Goal: Task Accomplishment & Management: Manage account settings

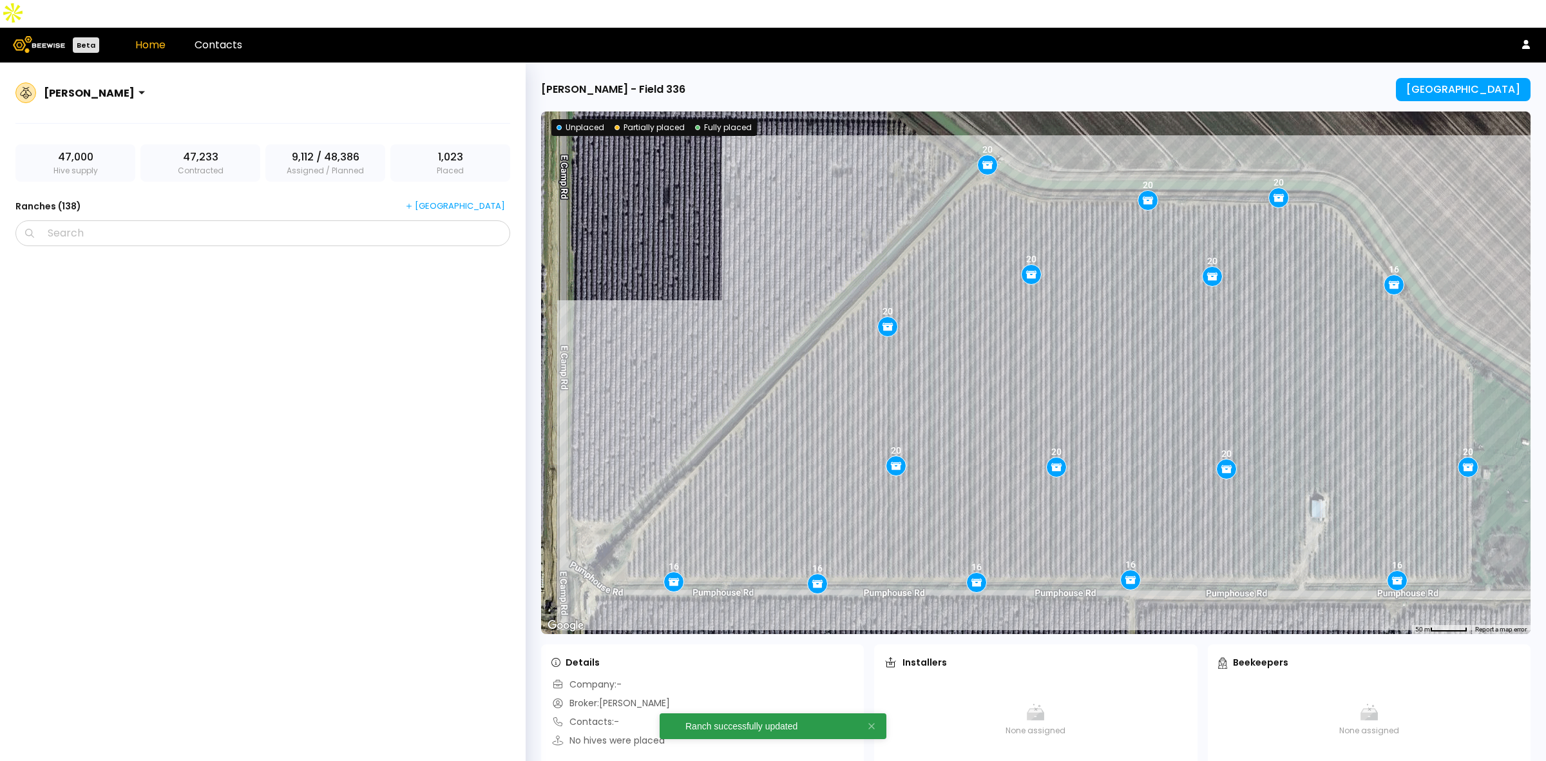
scroll to position [8003, 0]
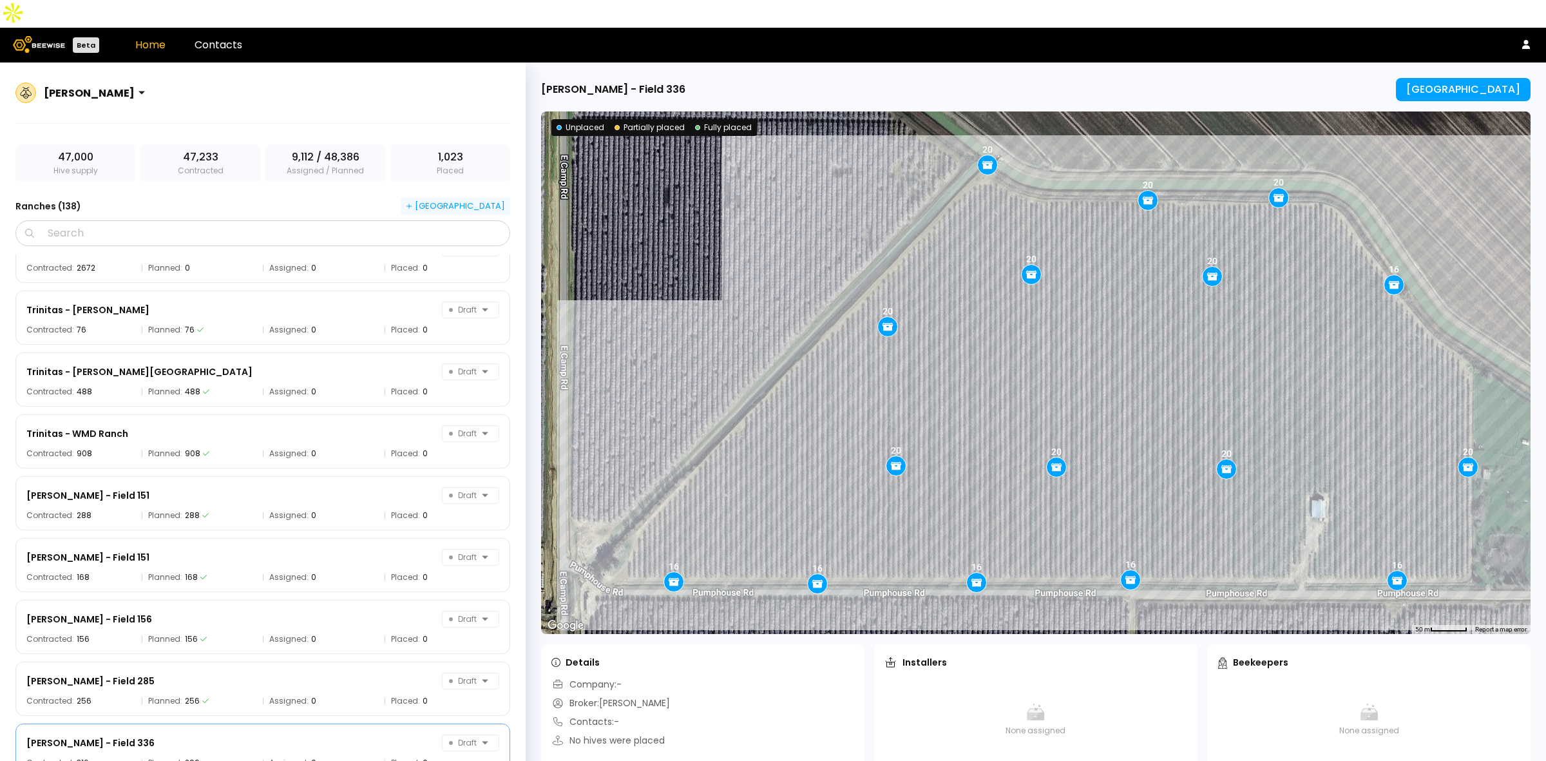
click at [488, 200] on div "[GEOGRAPHIC_DATA]" at bounding box center [455, 206] width 99 height 12
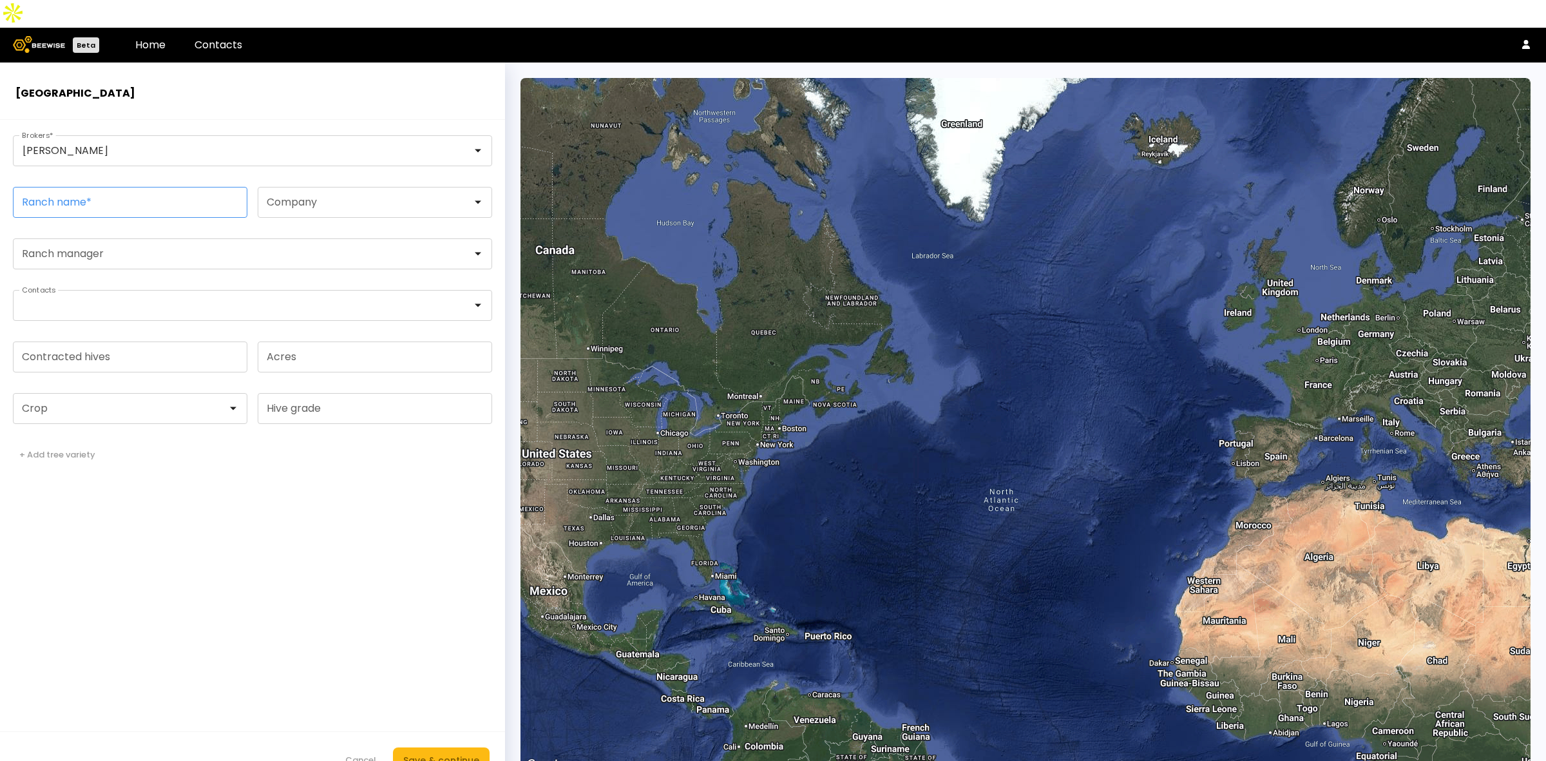
click at [166, 187] on input "Ranch name *" at bounding box center [130, 202] width 233 height 30
paste input "**********"
type input "**********"
click at [330, 574] on form "**********" at bounding box center [252, 454] width 505 height 669
click at [81, 403] on div at bounding box center [125, 409] width 205 height 12
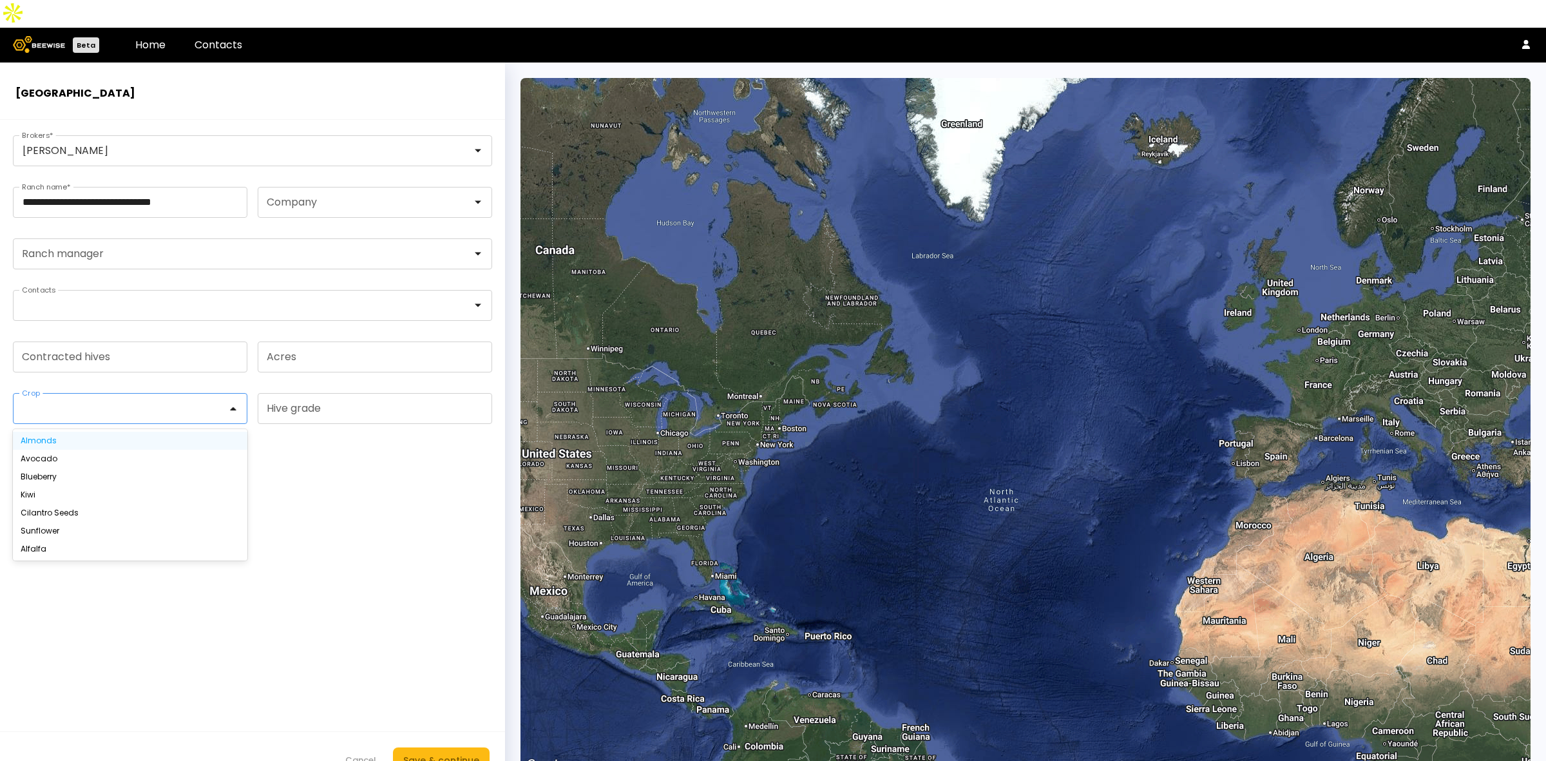
click at [85, 437] on div "Almonds" at bounding box center [130, 441] width 219 height 8
click at [123, 342] on input "Contracted hives" at bounding box center [130, 357] width 233 height 30
type input "***"
click at [466, 753] on div "Save & continue" at bounding box center [441, 760] width 76 height 14
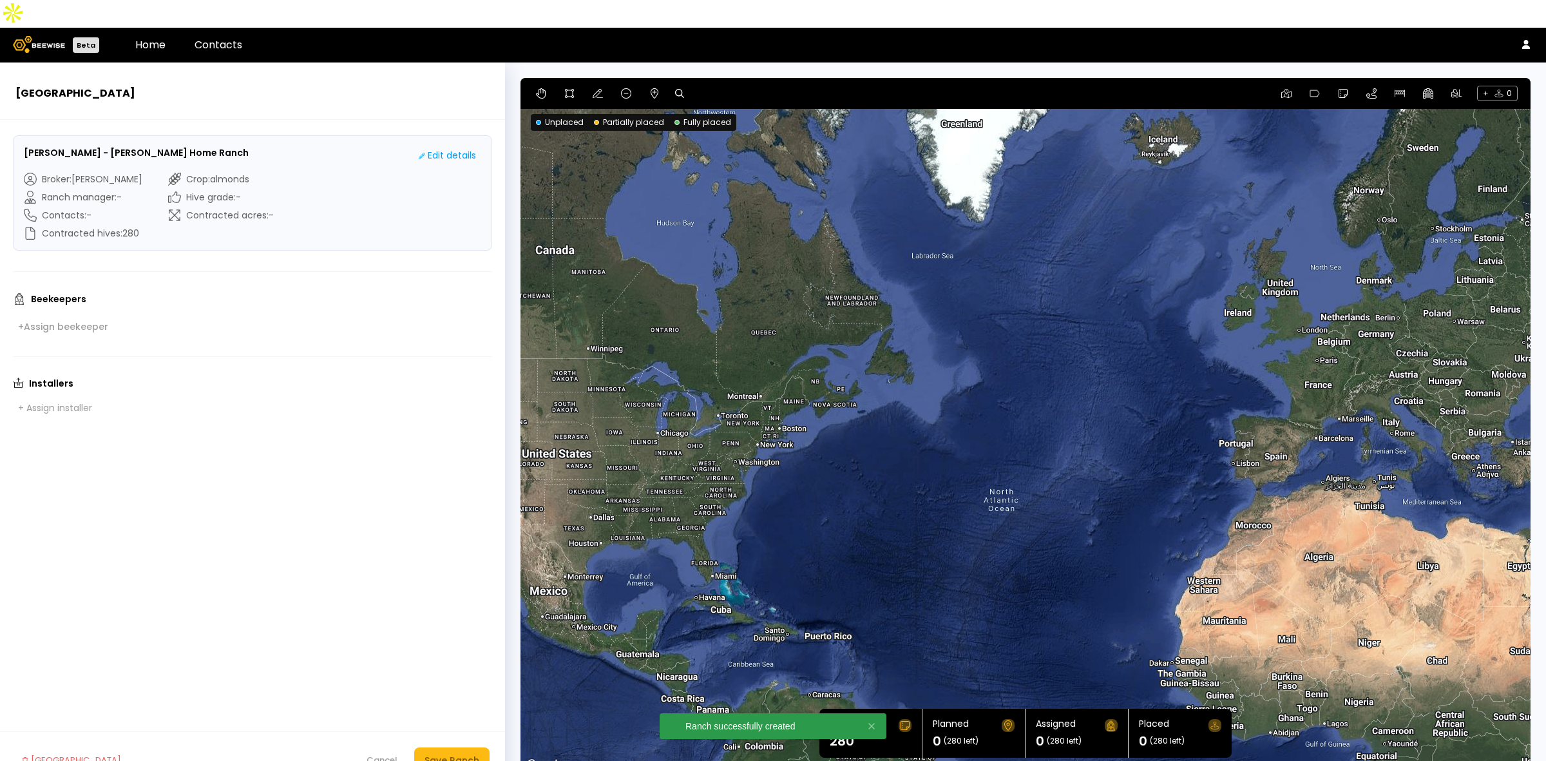
click at [675, 89] on icon at bounding box center [679, 93] width 9 height 9
click at [716, 86] on input at bounding box center [729, 94] width 80 height 16
paste input "**********"
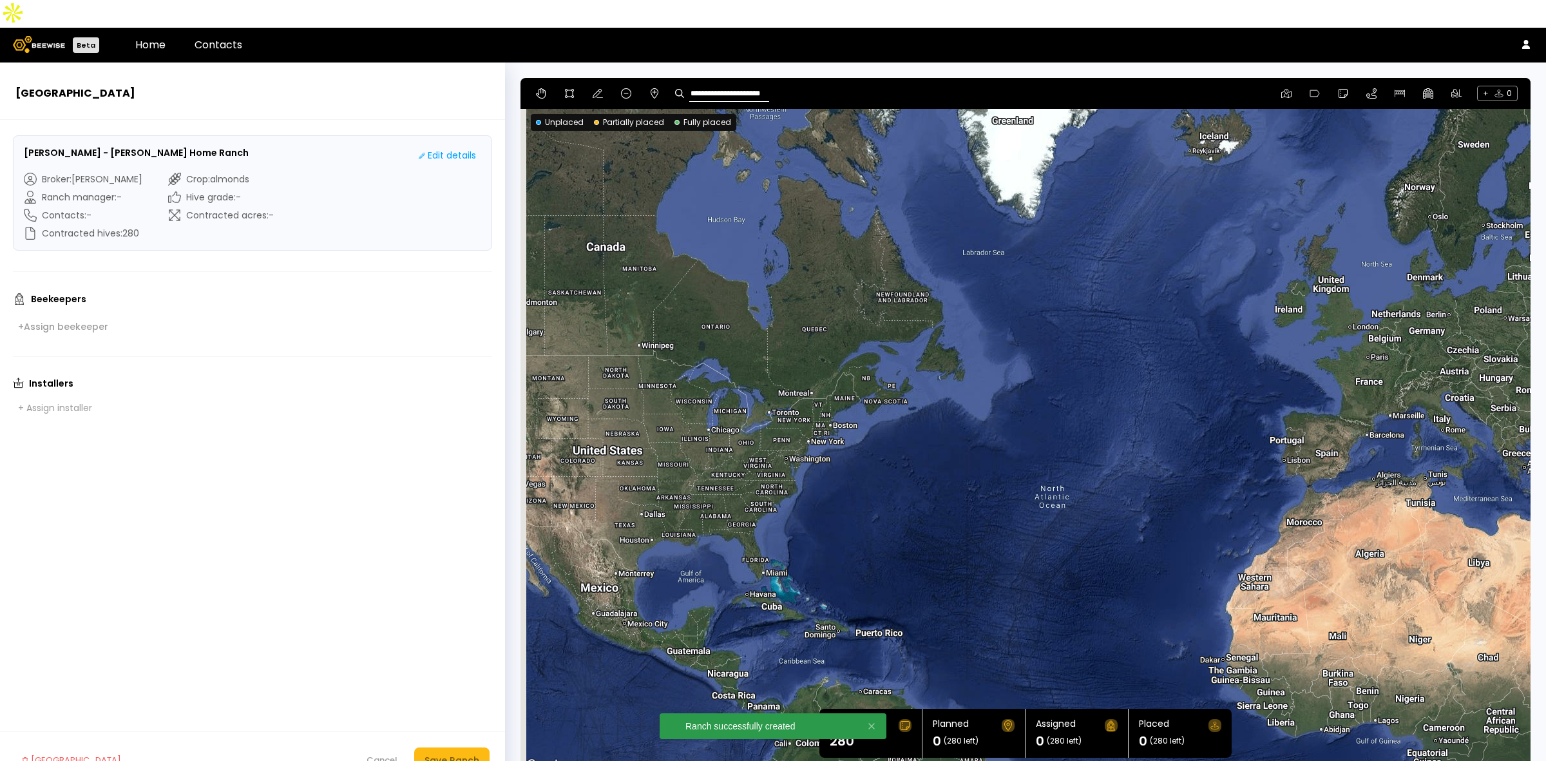
type input "**********"
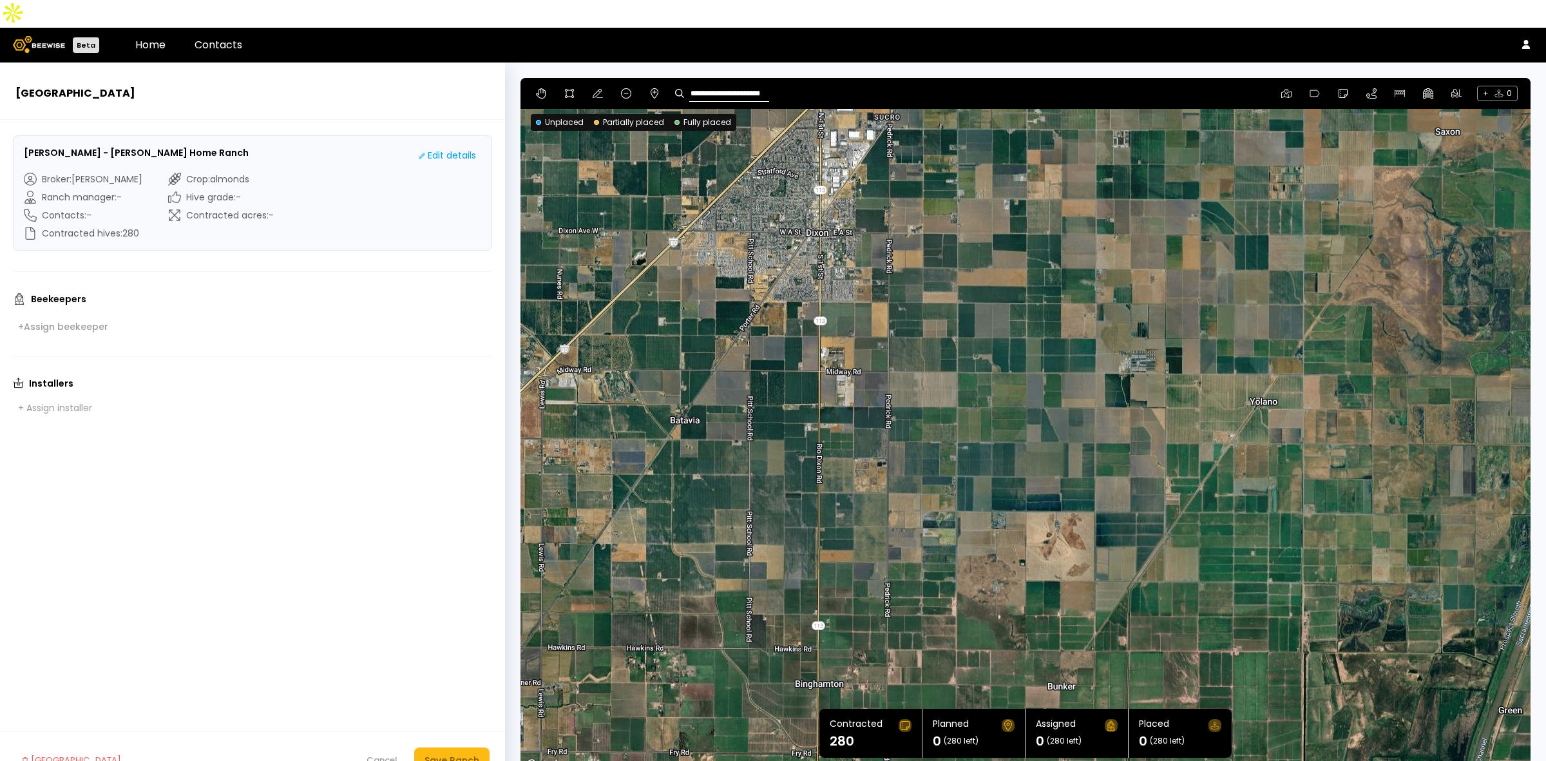
drag, startPoint x: 941, startPoint y: 236, endPoint x: 932, endPoint y: 256, distance: 21.7
click at [932, 256] on div at bounding box center [1026, 425] width 1010 height 695
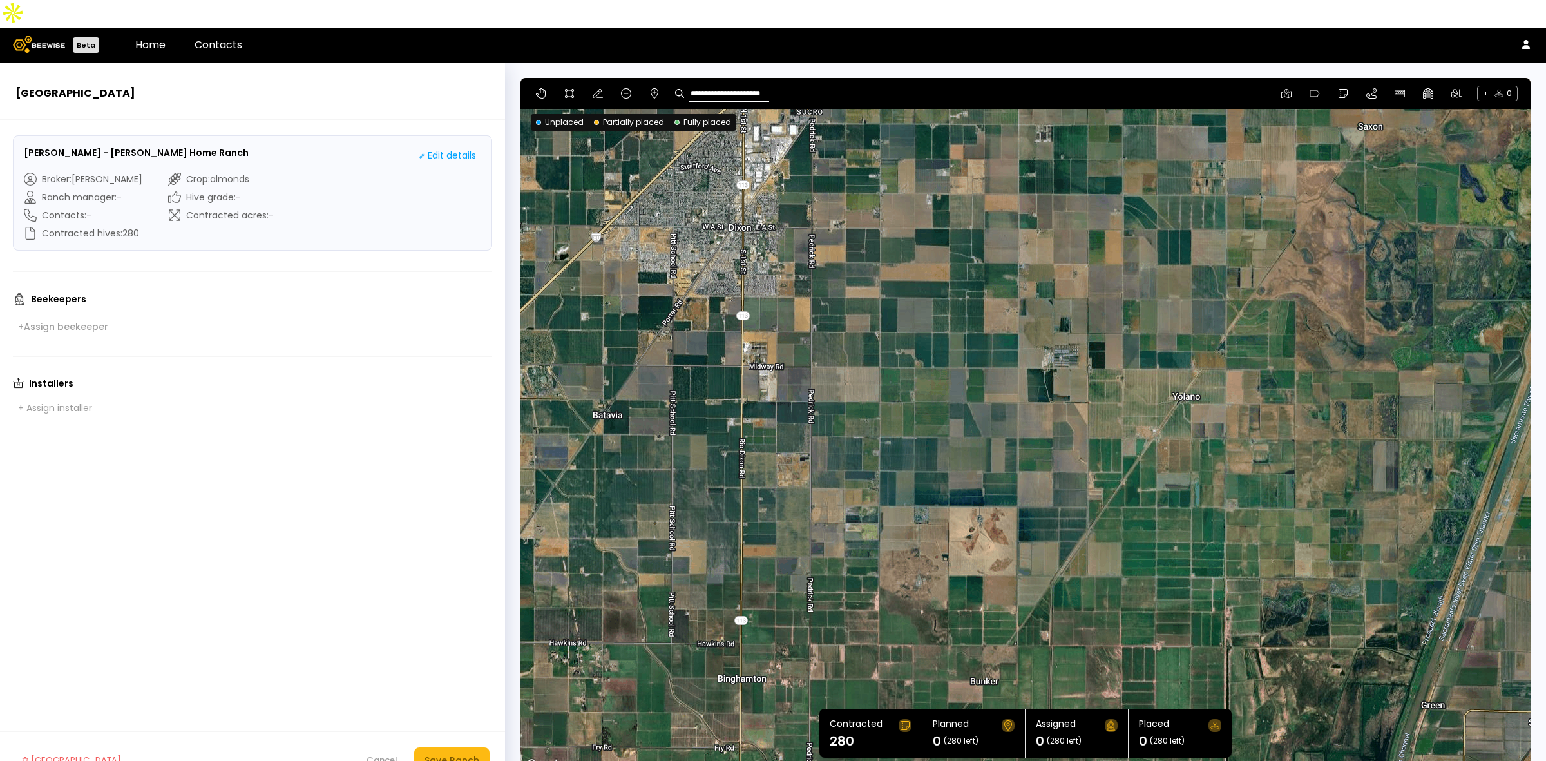
drag, startPoint x: 1151, startPoint y: 298, endPoint x: 1071, endPoint y: 293, distance: 79.4
click at [1071, 293] on div at bounding box center [1026, 425] width 1010 height 695
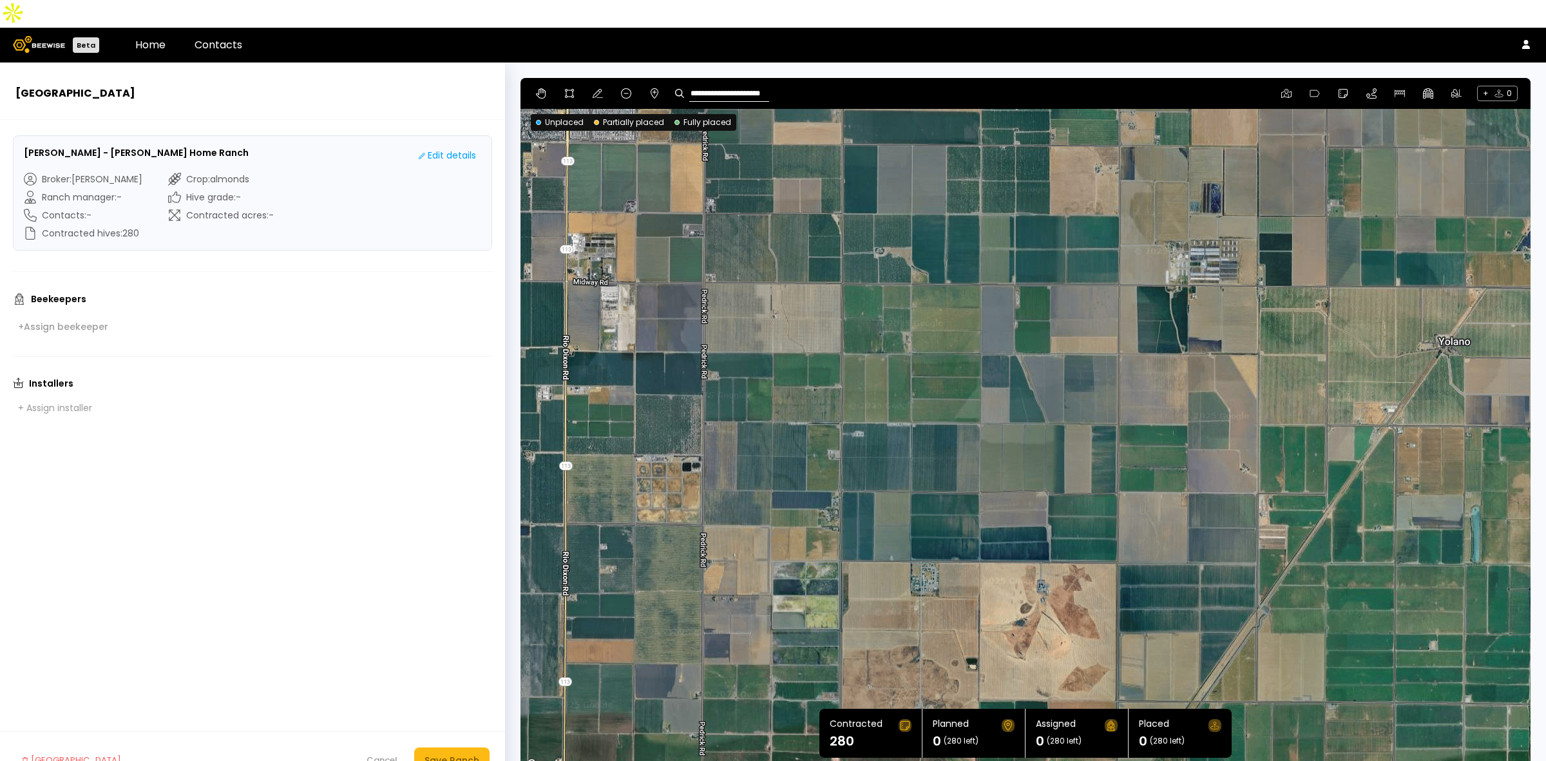
drag, startPoint x: 1051, startPoint y: 450, endPoint x: 1071, endPoint y: 314, distance: 136.8
click at [1071, 317] on div at bounding box center [1026, 425] width 1010 height 695
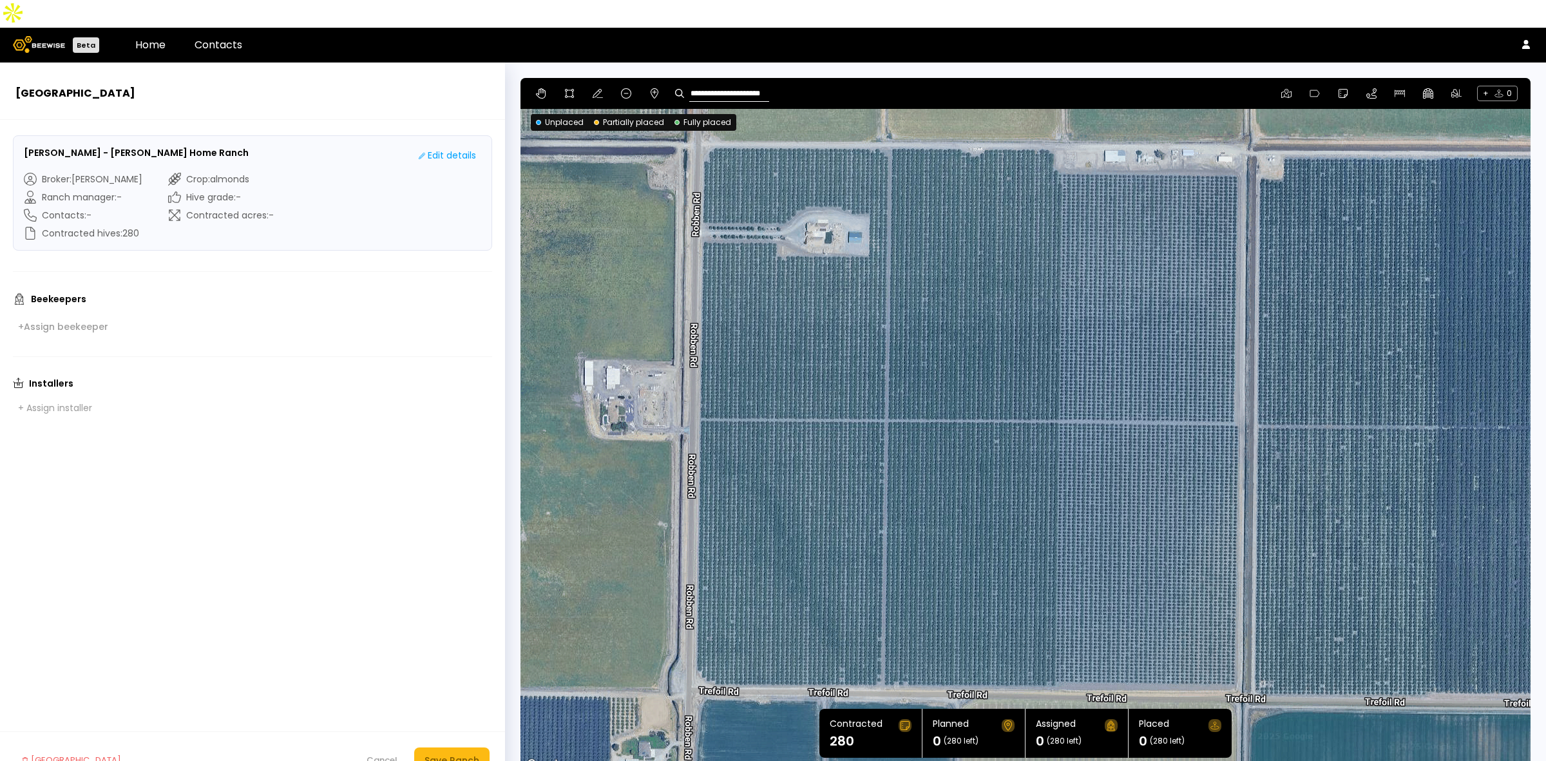
drag, startPoint x: 895, startPoint y: 329, endPoint x: 896, endPoint y: 352, distance: 22.6
click at [896, 352] on div at bounding box center [1026, 425] width 1010 height 695
click at [571, 89] on icon at bounding box center [569, 93] width 9 height 9
click at [713, 117] on div at bounding box center [1025, 426] width 1009 height 695
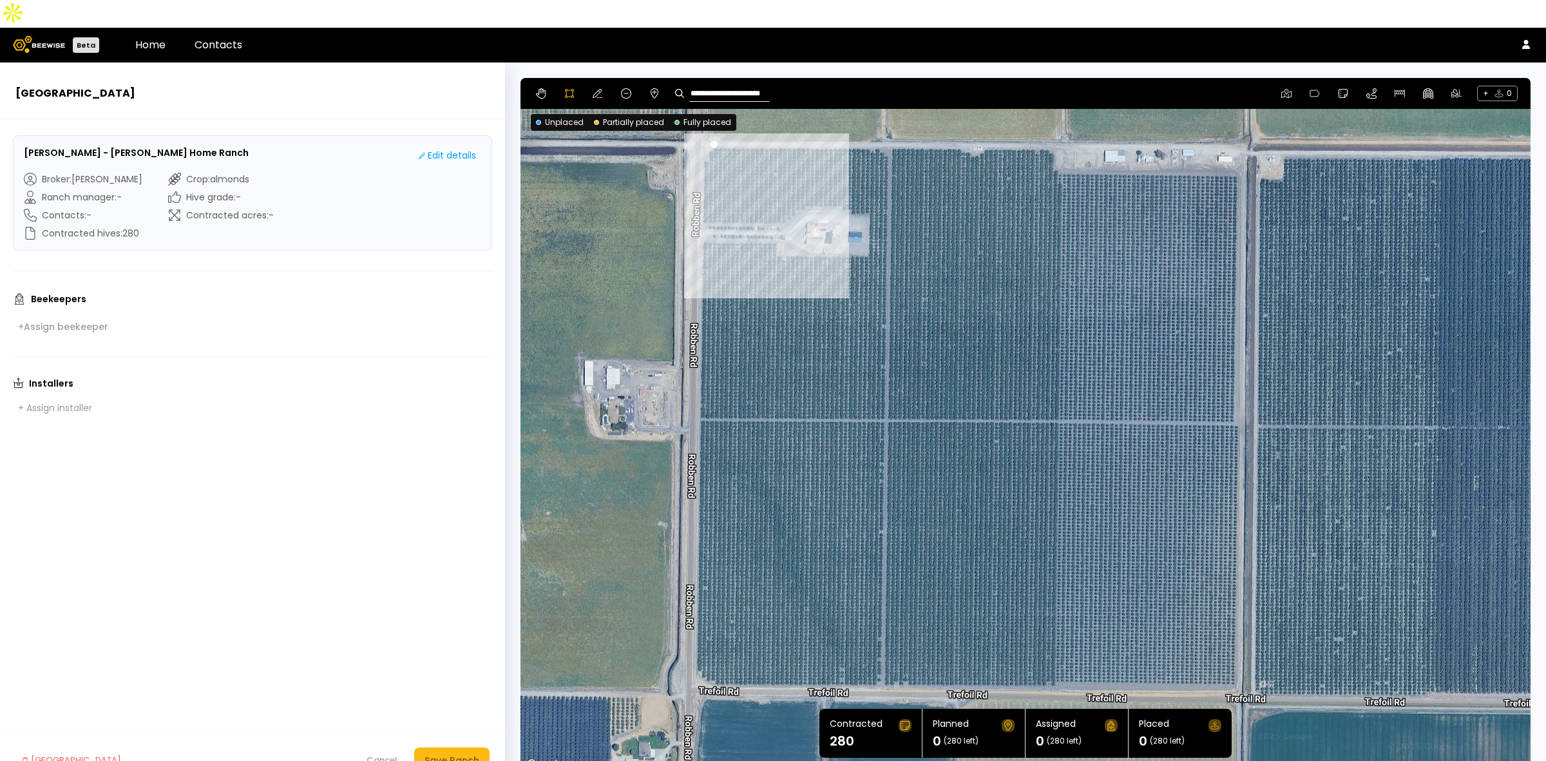
click at [702, 131] on div at bounding box center [1025, 426] width 1009 height 695
click at [703, 194] on div at bounding box center [1025, 426] width 1009 height 695
click at [781, 198] on div at bounding box center [1025, 426] width 1009 height 695
click at [807, 180] on div at bounding box center [1025, 426] width 1009 height 695
click at [820, 178] on div at bounding box center [1025, 426] width 1009 height 695
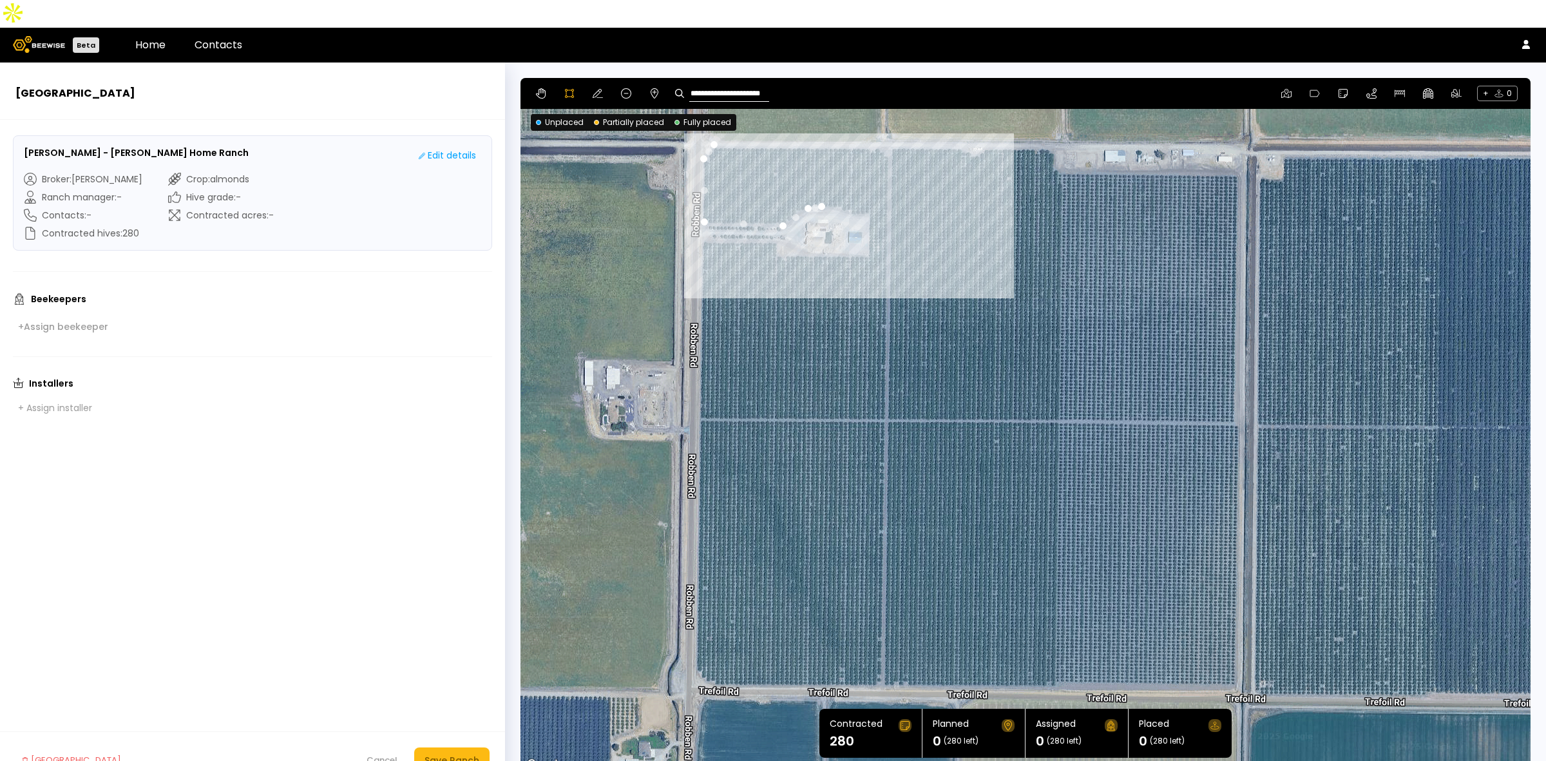
click at [838, 181] on div at bounding box center [1025, 426] width 1009 height 695
click at [850, 187] on div at bounding box center [1025, 426] width 1009 height 695
click at [868, 188] on div at bounding box center [1025, 426] width 1009 height 695
click at [868, 227] on div at bounding box center [1025, 426] width 1009 height 695
click at [776, 227] on div at bounding box center [1025, 426] width 1009 height 695
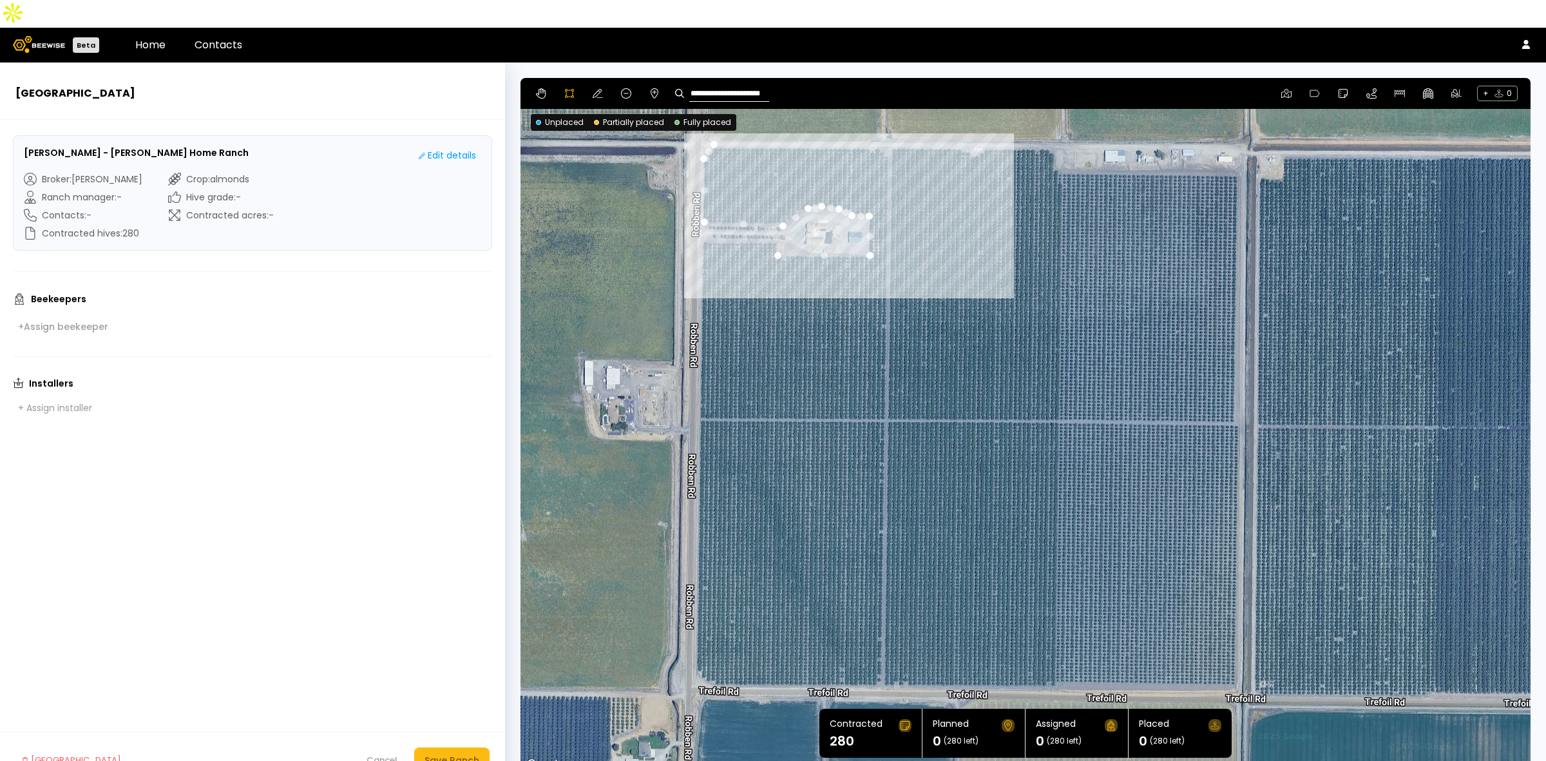
click at [773, 216] on div at bounding box center [1025, 426] width 1009 height 695
click at [699, 213] on div at bounding box center [1025, 426] width 1009 height 695
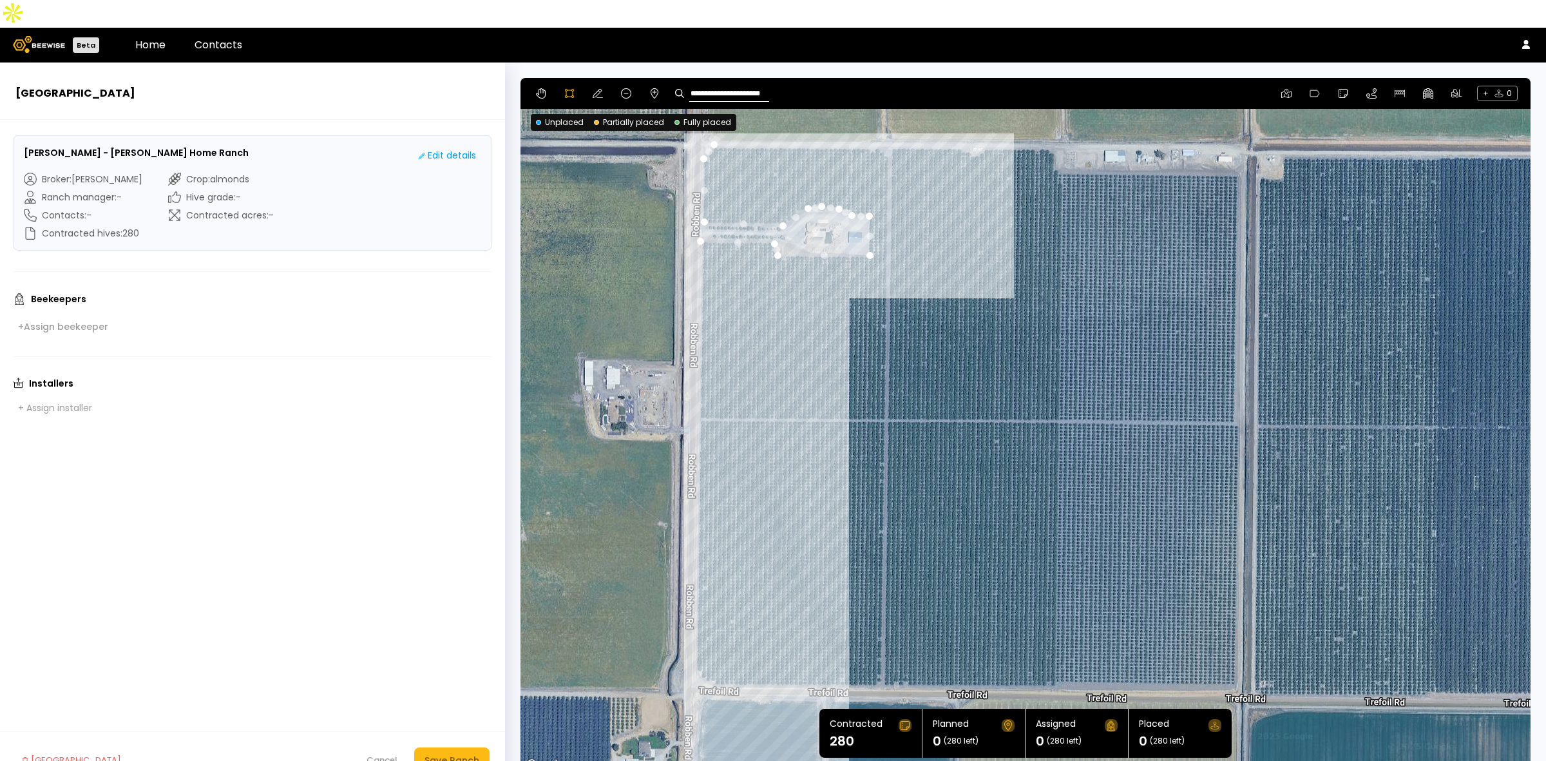
click at [694, 639] on div at bounding box center [1025, 426] width 1009 height 695
click at [711, 658] on div at bounding box center [1025, 426] width 1009 height 695
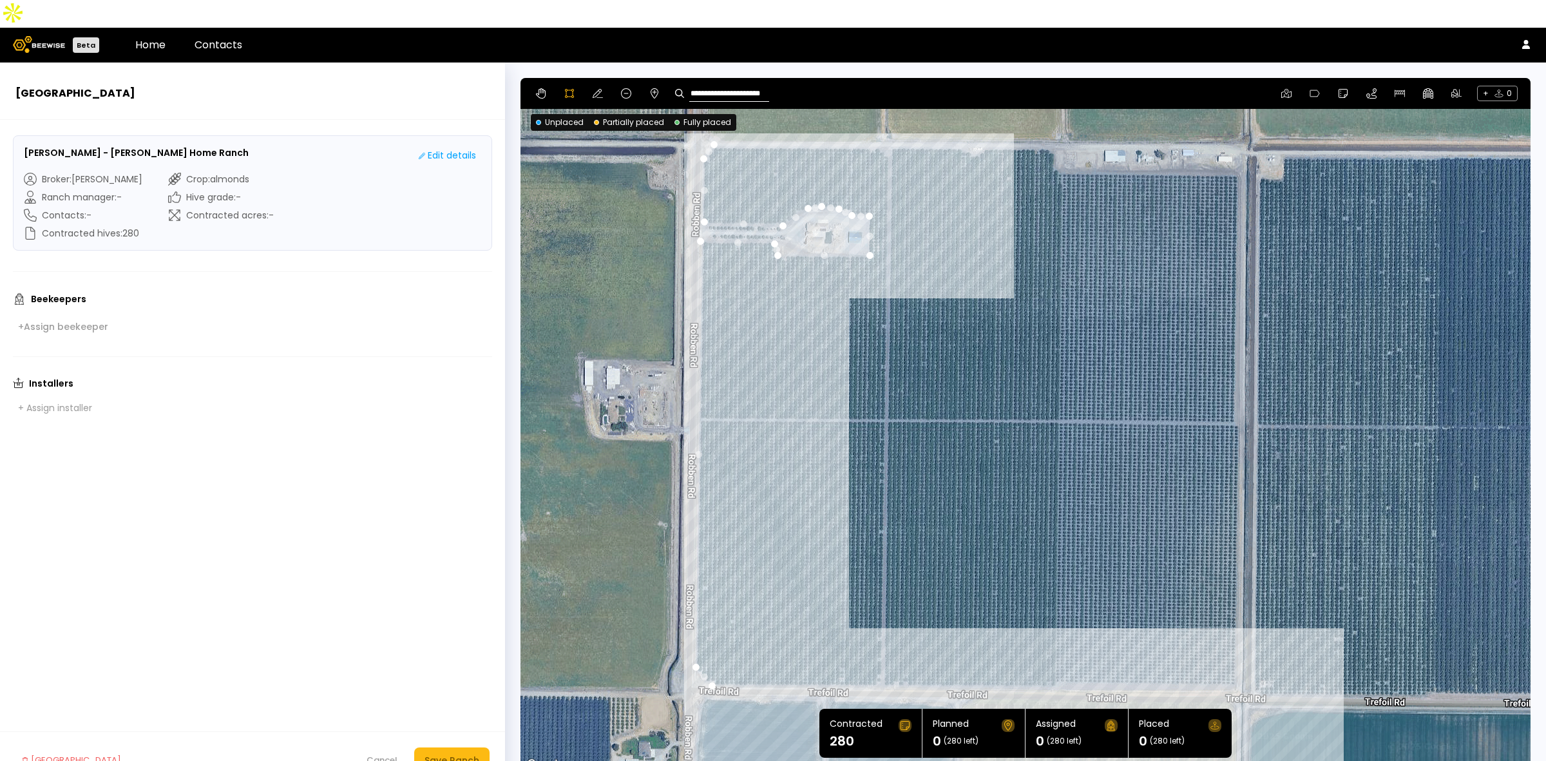
click at [1237, 661] on div at bounding box center [1025, 426] width 1009 height 695
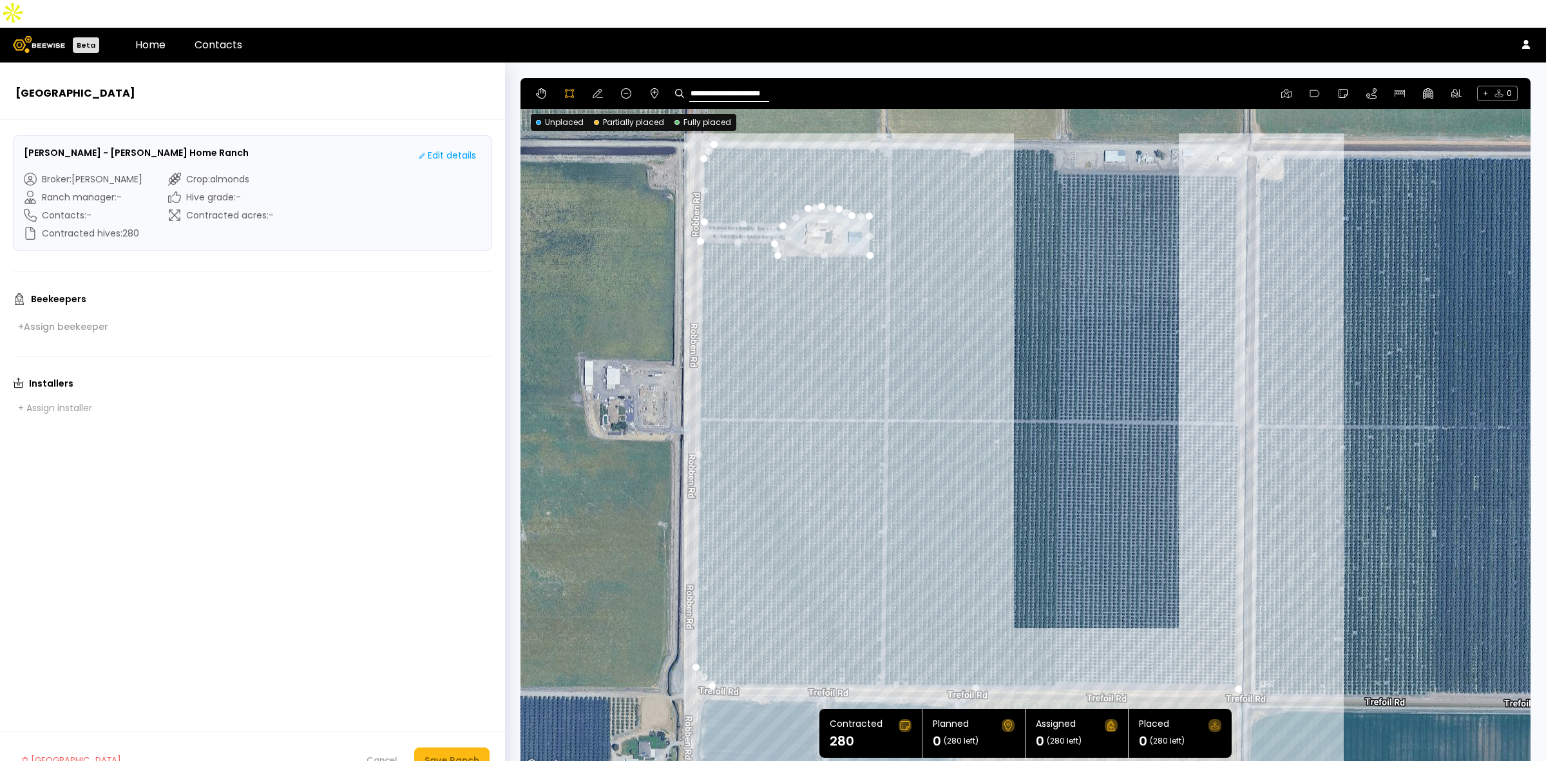
click at [1238, 146] on div at bounding box center [1025, 426] width 1009 height 695
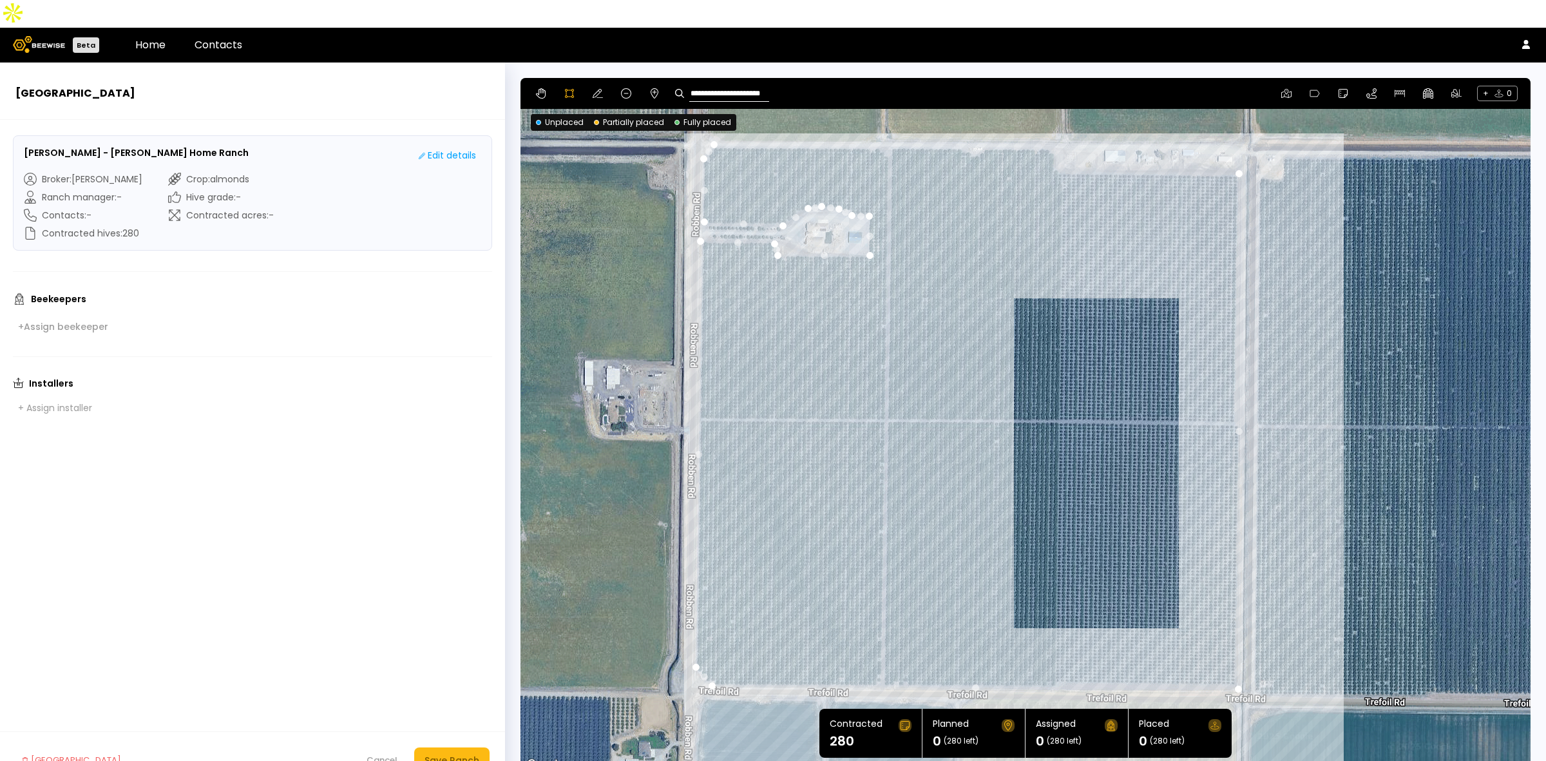
click at [1055, 142] on div at bounding box center [1025, 426] width 1009 height 695
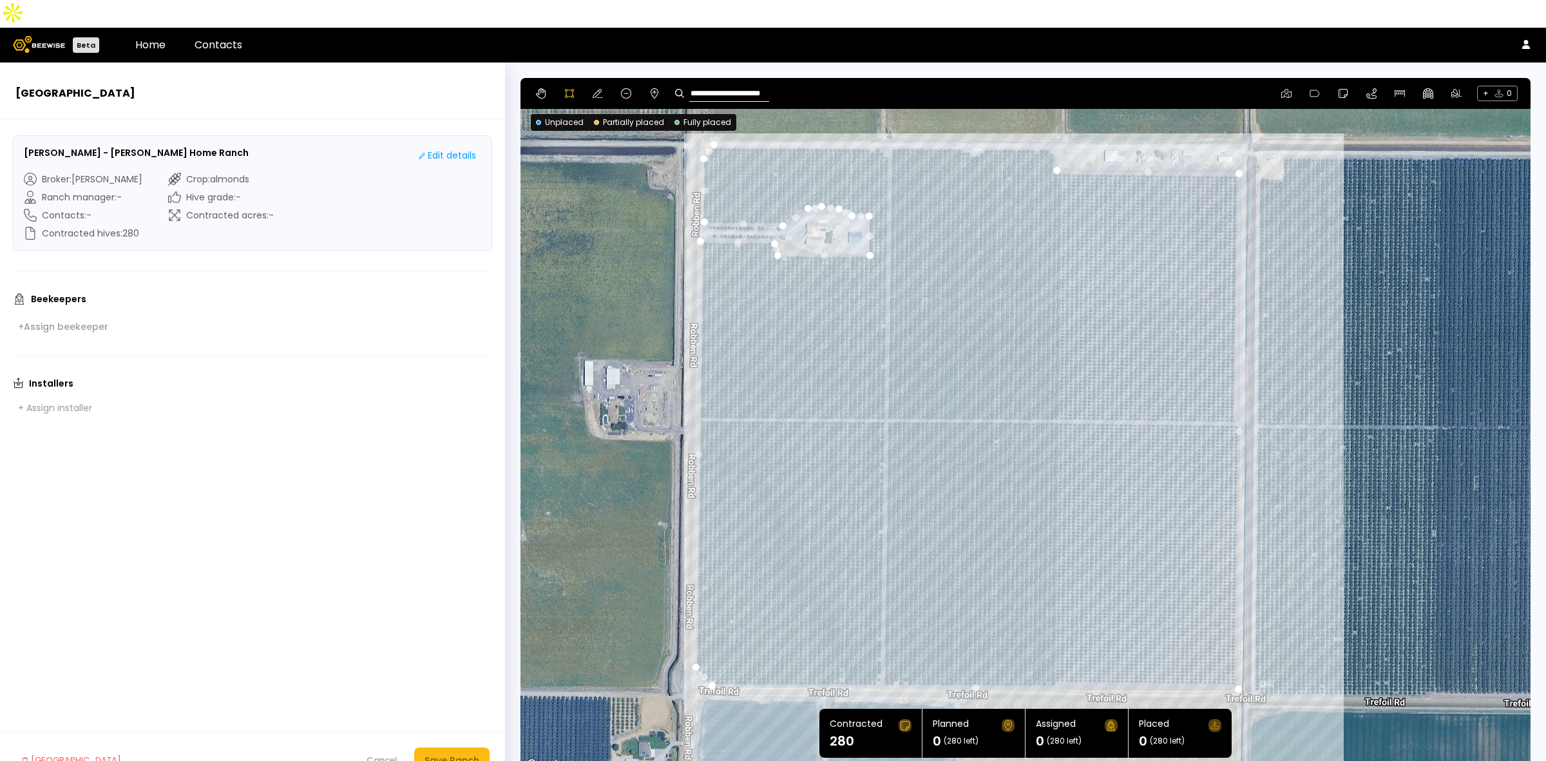
click at [1052, 124] on div at bounding box center [1025, 426] width 1009 height 695
click at [1044, 120] on div at bounding box center [1025, 426] width 1009 height 695
click at [984, 121] on div at bounding box center [1025, 426] width 1009 height 695
click at [976, 126] on div at bounding box center [1025, 426] width 1009 height 695
click at [967, 128] on div at bounding box center [1025, 426] width 1009 height 695
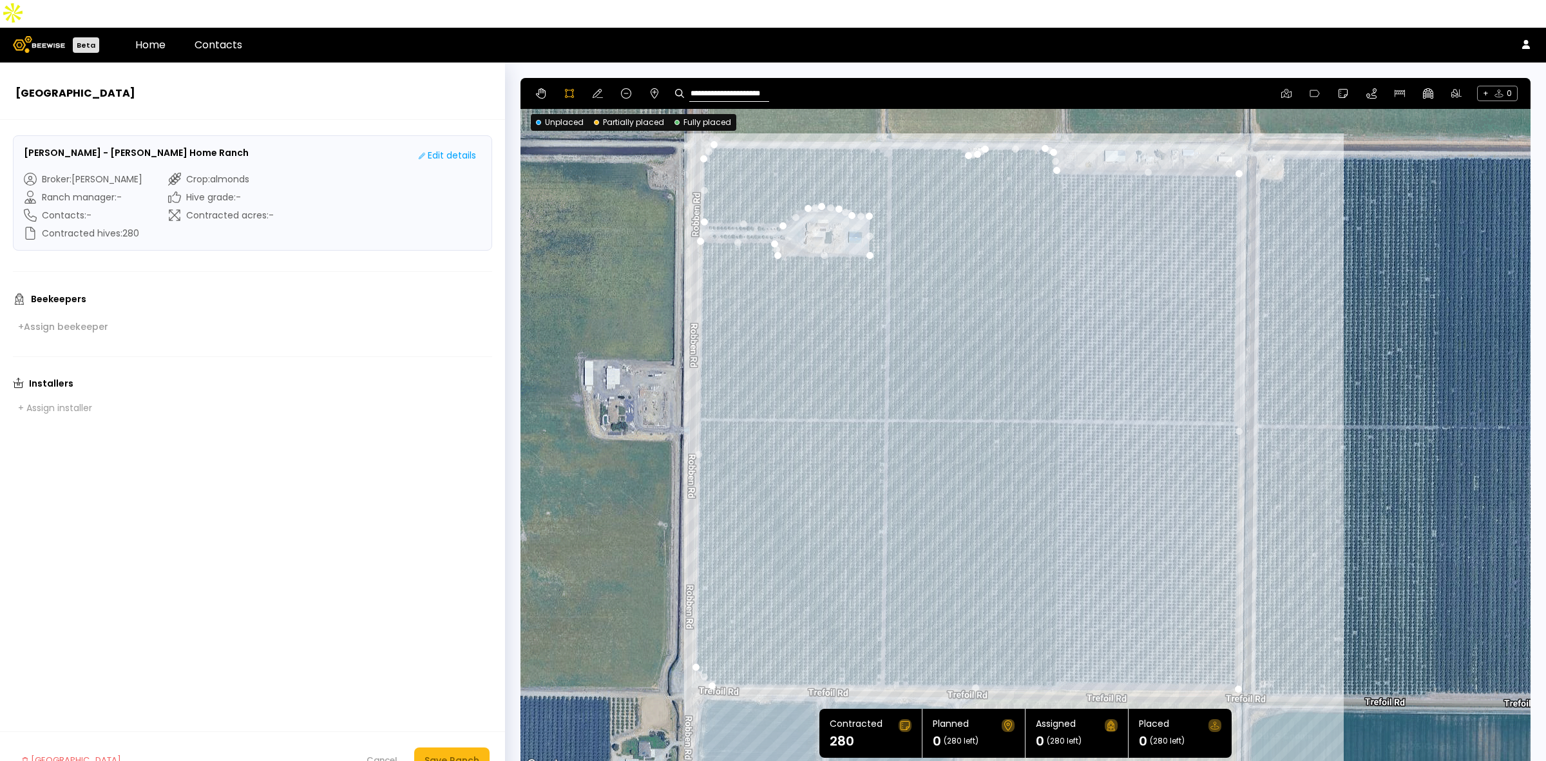
click at [960, 124] on div at bounding box center [1025, 426] width 1009 height 695
click at [955, 120] on div at bounding box center [1025, 426] width 1009 height 695
click at [713, 120] on div at bounding box center [1025, 426] width 1009 height 695
click at [596, 88] on icon at bounding box center [598, 93] width 10 height 10
click at [434, 753] on div "Save Ranch" at bounding box center [452, 760] width 55 height 14
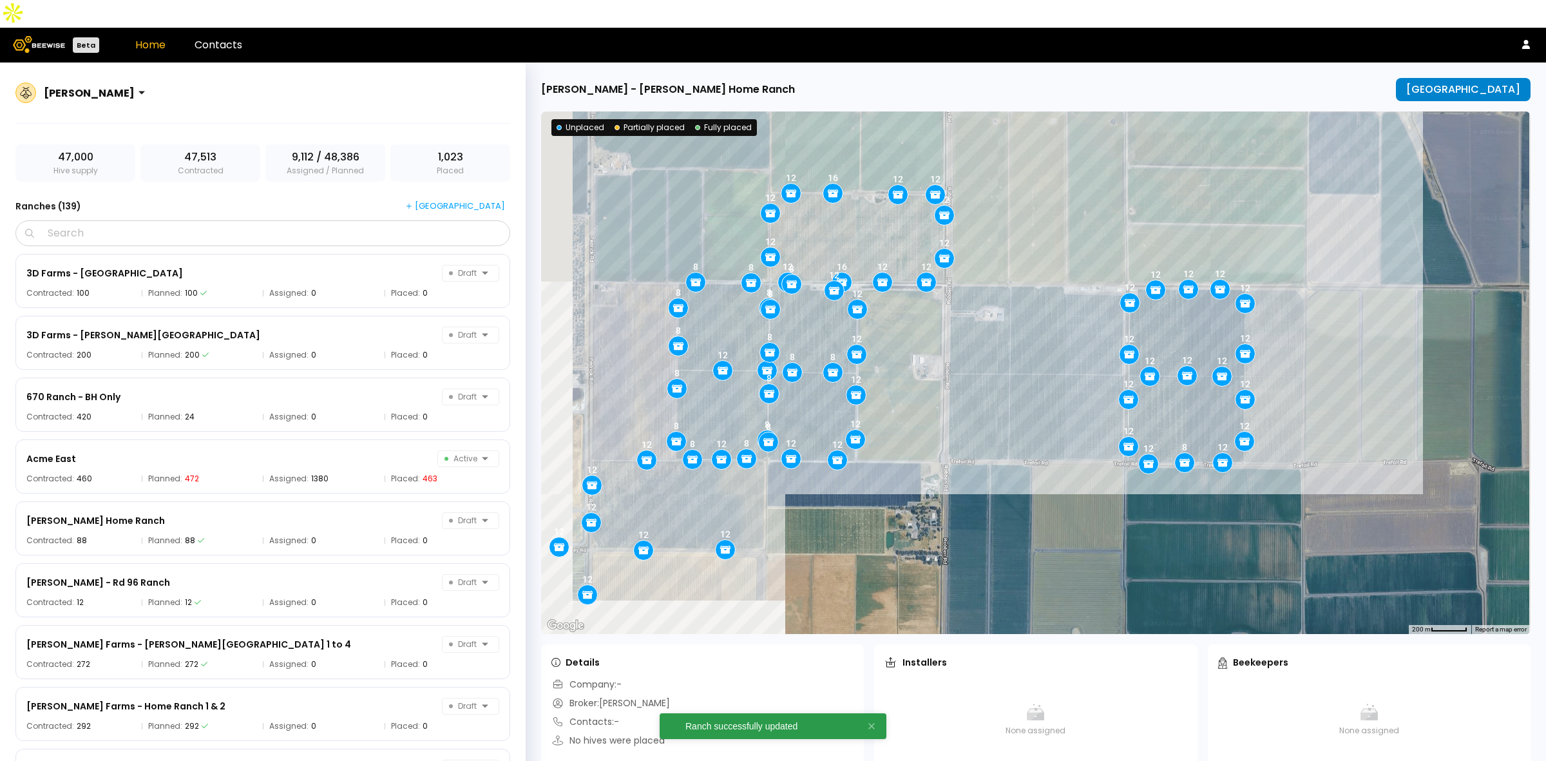
click at [1483, 84] on div "[GEOGRAPHIC_DATA]" at bounding box center [1463, 90] width 114 height 12
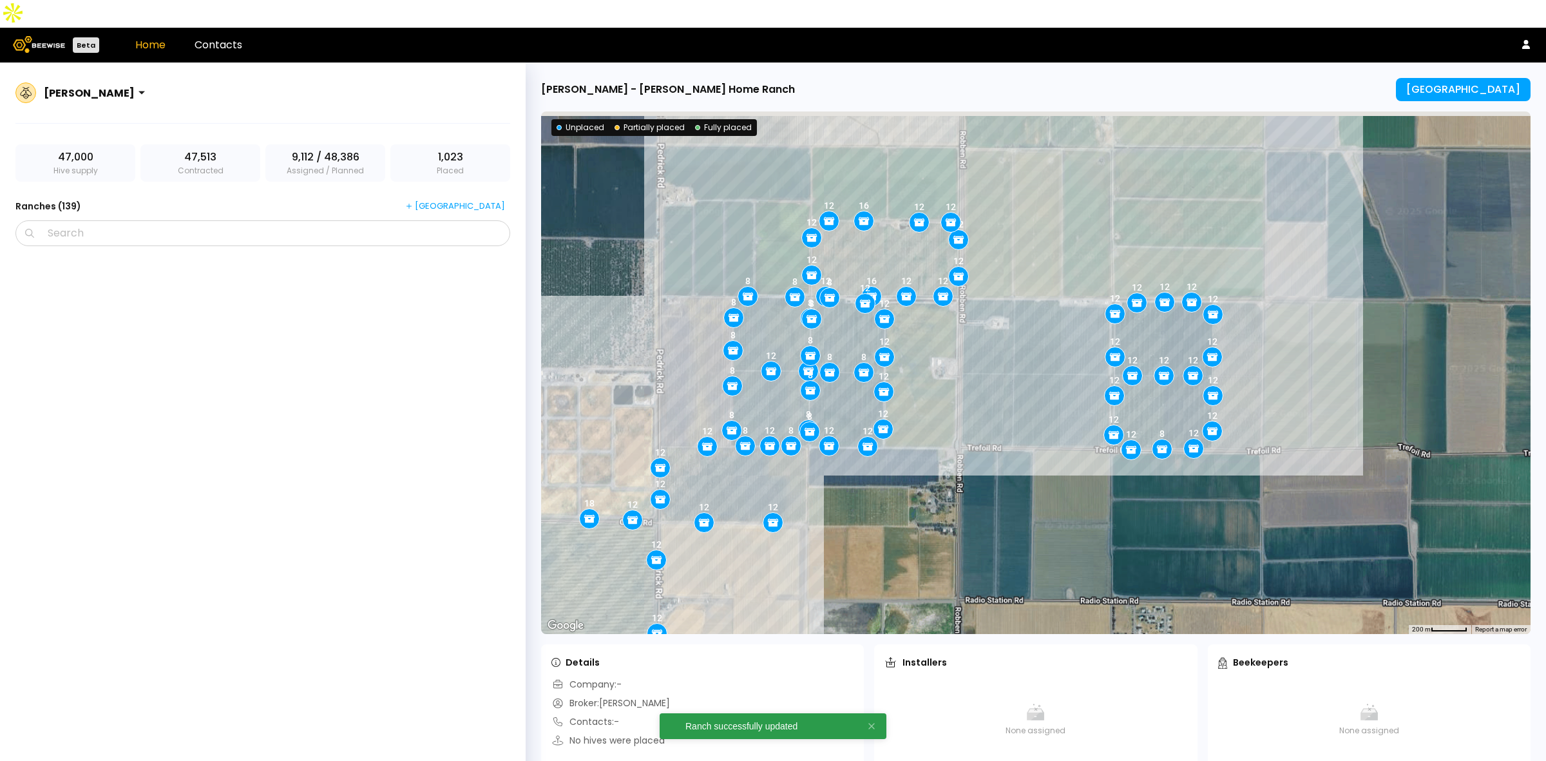
scroll to position [8066, 0]
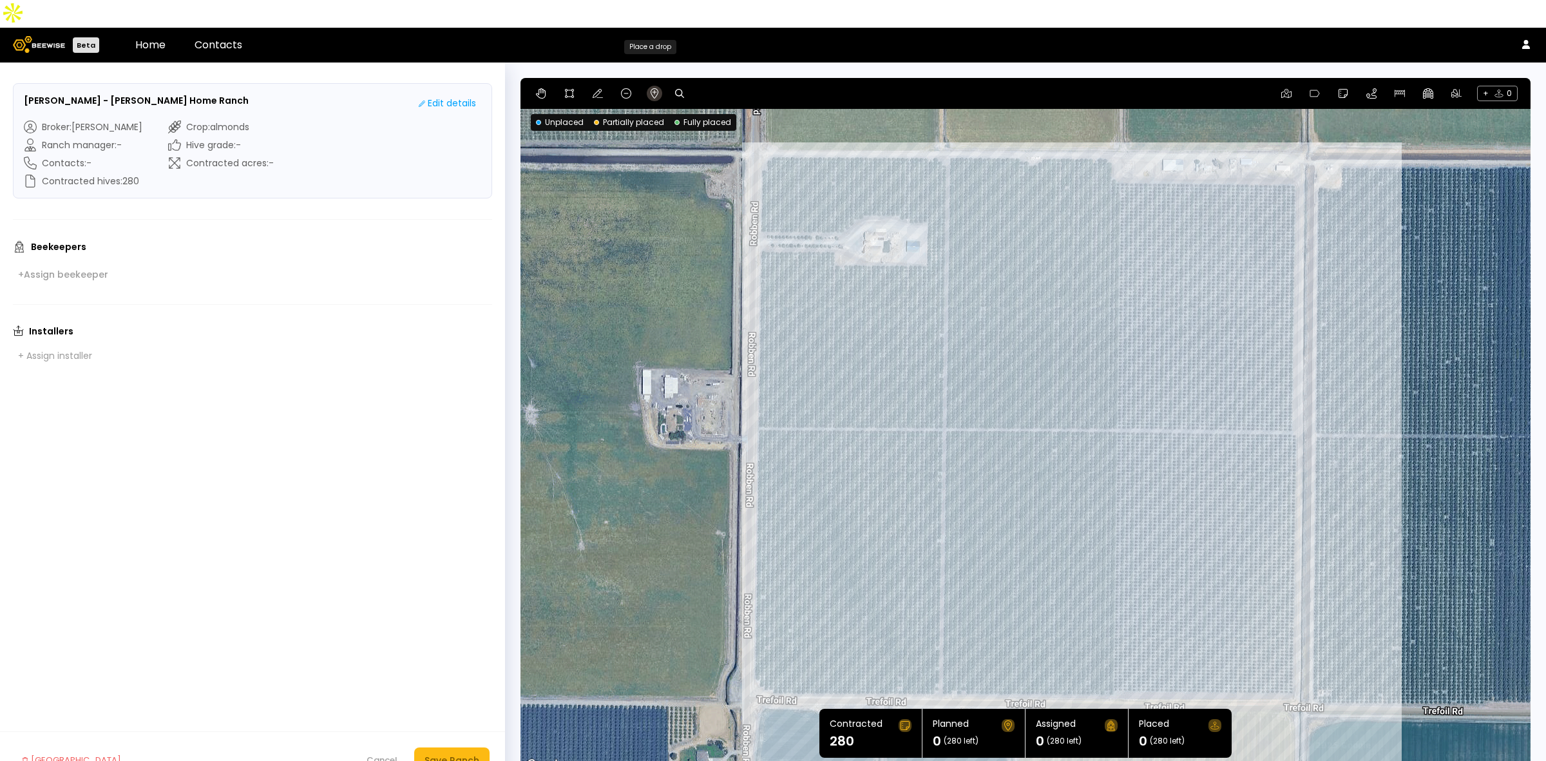
click at [651, 88] on icon at bounding box center [654, 93] width 10 height 10
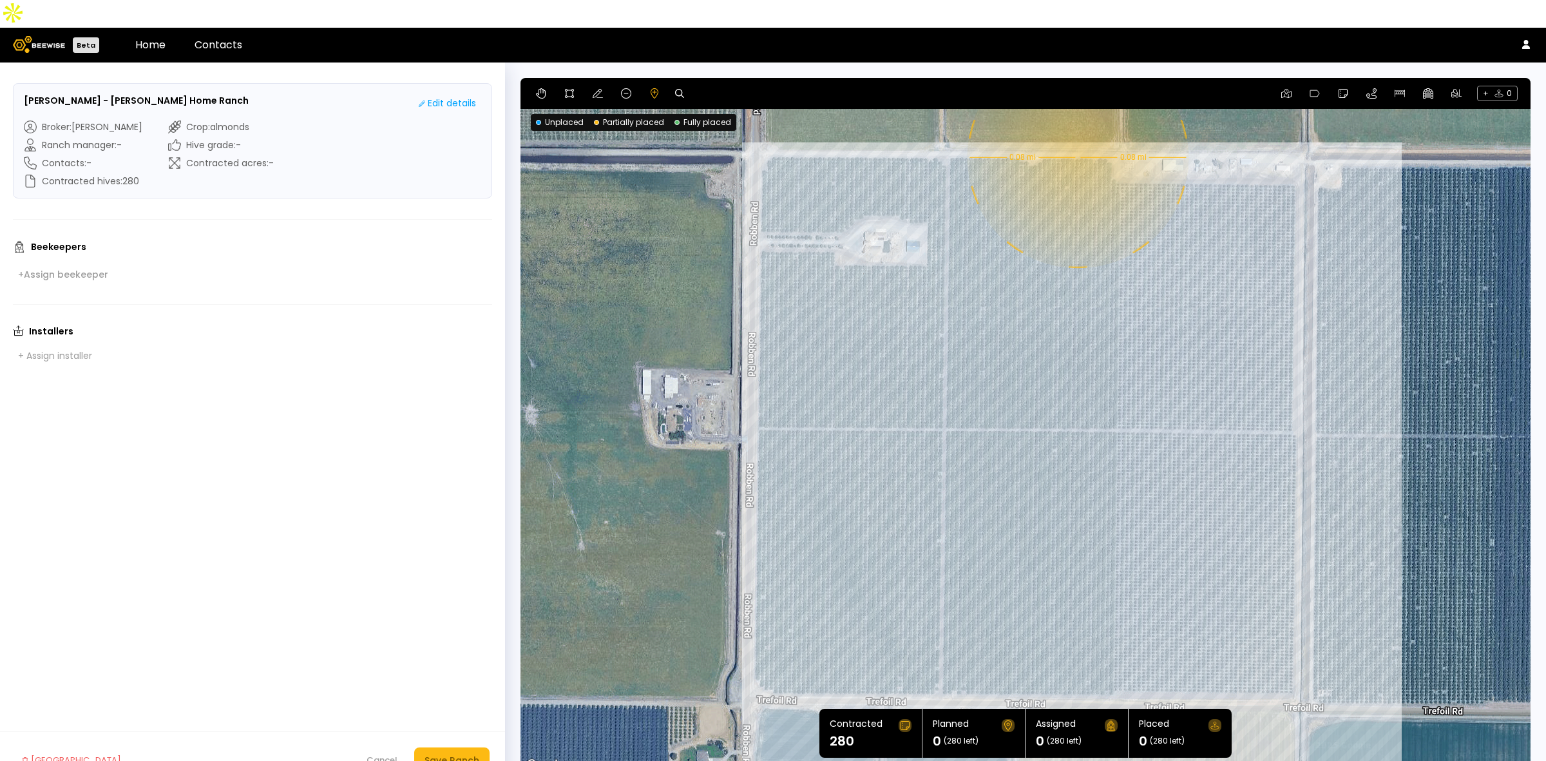
click at [1077, 129] on div "0.08 mi 0.08 mi" at bounding box center [1026, 425] width 1010 height 695
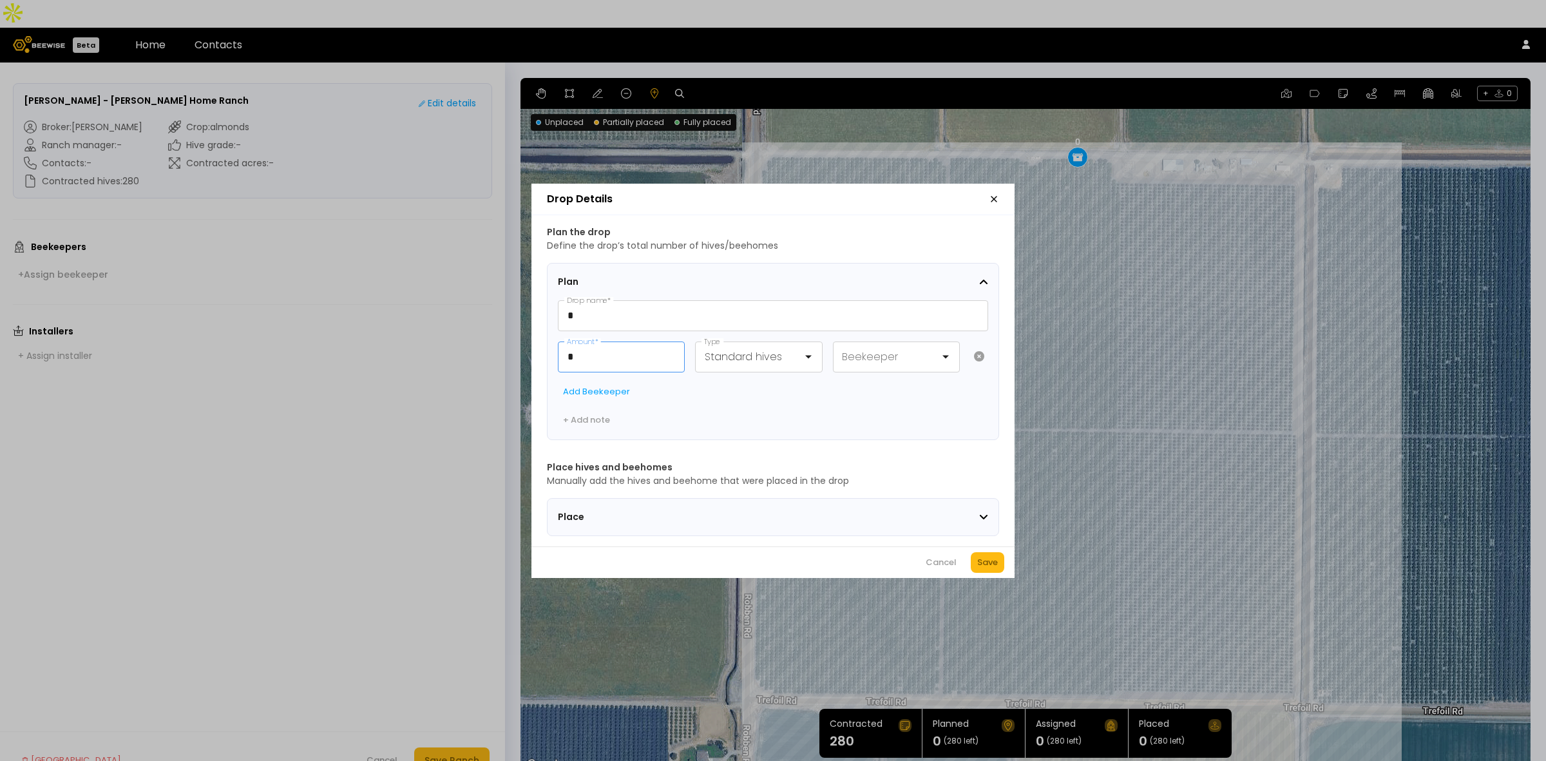
drag, startPoint x: 609, startPoint y: 352, endPoint x: 543, endPoint y: 332, distance: 68.5
click at [536, 342] on div "Plan the drop Define the drop’s total number of hives/beehomes Plan * Drop name…" at bounding box center [772, 380] width 483 height 331
type input "**"
click at [986, 564] on div "Save" at bounding box center [987, 562] width 21 height 13
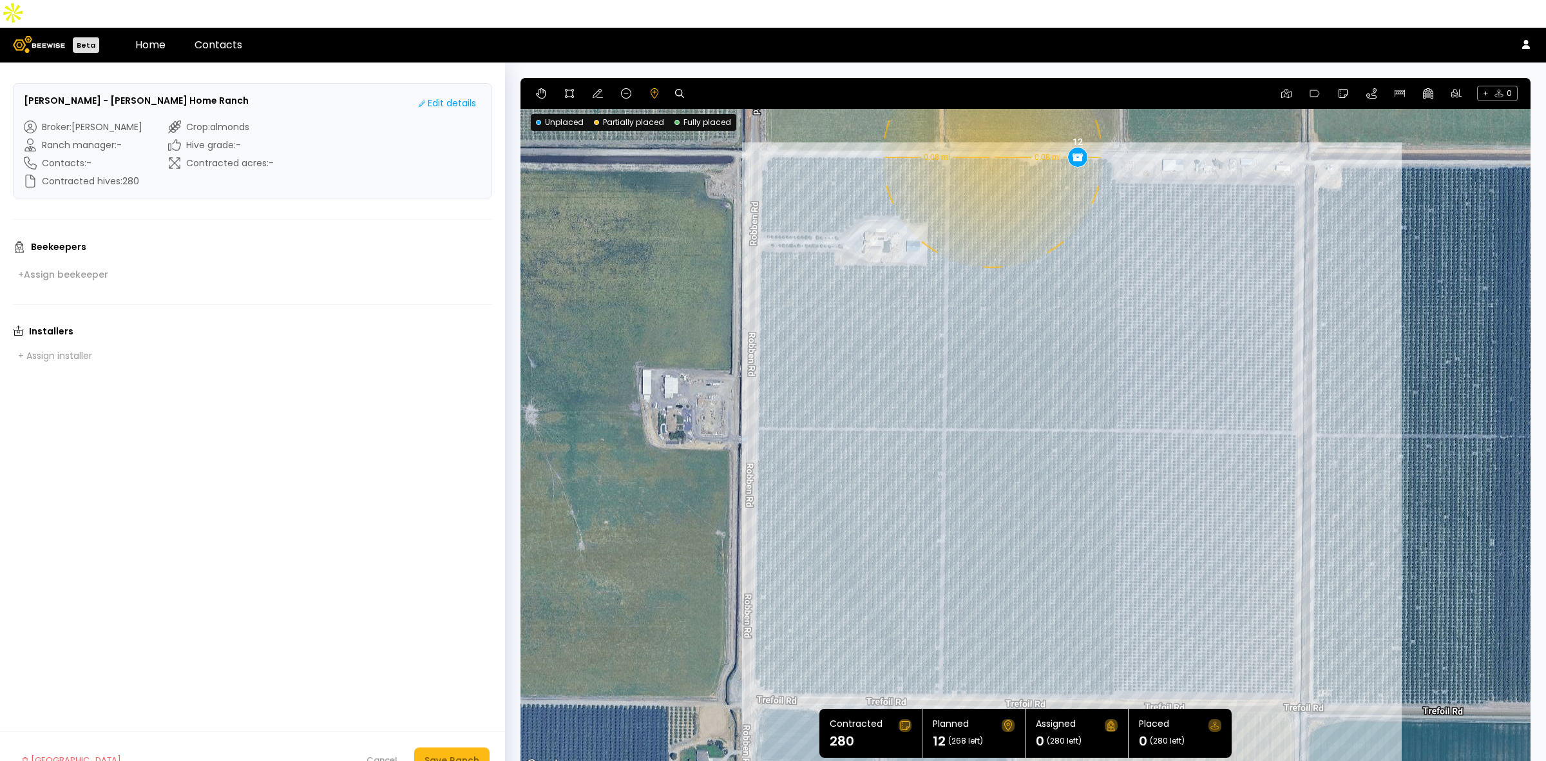
click at [991, 129] on div "0.08 mi 0.08 mi 12" at bounding box center [1026, 425] width 1010 height 695
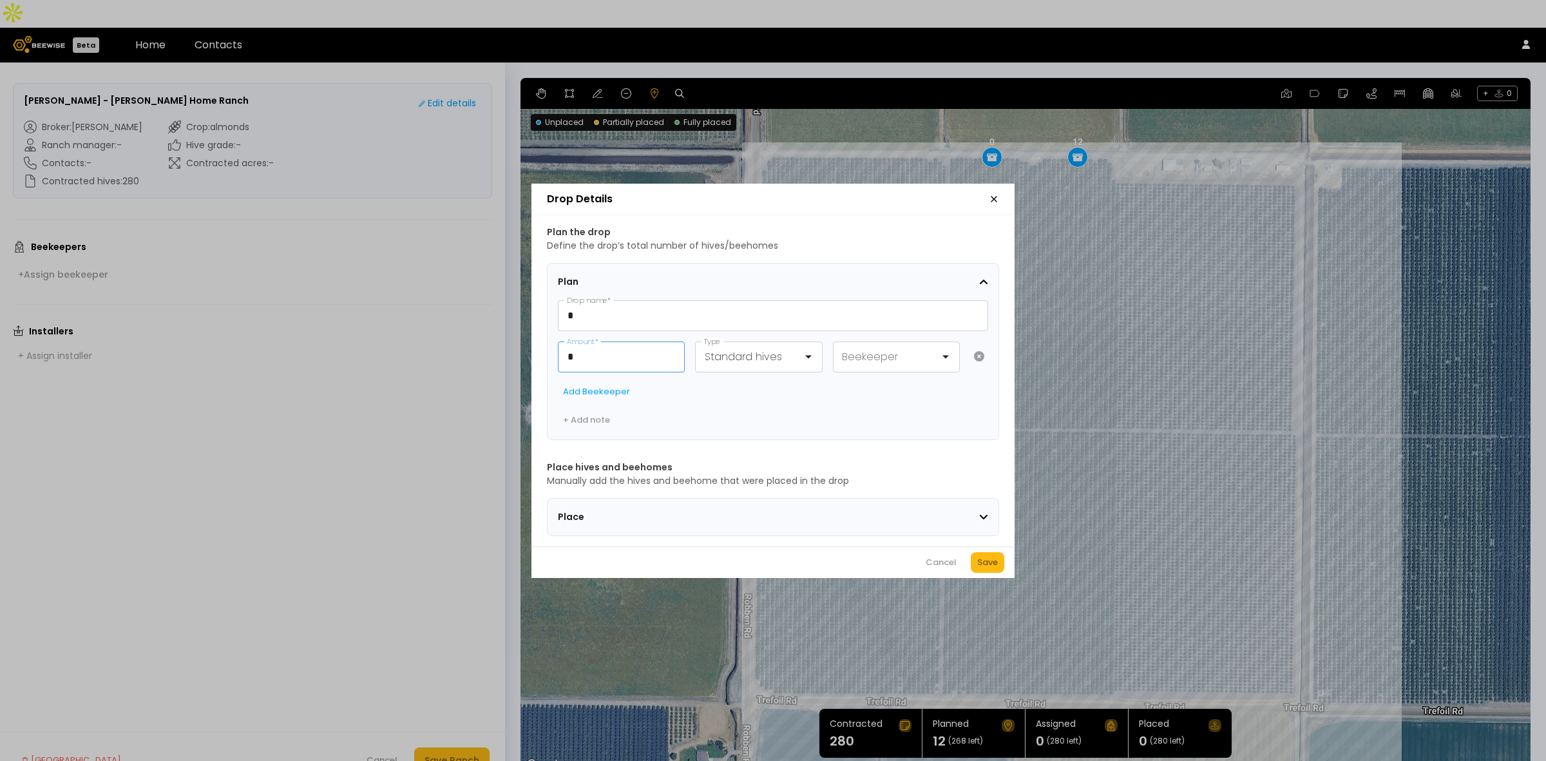
drag, startPoint x: 614, startPoint y: 346, endPoint x: 561, endPoint y: 343, distance: 52.9
click at [565, 348] on input "*" at bounding box center [622, 357] width 126 height 30
type input "**"
click at [994, 568] on div "Save" at bounding box center [987, 562] width 21 height 13
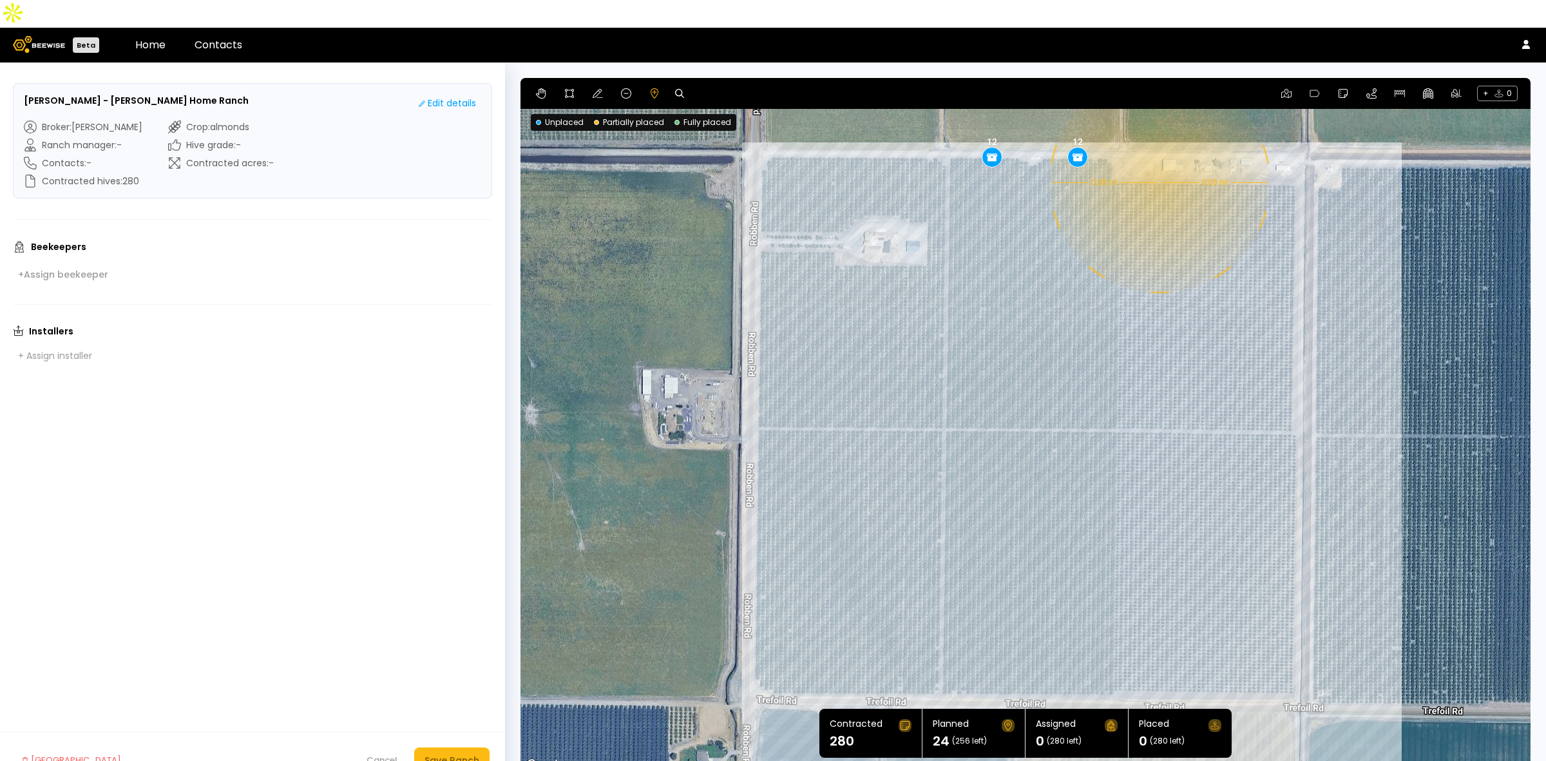
click at [1158, 155] on div "0.08 mi 0.08 mi 12 12" at bounding box center [1026, 425] width 1010 height 695
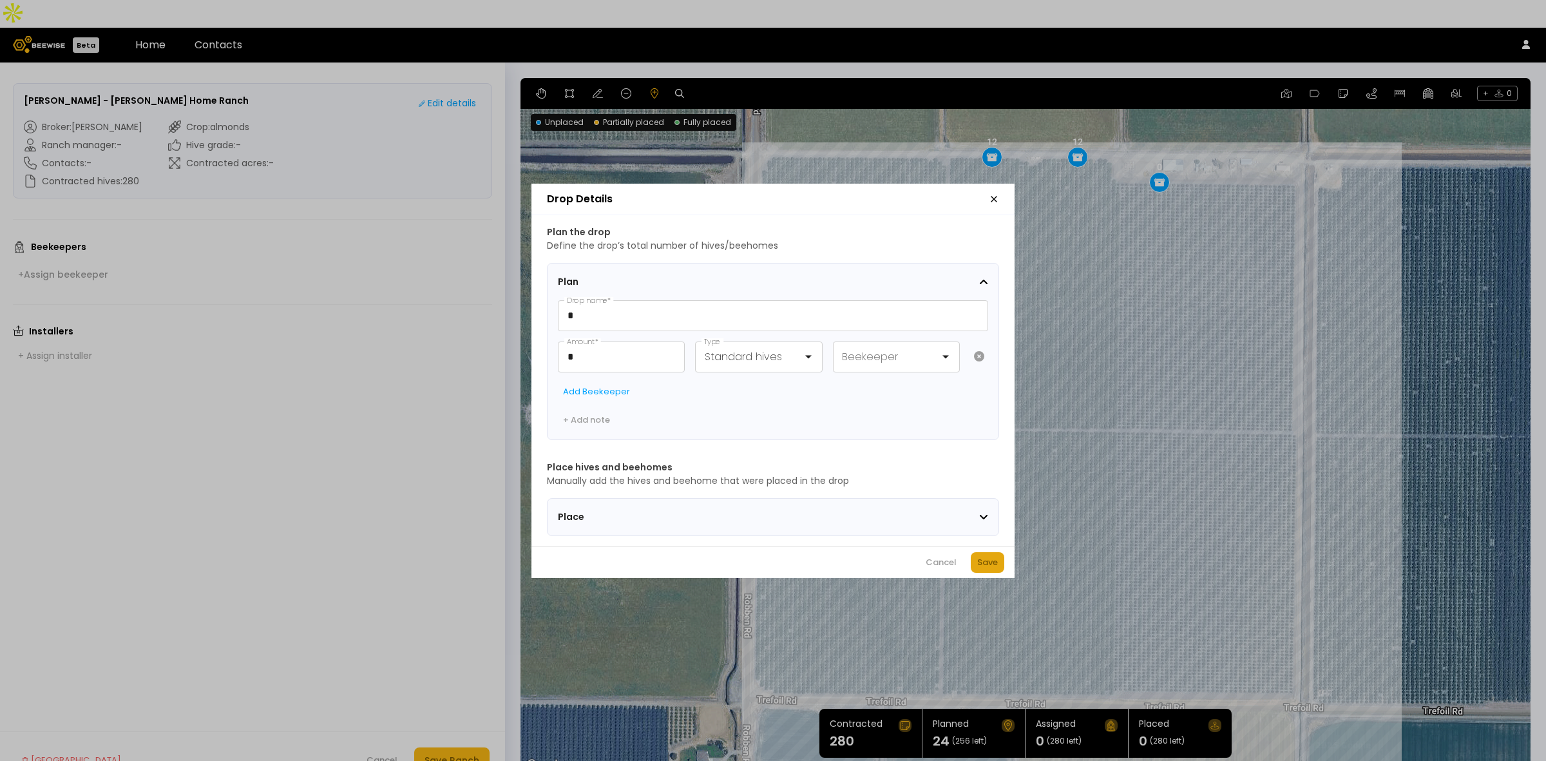
click at [994, 568] on div "Save" at bounding box center [987, 562] width 21 height 13
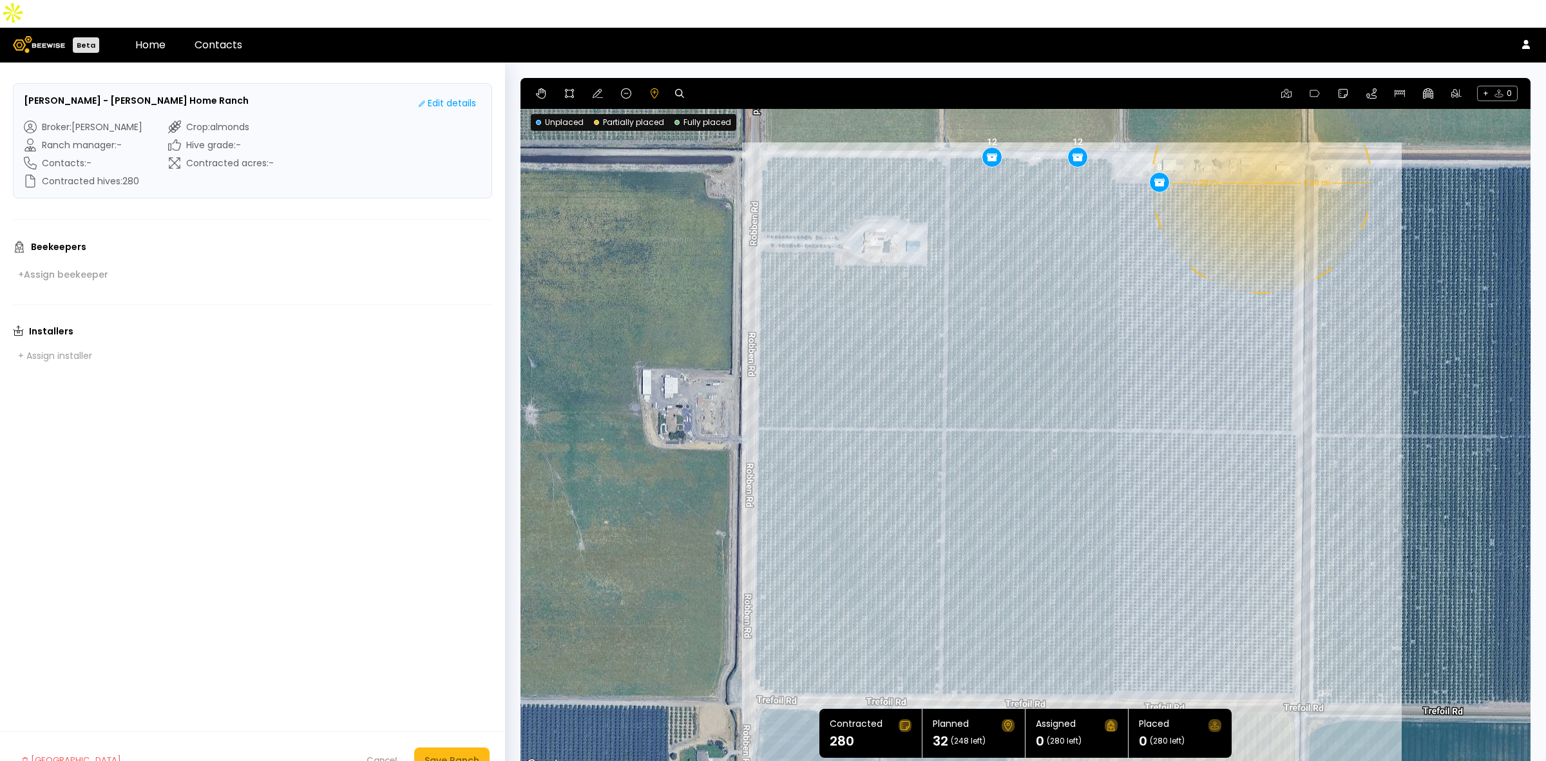
click at [1260, 155] on div "0.08 mi 0.08 mi 12 12 8" at bounding box center [1026, 425] width 1010 height 695
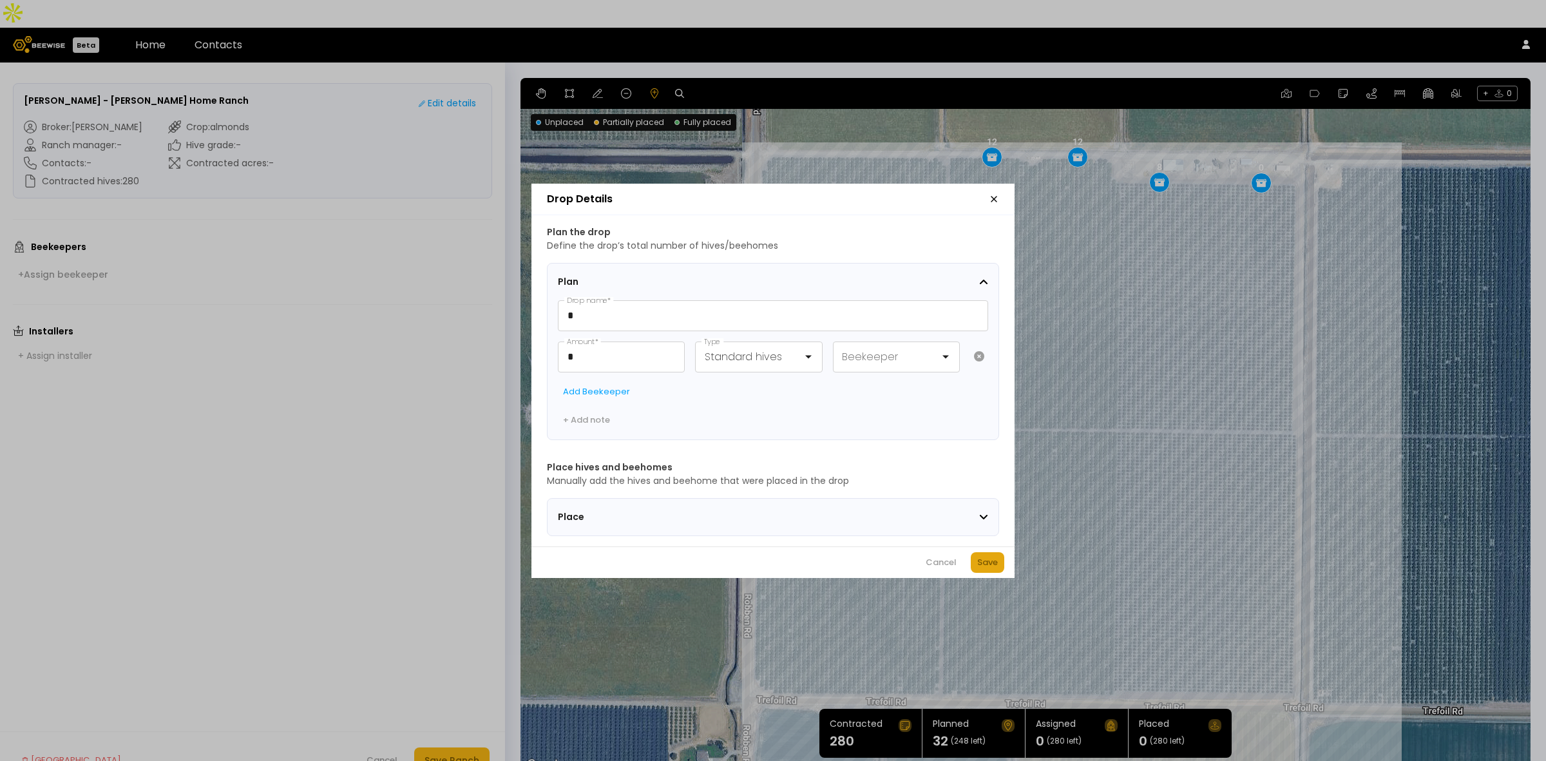
click at [989, 562] on div "Save" at bounding box center [987, 562] width 21 height 13
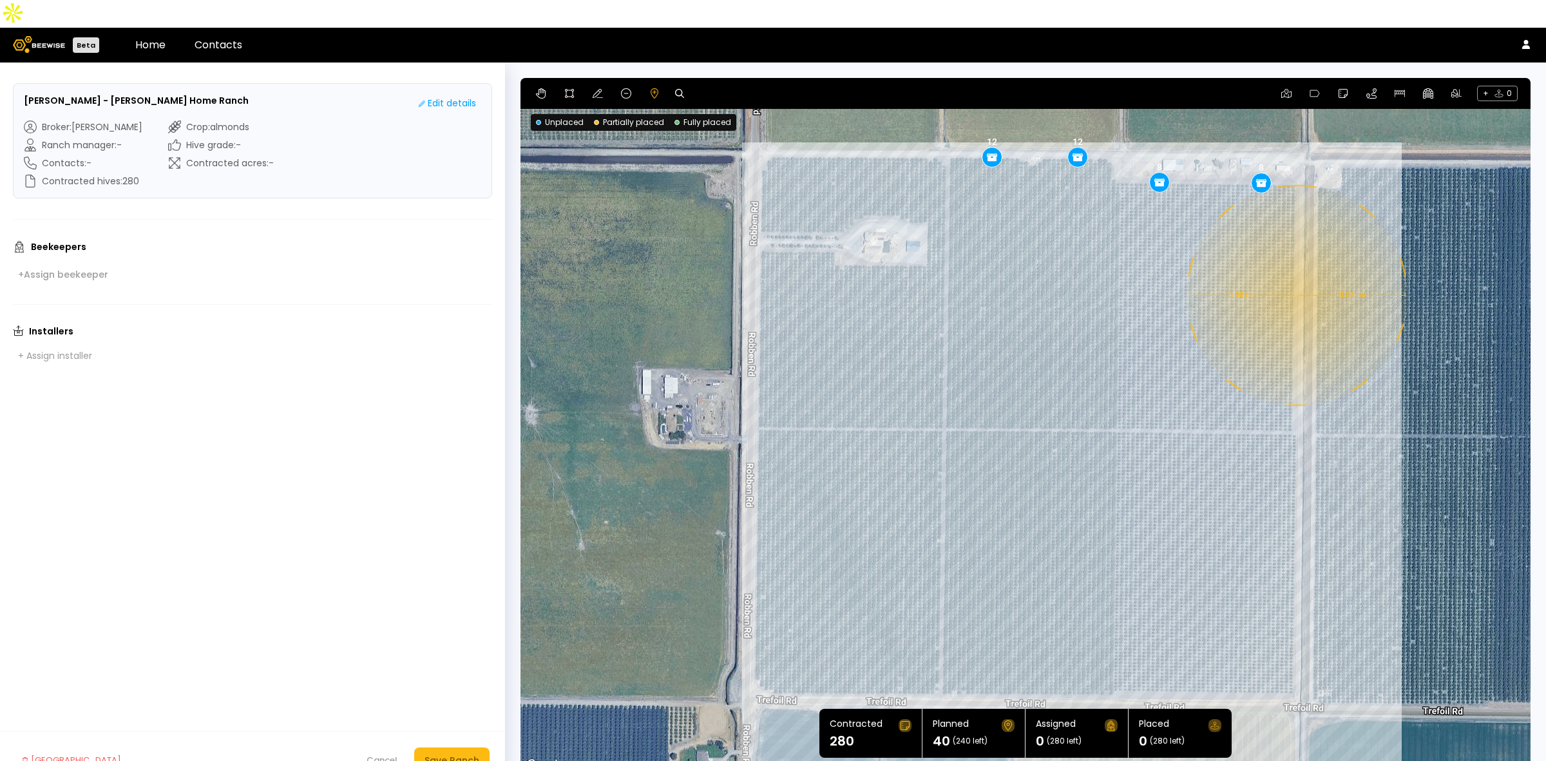
click at [1296, 267] on div "0.08 mi 0.08 mi 12 12 8 8" at bounding box center [1026, 425] width 1010 height 695
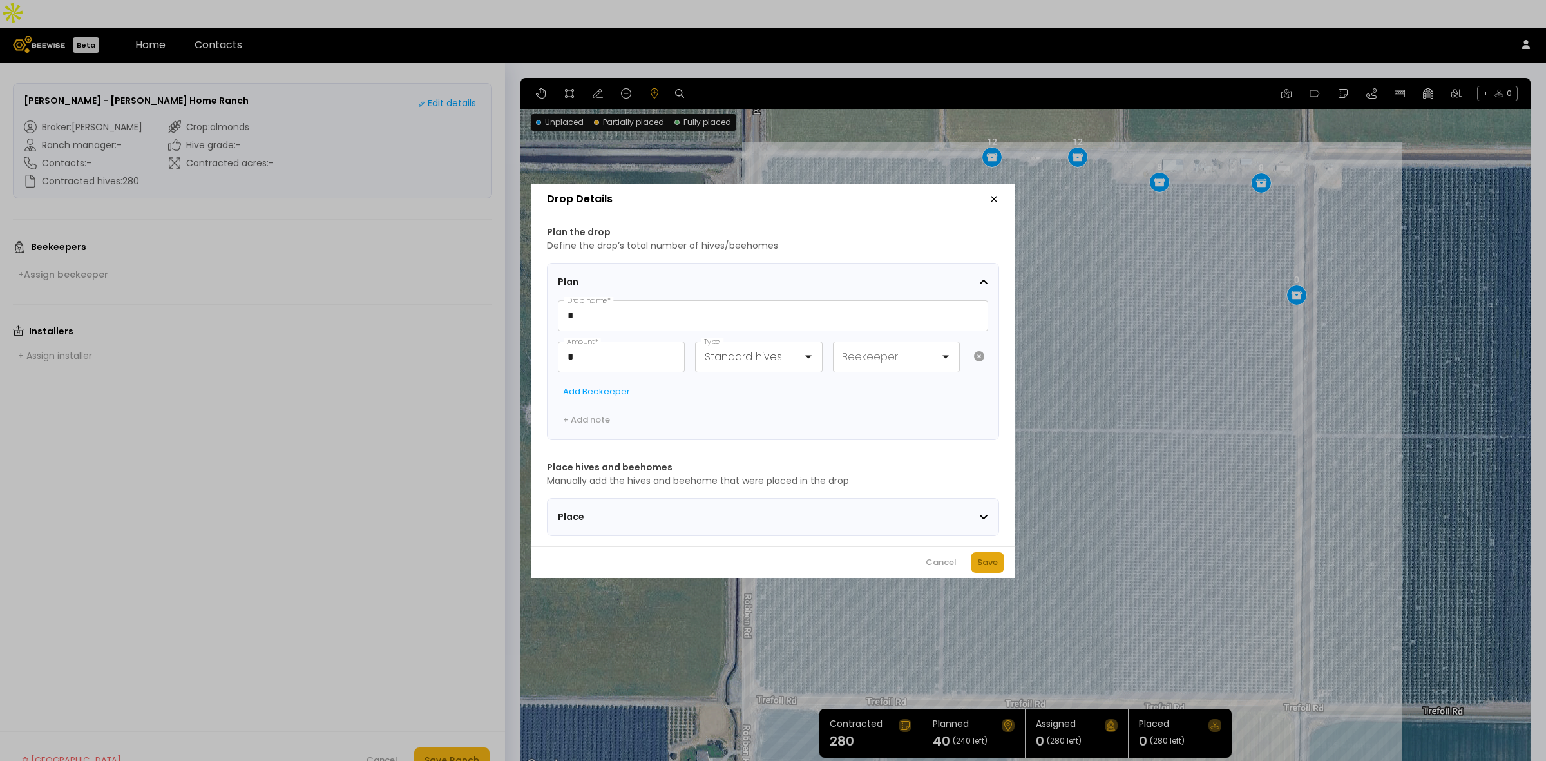
click at [976, 569] on button "Save" at bounding box center [988, 562] width 34 height 21
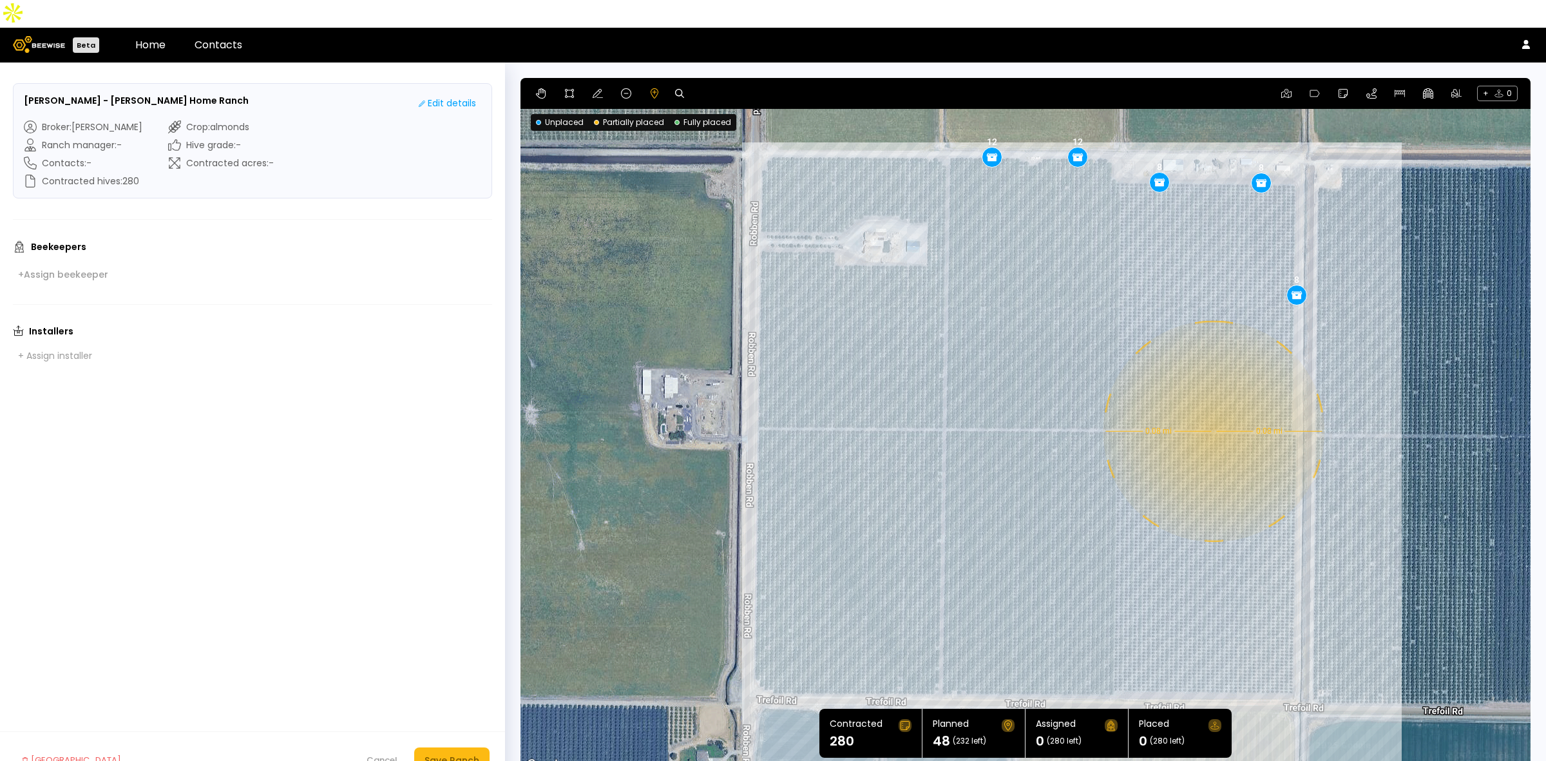
click at [1212, 403] on div "0.08 mi 0.08 mi 12 12 8 8 8" at bounding box center [1026, 425] width 1010 height 695
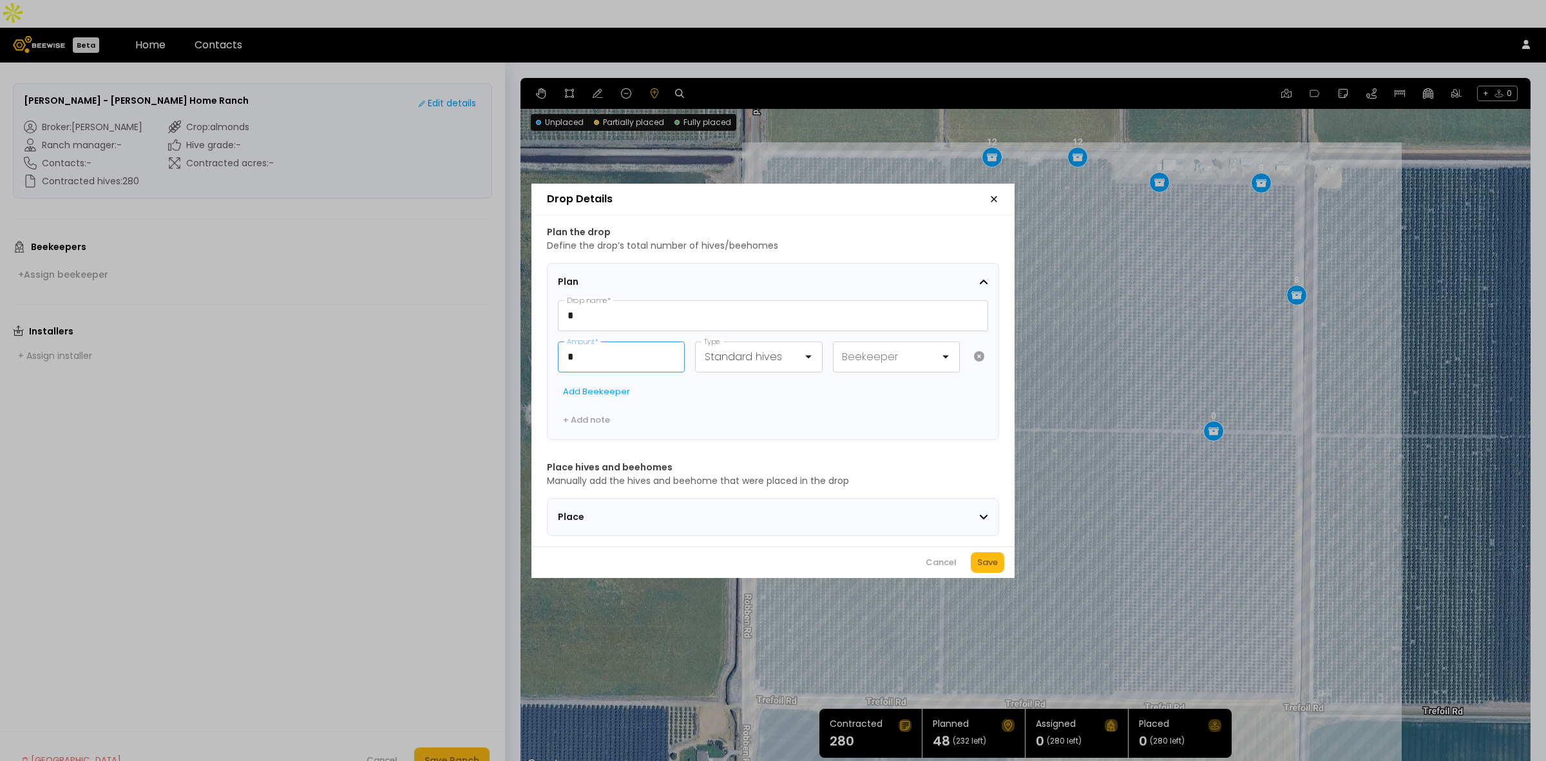
drag, startPoint x: 585, startPoint y: 352, endPoint x: 642, endPoint y: 327, distance: 62.3
click at [546, 341] on div "Plan the drop Define the drop’s total number of hives/beehomes Plan * Drop name…" at bounding box center [772, 380] width 483 height 331
type input "**"
click at [980, 562] on div "Save" at bounding box center [987, 562] width 21 height 13
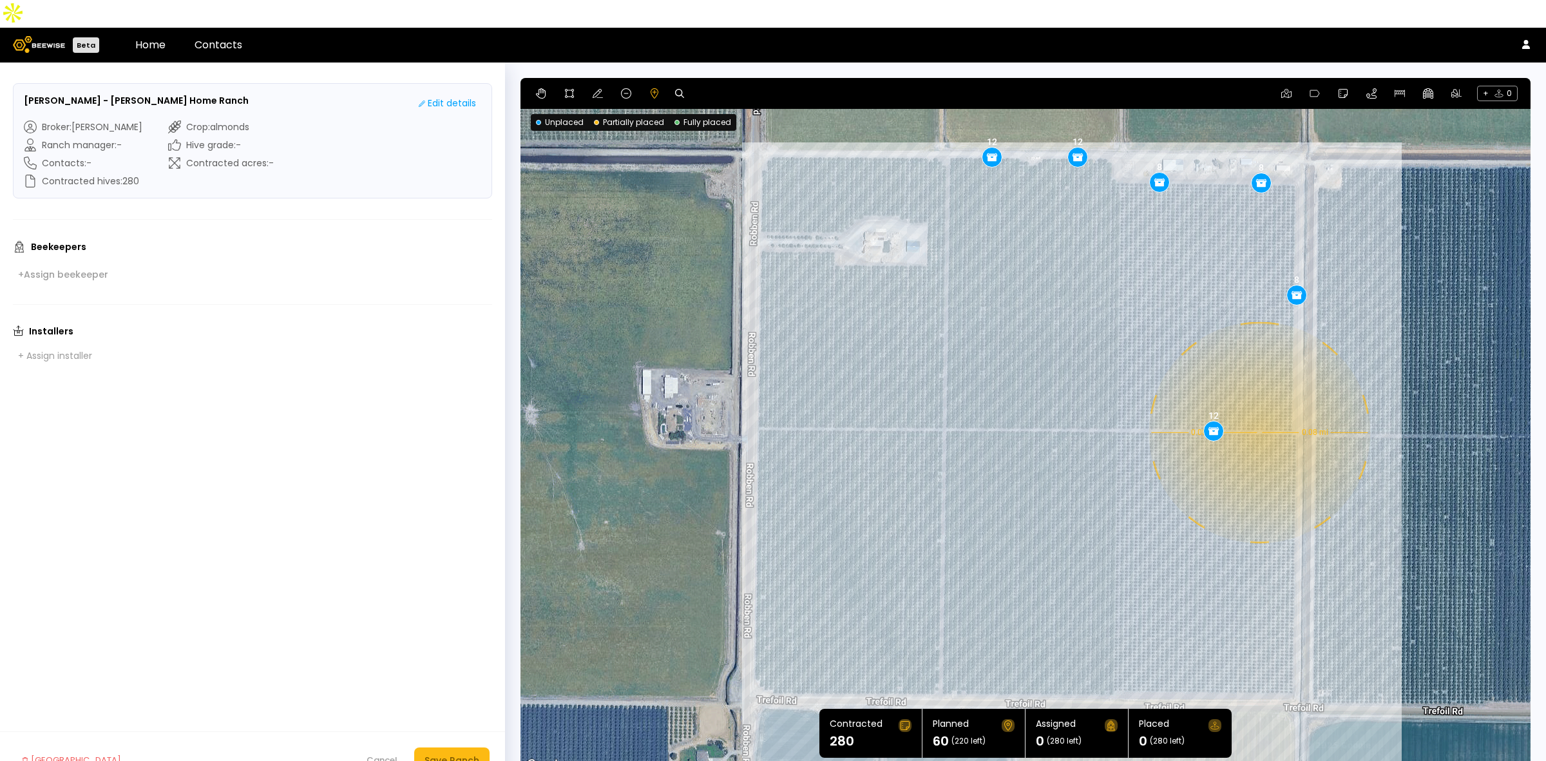
click at [1258, 405] on div "0.08 mi 0.08 mi 12 12 8 8 8 12" at bounding box center [1026, 425] width 1010 height 695
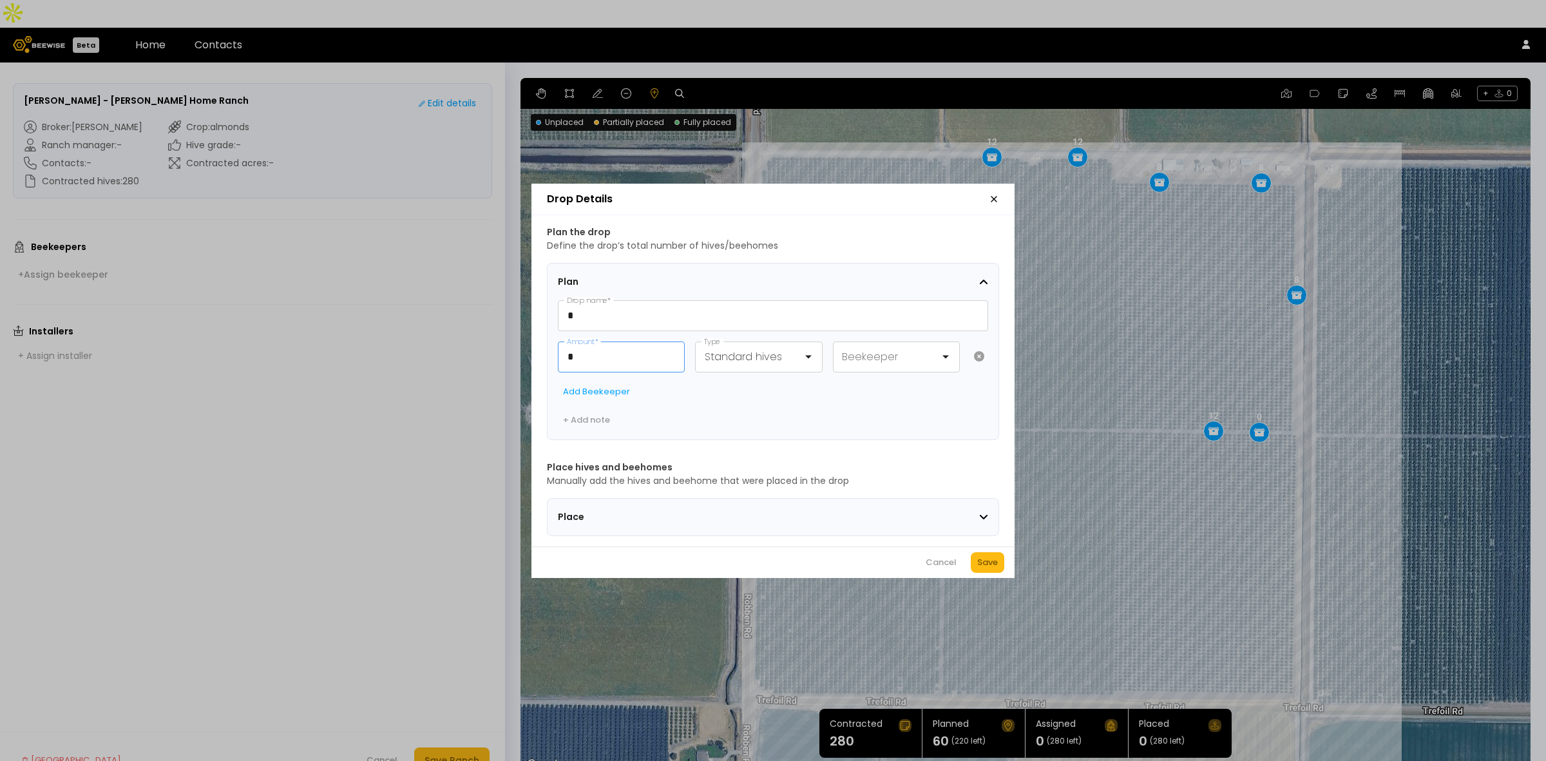
drag, startPoint x: 622, startPoint y: 351, endPoint x: 439, endPoint y: 330, distance: 183.5
click at [456, 340] on div "Drop Details Plan the drop Define the drop’s total number of hives/beehomes Pla…" at bounding box center [773, 380] width 1546 height 761
type input "**"
click at [987, 564] on div "Save" at bounding box center [987, 562] width 21 height 13
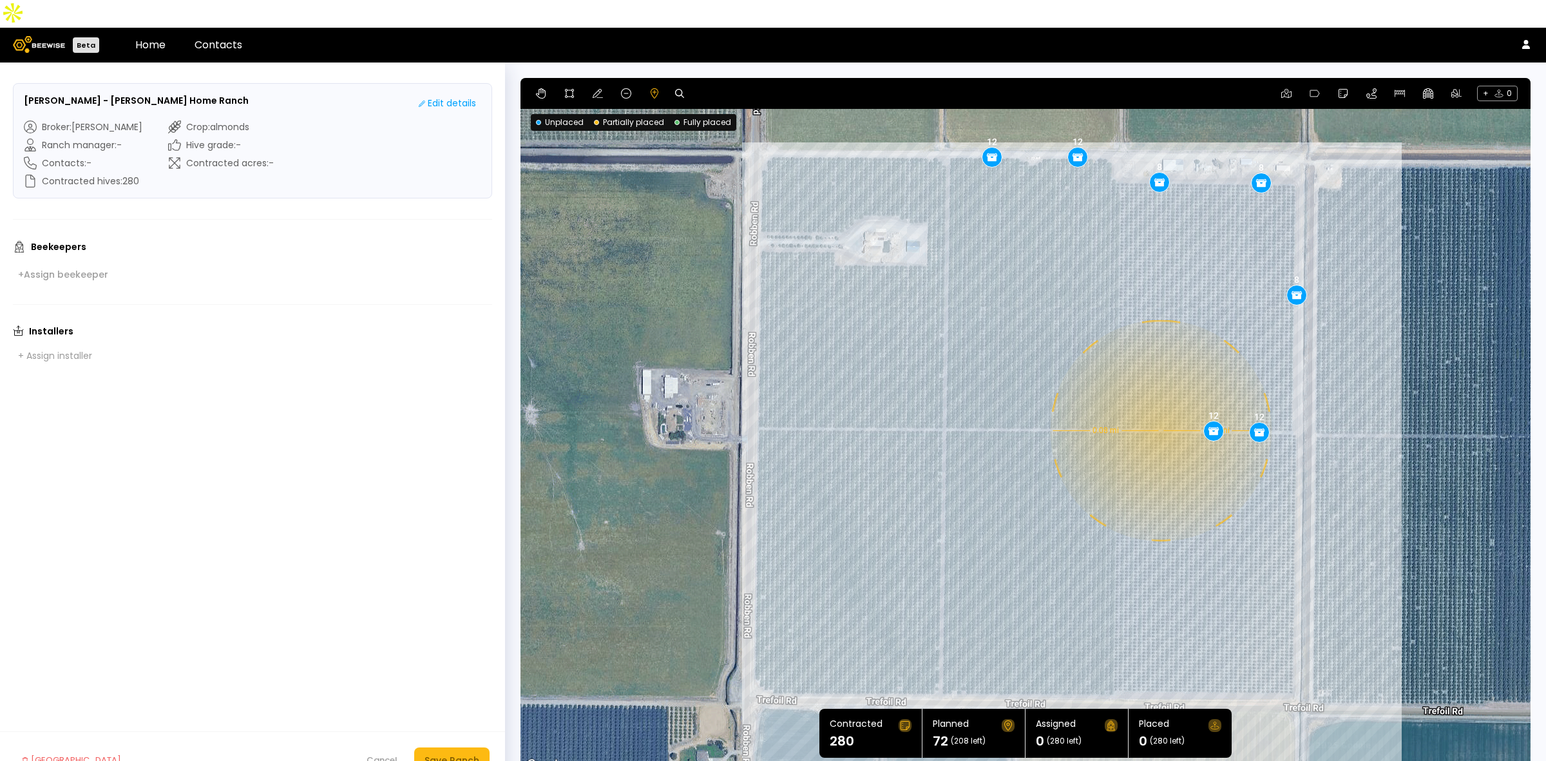
click at [1160, 403] on div "0.08 mi 0.08 mi 12 12 8 8 8 12 12" at bounding box center [1026, 425] width 1010 height 695
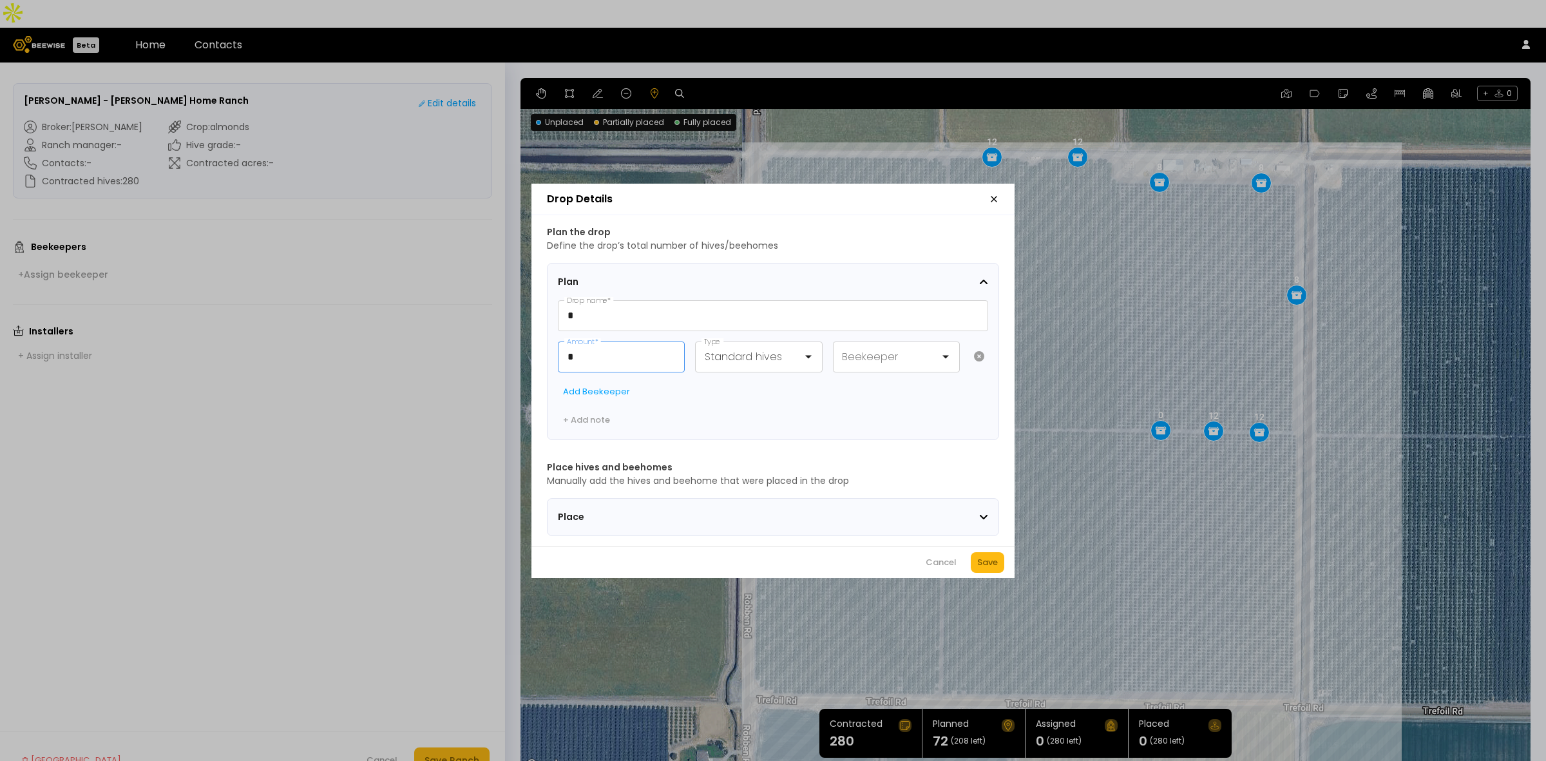
drag, startPoint x: 556, startPoint y: 341, endPoint x: 632, endPoint y: 316, distance: 80.3
click at [526, 329] on div "Drop Details Plan the drop Define the drop’s total number of hives/beehomes Pla…" at bounding box center [773, 380] width 1546 height 761
type input "**"
click at [996, 566] on div "Save" at bounding box center [987, 562] width 21 height 13
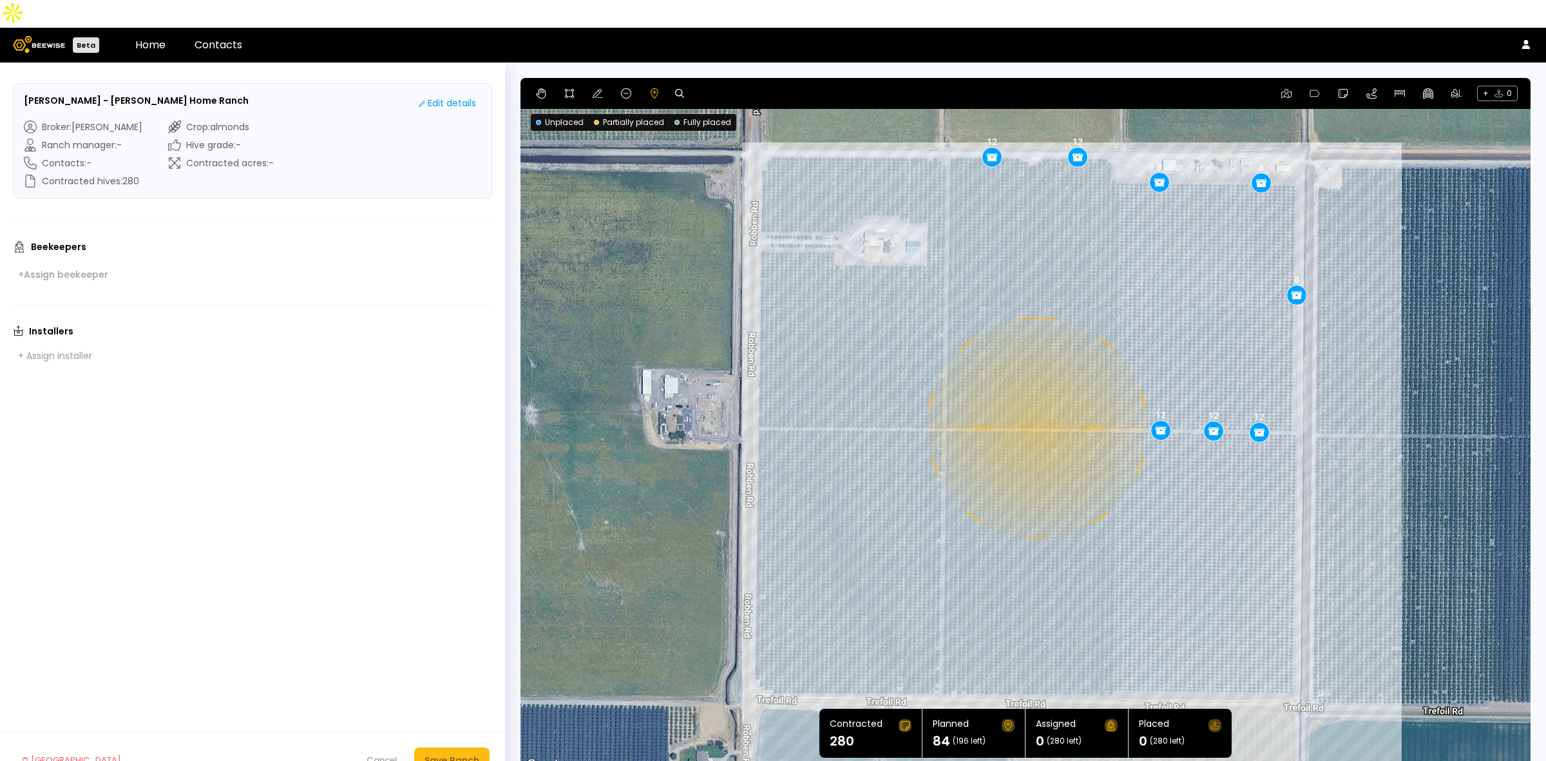
click at [1036, 400] on div "0.08 mi 0.08 mi 12 12 8 8 8 12 12 12" at bounding box center [1026, 425] width 1010 height 695
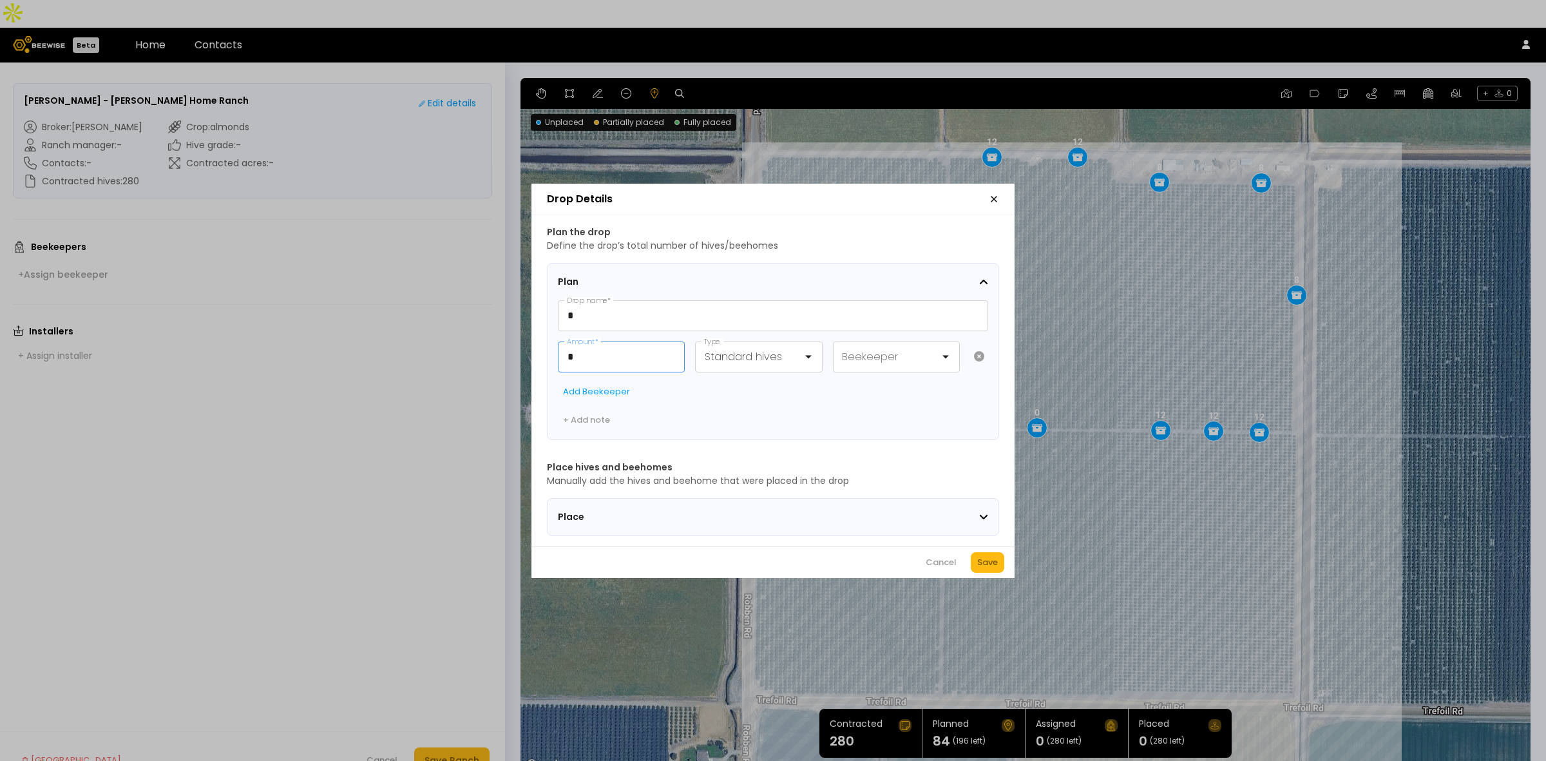
drag, startPoint x: 611, startPoint y: 356, endPoint x: 539, endPoint y: 354, distance: 71.5
click at [539, 354] on div "Plan the drop Define the drop’s total number of hives/beehomes Plan * Drop name…" at bounding box center [772, 380] width 483 height 331
type input "**"
click at [994, 569] on div "Save" at bounding box center [987, 562] width 21 height 13
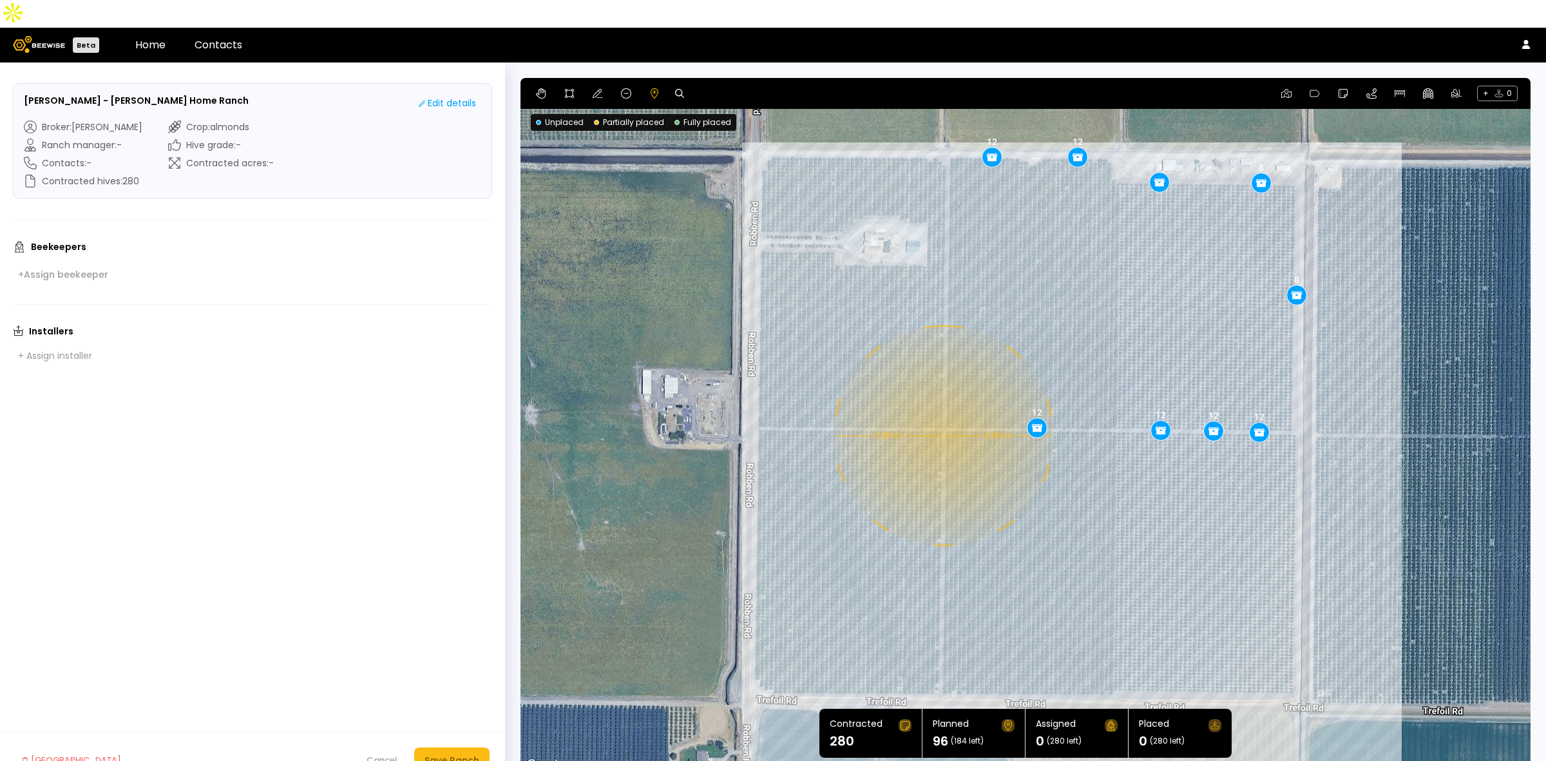
click at [942, 408] on div "0.08 mi 0.08 mi 12 12 8 8 8 12 12 12 12" at bounding box center [1026, 425] width 1010 height 695
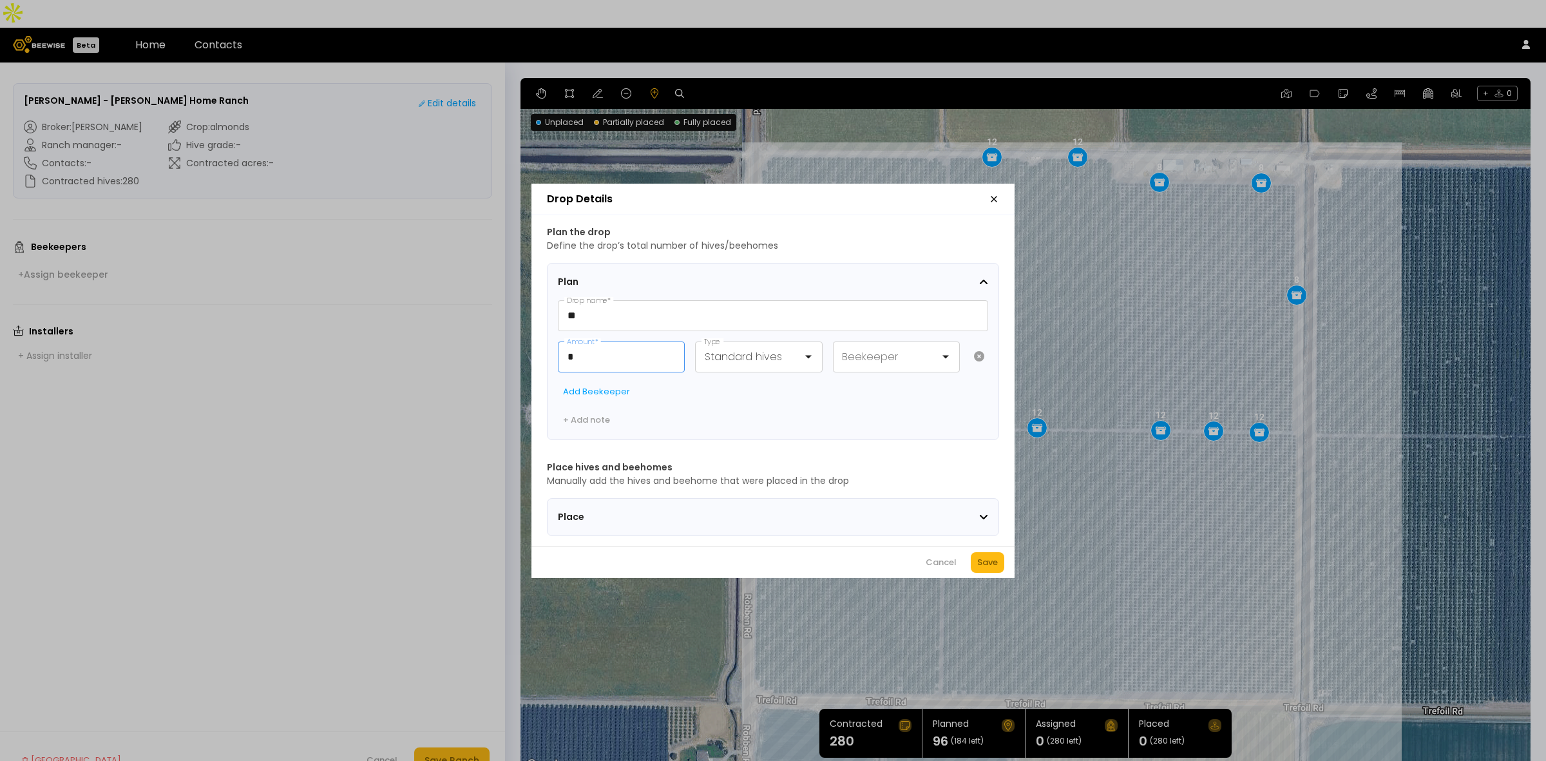
drag, startPoint x: 613, startPoint y: 348, endPoint x: 511, endPoint y: 314, distance: 107.2
click at [537, 332] on div "Plan the drop Define the drop’s total number of hives/beehomes Plan ** Drop nam…" at bounding box center [772, 380] width 483 height 331
type input "**"
click at [988, 566] on div "Save" at bounding box center [987, 562] width 21 height 13
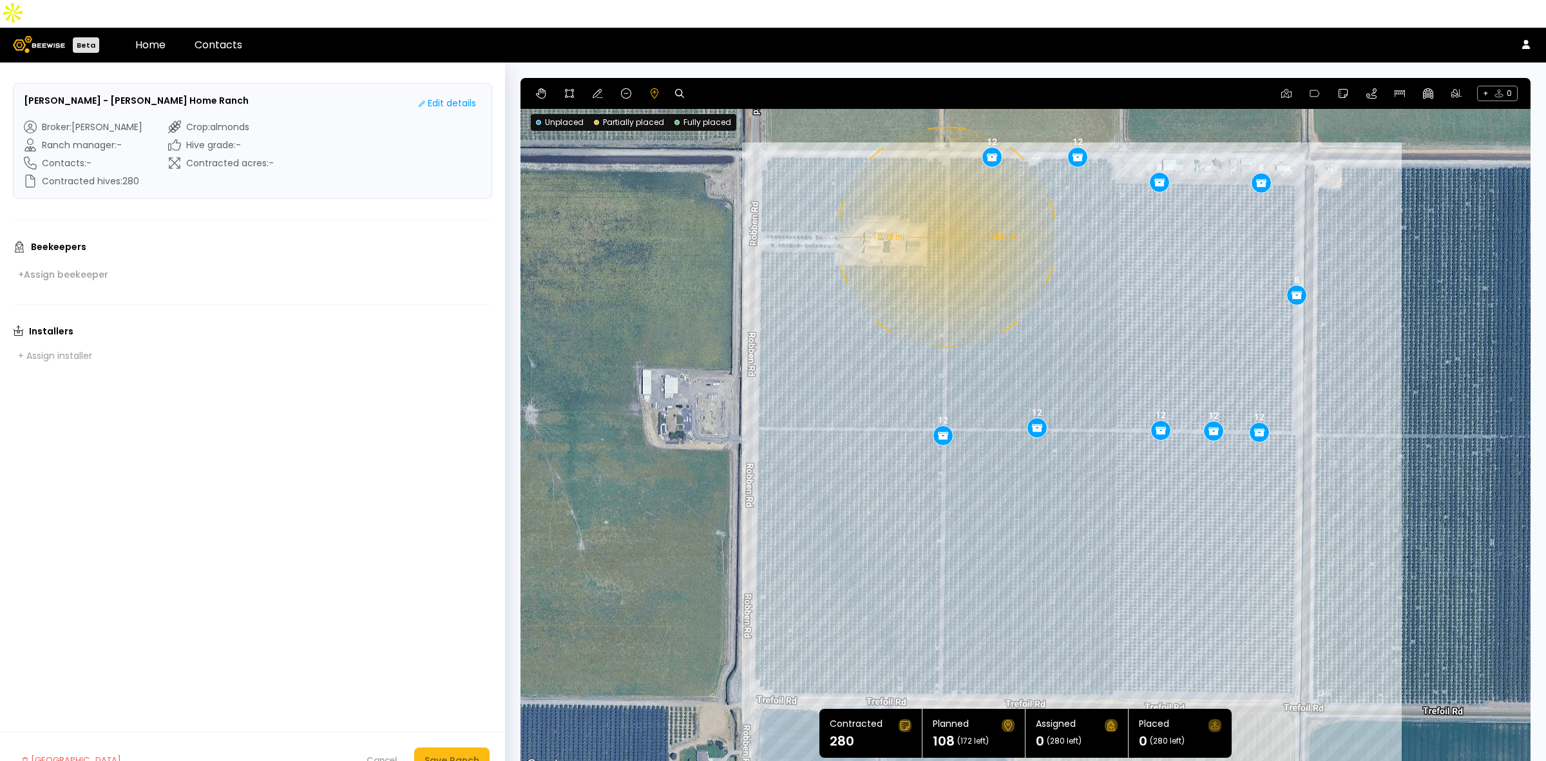
click at [945, 209] on div "0.08 mi 0.08 mi 12 12 8 8 8 12 12 12 12 12" at bounding box center [1026, 425] width 1010 height 695
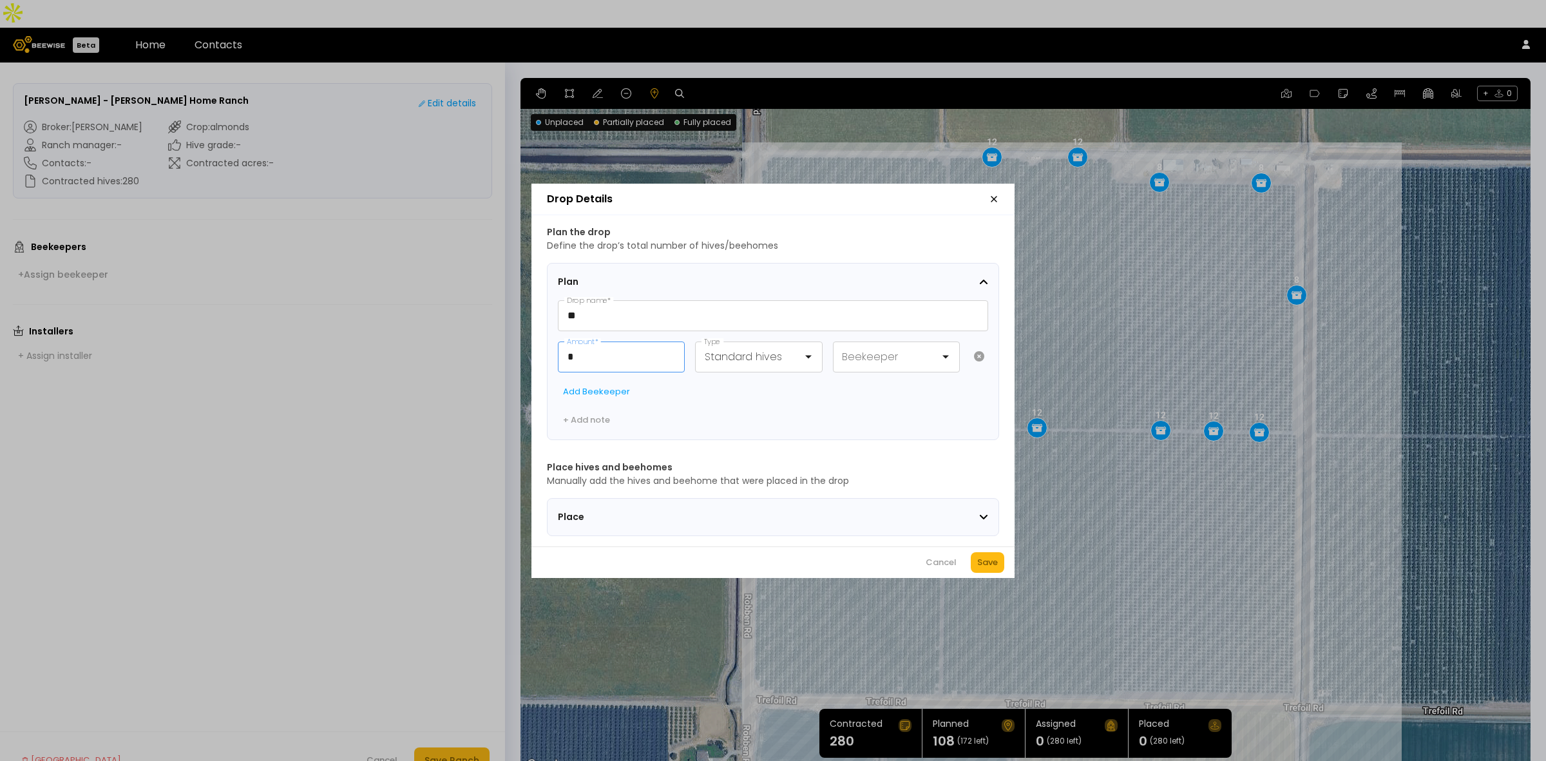
drag, startPoint x: 610, startPoint y: 350, endPoint x: 461, endPoint y: 300, distance: 156.9
click at [472, 311] on div "Drop Details Plan the drop Define the drop’s total number of hives/beehomes Pla…" at bounding box center [773, 380] width 1546 height 761
type input "**"
click at [986, 569] on div "Save" at bounding box center [987, 562] width 21 height 13
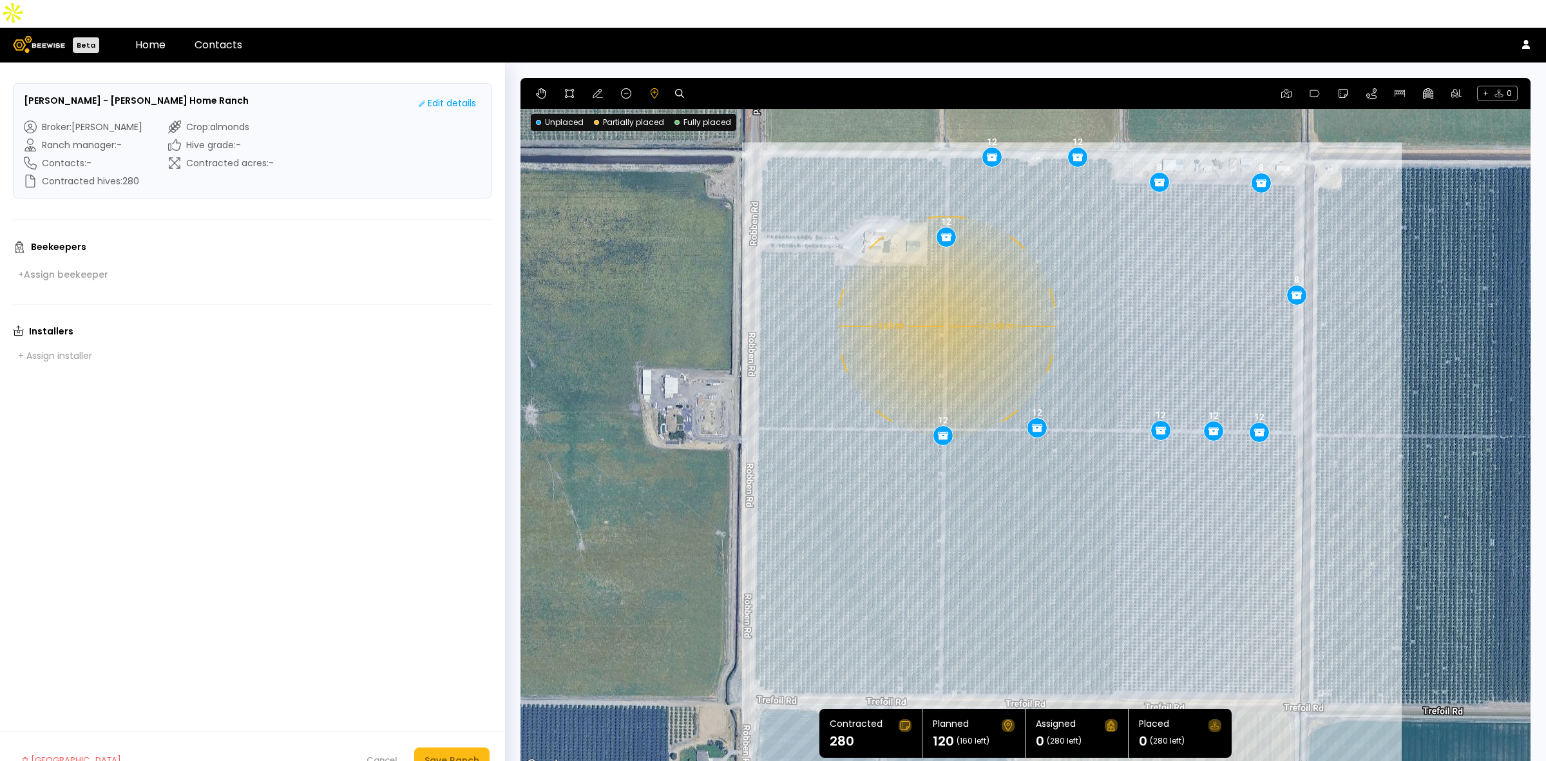
click at [945, 298] on div "0.08 mi 0.08 mi 12 12 8 8 8 12 12 12 12 12 12" at bounding box center [1026, 425] width 1010 height 695
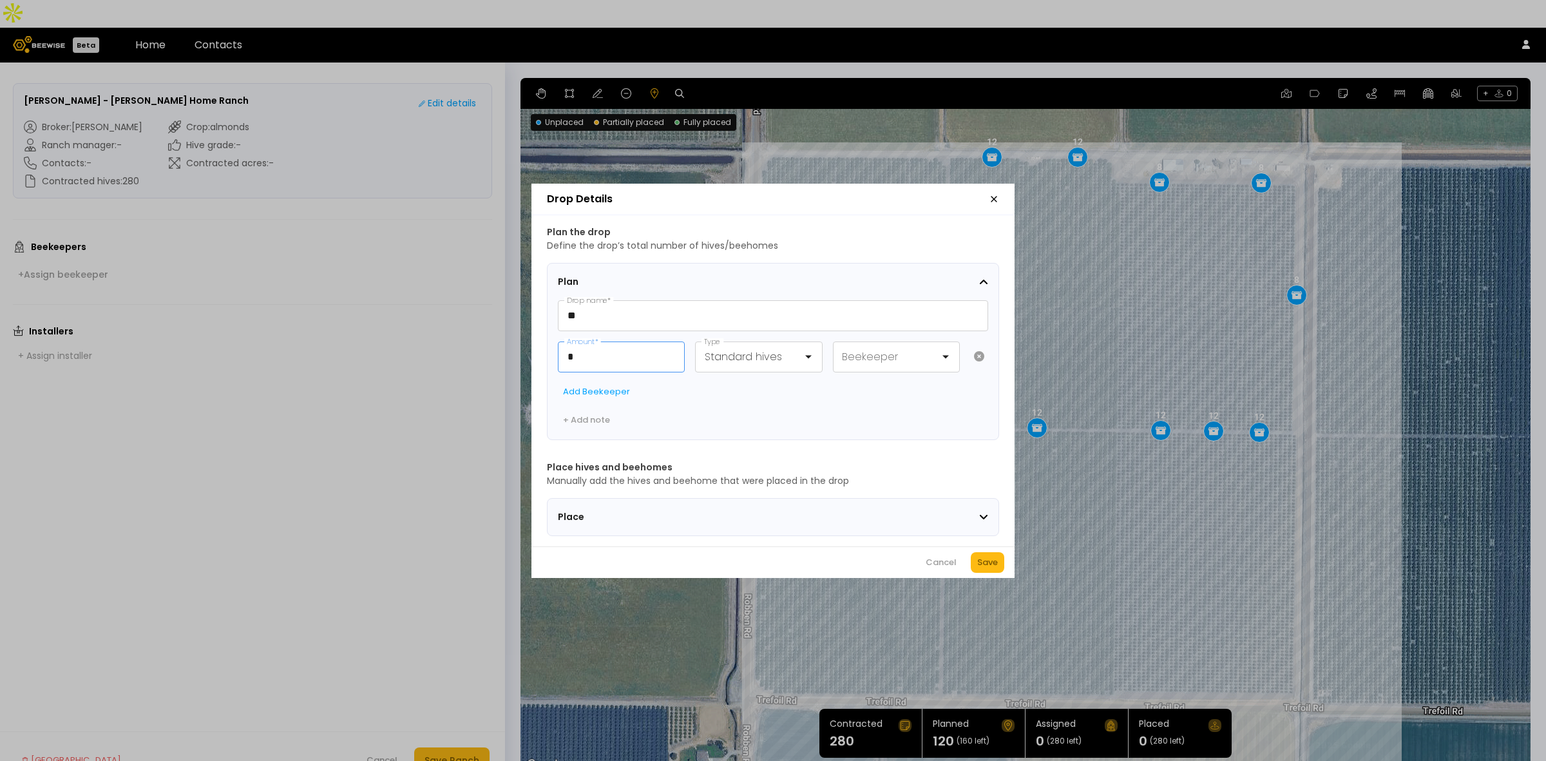
drag, startPoint x: 522, startPoint y: 339, endPoint x: 495, endPoint y: 326, distance: 30.0
click at [498, 330] on div "Drop Details Plan the drop Define the drop’s total number of hives/beehomes Pla…" at bounding box center [773, 380] width 1546 height 761
type input "**"
click at [1003, 557] on div "Cancel Save" at bounding box center [772, 562] width 483 height 32
click at [992, 558] on button "Save" at bounding box center [988, 562] width 34 height 21
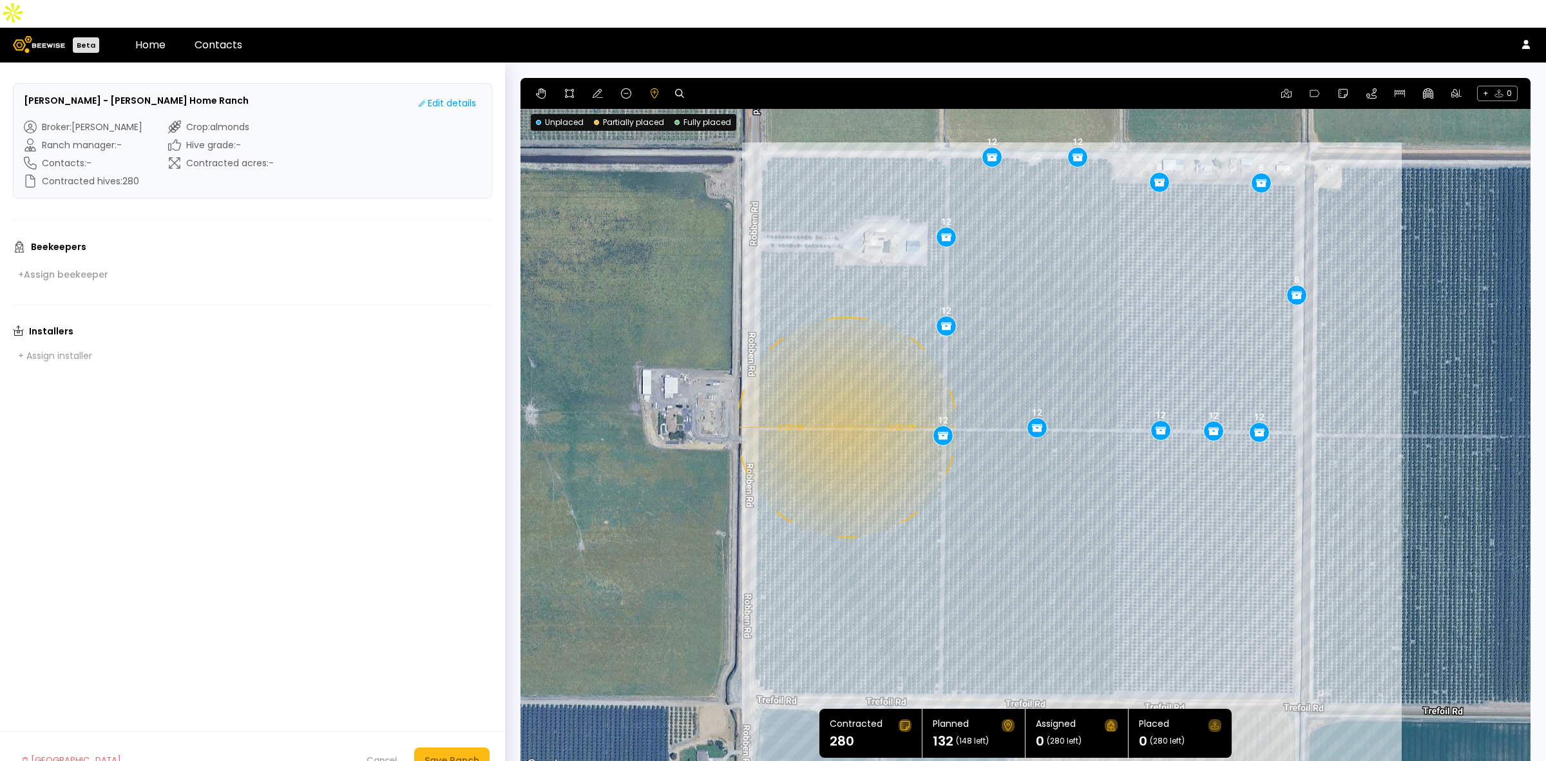
click at [845, 399] on div "0.08 mi 0.08 mi 12 12 8 8 8 12 12 12 12 12 12 12" at bounding box center [1026, 425] width 1010 height 695
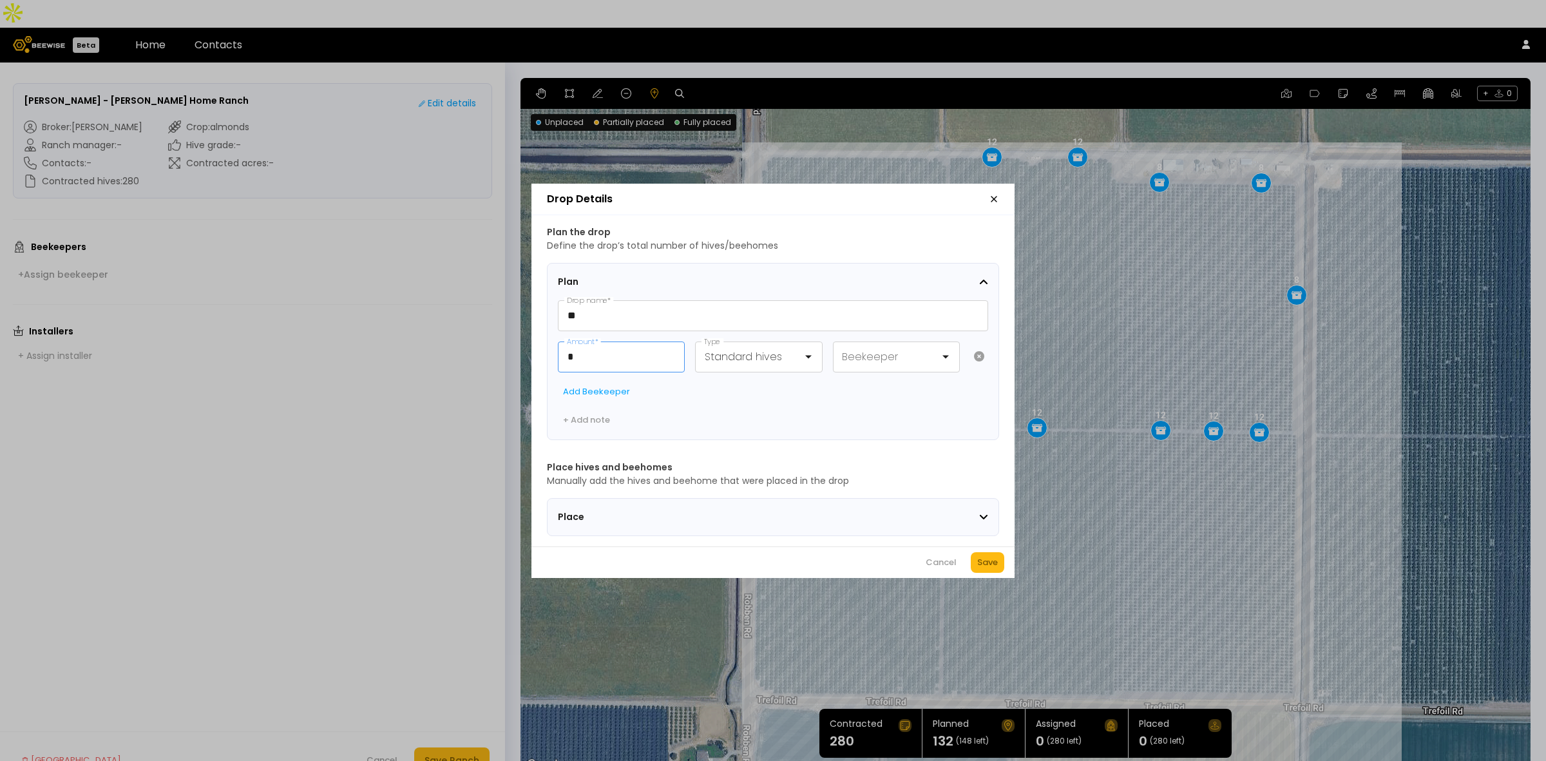
drag, startPoint x: 615, startPoint y: 359, endPoint x: 475, endPoint y: 323, distance: 144.4
click at [497, 332] on div "Drop Details Plan the drop Define the drop’s total number of hives/beehomes Pla…" at bounding box center [773, 380] width 1546 height 761
type input "**"
click at [984, 562] on div "Save" at bounding box center [987, 562] width 21 height 13
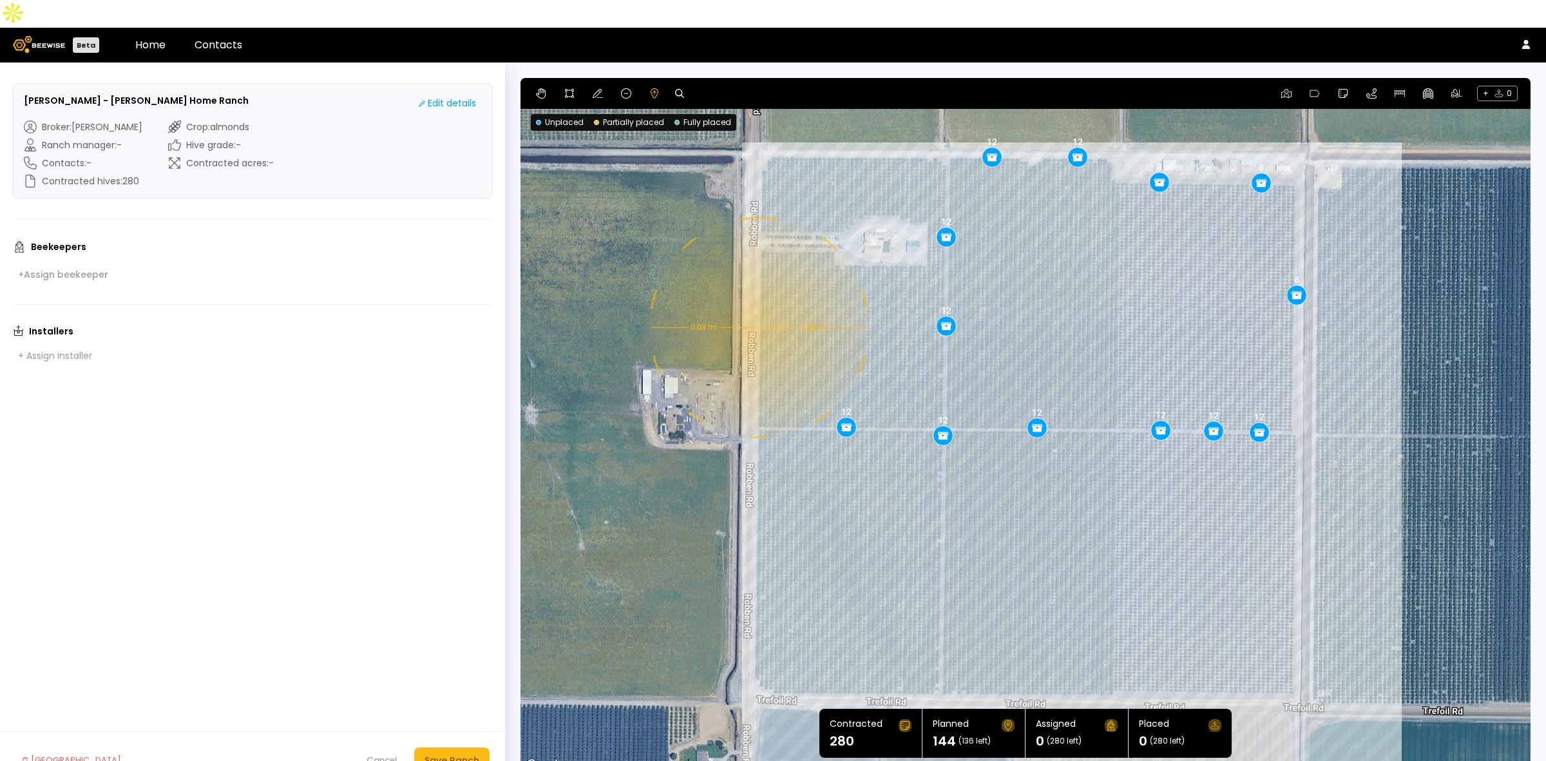
click at [758, 300] on div "0.08 mi 0.08 mi 12 12 8 8 8 12 12 12 12 12 12 12 12" at bounding box center [1026, 425] width 1010 height 695
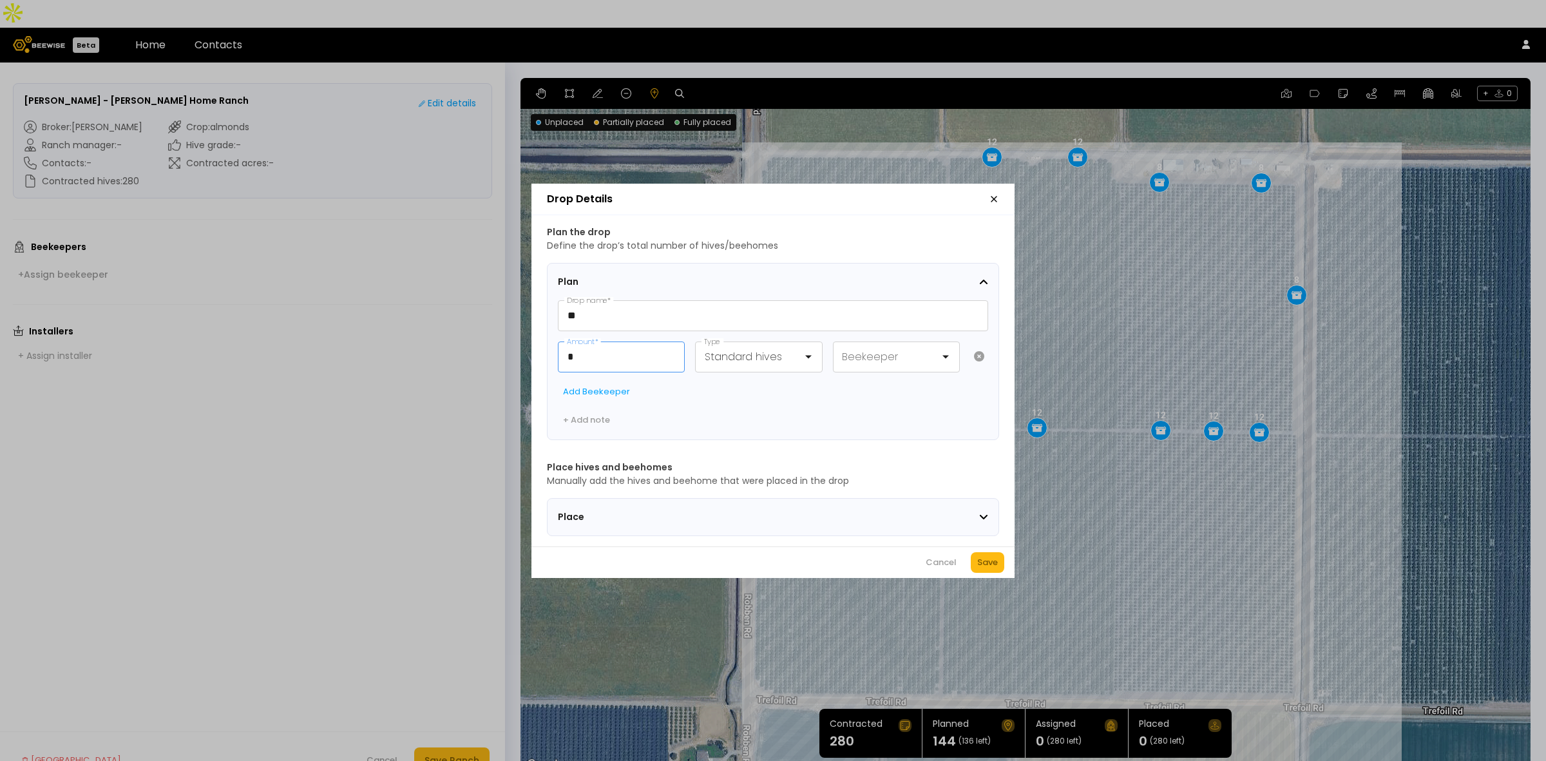
drag, startPoint x: 593, startPoint y: 353, endPoint x: 513, endPoint y: 307, distance: 92.1
click at [517, 341] on div "Drop Details Plan the drop Define the drop’s total number of hives/beehomes Pla…" at bounding box center [773, 380] width 1546 height 761
type input "*"
click at [992, 569] on div "Save" at bounding box center [987, 562] width 21 height 13
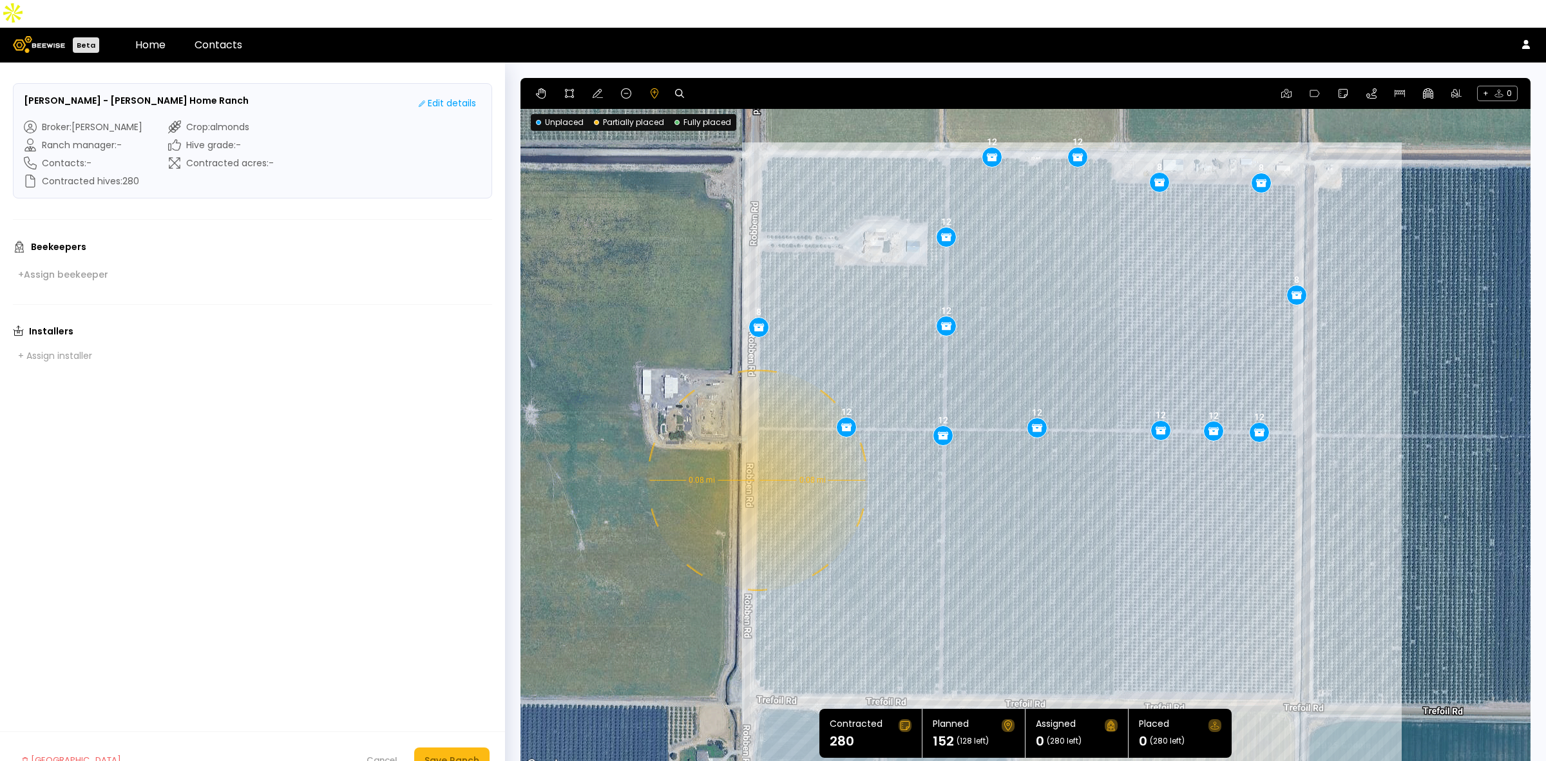
click at [756, 452] on div "0.08 mi 0.08 mi 12 12 8 8 8 12 12 12 12 12 12 12 12 8" at bounding box center [1026, 425] width 1010 height 695
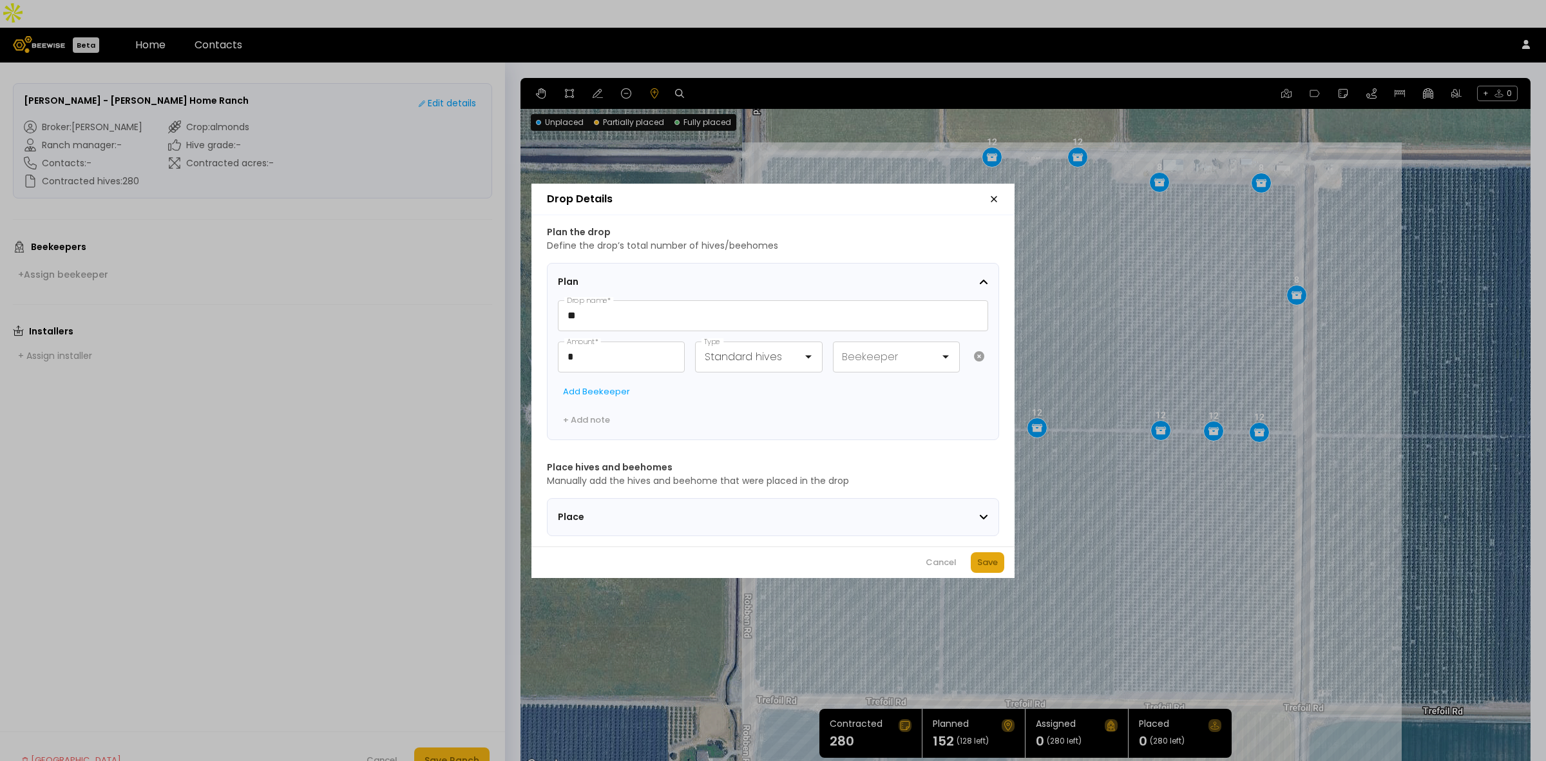
click at [991, 569] on div "Save" at bounding box center [987, 562] width 21 height 13
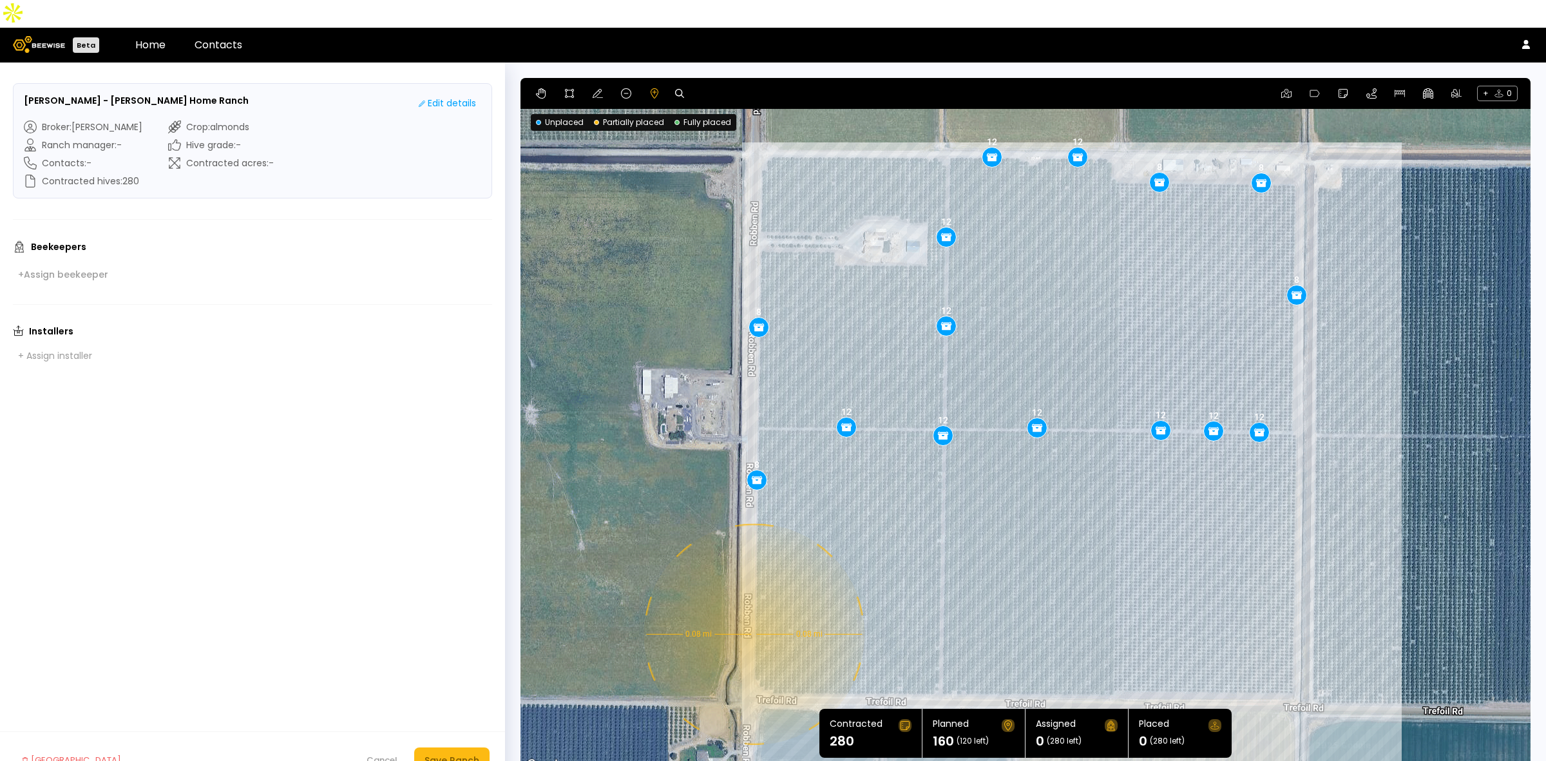
click at [752, 606] on div "0.08 mi 0.08 mi 12 12 8 8 8 12 12 12 12 12 12 12 12 8 8" at bounding box center [1026, 425] width 1010 height 695
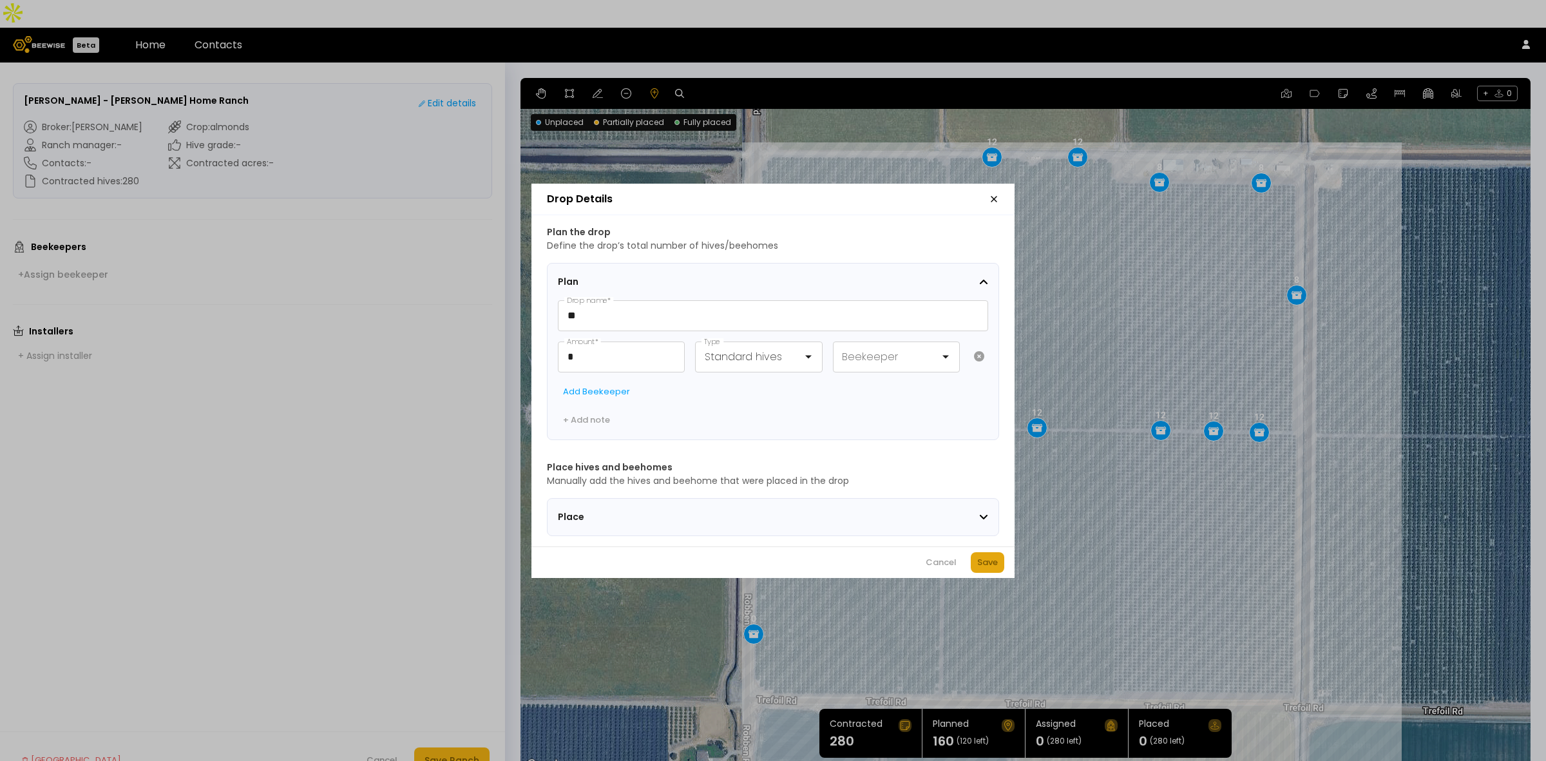
click at [981, 559] on button "Save" at bounding box center [988, 562] width 34 height 21
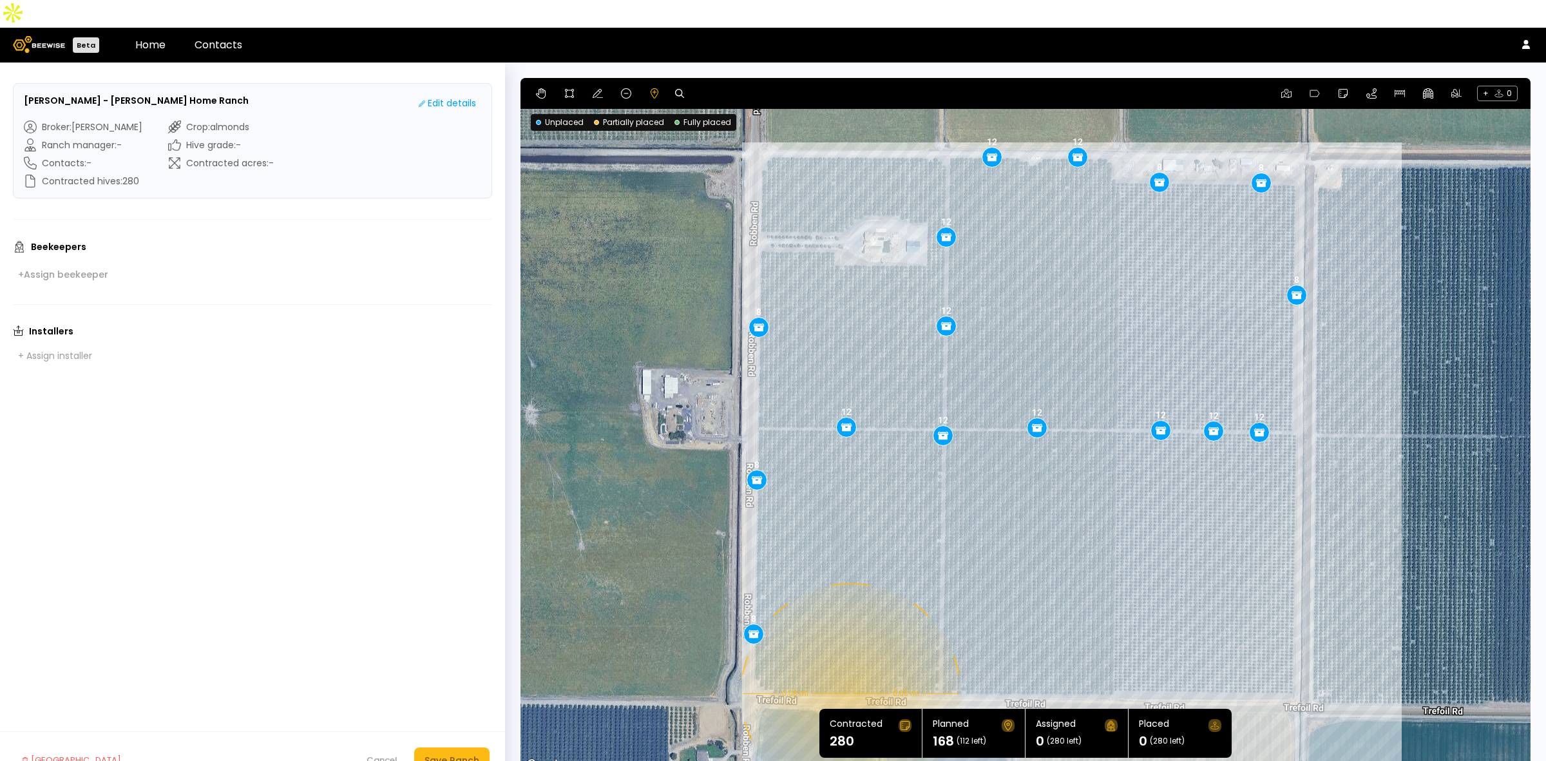
click at [849, 666] on div "0.08 mi 0.08 mi 12 12 8 8 8 12 12 12 12 12 12 12 12 8 8 8" at bounding box center [1026, 425] width 1010 height 695
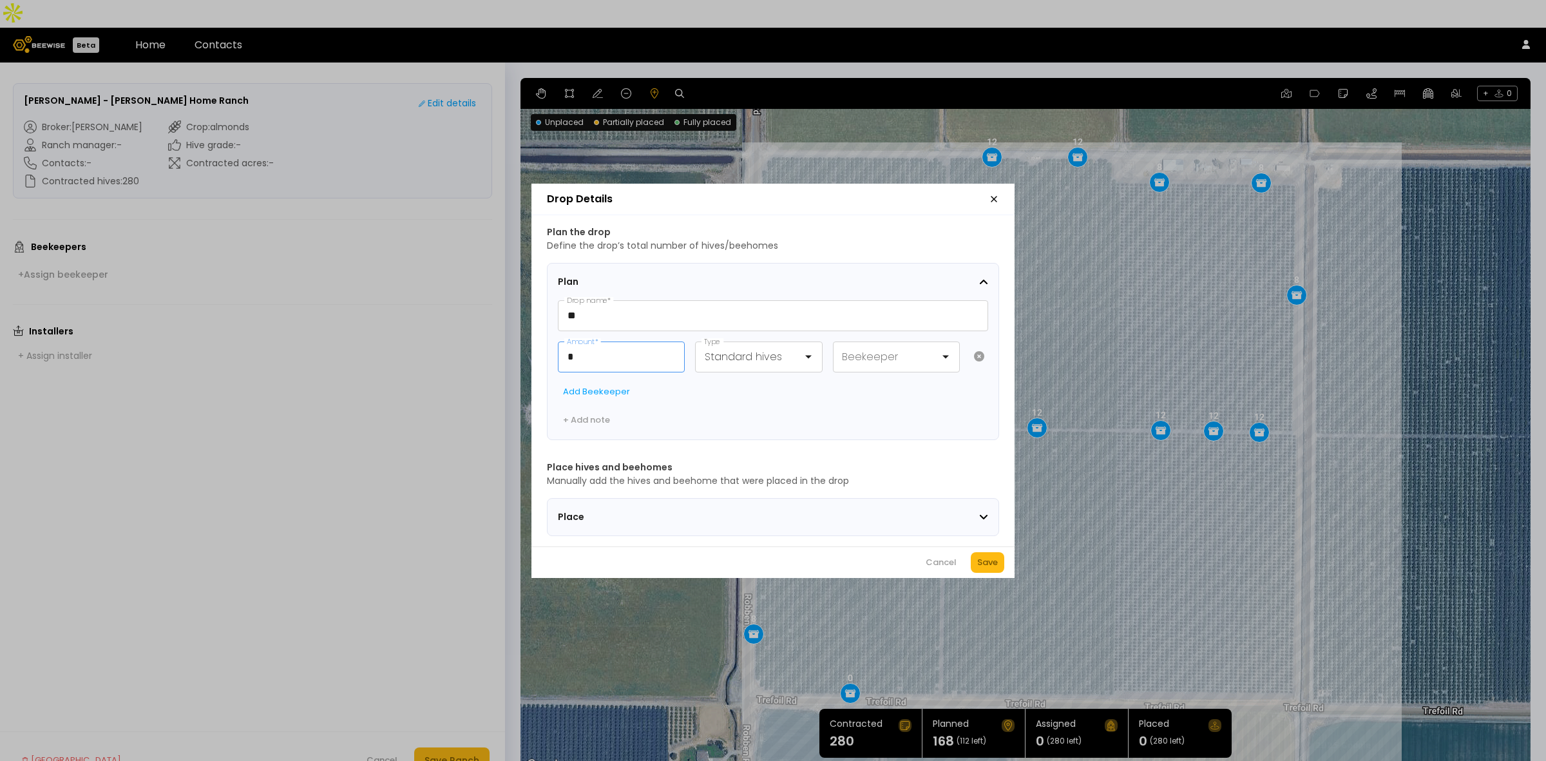
drag, startPoint x: 513, startPoint y: 350, endPoint x: 490, endPoint y: 345, distance: 24.4
click at [503, 349] on div "Drop Details Plan the drop Define the drop’s total number of hives/beehomes Pla…" at bounding box center [773, 380] width 1546 height 761
type input "**"
click at [999, 557] on button "Save" at bounding box center [988, 562] width 34 height 21
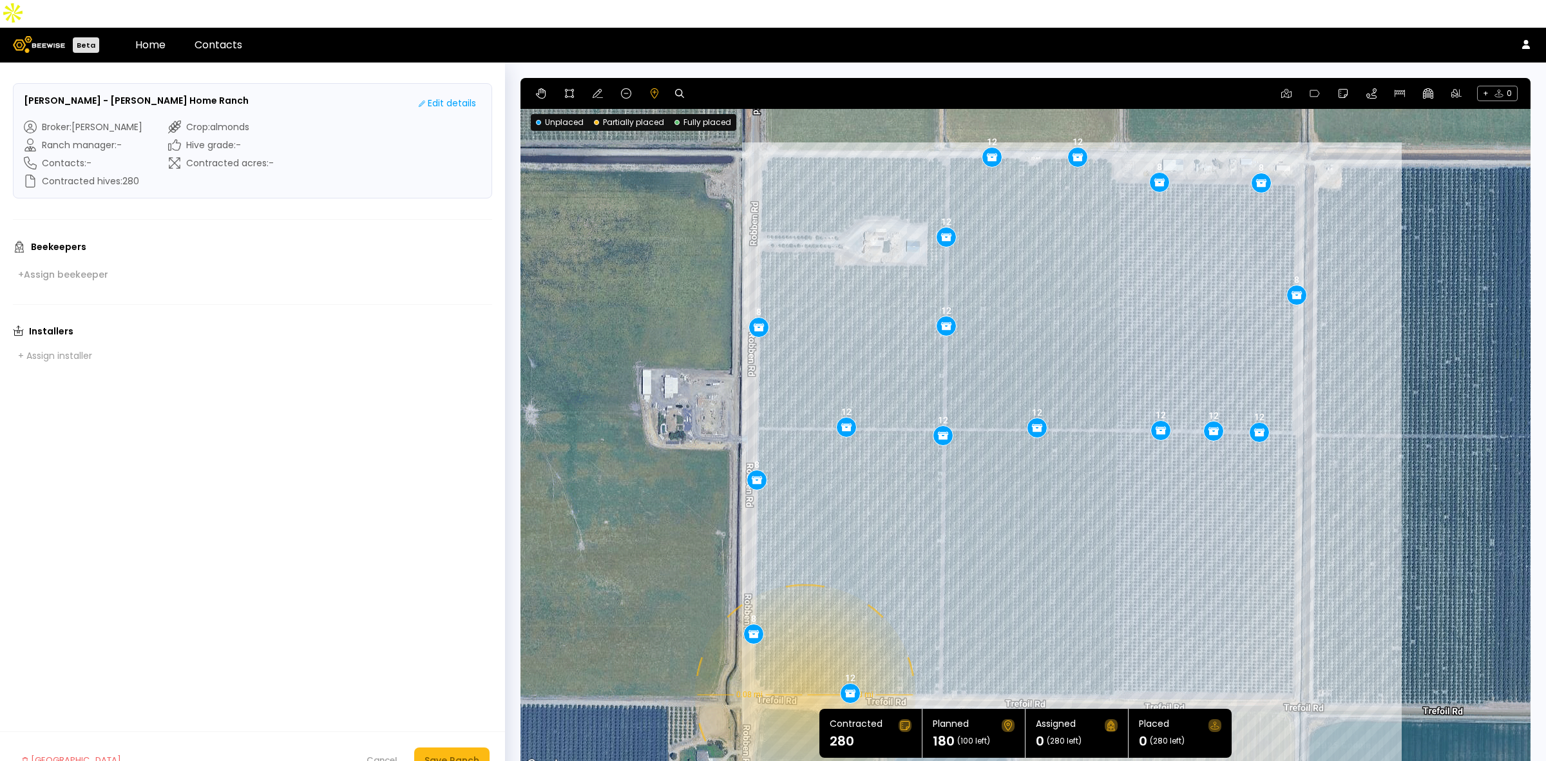
click at [803, 667] on div "0.08 mi 0.08 mi 12 12 8 8 8 12 12 12 12 12 12 12 12 8 8 8 12" at bounding box center [1026, 425] width 1010 height 695
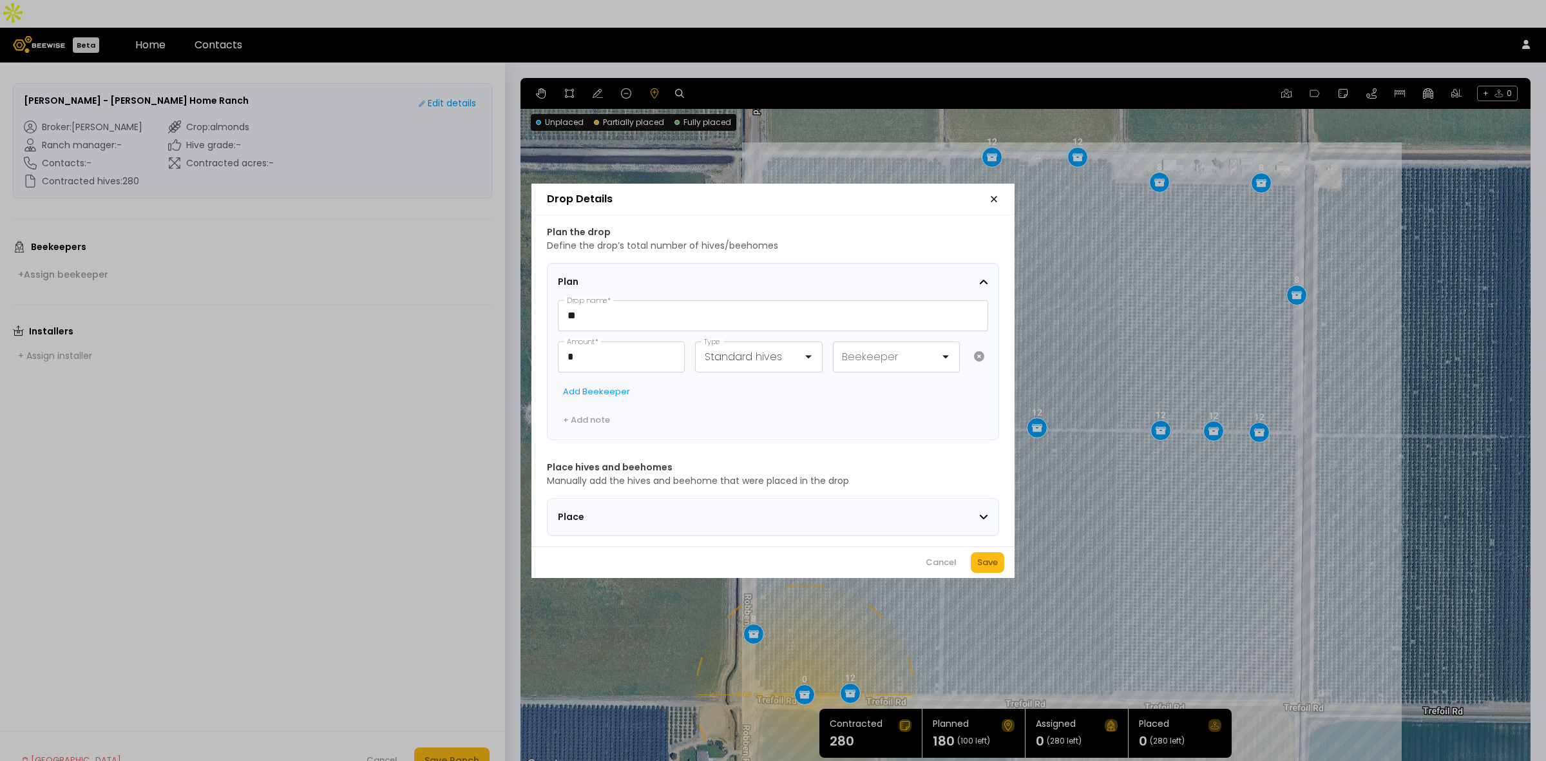
click at [991, 569] on div "Save" at bounding box center [987, 562] width 21 height 13
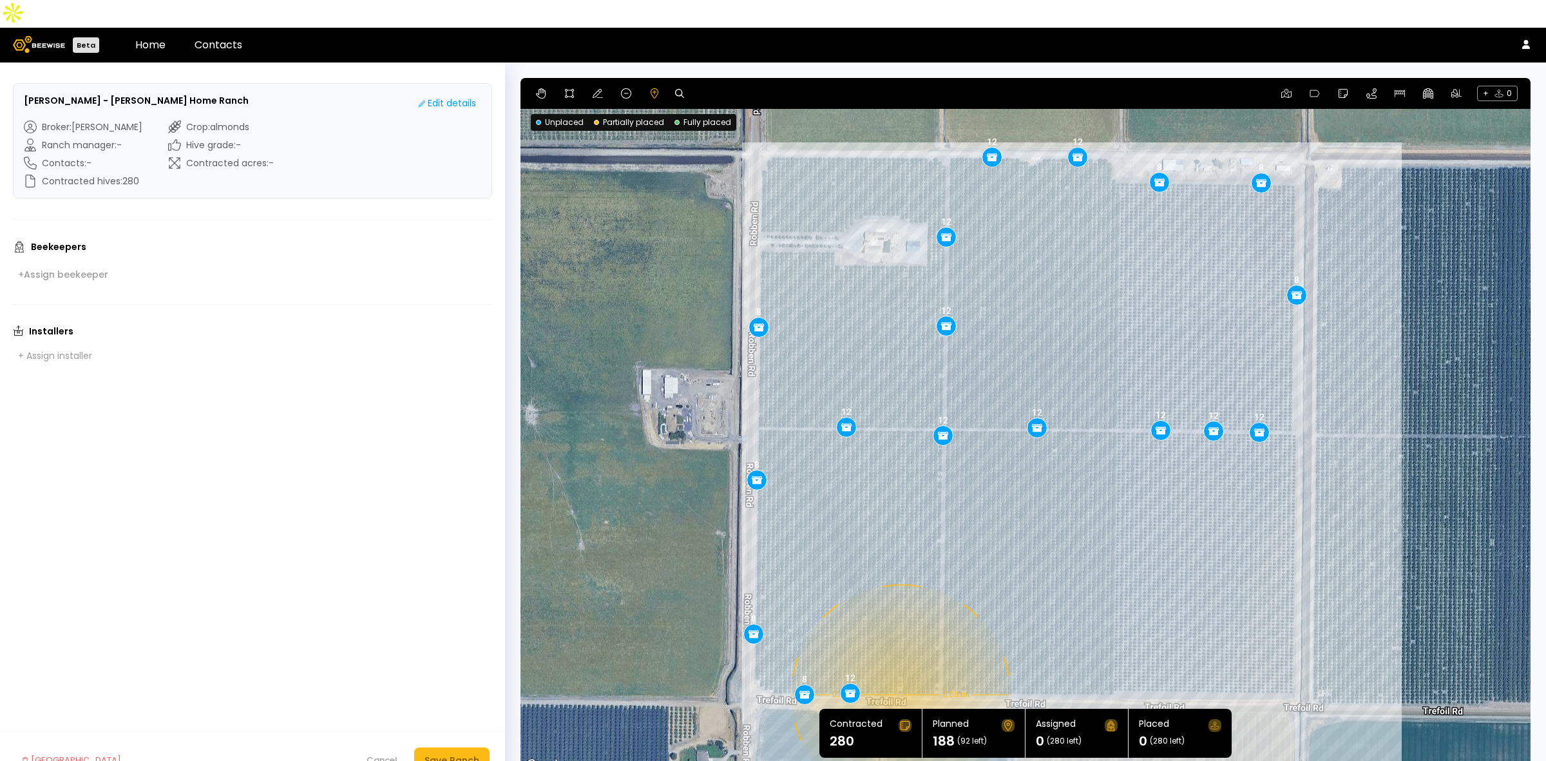
click at [899, 667] on div "0.08 mi 0.08 mi 12 12 8 8 8 12 12 12 12 12 12 12 12 8 8 8 12 8" at bounding box center [1026, 425] width 1010 height 695
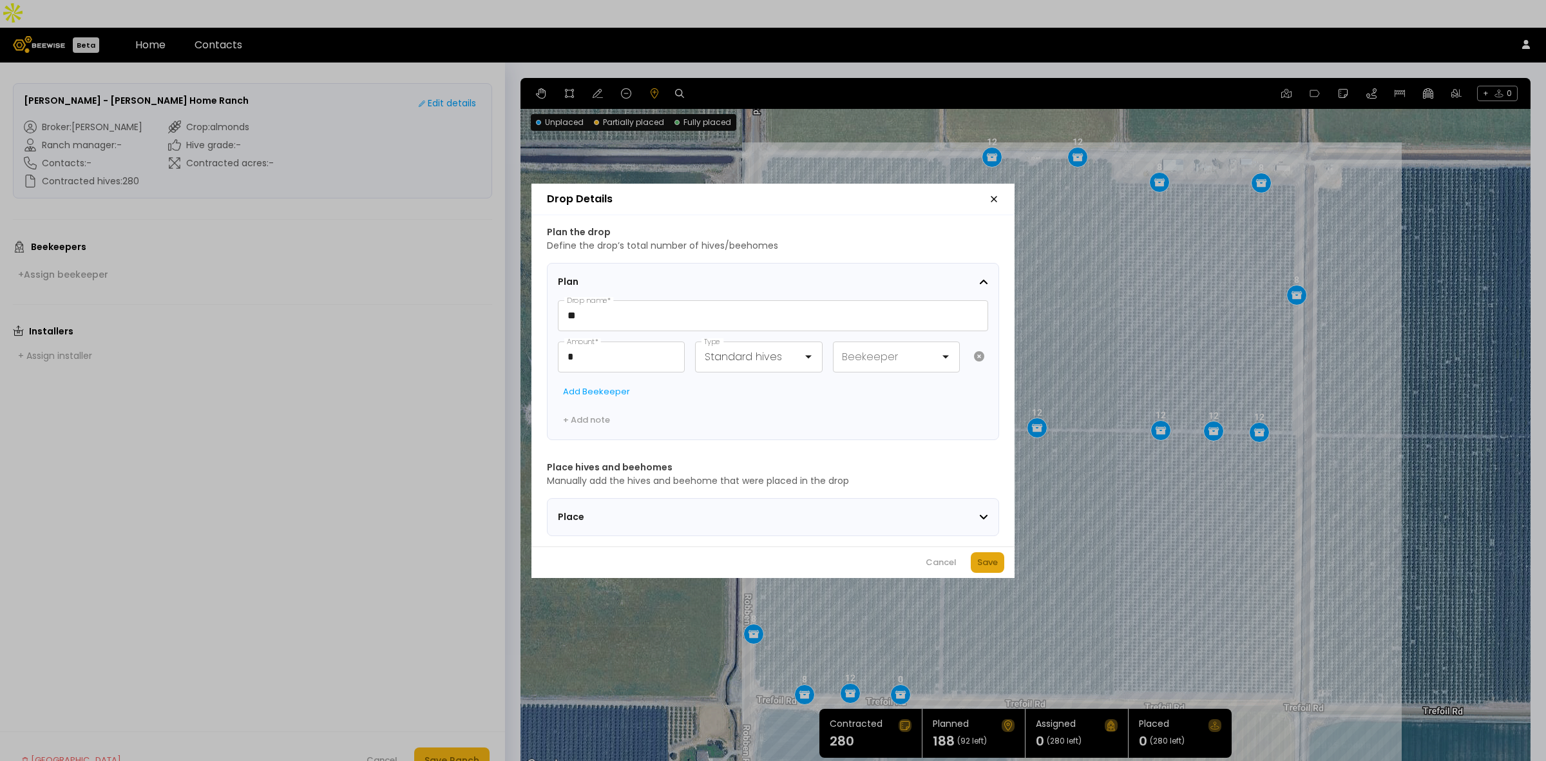
click at [989, 568] on div "Save" at bounding box center [987, 562] width 21 height 13
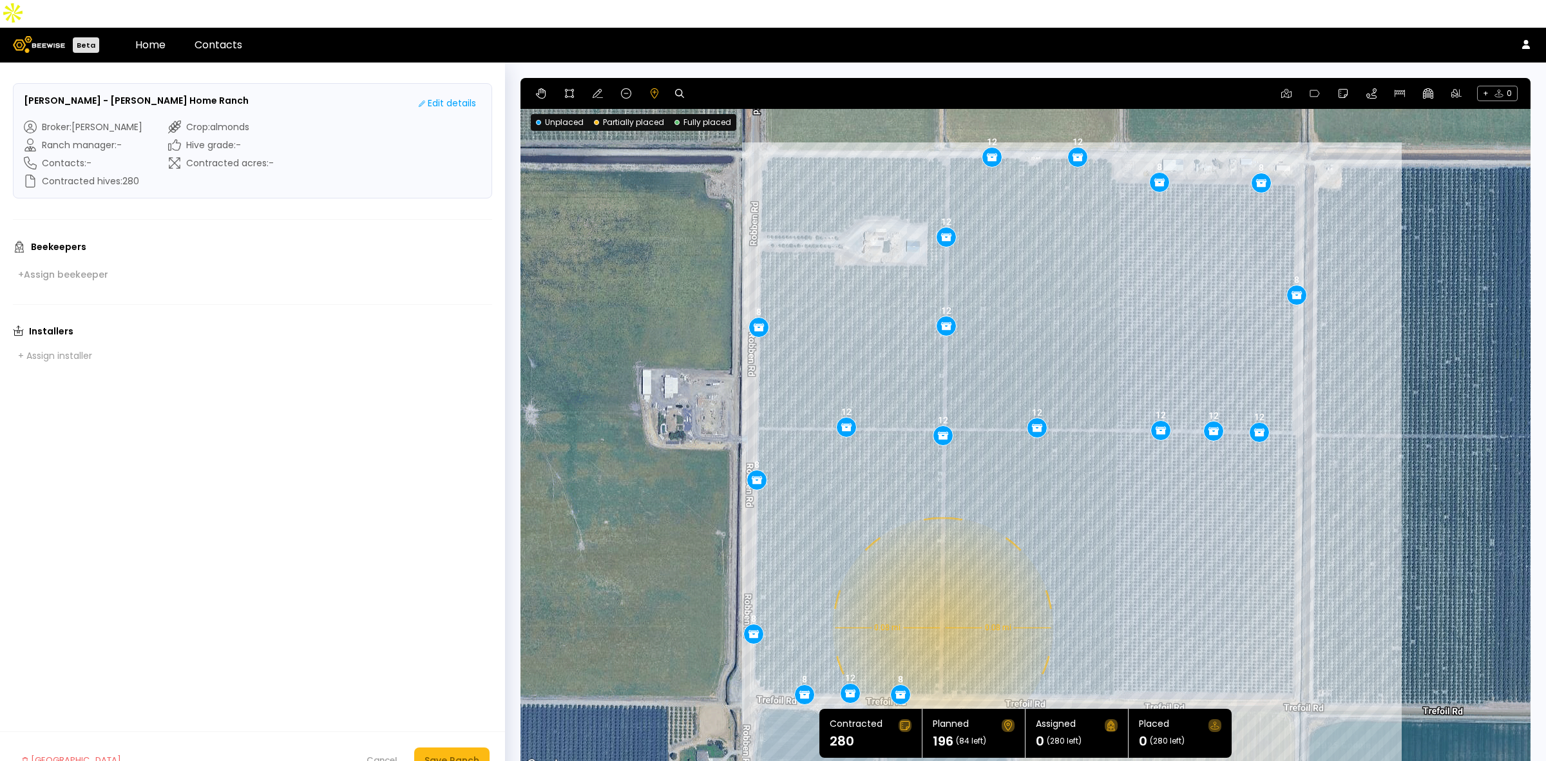
click at [941, 600] on div "0.08 mi 0.08 mi 12 12 8 8 8 12 12 12 12 12 12 12 12 8 8 8 12 8 8" at bounding box center [1026, 425] width 1010 height 695
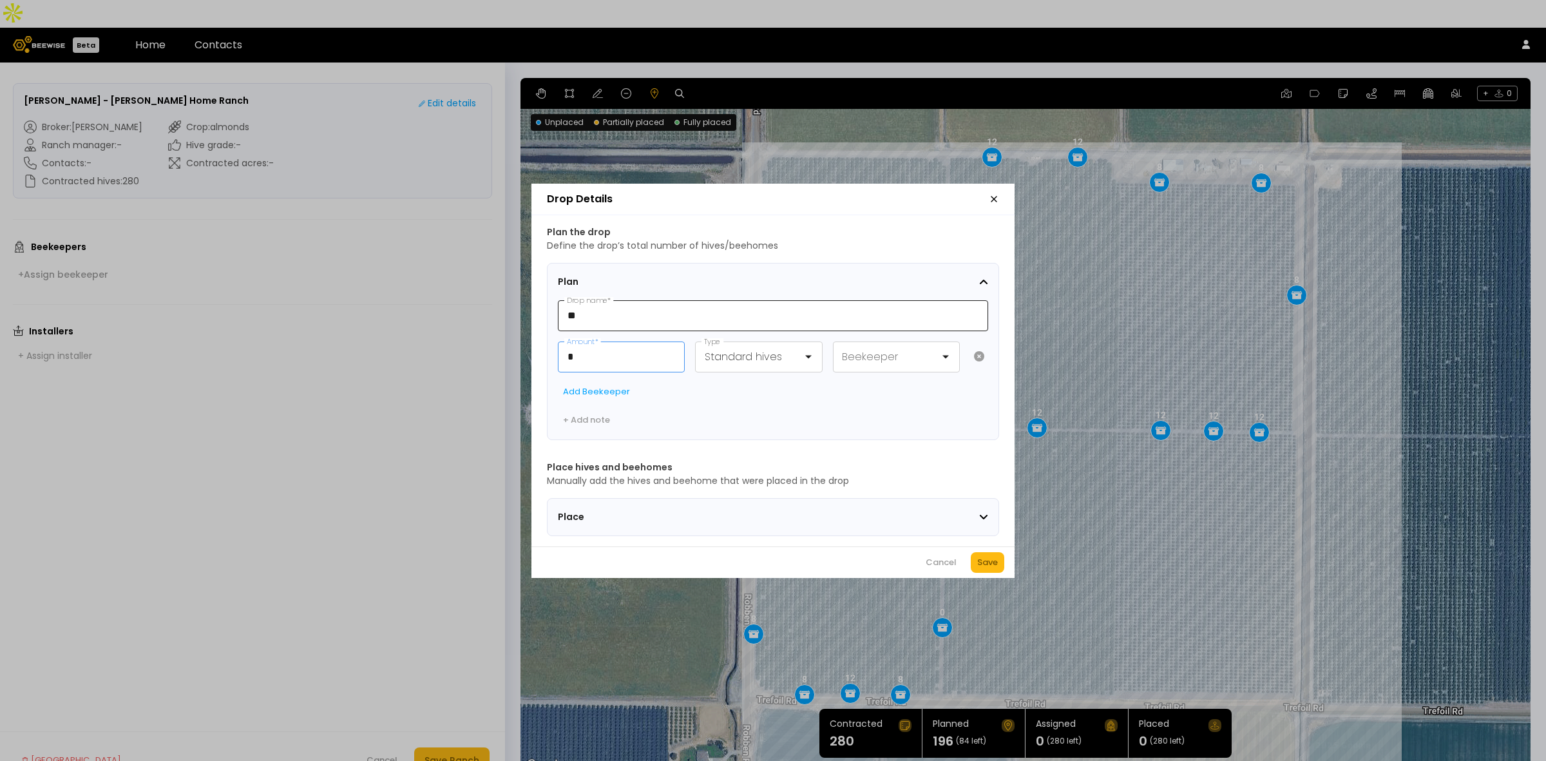
drag, startPoint x: 596, startPoint y: 352, endPoint x: 613, endPoint y: 302, distance: 53.6
click at [588, 352] on input "*" at bounding box center [622, 357] width 126 height 30
drag, startPoint x: 609, startPoint y: 348, endPoint x: 479, endPoint y: 341, distance: 130.9
click at [479, 341] on div "Drop Details Plan the drop Define the drop’s total number of hives/beehomes Pla…" at bounding box center [773, 380] width 1546 height 761
type input "**"
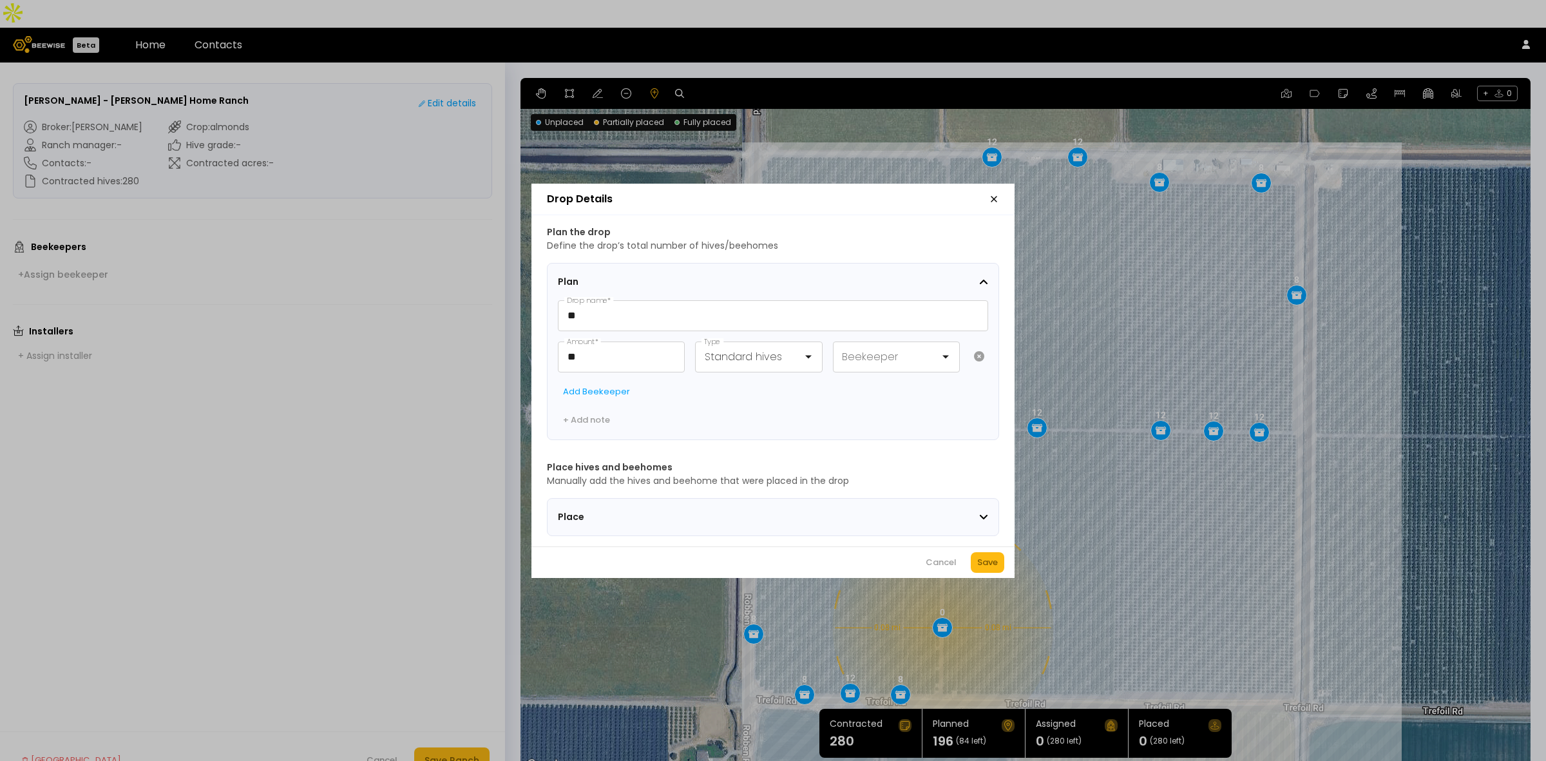
drag, startPoint x: 976, startPoint y: 565, endPoint x: 973, endPoint y: 558, distance: 7.8
click at [976, 565] on button "Save" at bounding box center [988, 562] width 34 height 21
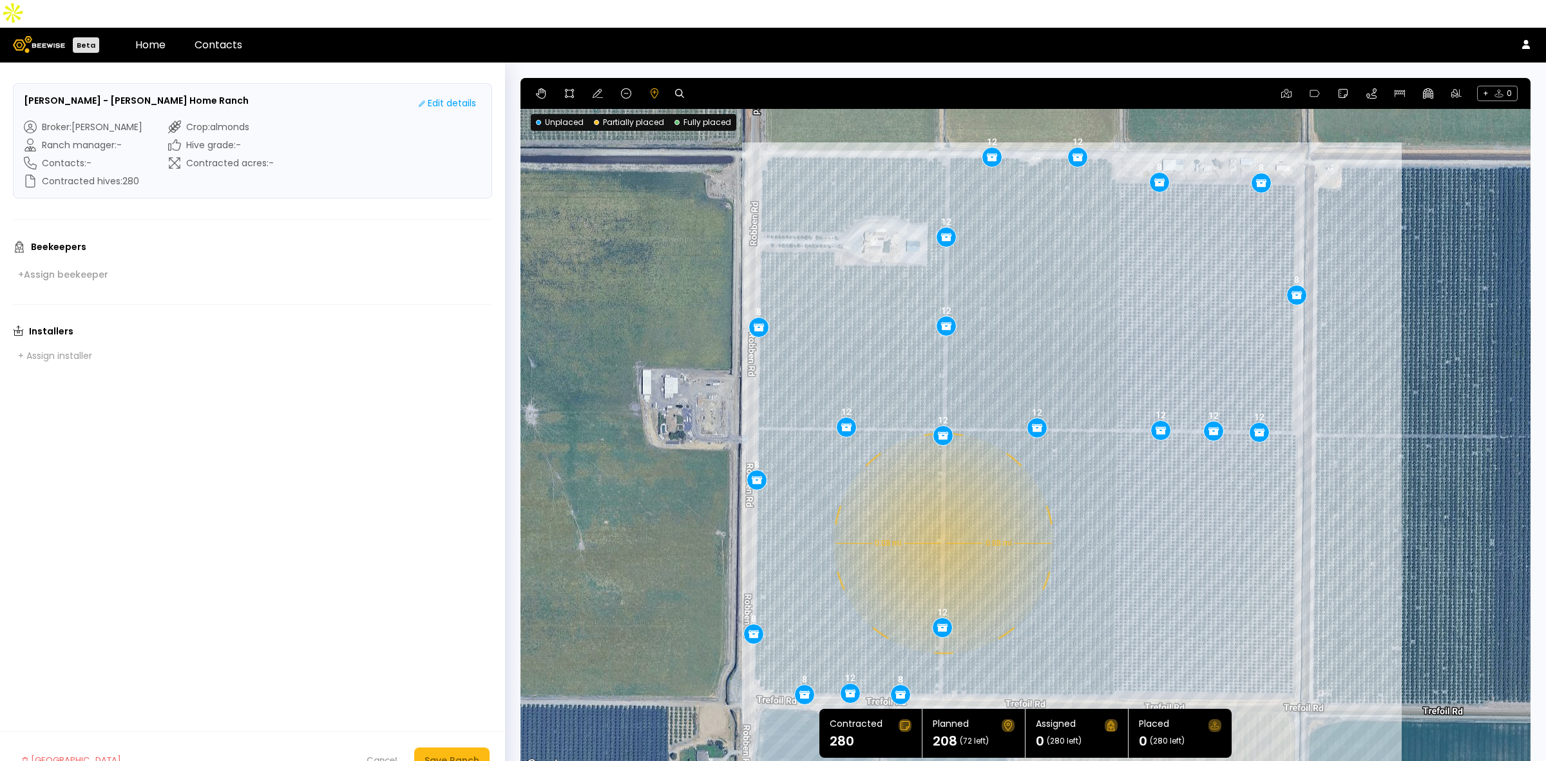
click at [942, 515] on div "0.08 mi 0.08 mi 12 12 8 8 8 12 12 12 12 12 12 12 12 8 8 8 12 8 8 12" at bounding box center [1026, 425] width 1010 height 695
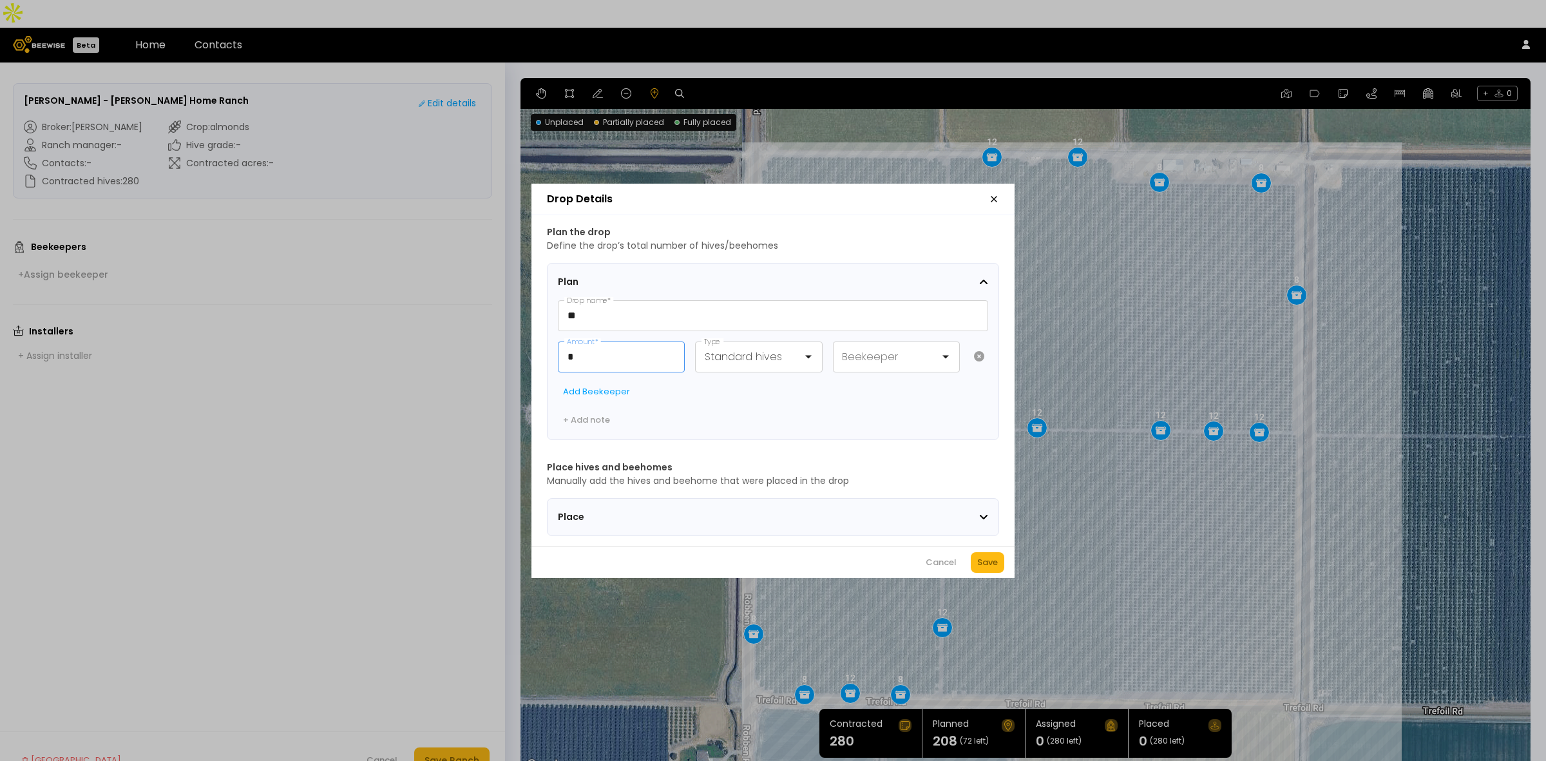
click at [513, 332] on div "Drop Details Plan the drop Define the drop’s total number of hives/beehomes Pla…" at bounding box center [773, 380] width 1546 height 761
type input "**"
drag, startPoint x: 984, startPoint y: 567, endPoint x: 990, endPoint y: 550, distance: 18.3
click at [984, 567] on div "Save" at bounding box center [987, 562] width 21 height 13
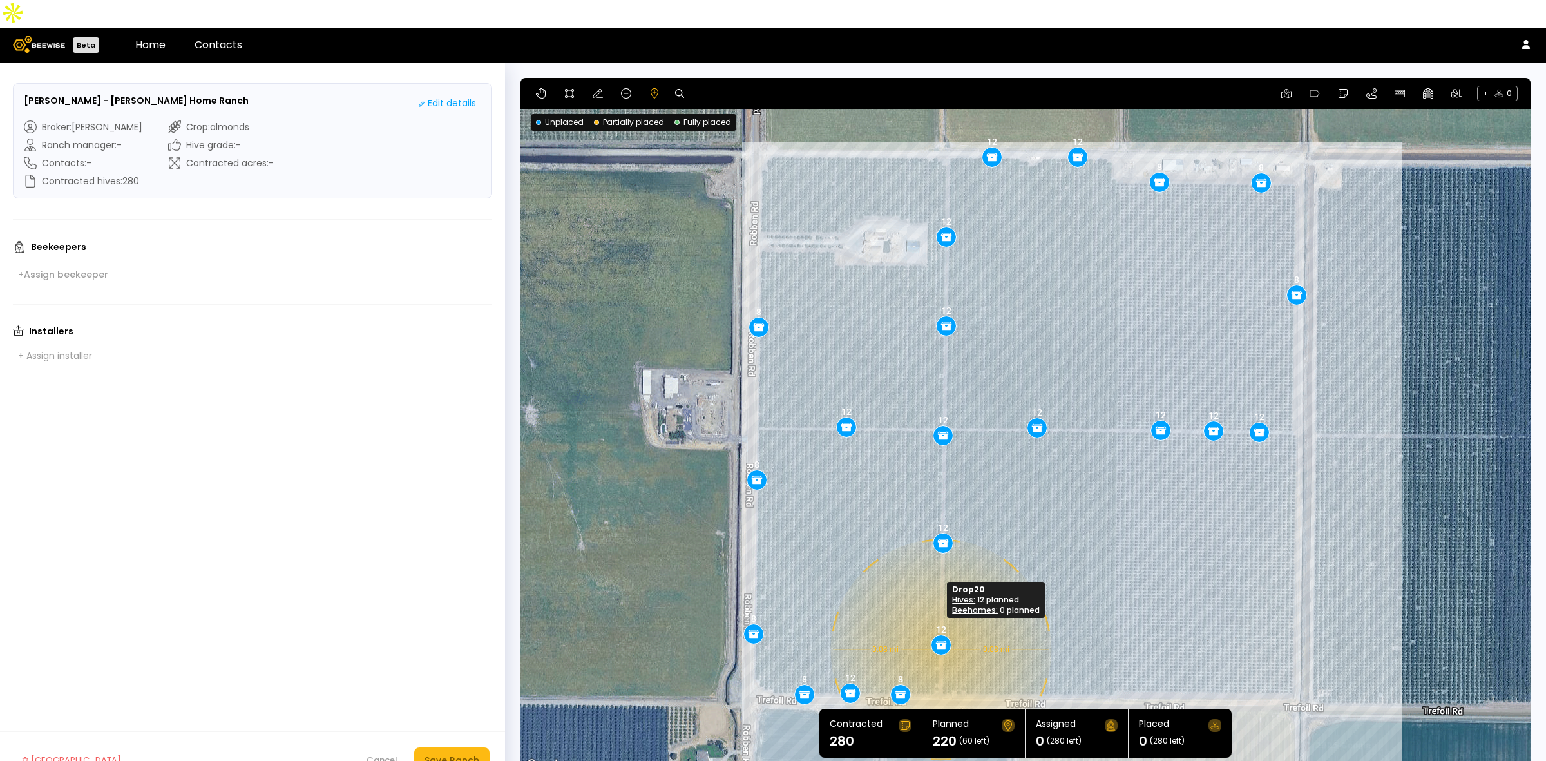
drag, startPoint x: 941, startPoint y: 604, endPoint x: 939, endPoint y: 622, distance: 17.4
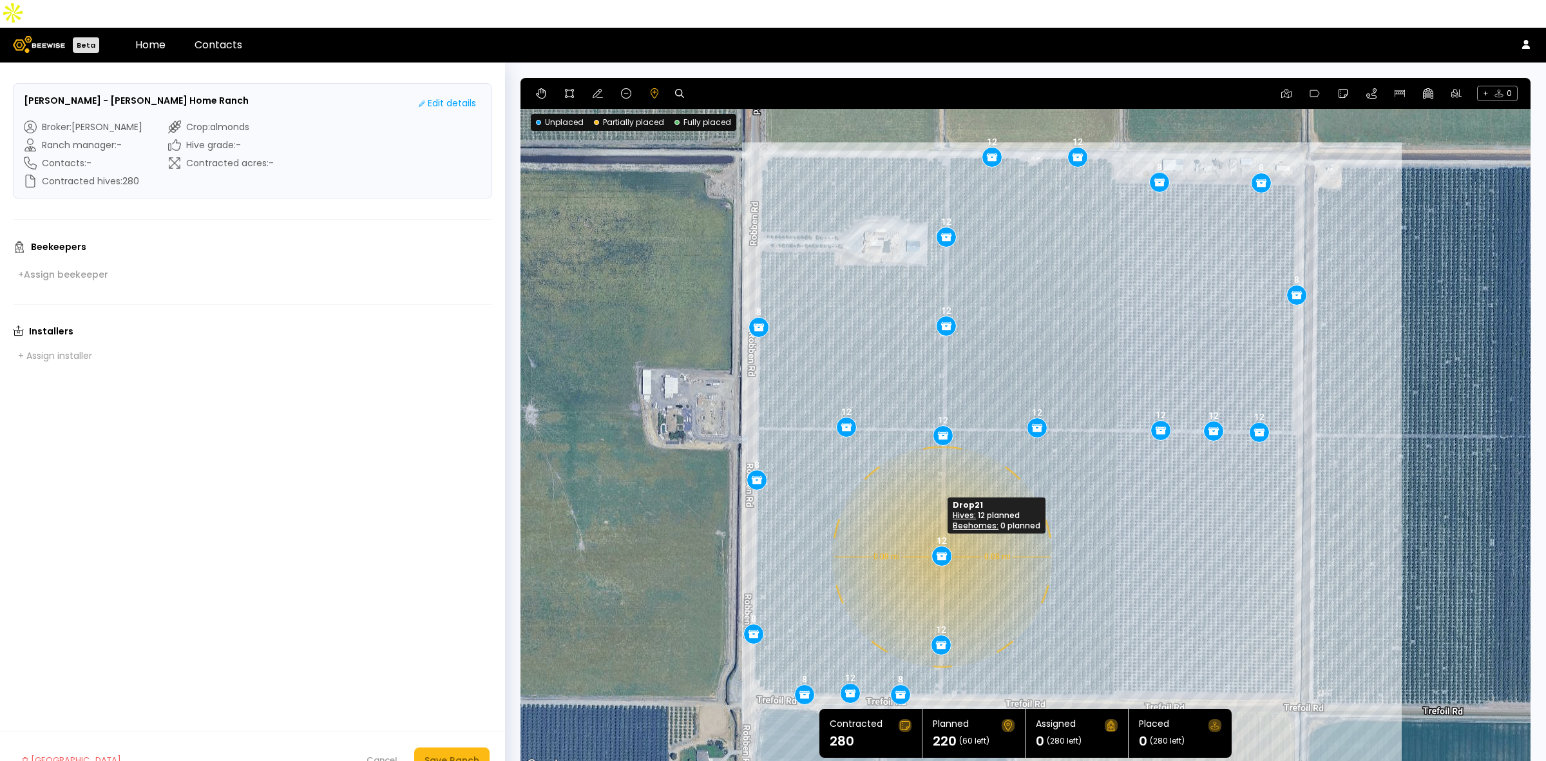
drag, startPoint x: 942, startPoint y: 516, endPoint x: 941, endPoint y: 529, distance: 12.9
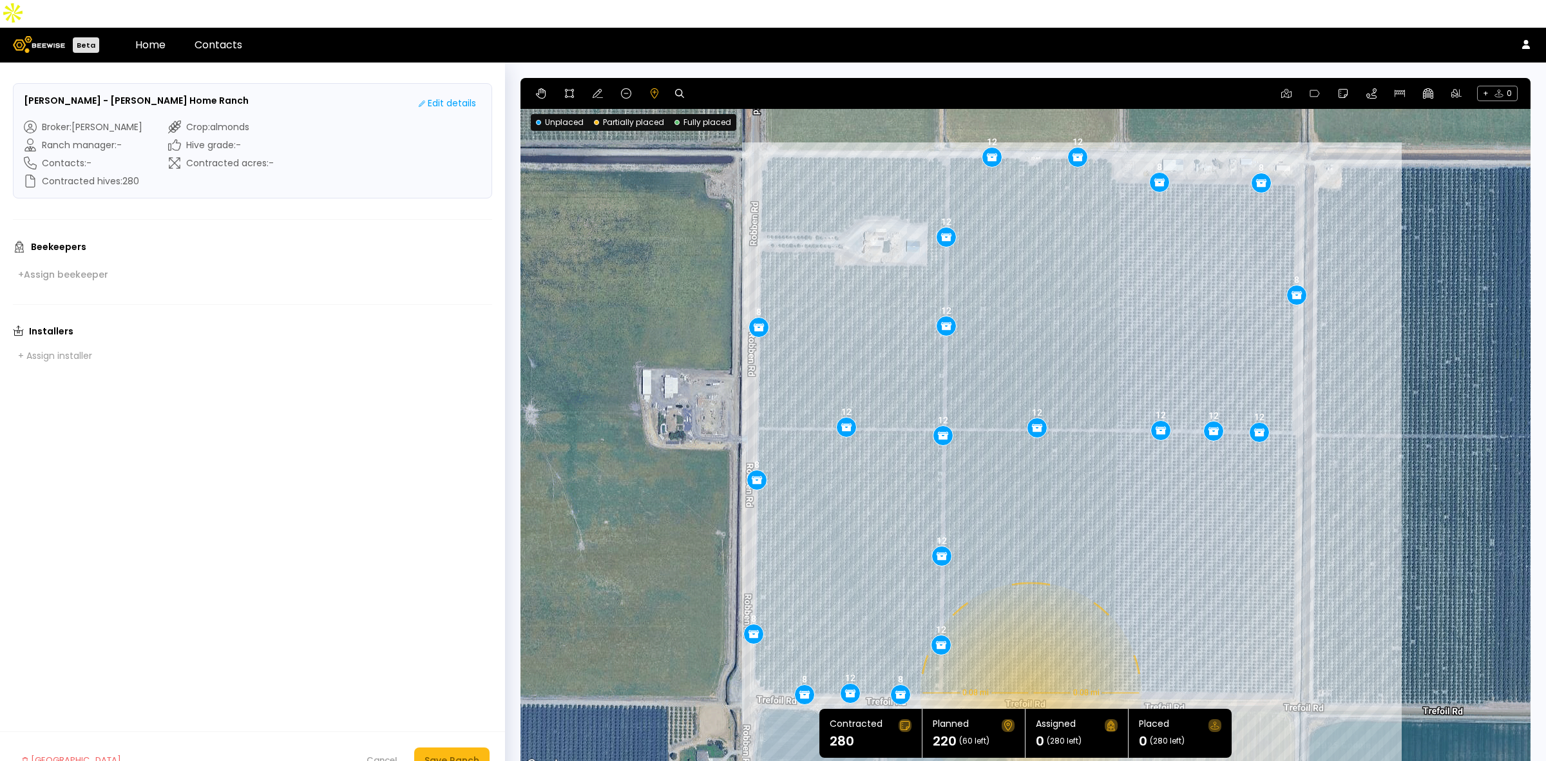
click at [1029, 665] on div "0.08 mi 0.08 mi 12 12 8 8 8 12 12 12 12 12 12 12 12 8 8 8 12 8 8 12 12" at bounding box center [1026, 425] width 1010 height 695
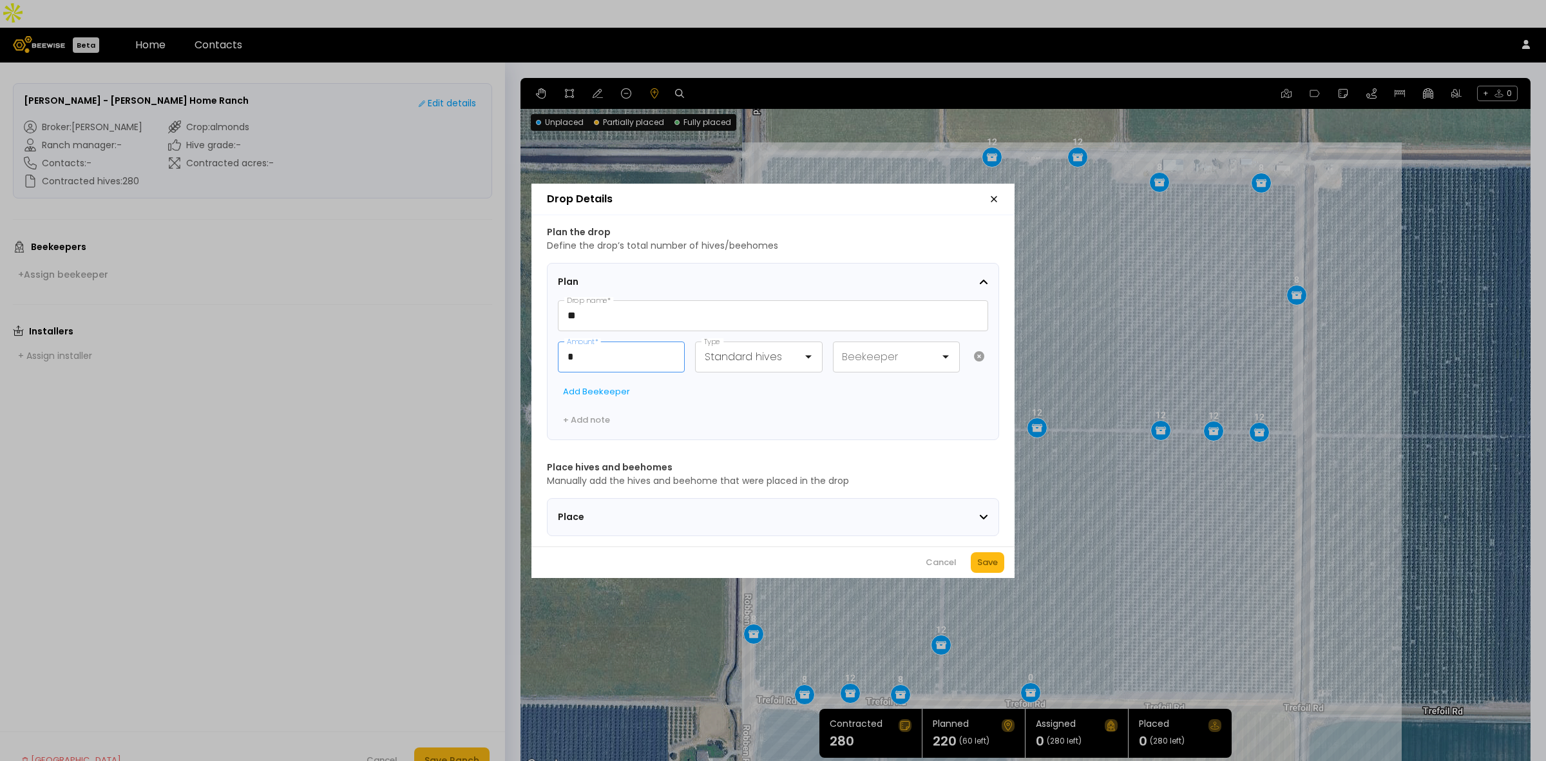
drag, startPoint x: 595, startPoint y: 349, endPoint x: 469, endPoint y: 336, distance: 126.3
click at [469, 336] on div "Drop Details Plan the drop Define the drop’s total number of hives/beehomes Pla…" at bounding box center [773, 380] width 1546 height 761
type input "**"
click at [994, 568] on div "Save" at bounding box center [987, 562] width 21 height 13
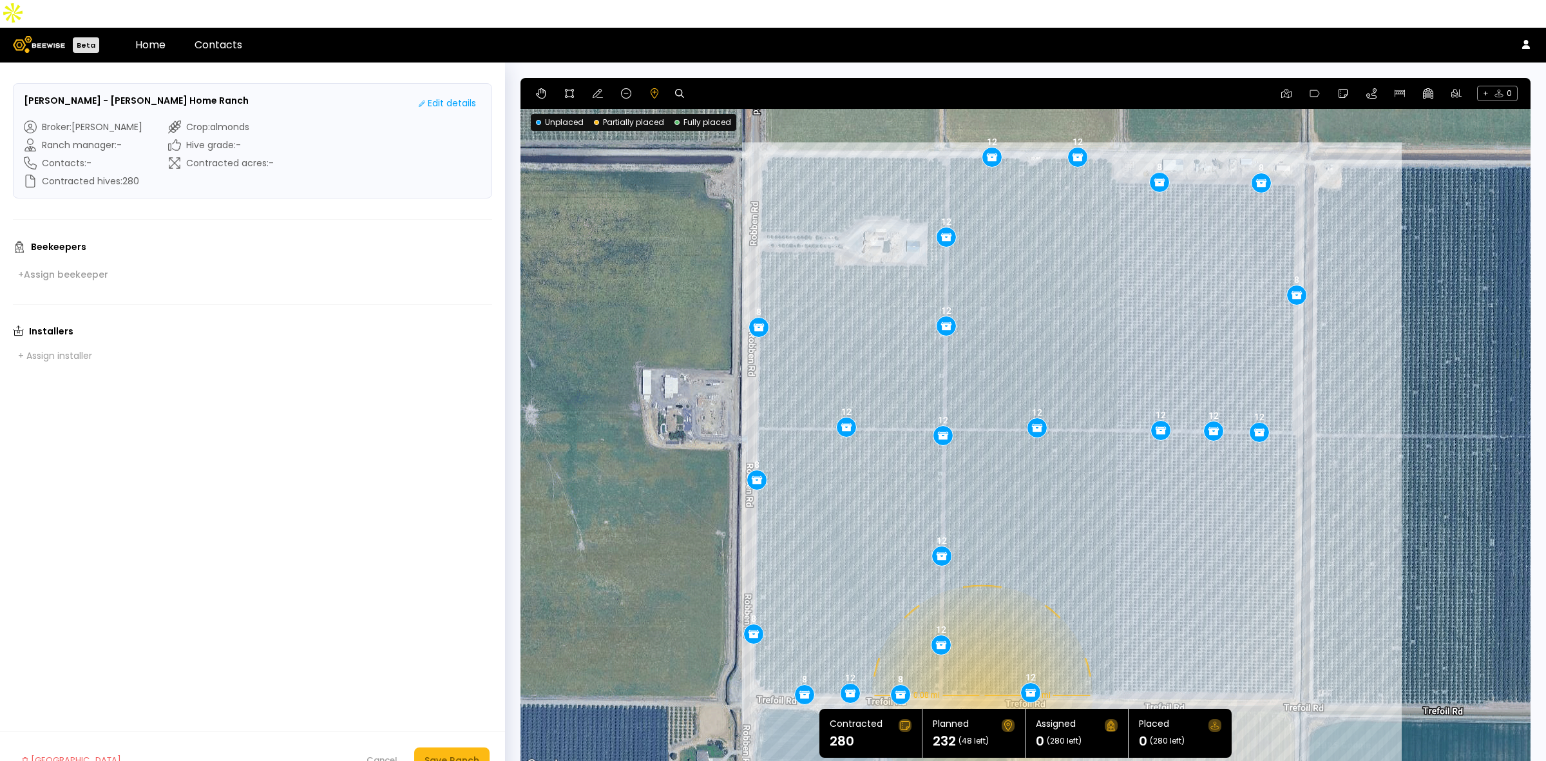
click at [981, 667] on div "0.08 mi 0.08 mi 12 12 8 8 8 12 12 12 12 12 12 12 12 8 8 8 12 8 8 12 12 12" at bounding box center [1026, 425] width 1010 height 695
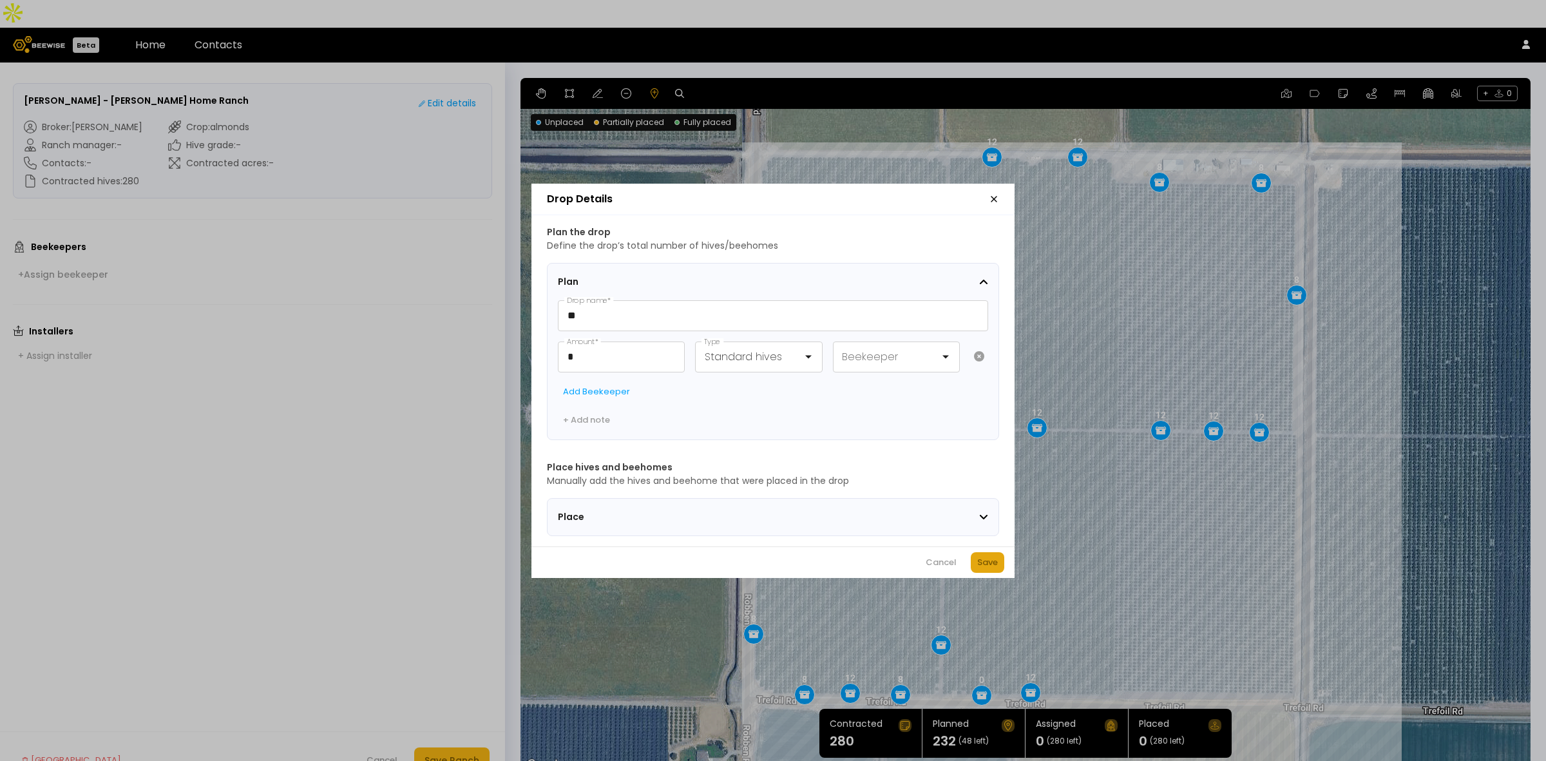
click at [977, 568] on div "Save" at bounding box center [987, 562] width 21 height 13
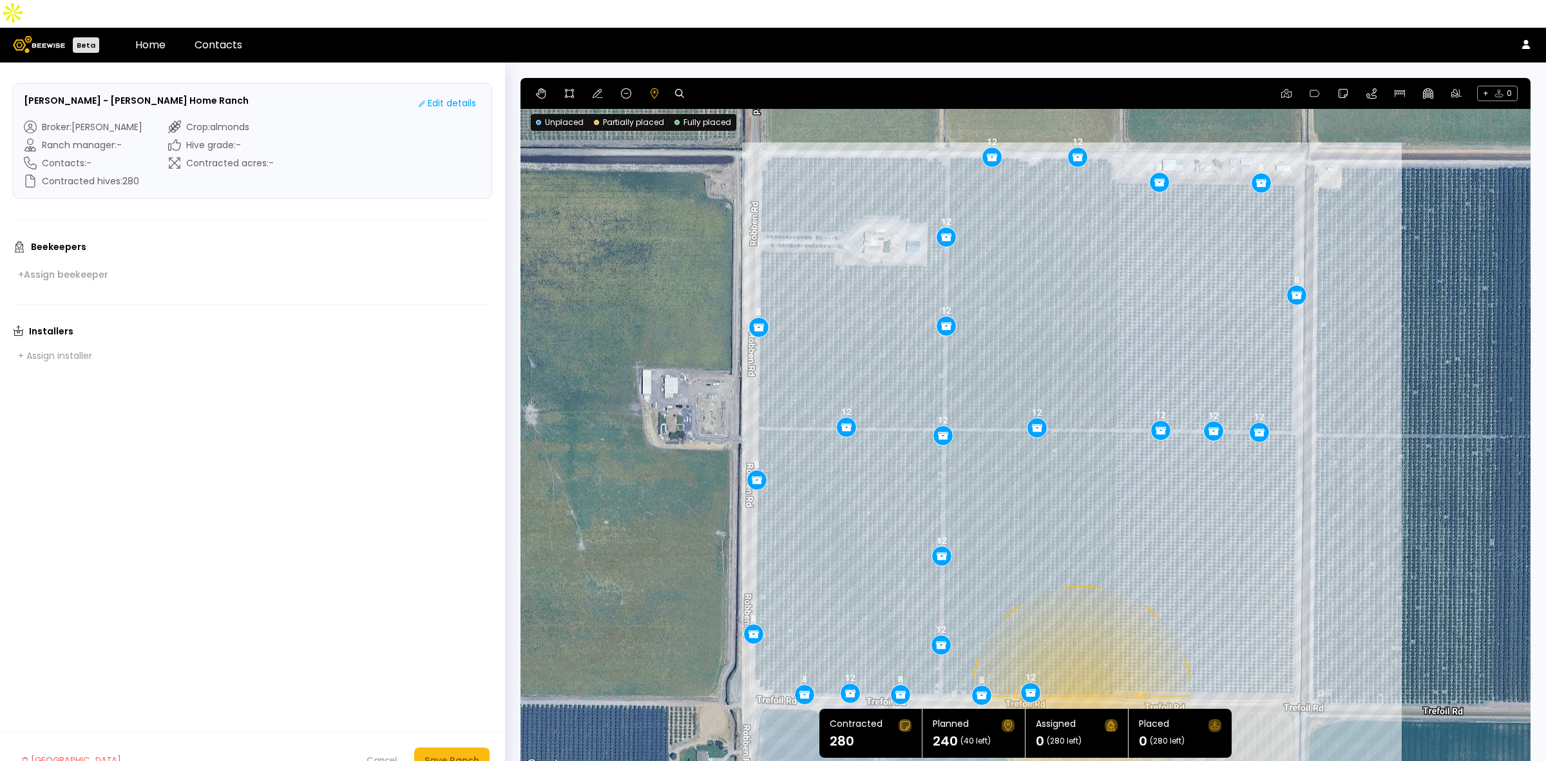
click at [1080, 668] on div "0.08 mi 0.08 mi 12 12 8 8 8 12 12 12 12 12 12 12 12 8 8 8 12 8 8 12 12 12 8" at bounding box center [1026, 425] width 1010 height 695
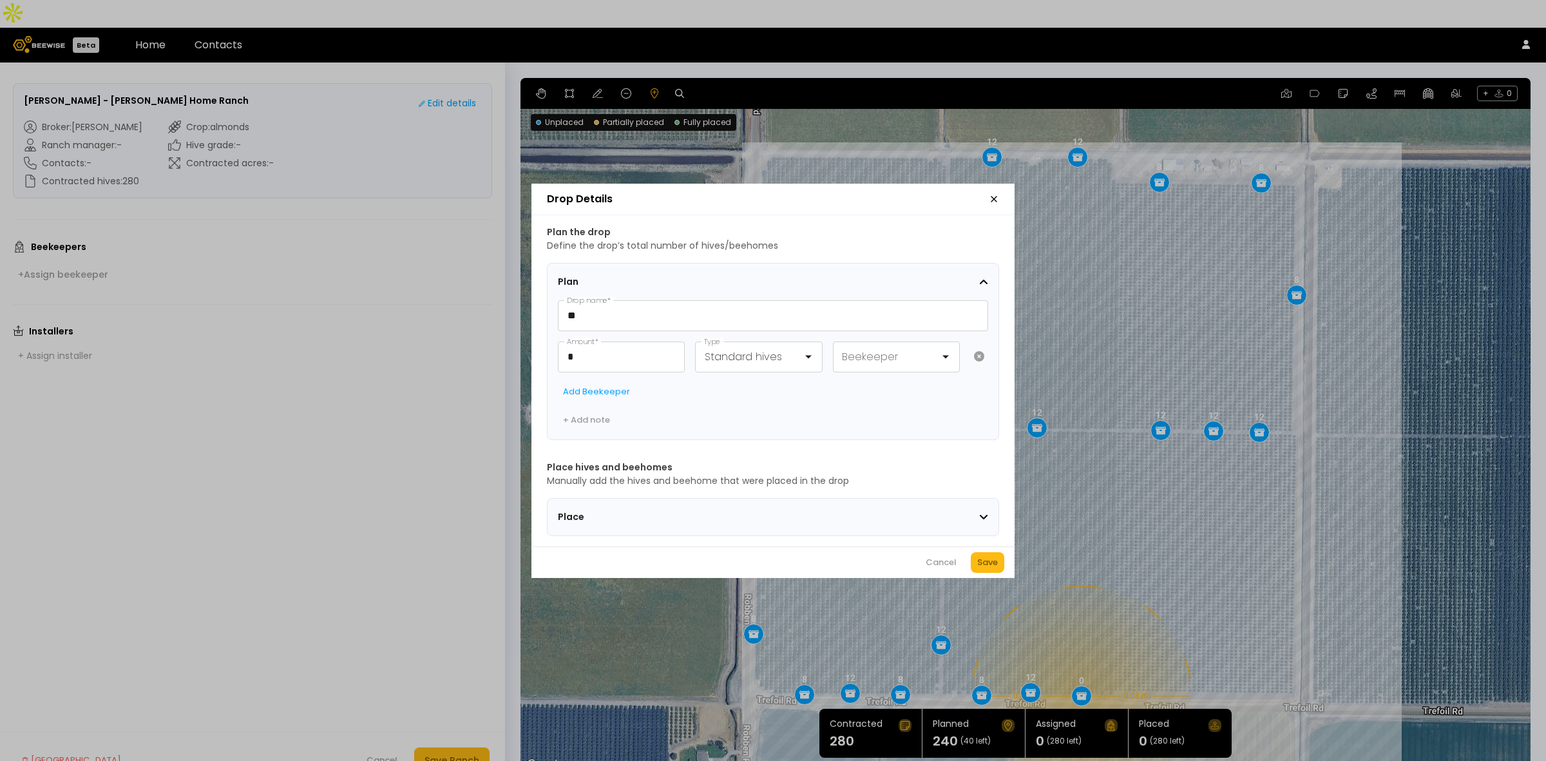
click at [981, 566] on div "Save" at bounding box center [987, 562] width 21 height 13
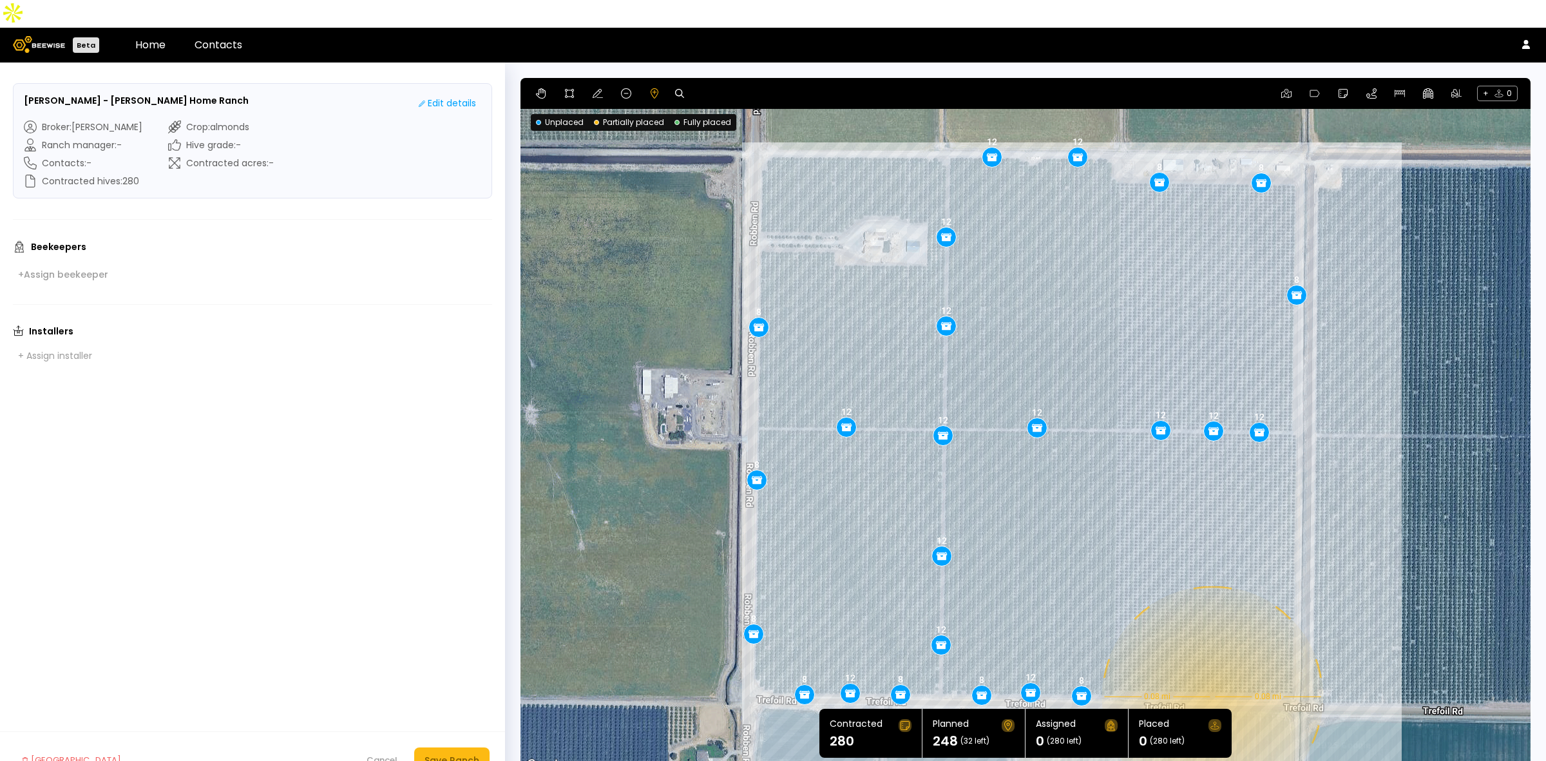
click at [1211, 669] on div "0.08 mi 0.08 mi 12 12 8 8 8 12 12 12 12 12 12 12 12 8 8 8 12 8 8 12 12 12 8 8" at bounding box center [1026, 425] width 1010 height 695
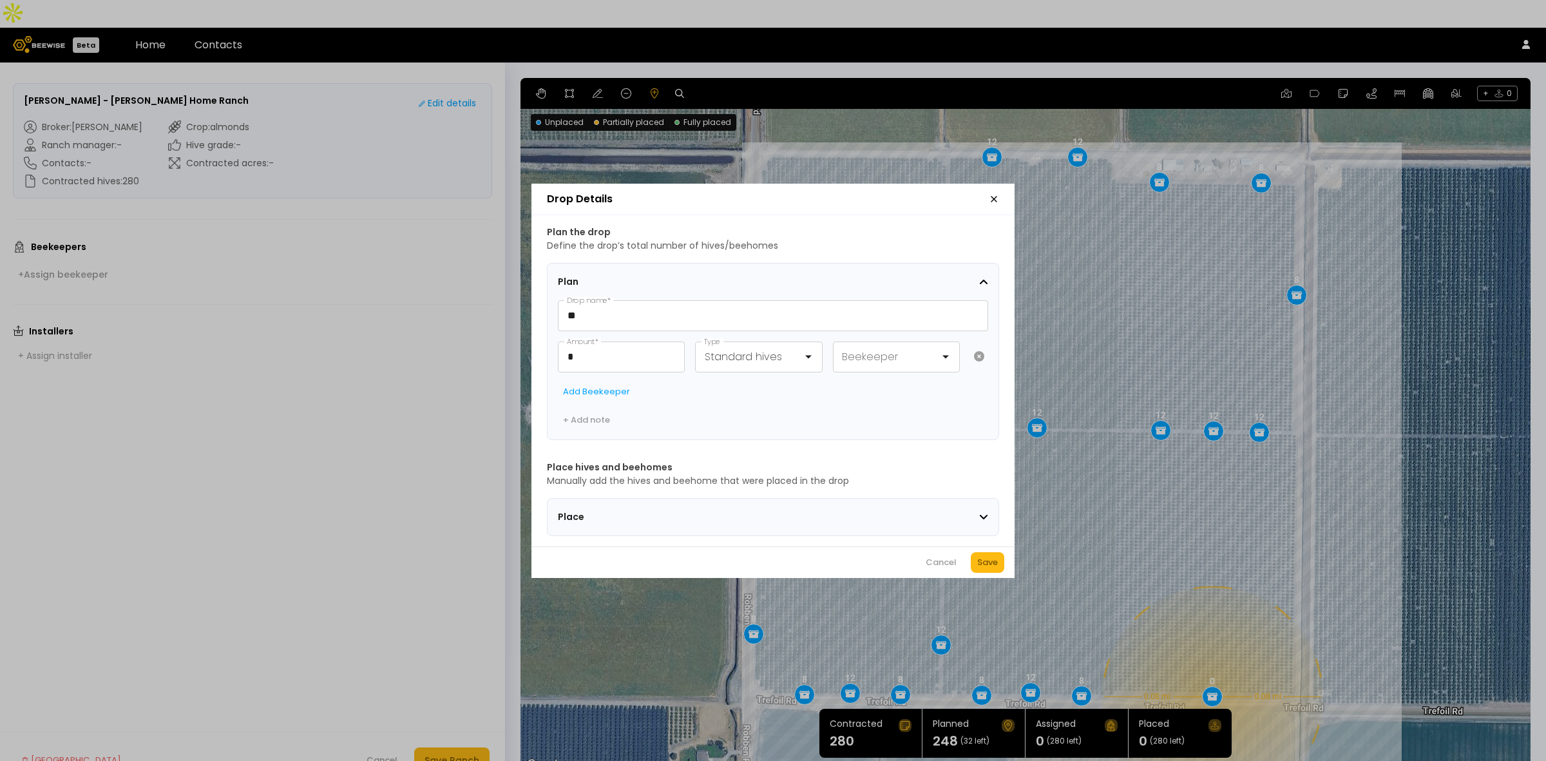
drag, startPoint x: 986, startPoint y: 569, endPoint x: 1068, endPoint y: 568, distance: 82.5
click at [987, 568] on div "Save" at bounding box center [987, 562] width 21 height 13
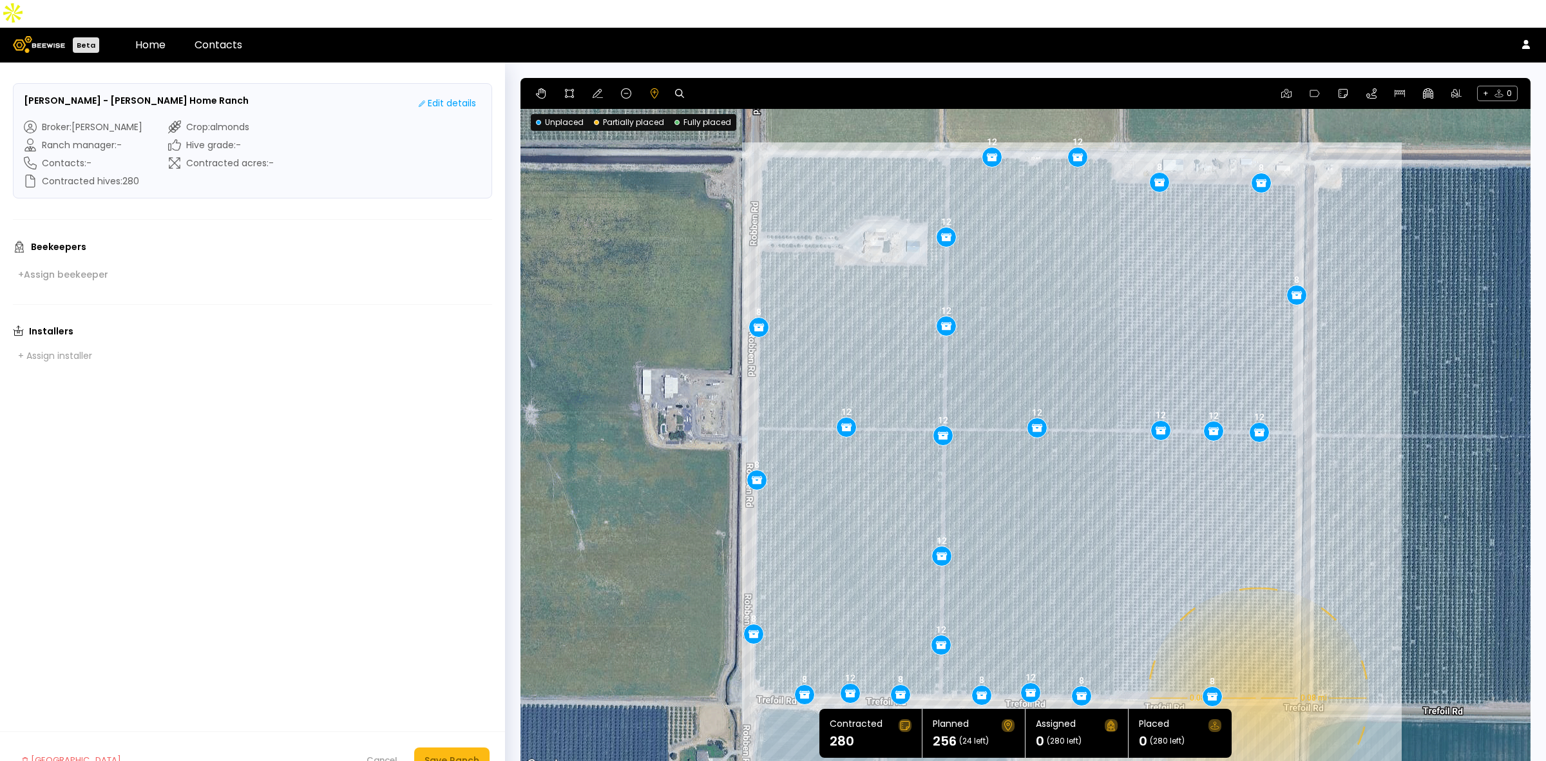
click at [1257, 670] on div "0.08 mi 0.08 mi 12 12 8 8 8 12 12 12 12 12 12 12 12 8 8 8 12 8 8 12 12 12 8 8 8" at bounding box center [1026, 425] width 1010 height 695
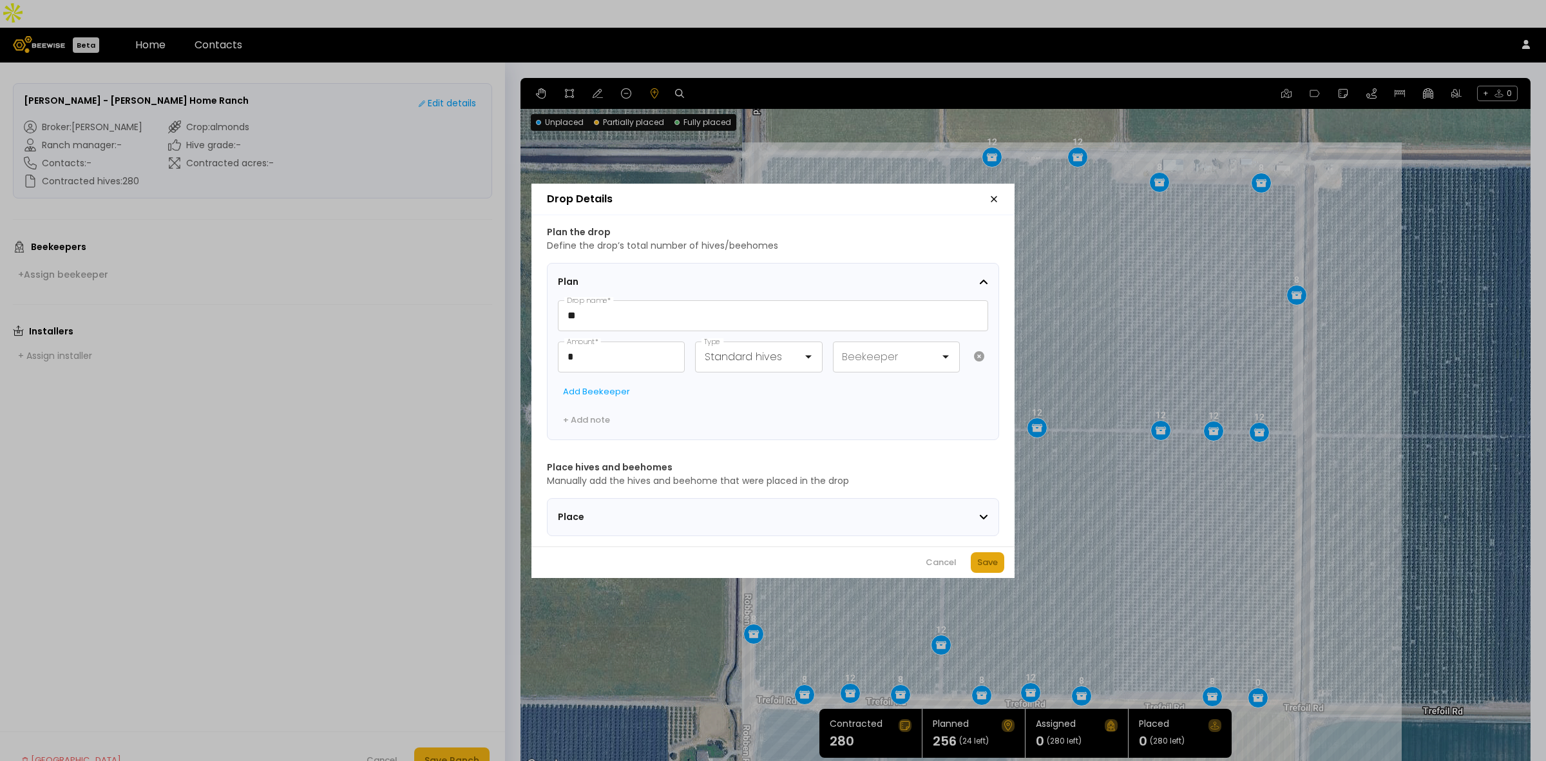
click at [991, 569] on div "Save" at bounding box center [987, 562] width 21 height 13
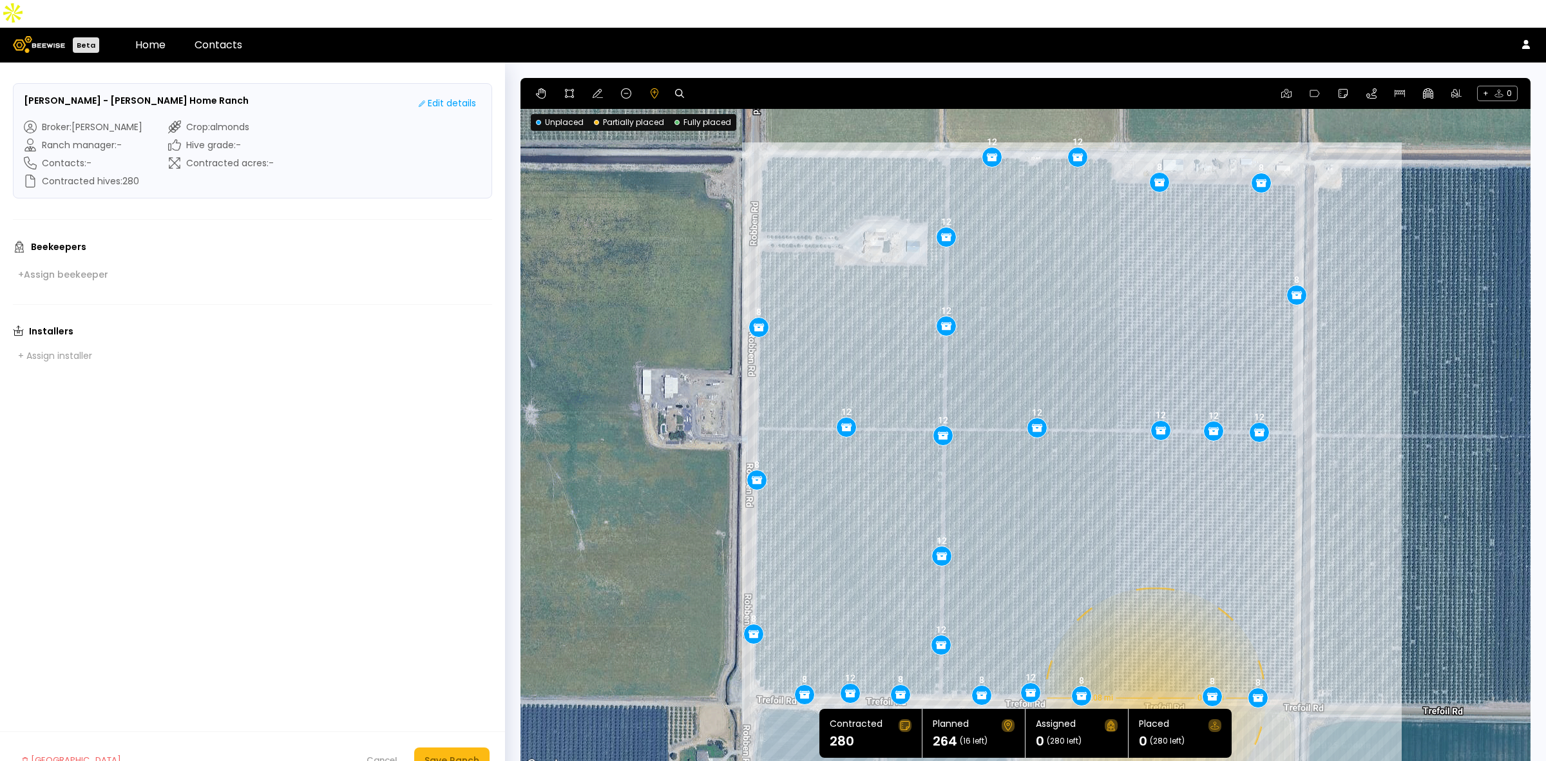
click at [1154, 670] on div "0.08 mi 0.08 mi 12 12 8 8 8 12 12 12 12 12 12 12 12 8 8 8 12 8 8 12 12 12 8 8 8…" at bounding box center [1026, 425] width 1010 height 695
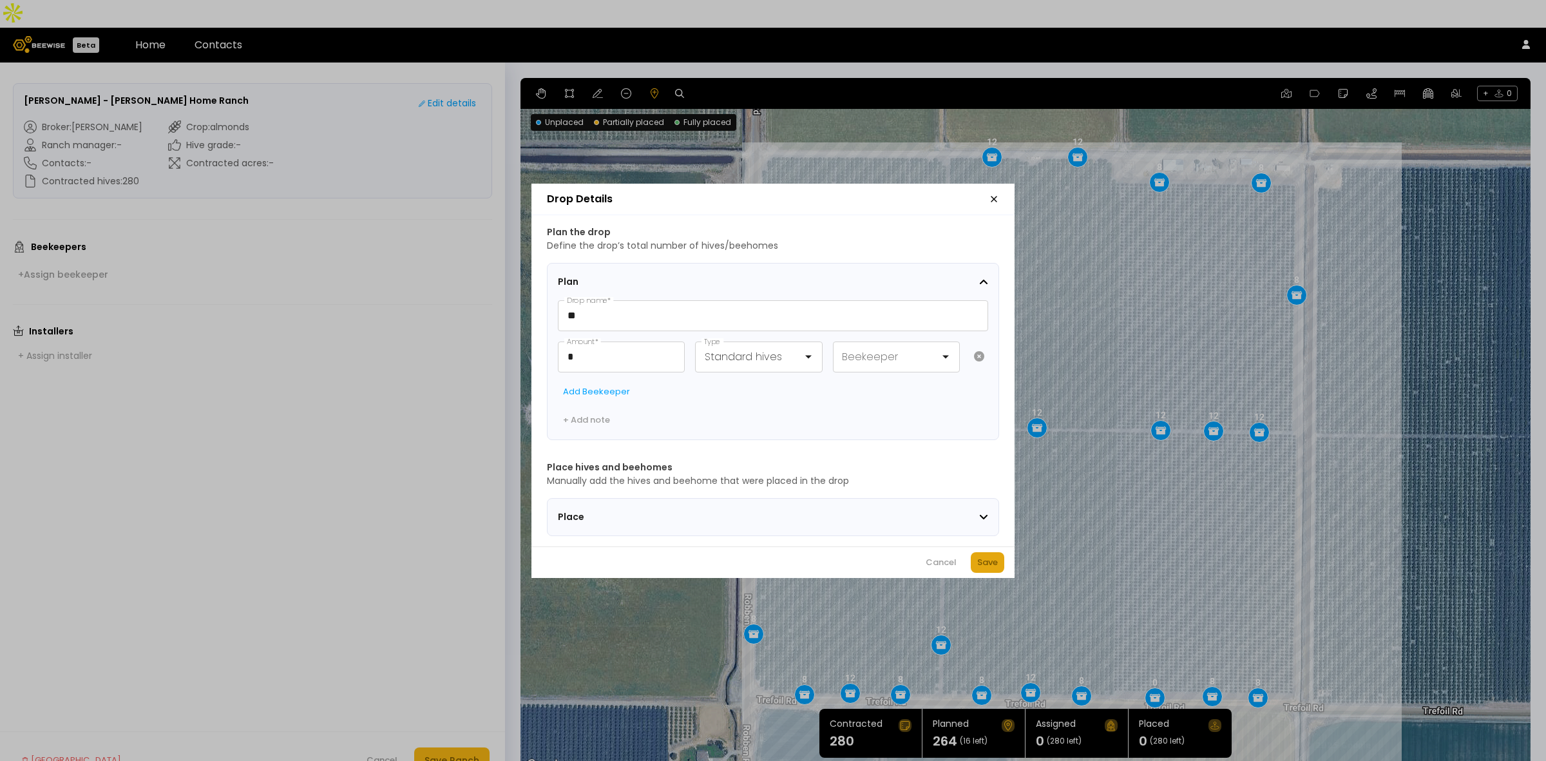
click at [971, 568] on button "Save" at bounding box center [988, 562] width 34 height 21
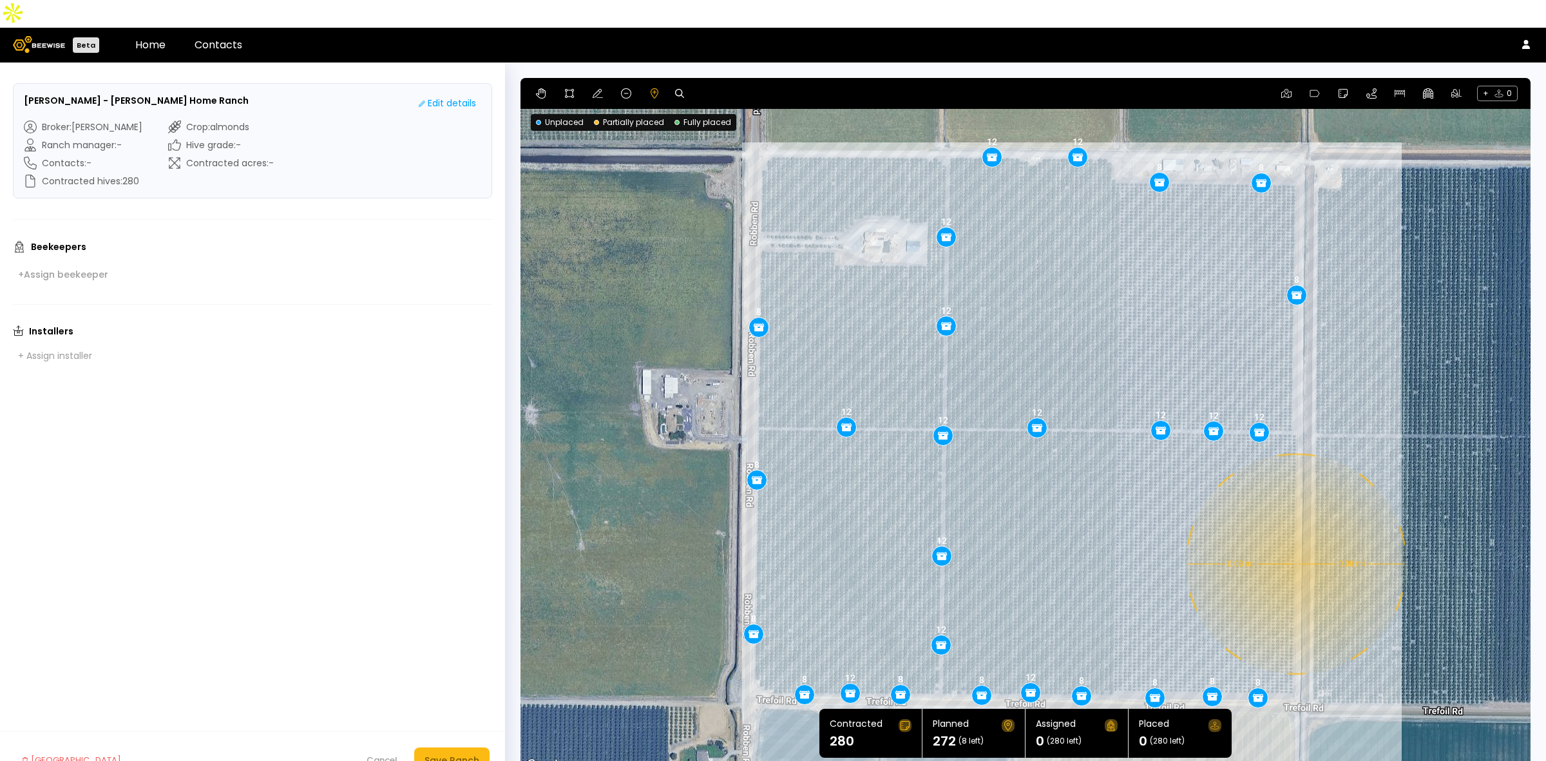
click at [1295, 536] on div "0.08 mi 0.08 mi 12 12 8 8 8 12 12 12 12 12 12 12 12 8 8 8 12 8 8 12 12 12 8 8 8…" at bounding box center [1026, 425] width 1010 height 695
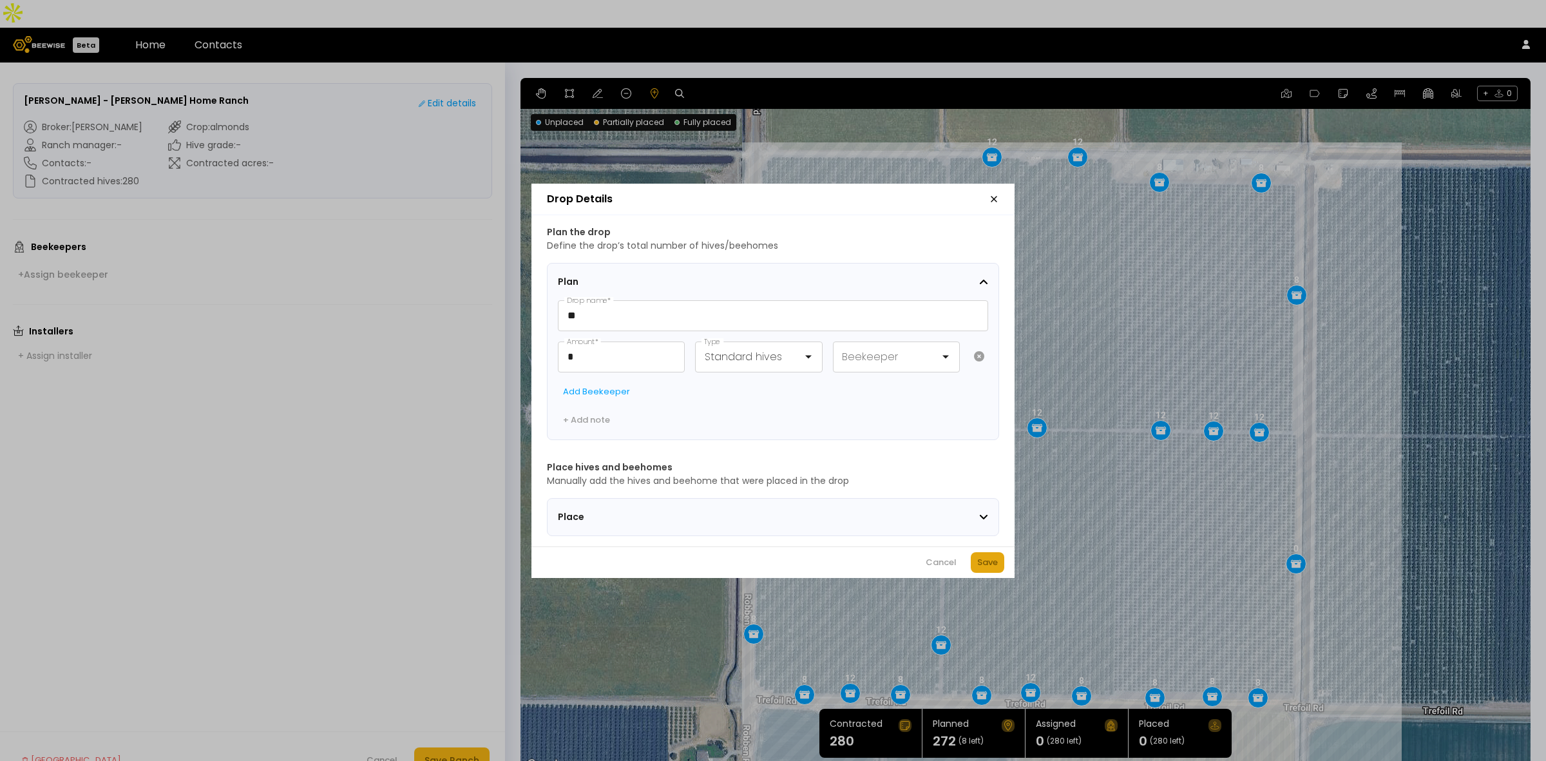
click at [986, 561] on div "Save" at bounding box center [987, 562] width 21 height 13
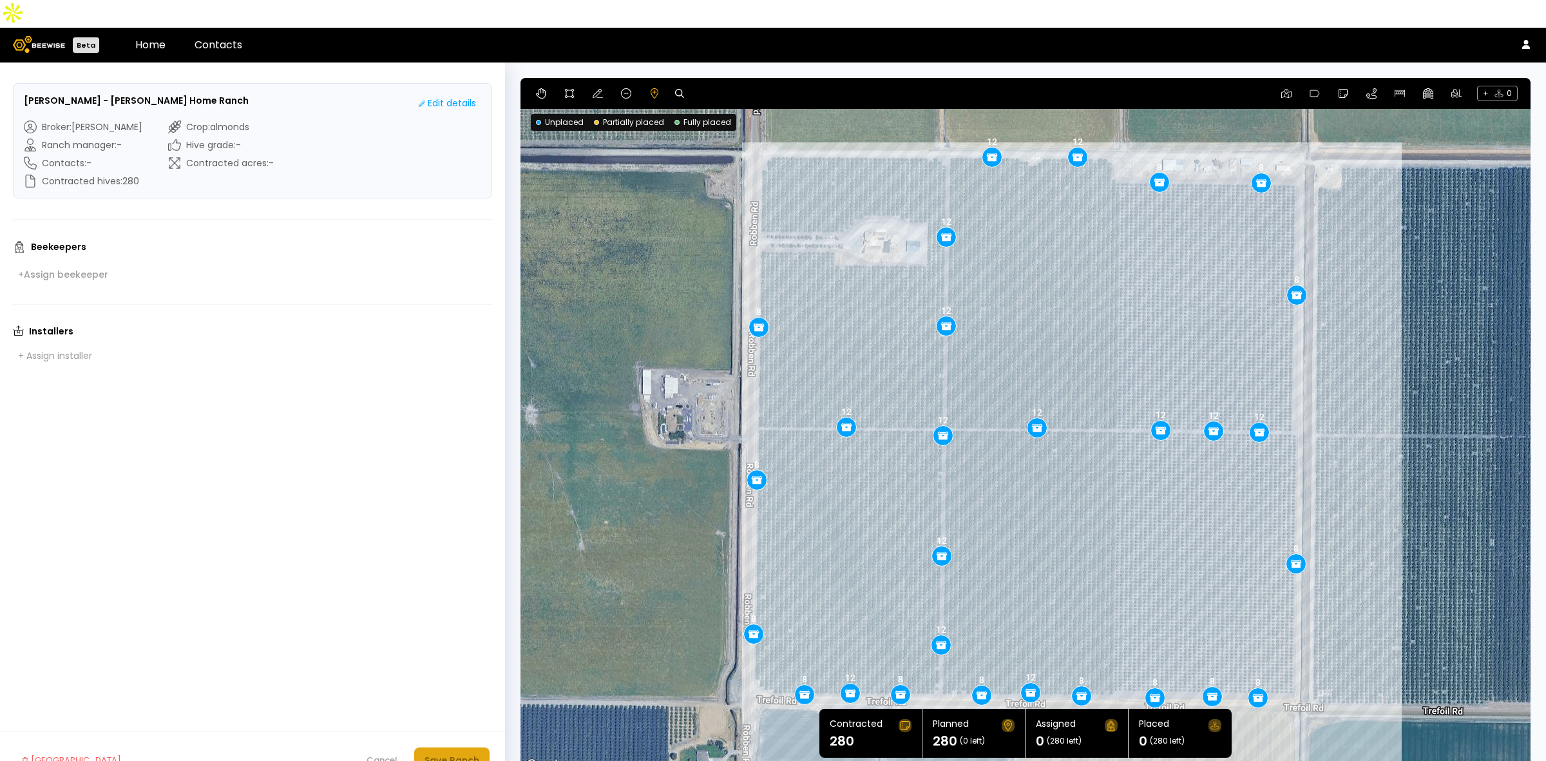
click at [452, 753] on div "Save Ranch" at bounding box center [452, 760] width 55 height 14
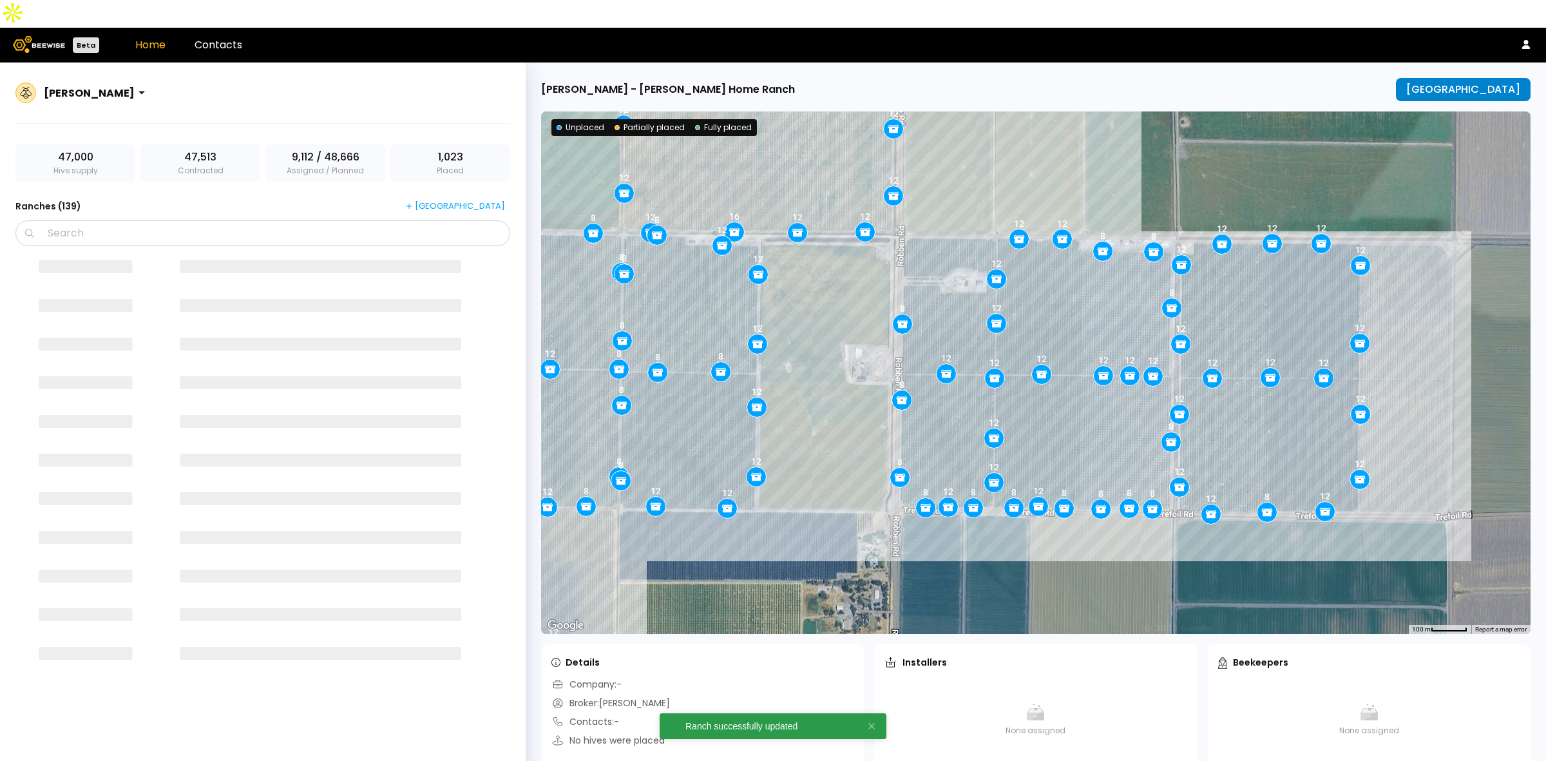
click at [1477, 84] on div "[GEOGRAPHIC_DATA]" at bounding box center [1463, 90] width 114 height 12
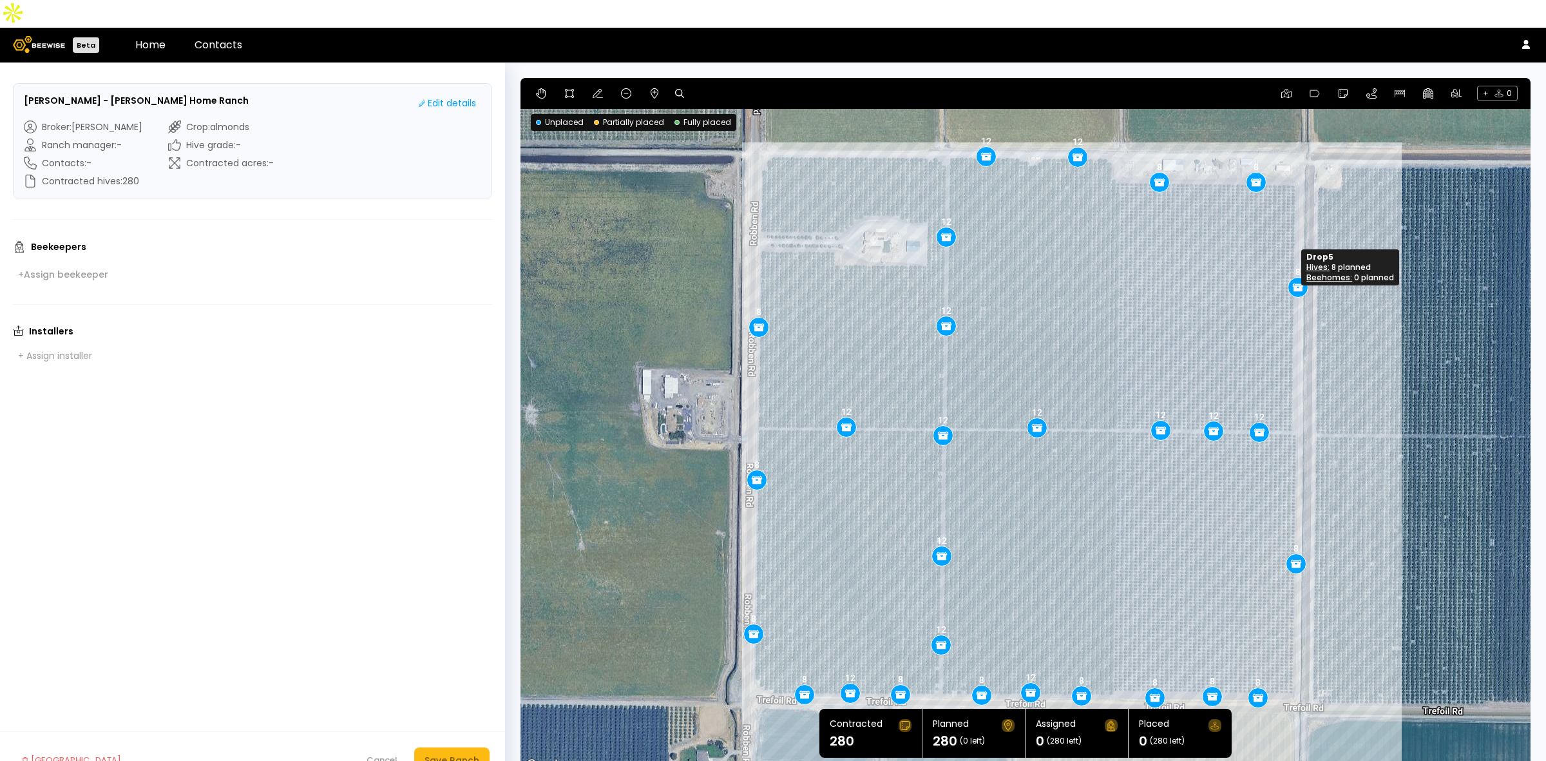
drag, startPoint x: 1290, startPoint y: 264, endPoint x: 1292, endPoint y: 256, distance: 7.8
drag, startPoint x: 944, startPoint y: 207, endPoint x: 945, endPoint y: 197, distance: 10.3
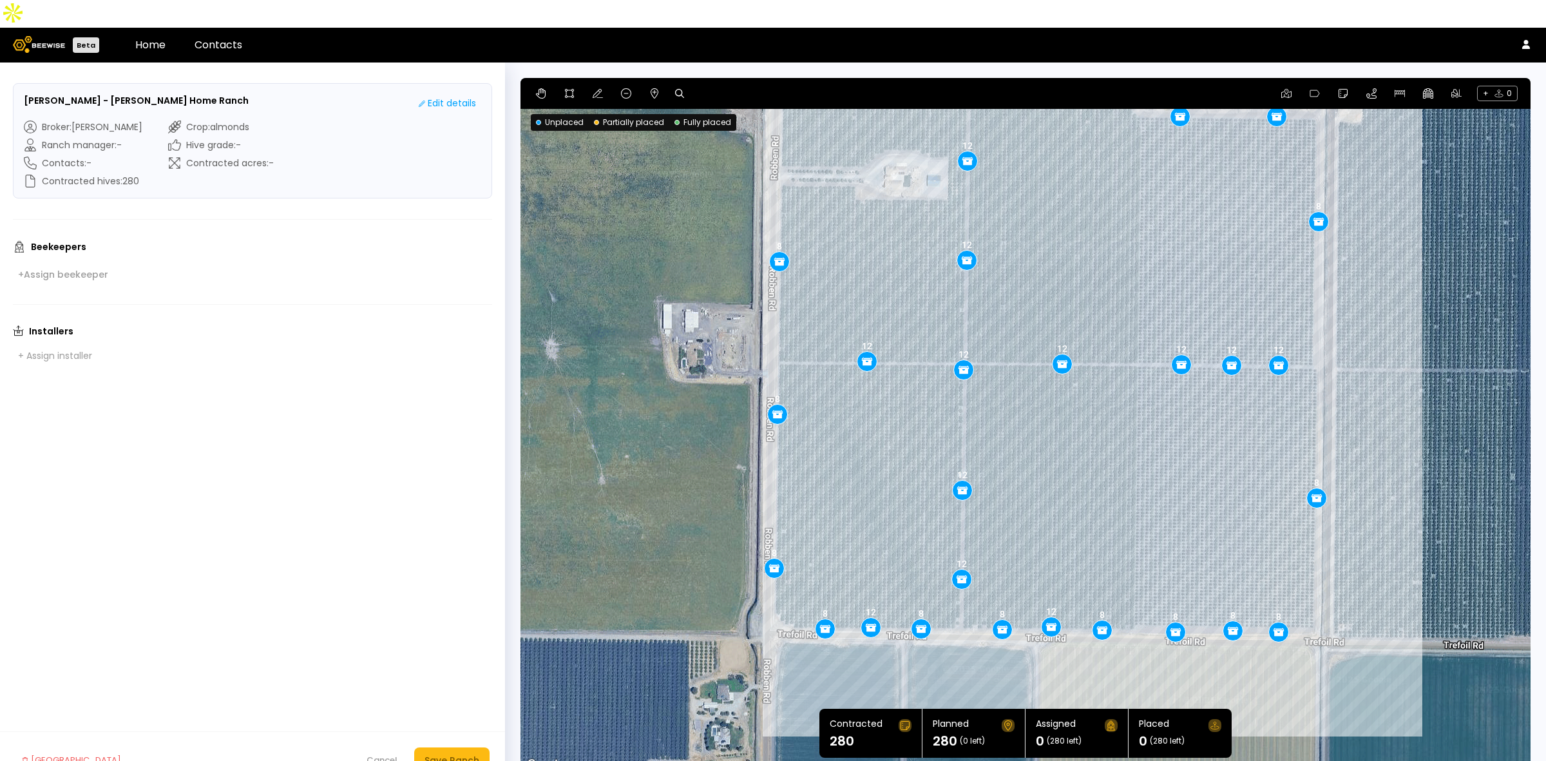
drag, startPoint x: 1035, startPoint y: 531, endPoint x: 1057, endPoint y: 463, distance: 72.3
click at [1057, 463] on div "12 12 8 8 8 8 8 12 12 12 8 8 12 8 12 12 8 8 8 12 8 12 8 8 12 12 12 12" at bounding box center [1026, 425] width 1010 height 695
drag, startPoint x: 961, startPoint y: 552, endPoint x: 962, endPoint y: 546, distance: 6.5
click at [469, 753] on div "Save Ranch" at bounding box center [452, 760] width 55 height 14
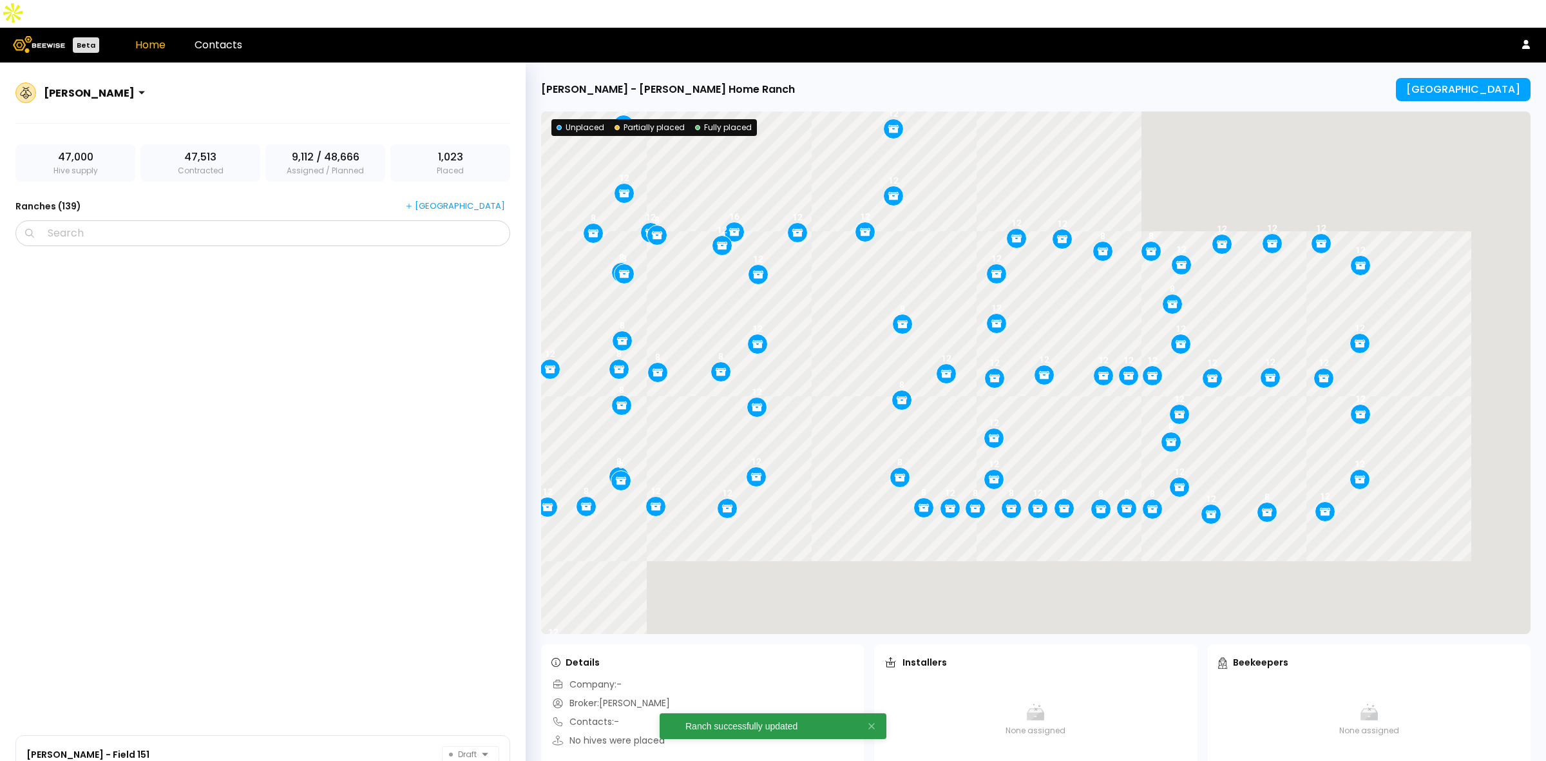
scroll to position [8066, 0]
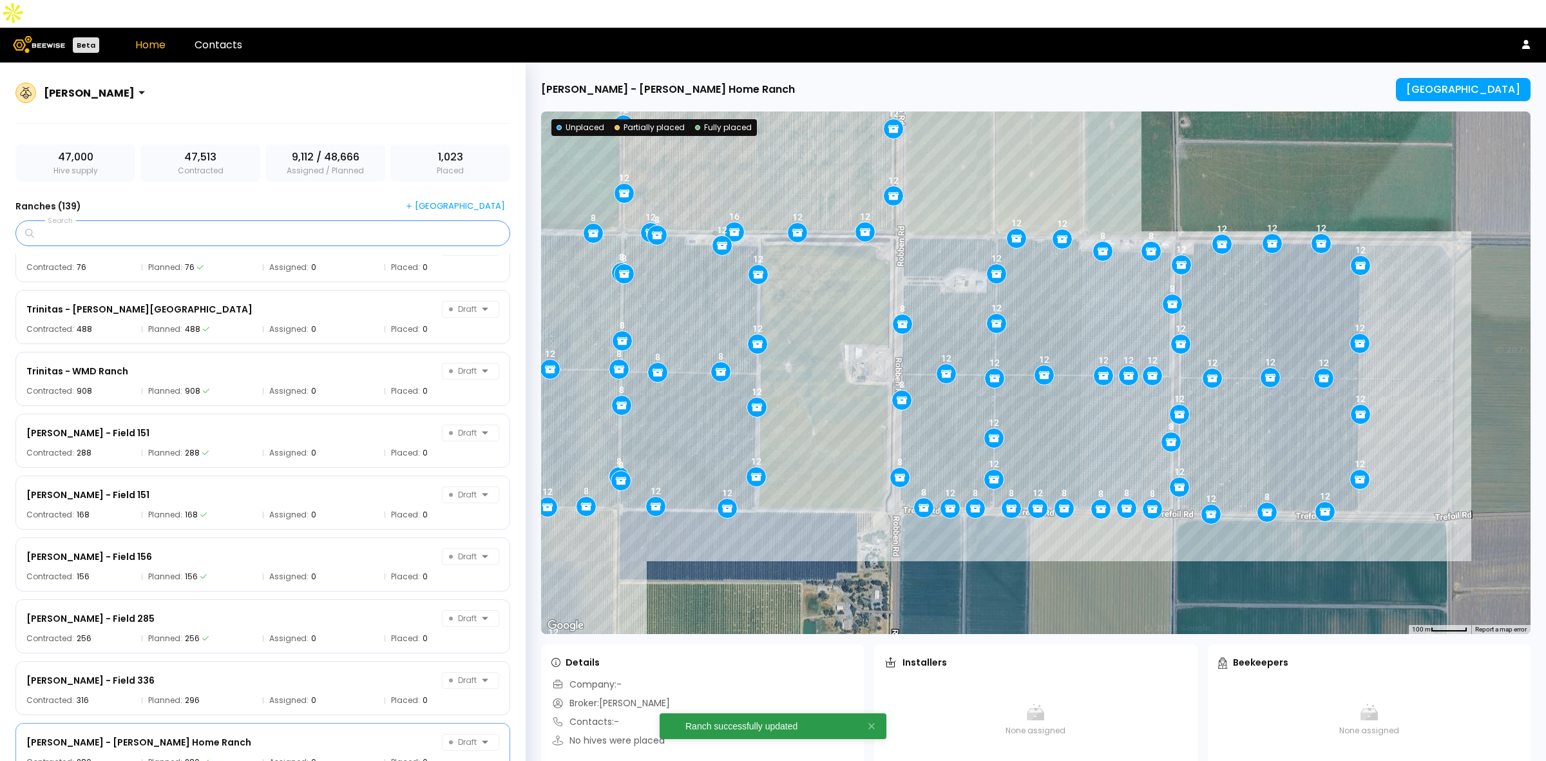
drag, startPoint x: 254, startPoint y: 198, endPoint x: 259, endPoint y: 191, distance: 9.0
click at [254, 221] on input "Search" at bounding box center [267, 233] width 461 height 24
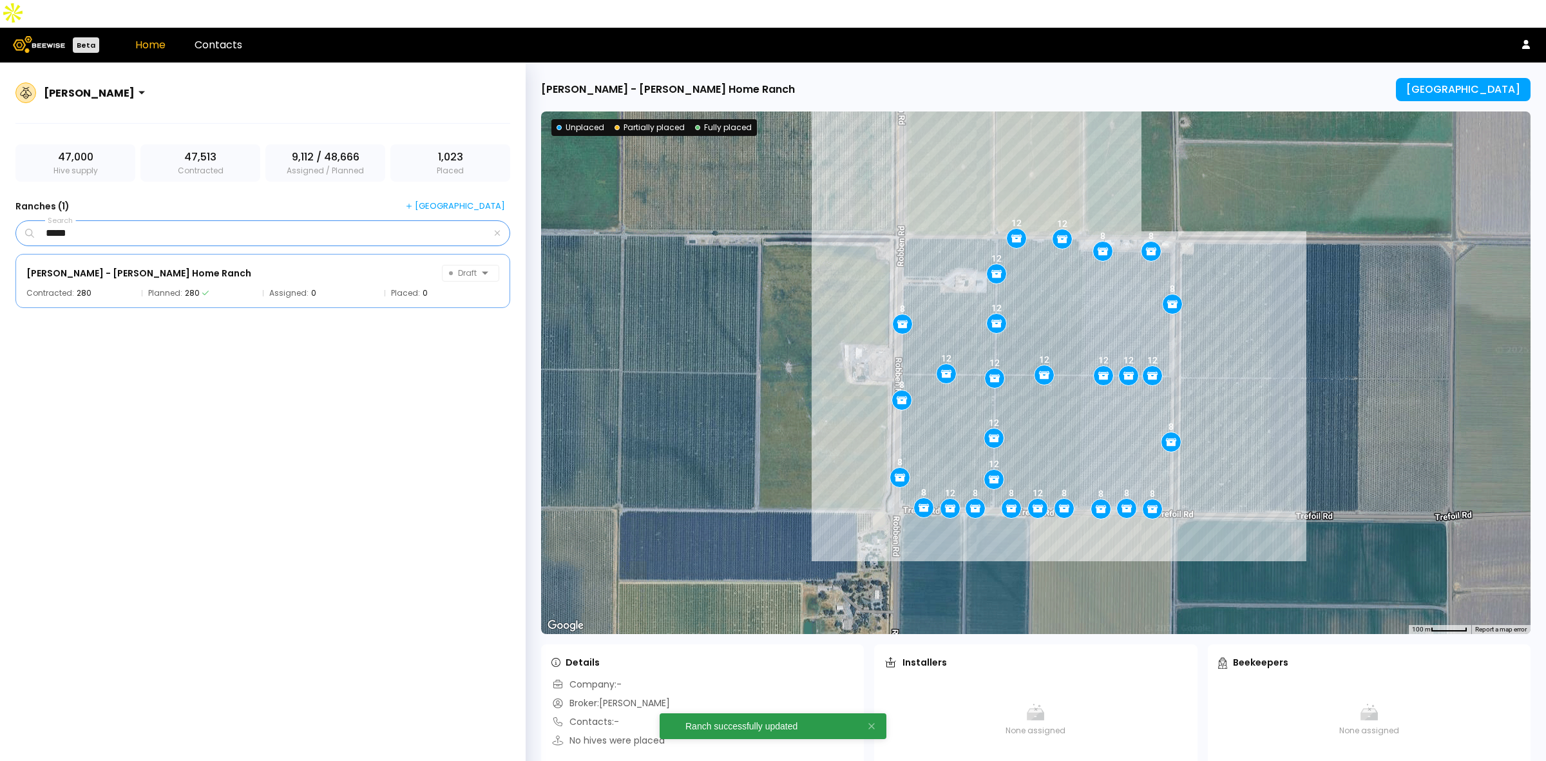
scroll to position [0, 0]
click at [280, 265] on div "[PERSON_NAME] - [PERSON_NAME] Home Ranch Draft" at bounding box center [262, 273] width 473 height 17
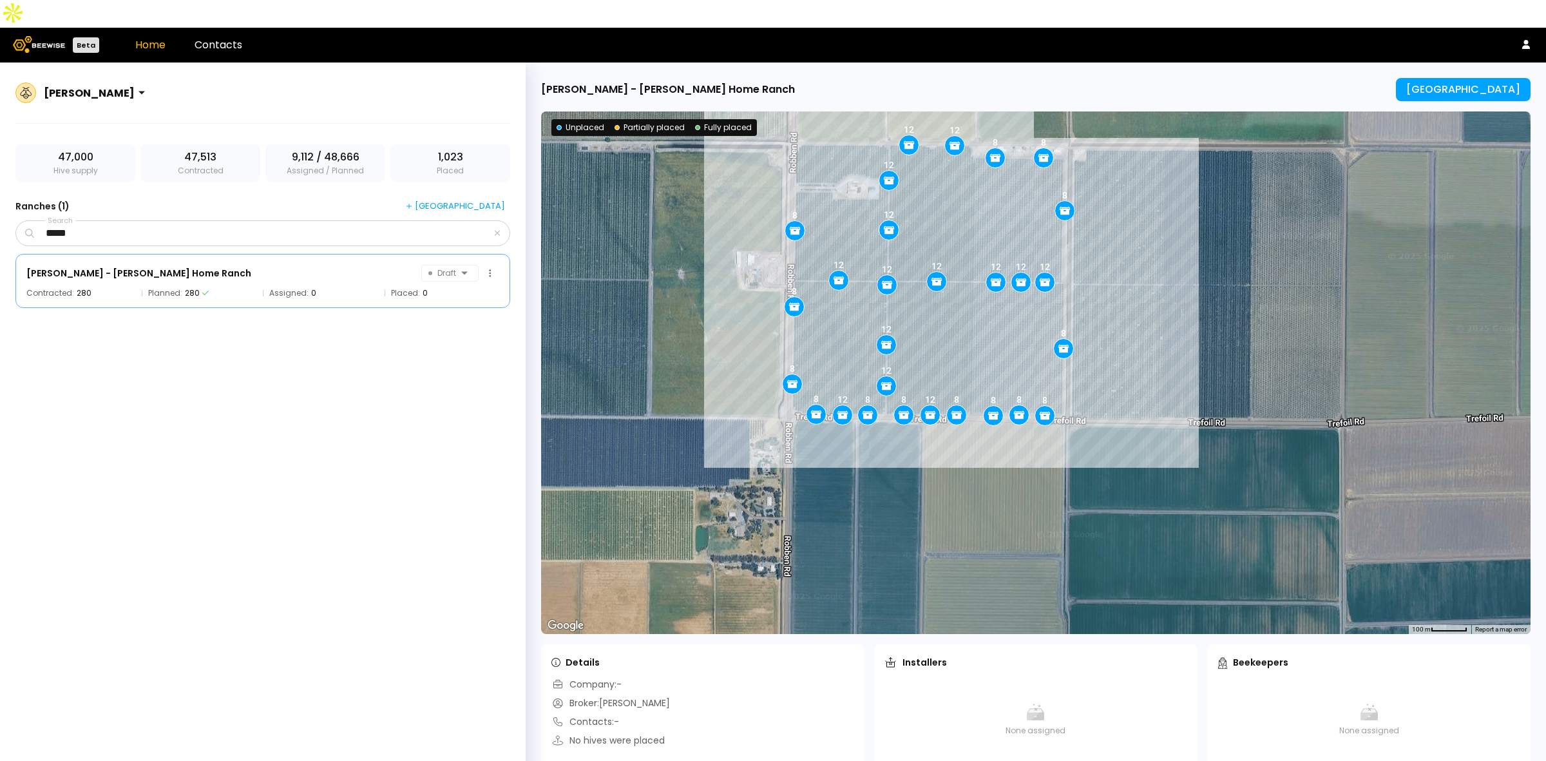
click at [207, 258] on div "[PERSON_NAME] - [PERSON_NAME] Home Ranch Draft Contracted: 280 Planned: 280 Ass…" at bounding box center [262, 281] width 495 height 54
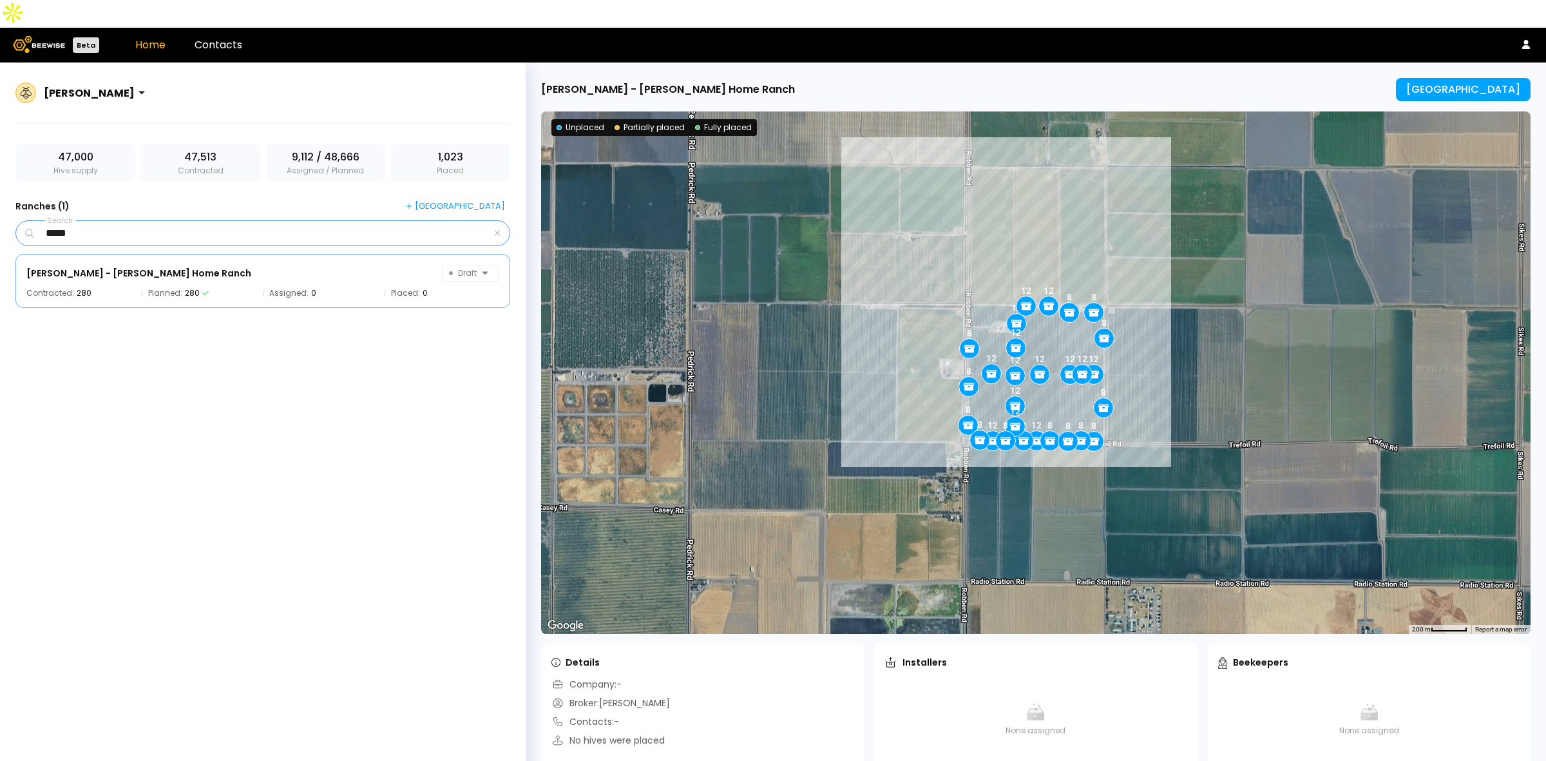
click at [171, 221] on input "*****" at bounding box center [264, 233] width 455 height 24
type input "****"
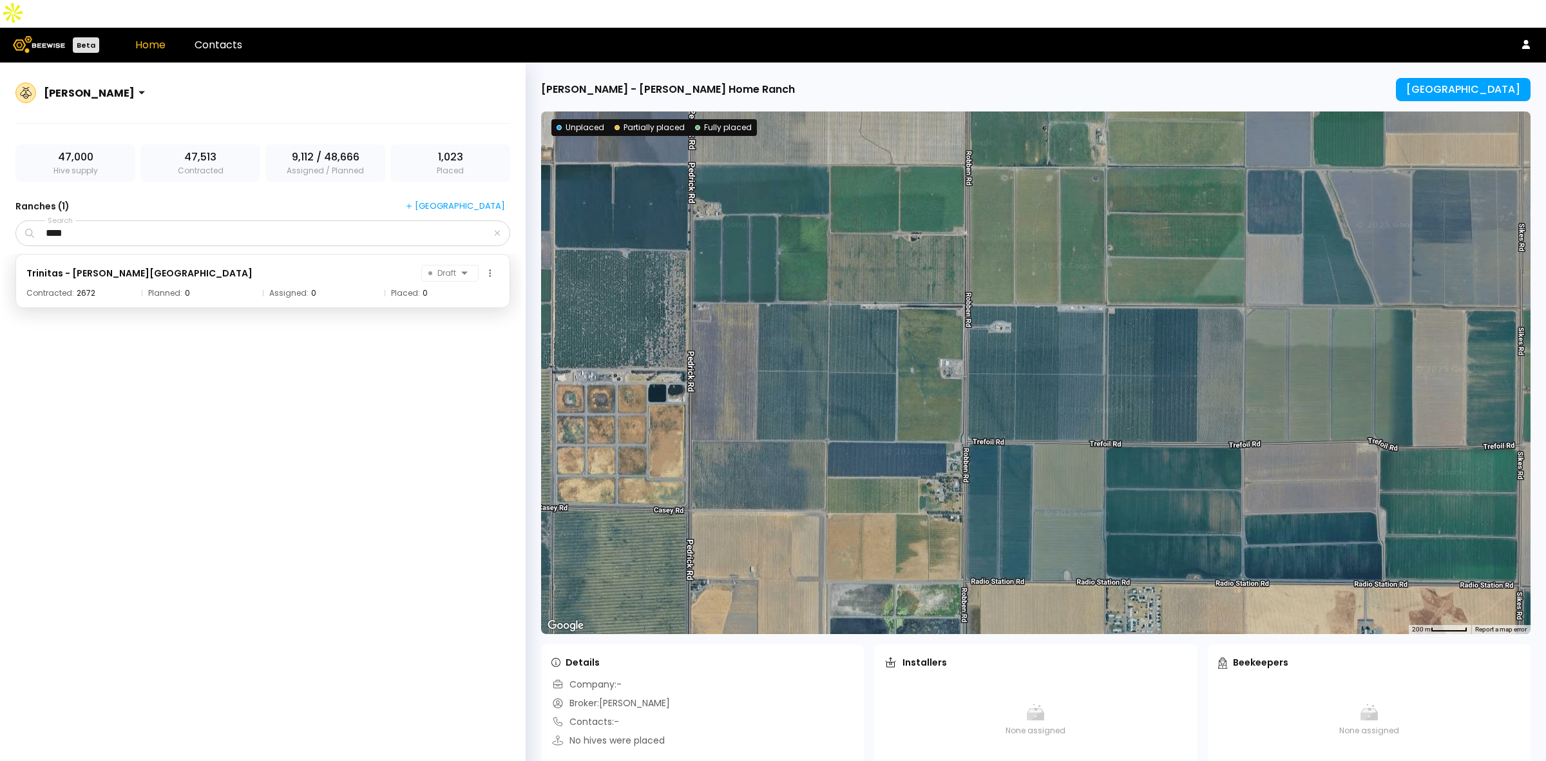
click at [173, 289] on span "Planned:" at bounding box center [165, 293] width 34 height 8
click at [1451, 84] on div "[GEOGRAPHIC_DATA]" at bounding box center [1463, 90] width 114 height 12
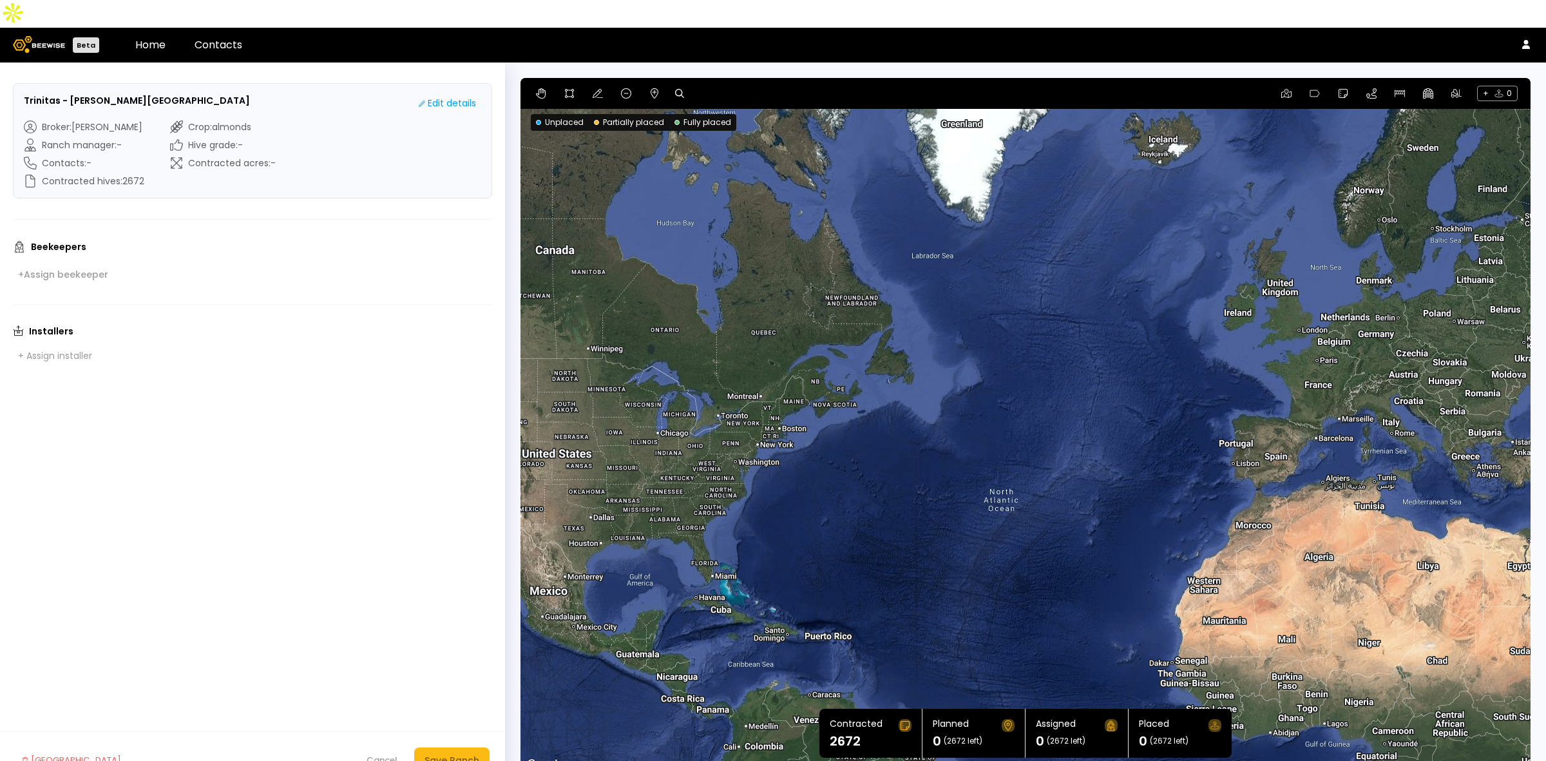
click at [677, 89] on icon at bounding box center [679, 93] width 9 height 9
click at [732, 86] on input at bounding box center [729, 94] width 80 height 16
paste input "**********"
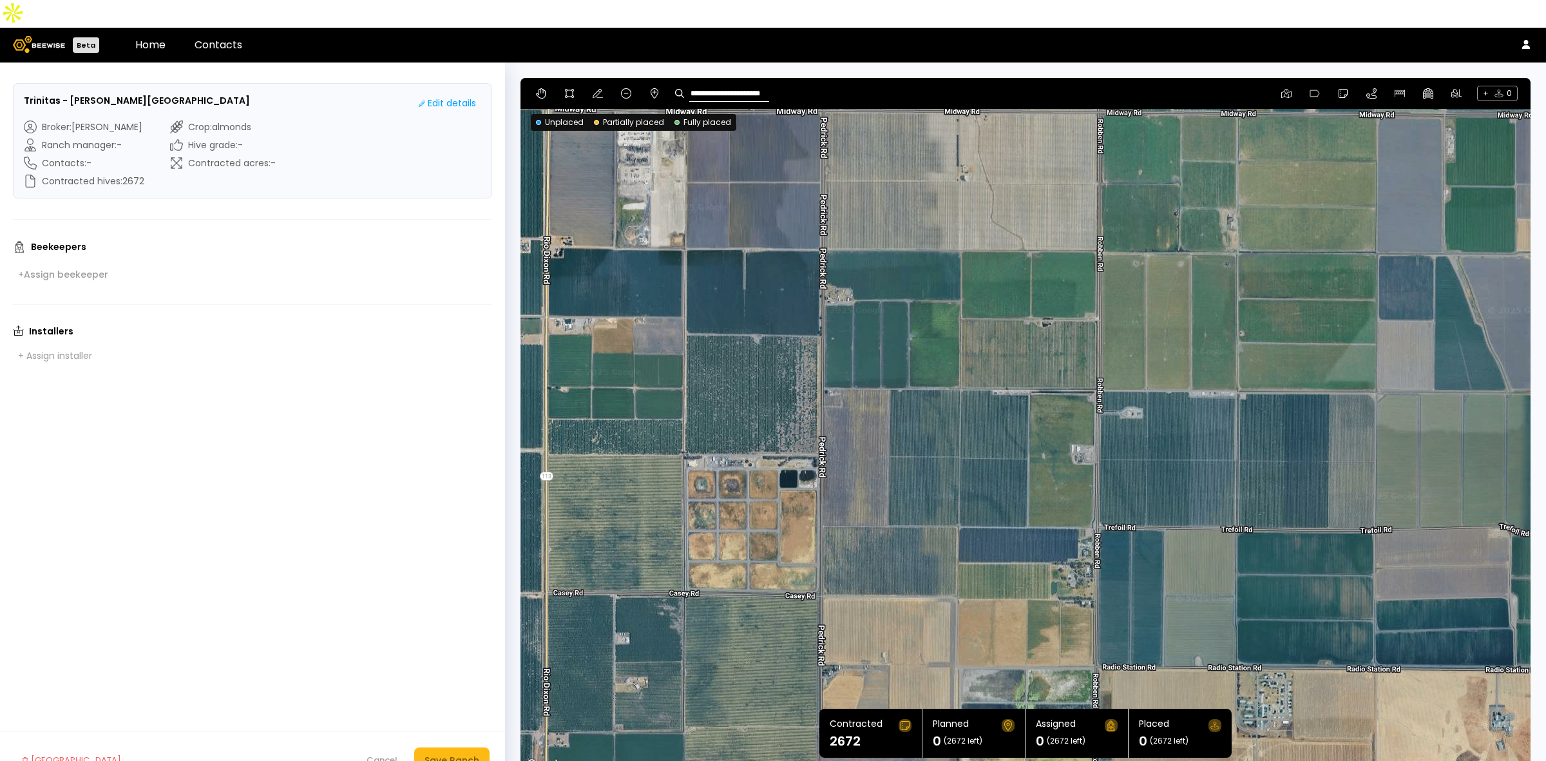
click at [733, 86] on input "**********" at bounding box center [729, 94] width 80 height 16
paste input
type input "**********"
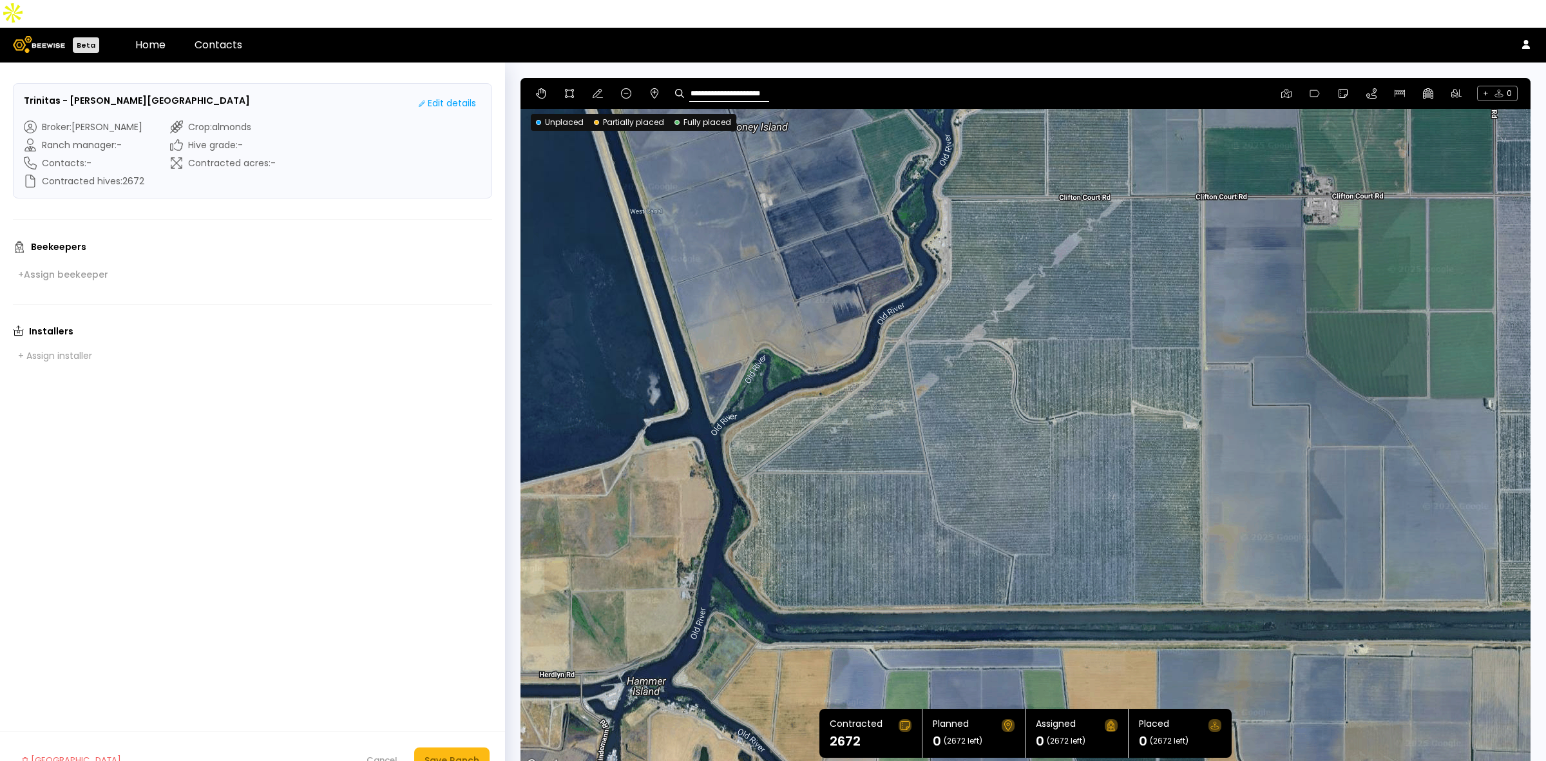
drag, startPoint x: 1160, startPoint y: 486, endPoint x: 1132, endPoint y: 445, distance: 49.7
click at [1132, 445] on div at bounding box center [1026, 425] width 1010 height 695
click at [565, 88] on icon at bounding box center [569, 93] width 10 height 10
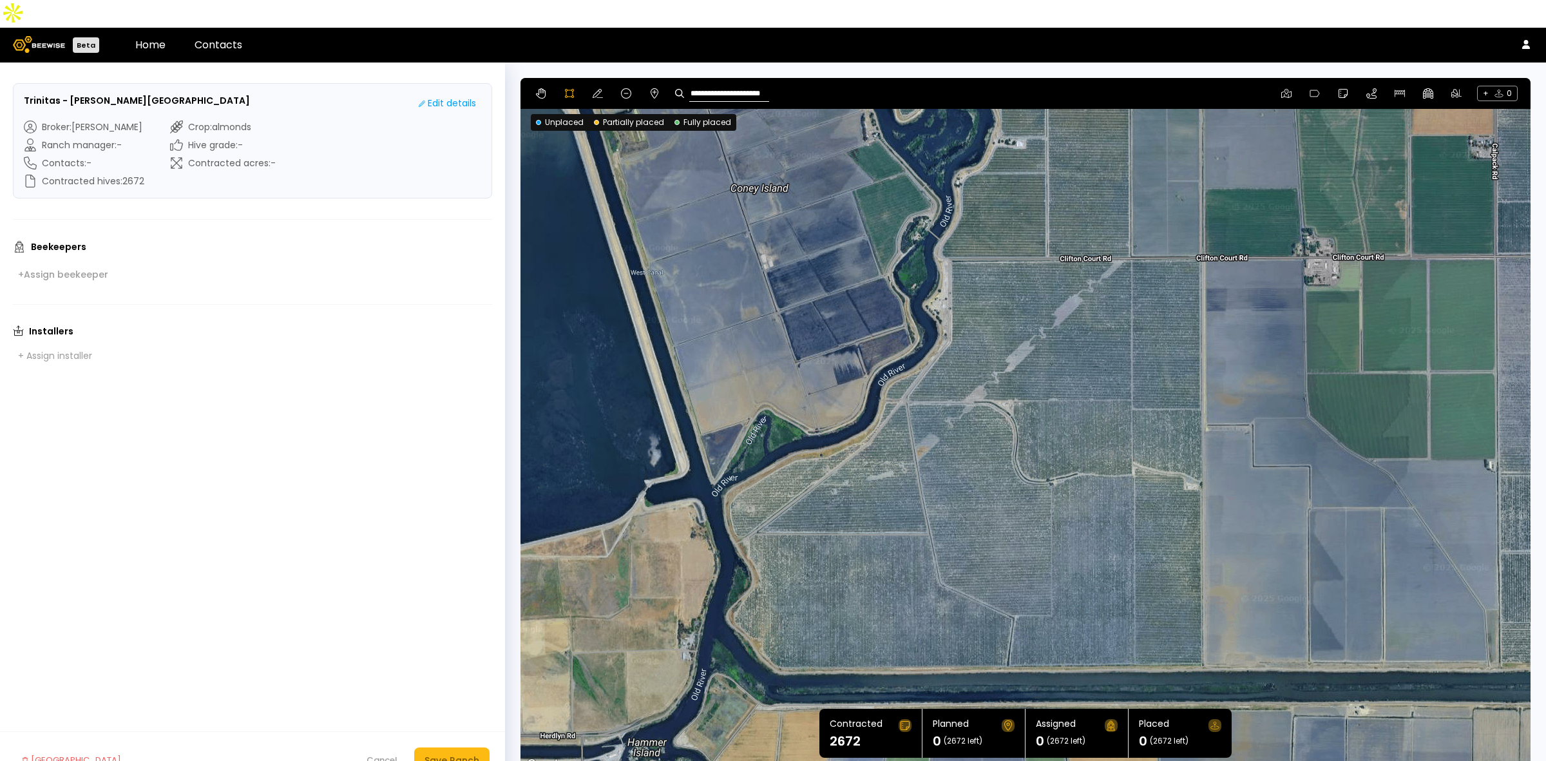
drag, startPoint x: 988, startPoint y: 211, endPoint x: 990, endPoint y: 274, distance: 62.5
click at [990, 274] on div at bounding box center [1025, 425] width 1009 height 695
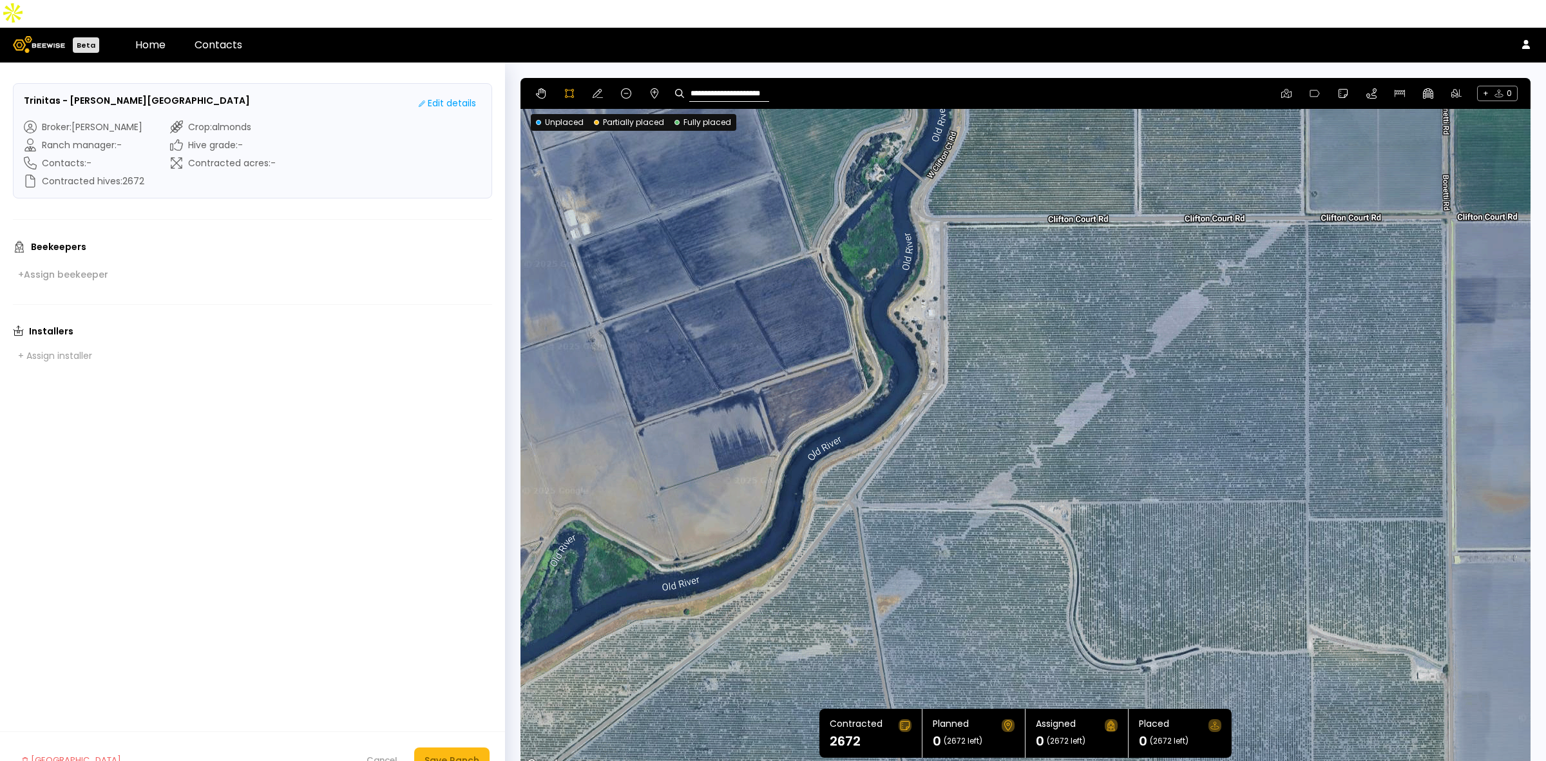
click at [944, 194] on div at bounding box center [1025, 425] width 1009 height 695
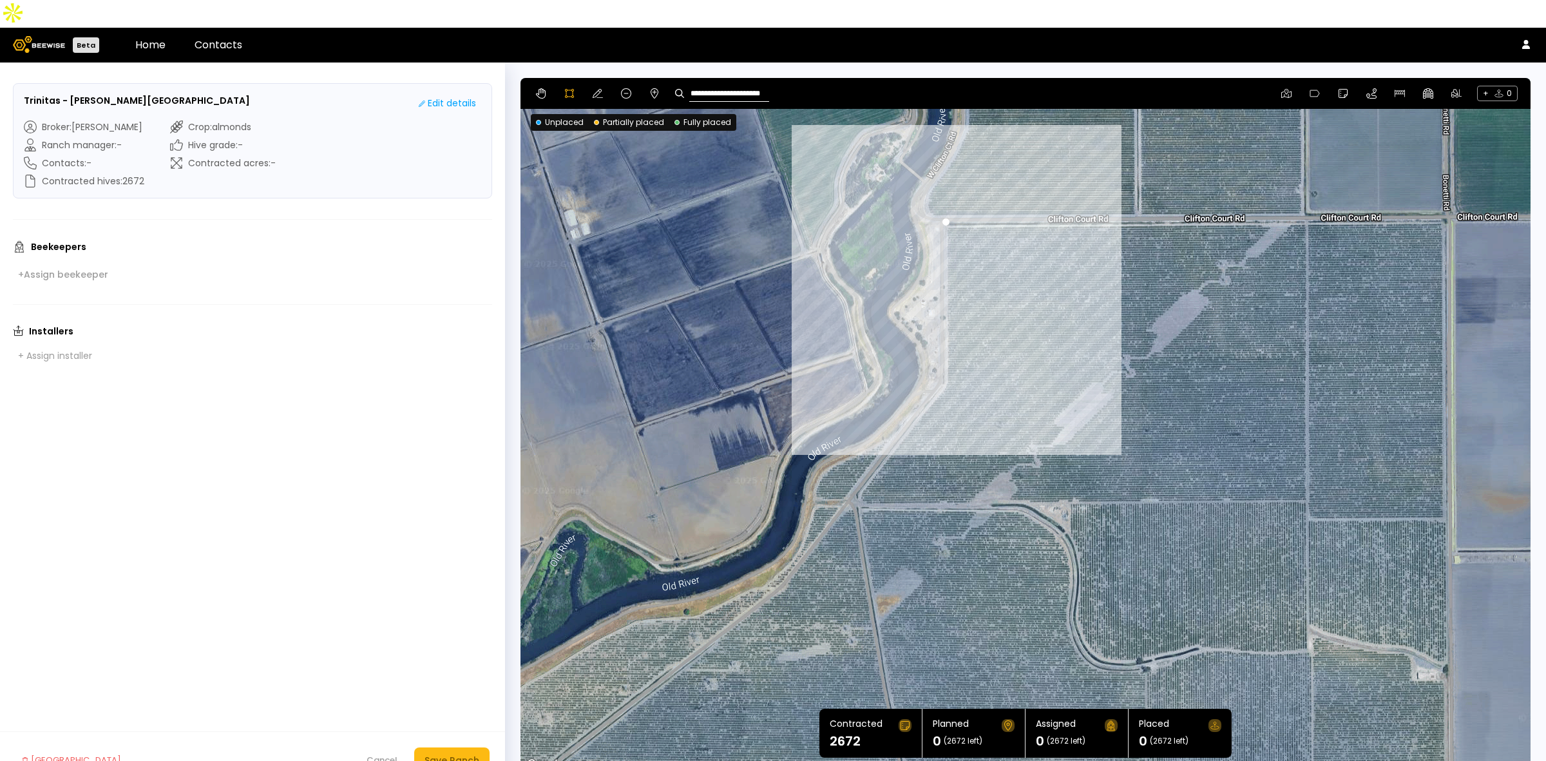
click at [946, 356] on div at bounding box center [1025, 425] width 1009 height 695
click at [907, 397] on div at bounding box center [1025, 425] width 1009 height 695
click at [894, 403] on div at bounding box center [1025, 425] width 1009 height 695
click at [884, 411] on div at bounding box center [1025, 425] width 1009 height 695
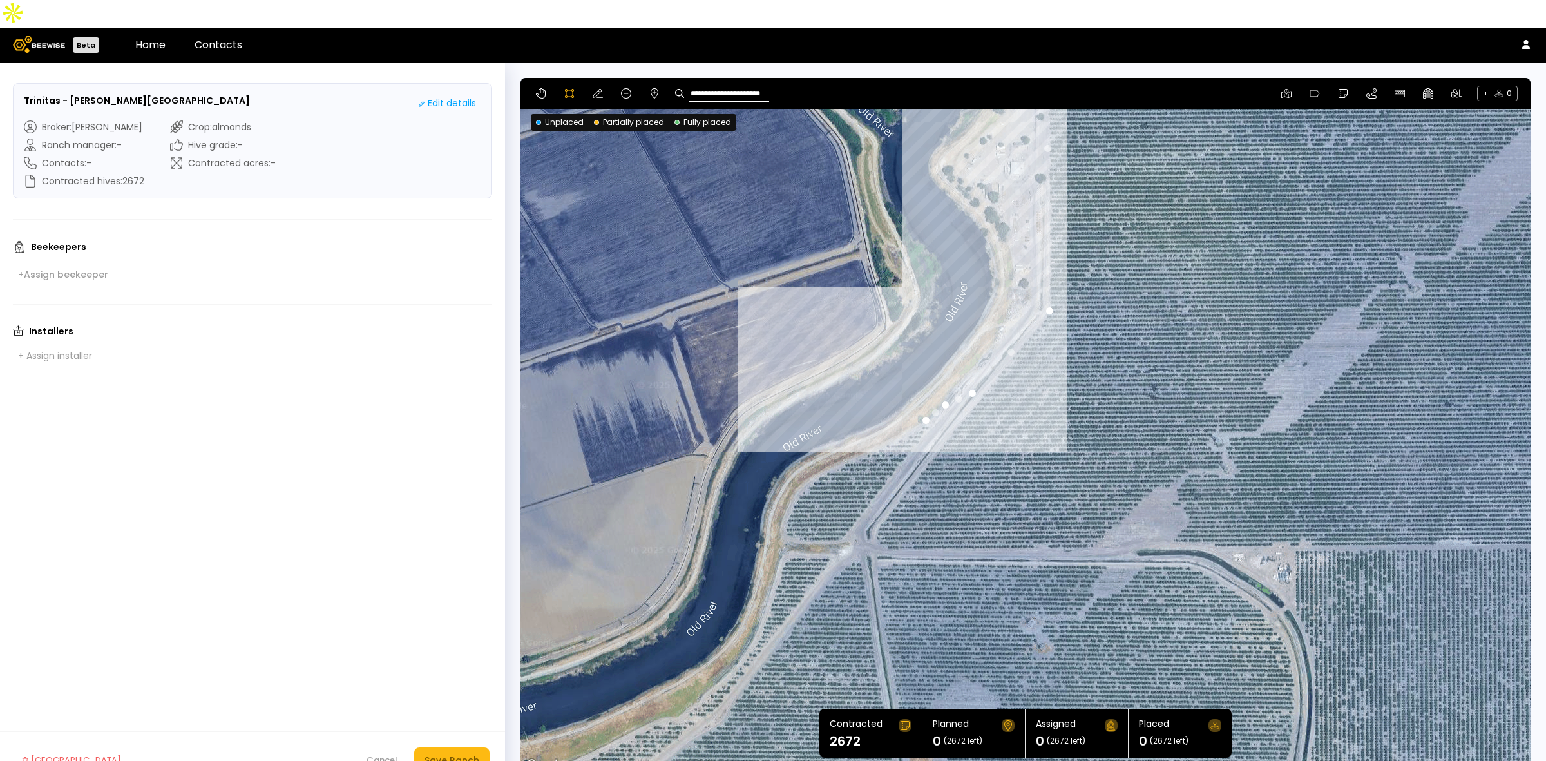
click at [889, 412] on div at bounding box center [1025, 425] width 1009 height 695
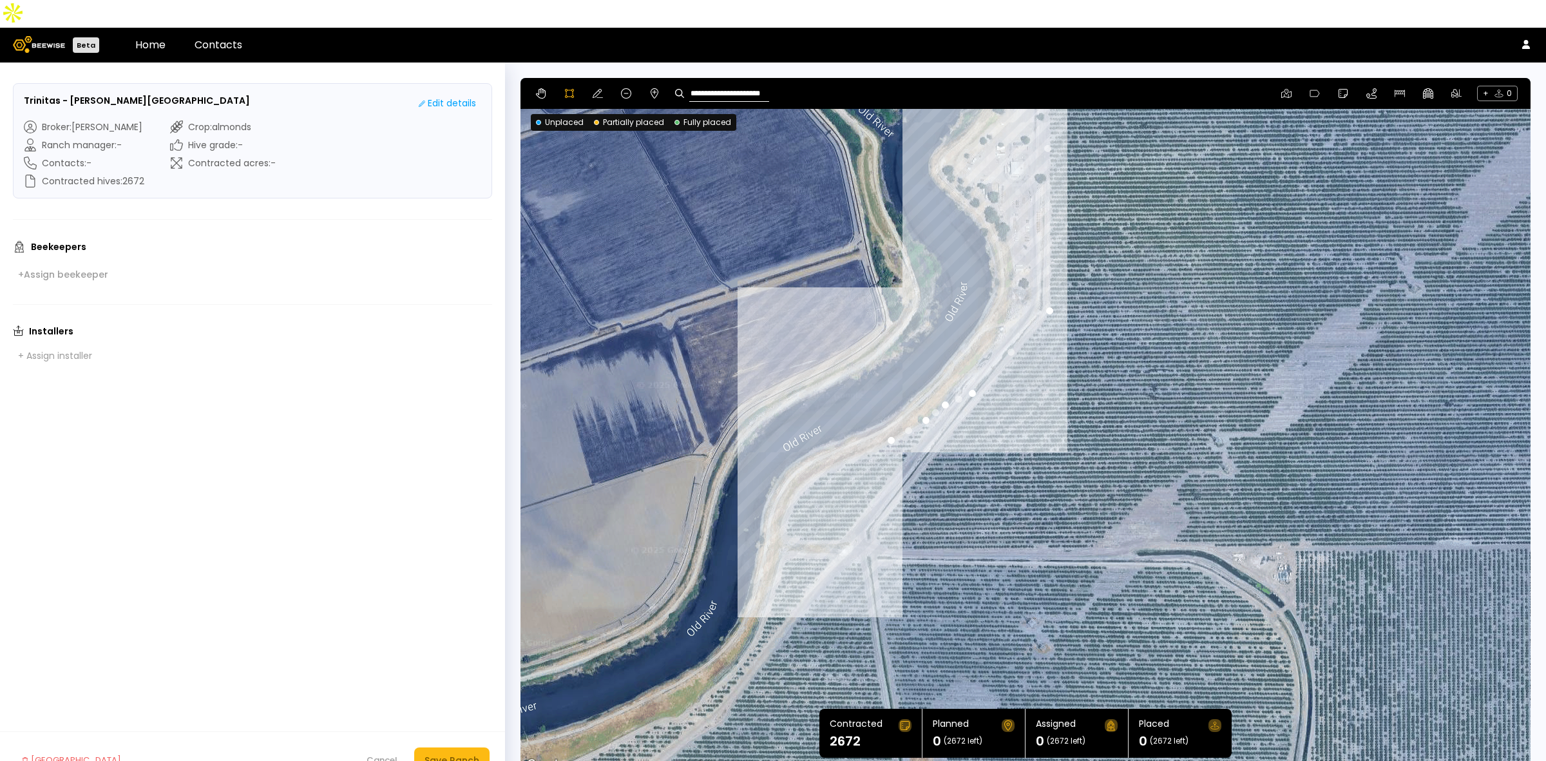
click at [856, 427] on div at bounding box center [1025, 425] width 1009 height 695
click at [832, 439] on div at bounding box center [1025, 425] width 1009 height 695
click at [803, 457] on div at bounding box center [1025, 425] width 1009 height 695
click at [787, 477] on div at bounding box center [1025, 425] width 1009 height 695
click at [783, 500] on div at bounding box center [1025, 425] width 1009 height 695
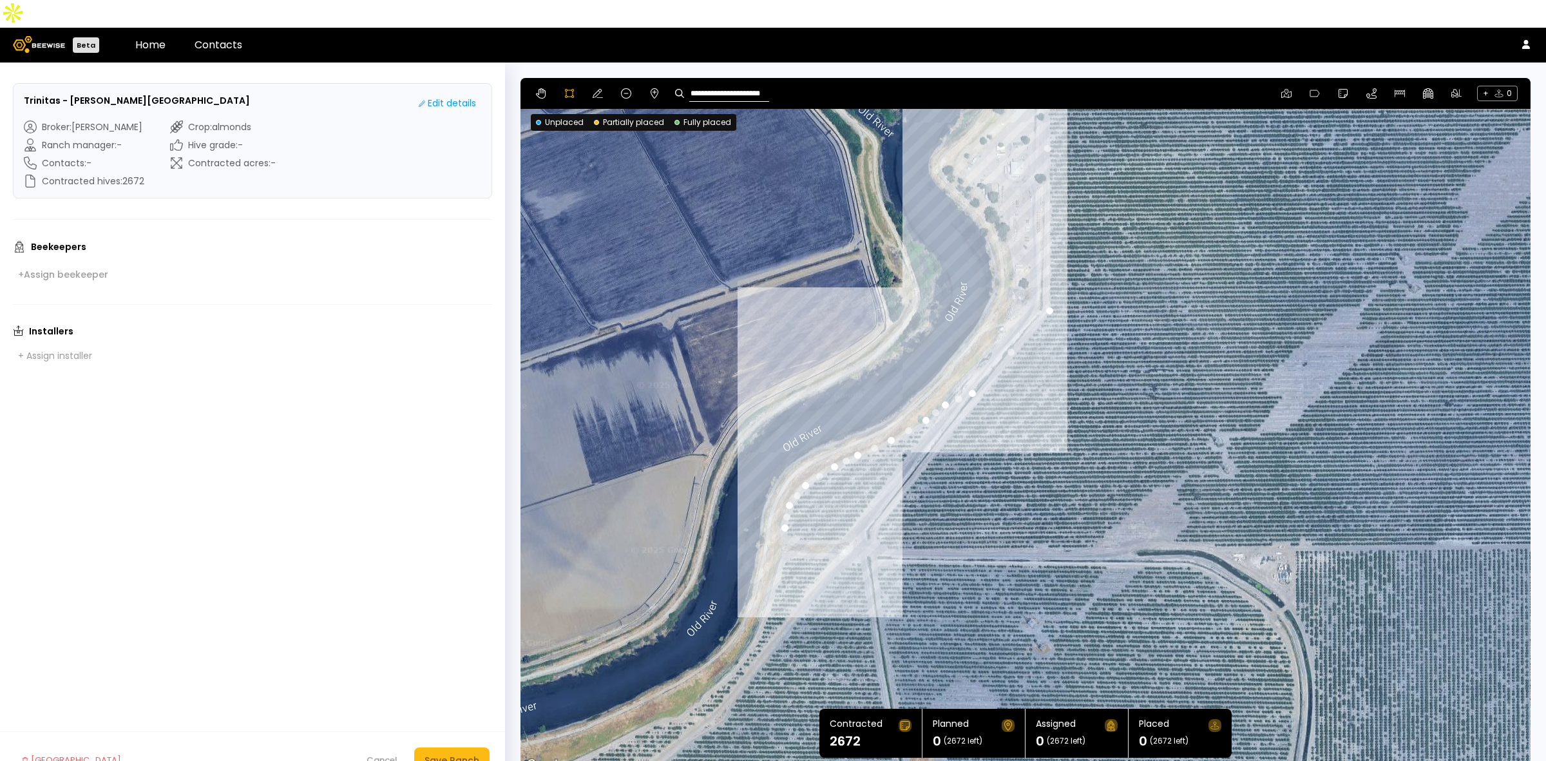
click at [780, 510] on div at bounding box center [1025, 425] width 1009 height 695
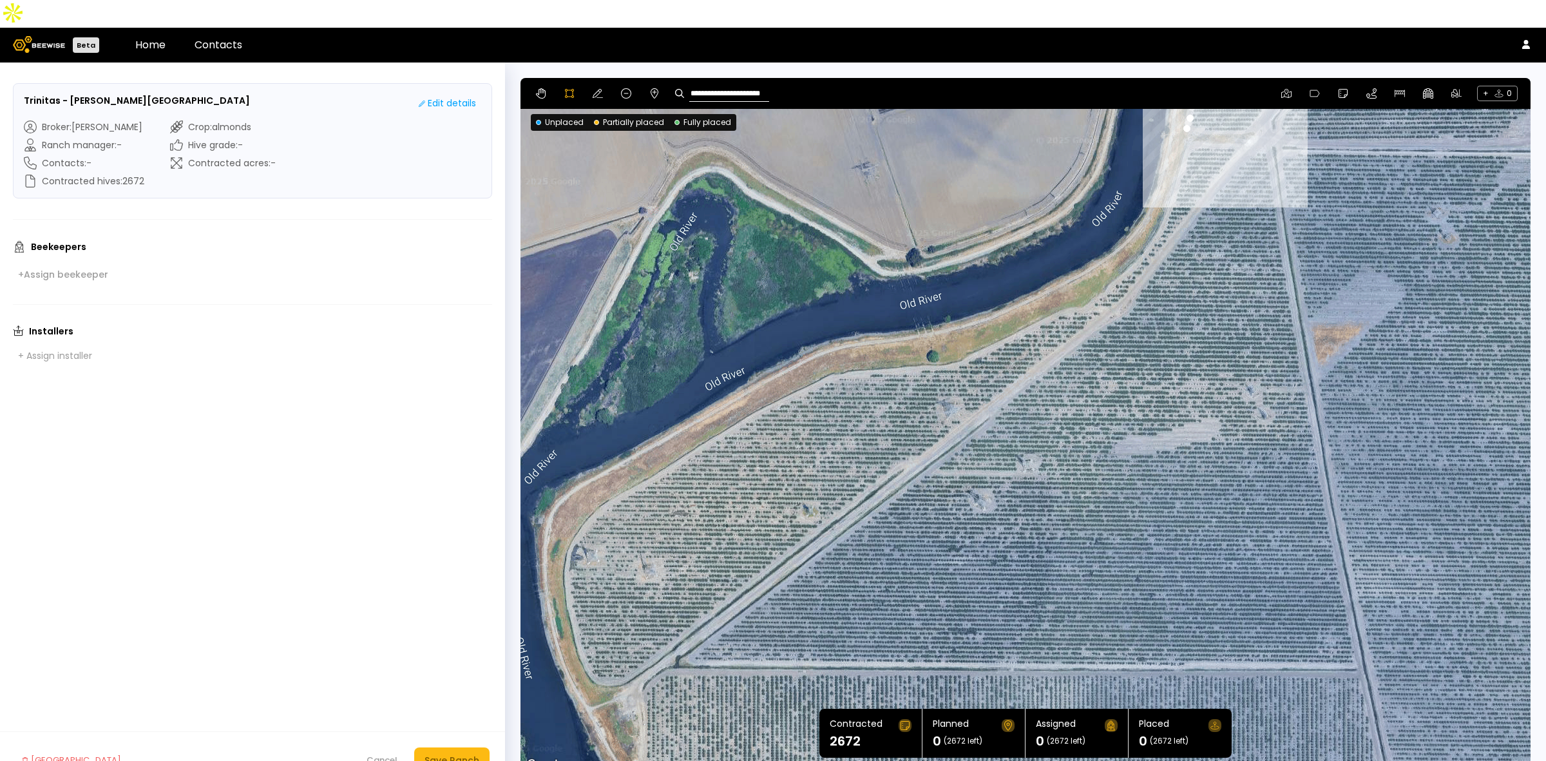
drag, startPoint x: 786, startPoint y: 557, endPoint x: 1192, endPoint y: 146, distance: 577.6
click at [1192, 146] on div at bounding box center [1025, 425] width 1009 height 695
click at [1171, 153] on div at bounding box center [1025, 425] width 1009 height 695
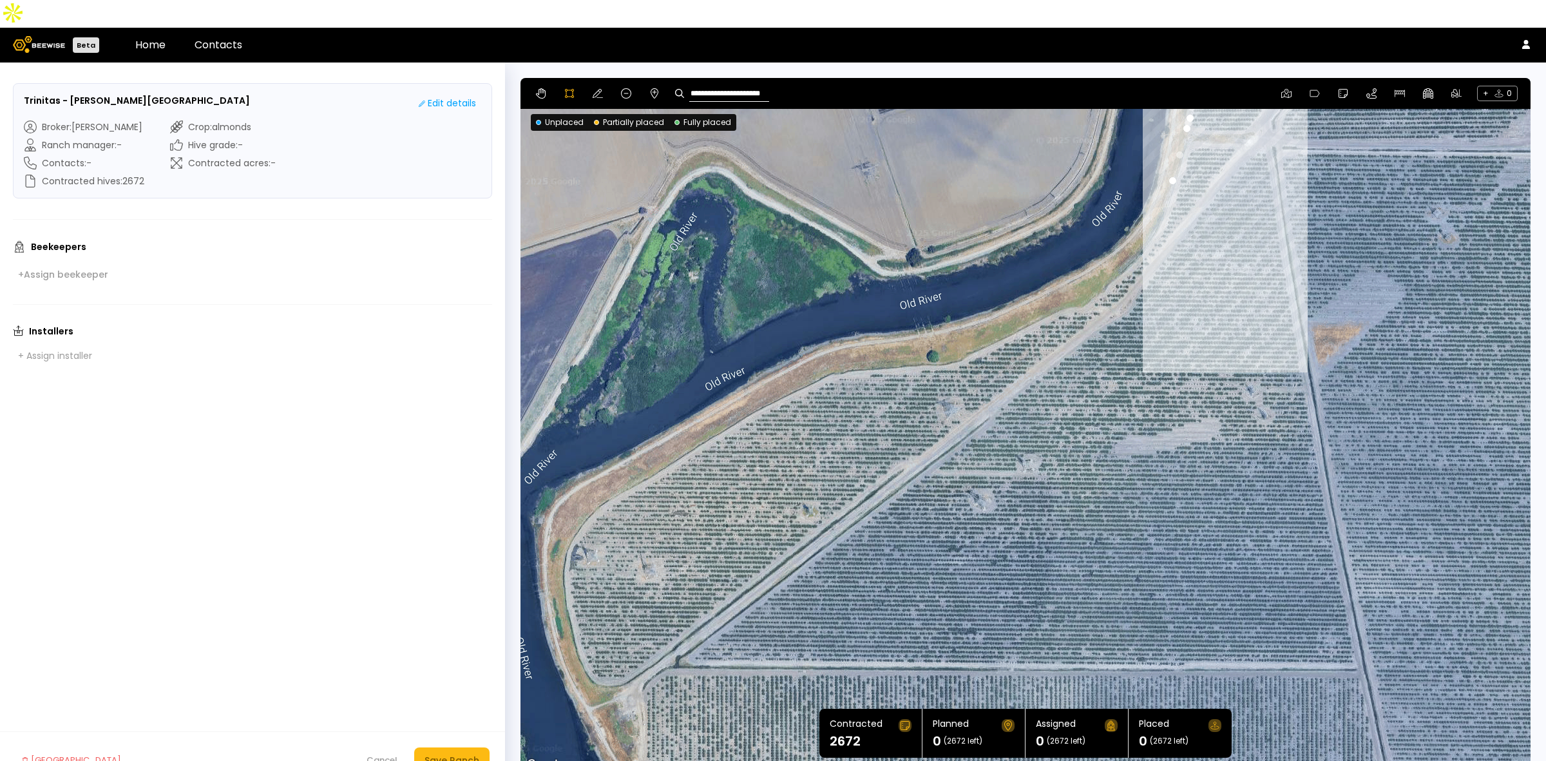
click at [1163, 186] on div at bounding box center [1025, 425] width 1009 height 695
click at [1155, 206] on div at bounding box center [1025, 425] width 1009 height 695
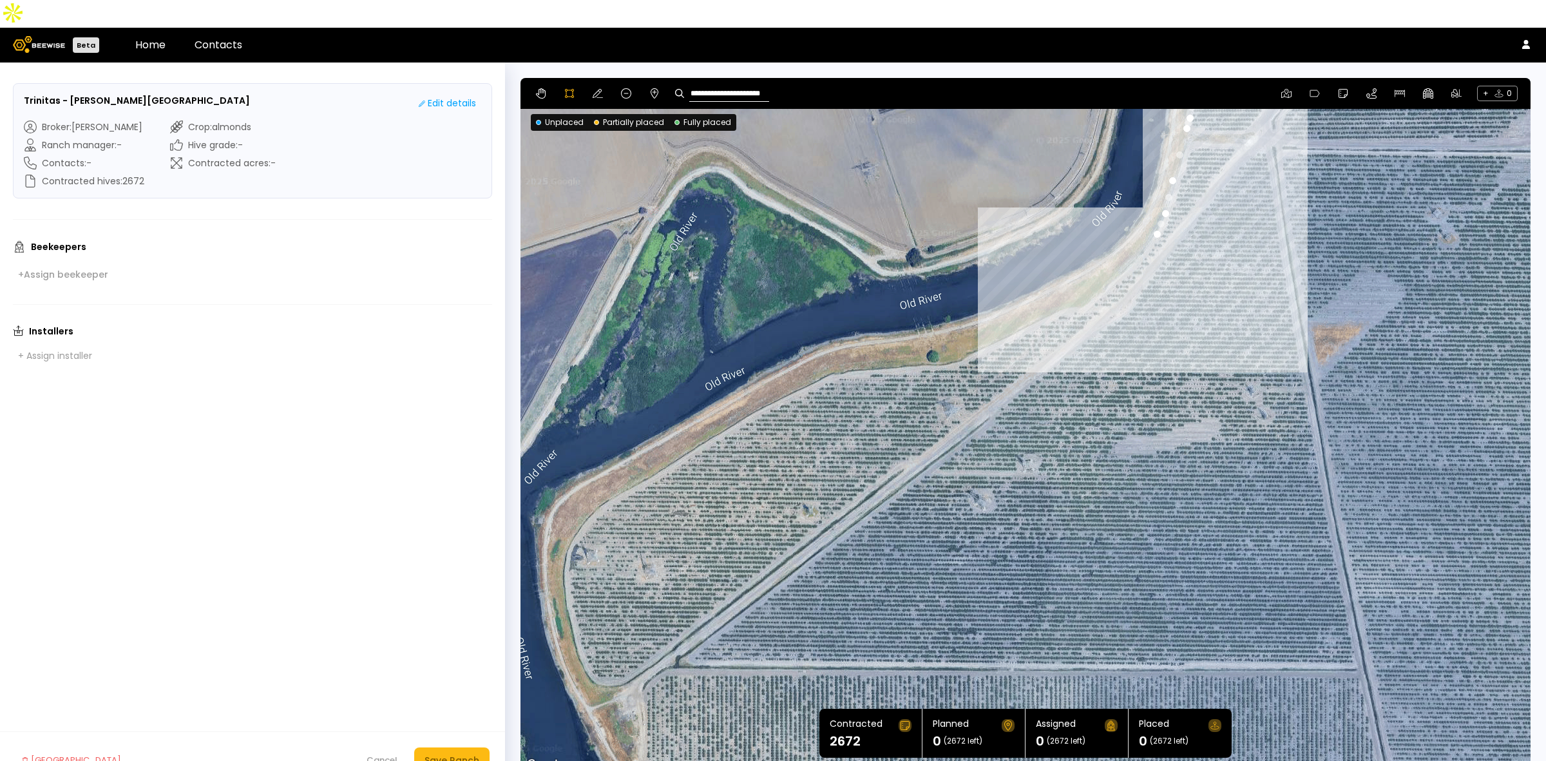
click at [1145, 221] on div at bounding box center [1025, 425] width 1009 height 695
click at [1123, 246] on div at bounding box center [1025, 425] width 1009 height 695
click at [1107, 258] on div at bounding box center [1025, 425] width 1009 height 695
click at [1087, 271] on div at bounding box center [1025, 425] width 1009 height 695
click at [1081, 277] on div at bounding box center [1025, 425] width 1009 height 695
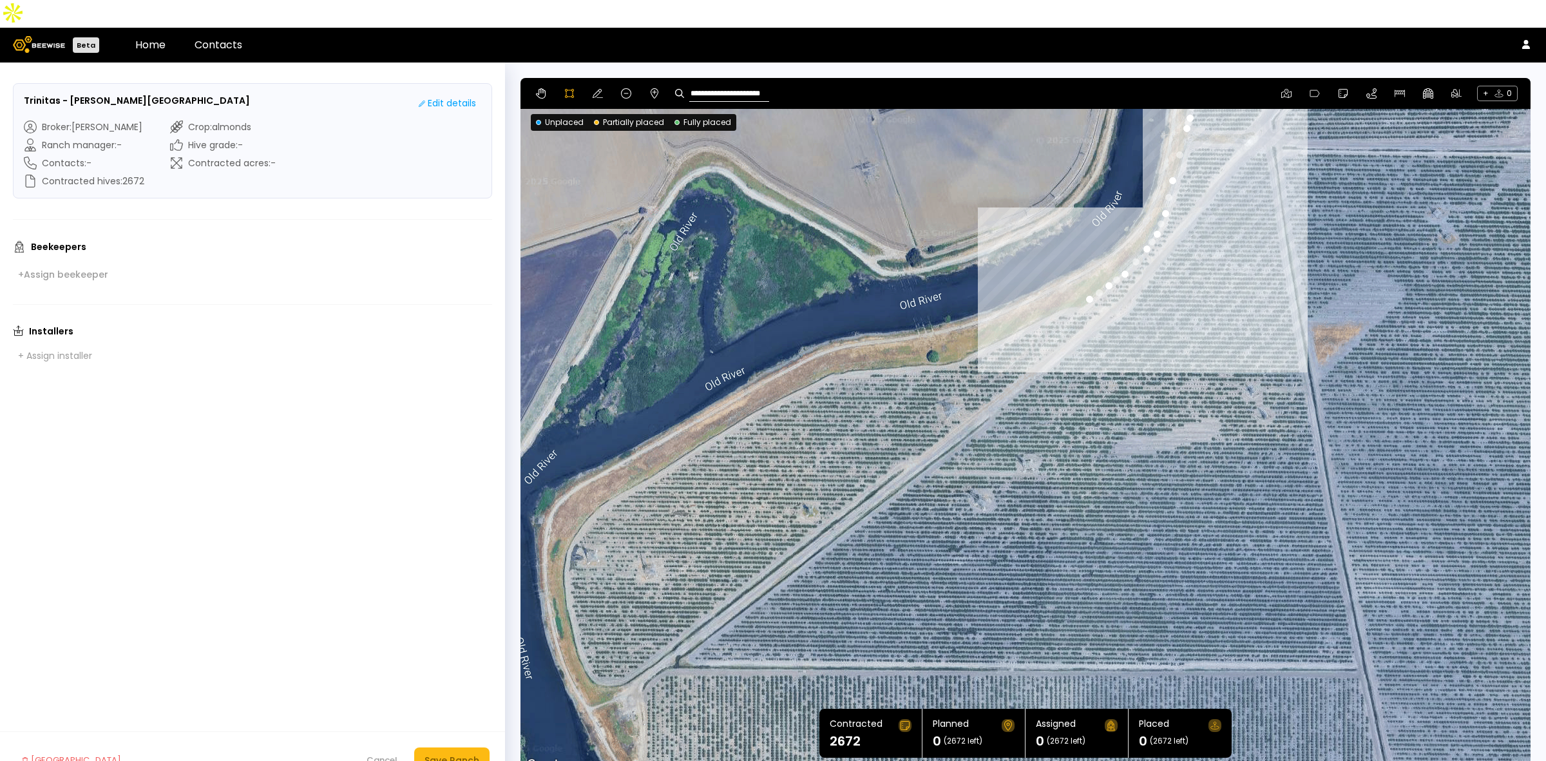
click at [1082, 279] on div at bounding box center [1025, 425] width 1009 height 695
click at [1068, 278] on div at bounding box center [1025, 425] width 1009 height 695
click at [1049, 285] on div at bounding box center [1025, 425] width 1009 height 695
click at [1019, 301] on div at bounding box center [1025, 425] width 1009 height 695
click at [996, 311] on div at bounding box center [1025, 425] width 1009 height 695
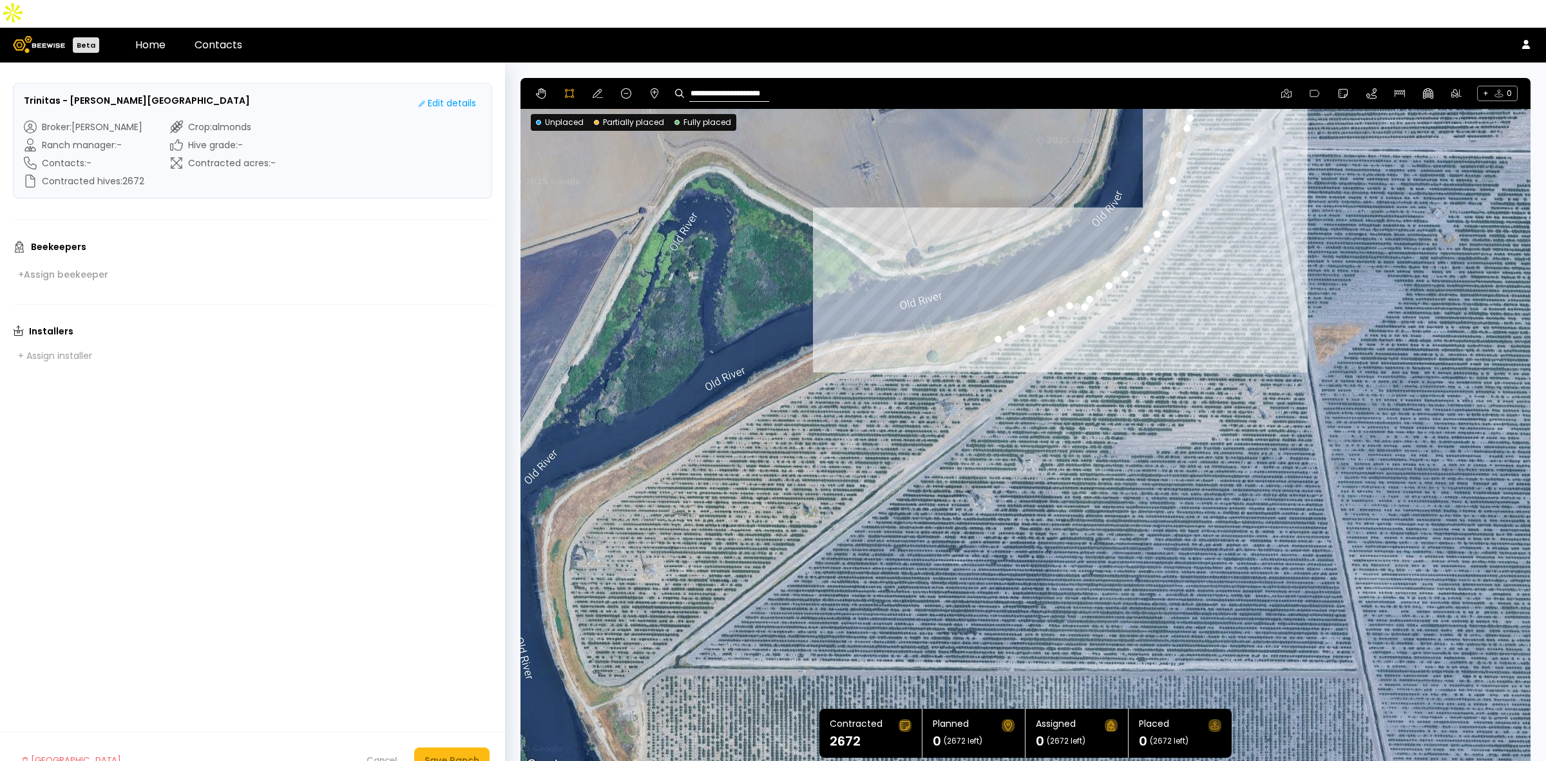
click at [974, 322] on div at bounding box center [1025, 425] width 1009 height 695
click at [960, 332] on div at bounding box center [1025, 425] width 1009 height 695
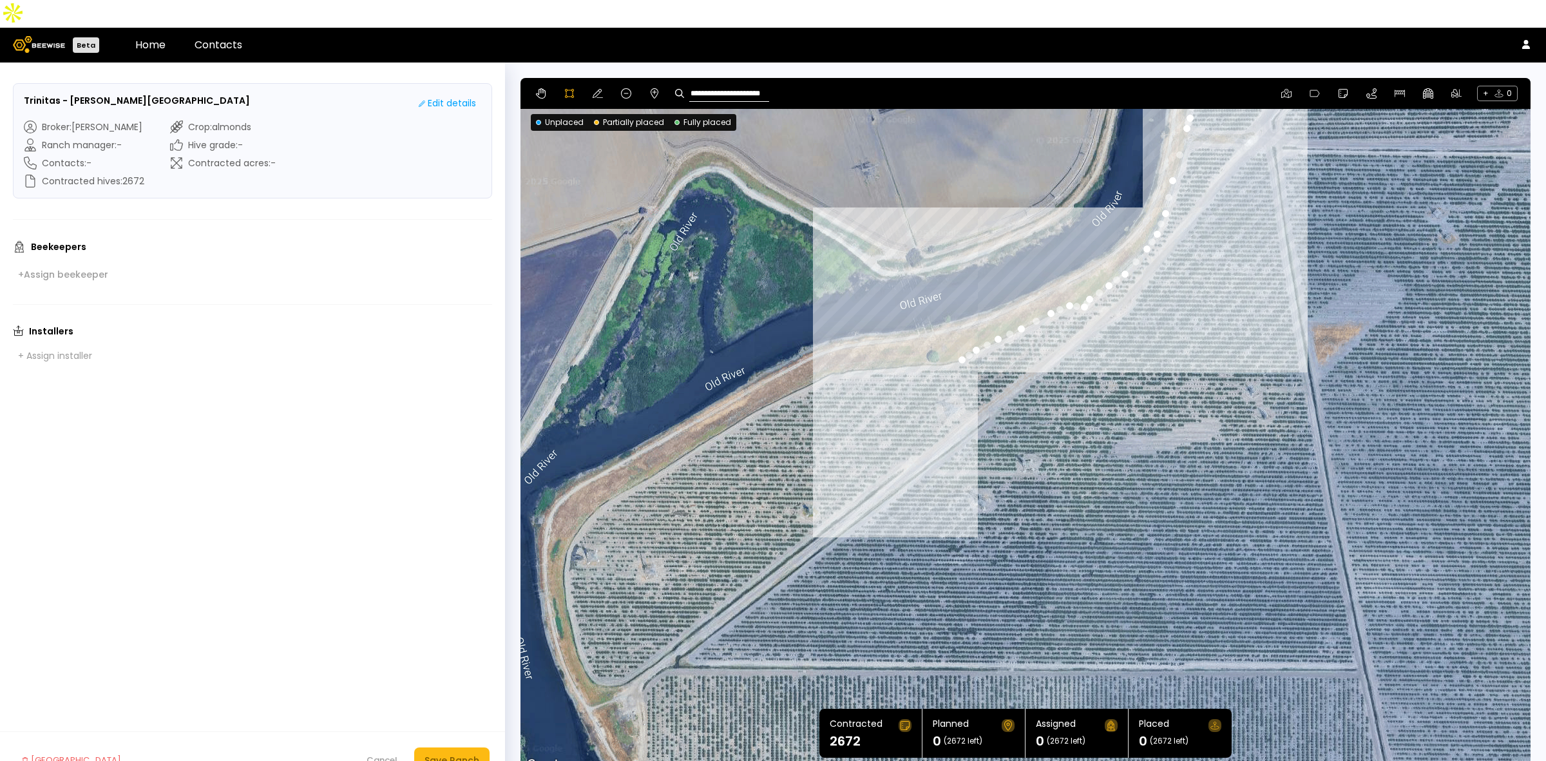
click at [950, 338] on div at bounding box center [1025, 425] width 1009 height 695
click at [928, 336] on div at bounding box center [1025, 425] width 1009 height 695
click at [907, 336] on div at bounding box center [1025, 425] width 1009 height 695
click at [886, 340] on div at bounding box center [1025, 425] width 1009 height 695
click at [859, 342] on div at bounding box center [1025, 425] width 1009 height 695
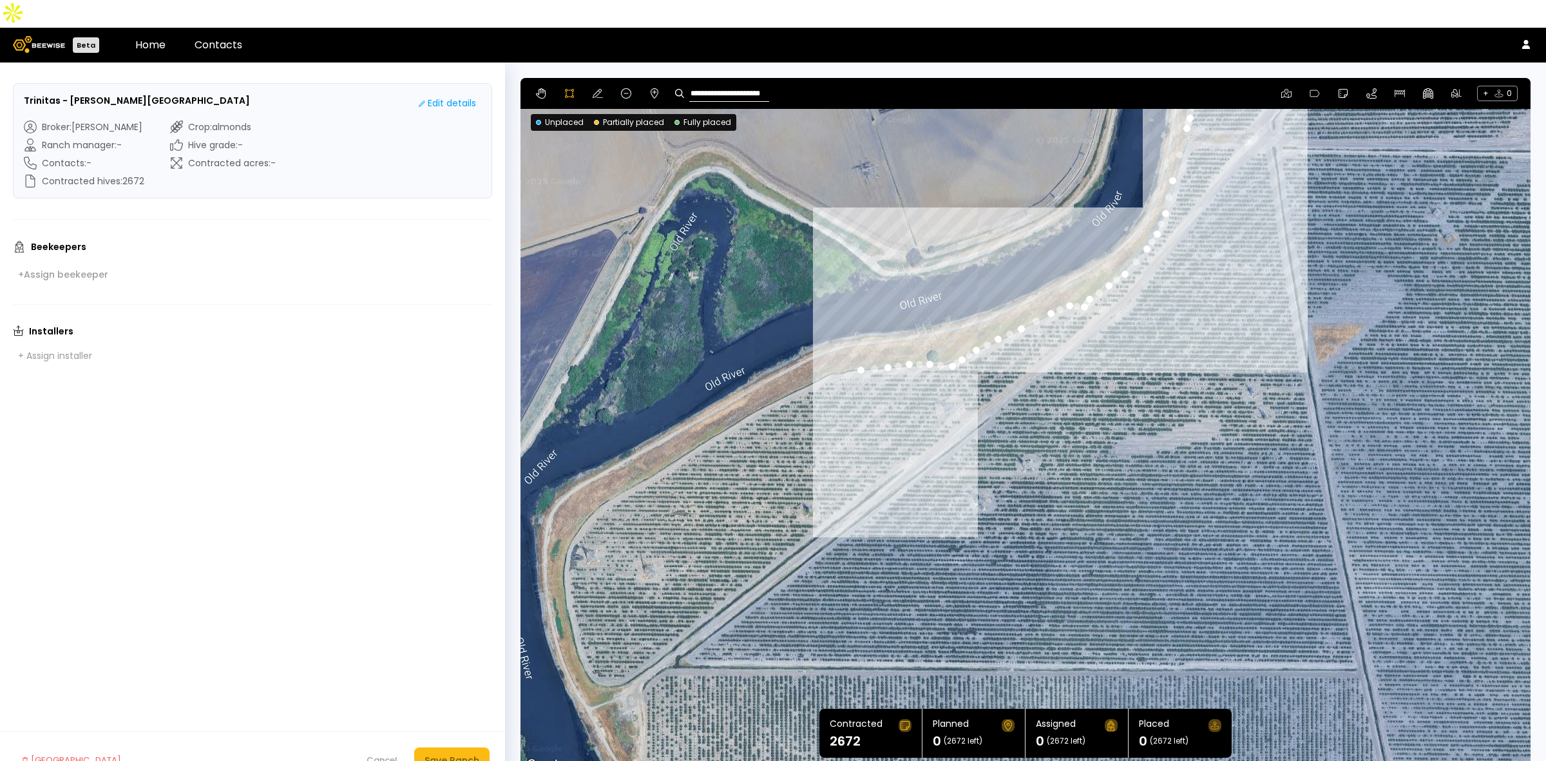
click at [843, 341] on div at bounding box center [1025, 425] width 1009 height 695
click at [829, 349] on div at bounding box center [1025, 425] width 1009 height 695
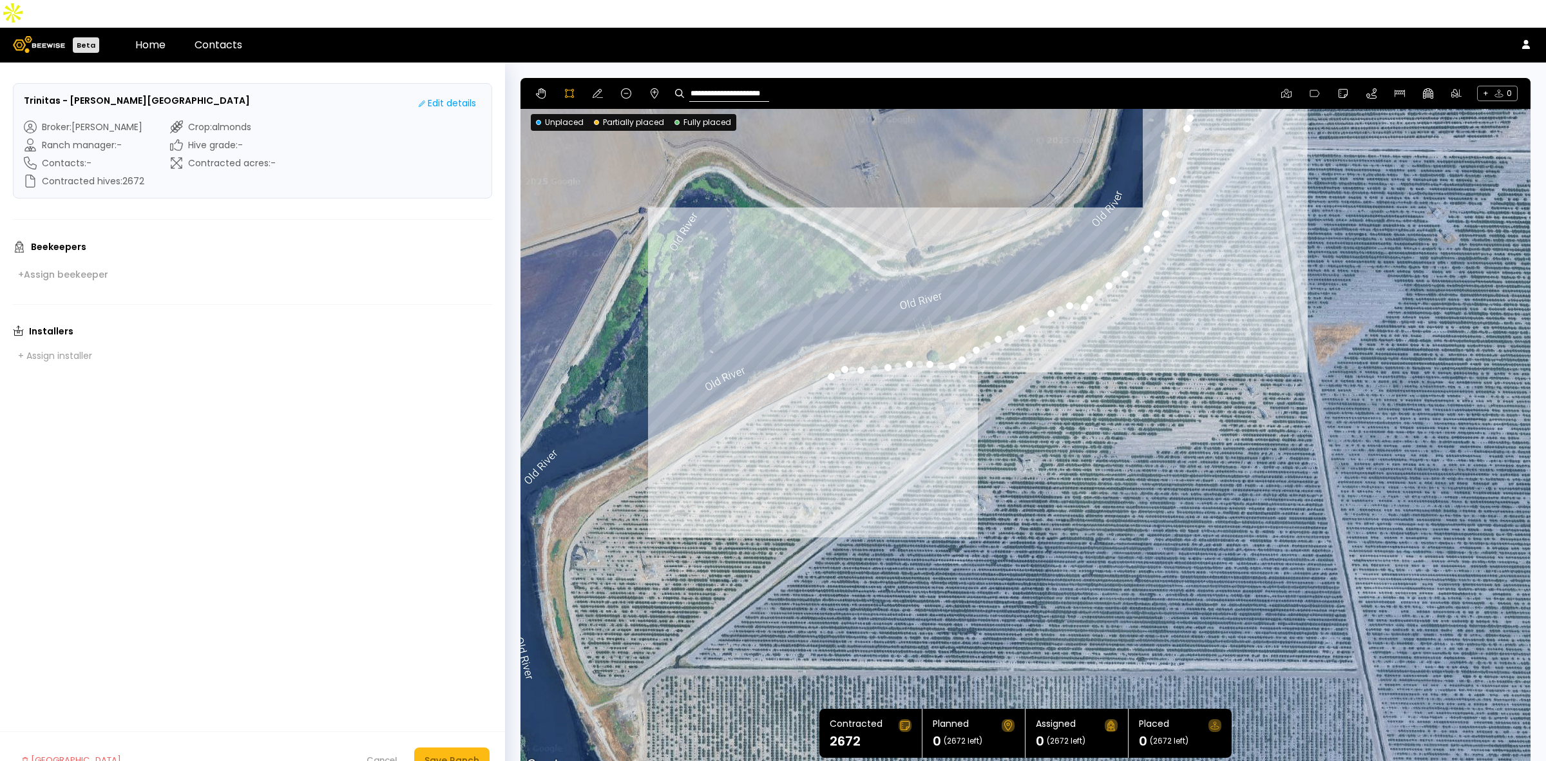
click at [800, 361] on div at bounding box center [1025, 425] width 1009 height 695
click at [780, 372] on div at bounding box center [1025, 425] width 1009 height 695
click at [757, 384] on div at bounding box center [1025, 425] width 1009 height 695
click at [727, 401] on div at bounding box center [1025, 425] width 1009 height 695
click at [710, 413] on div at bounding box center [1025, 425] width 1009 height 695
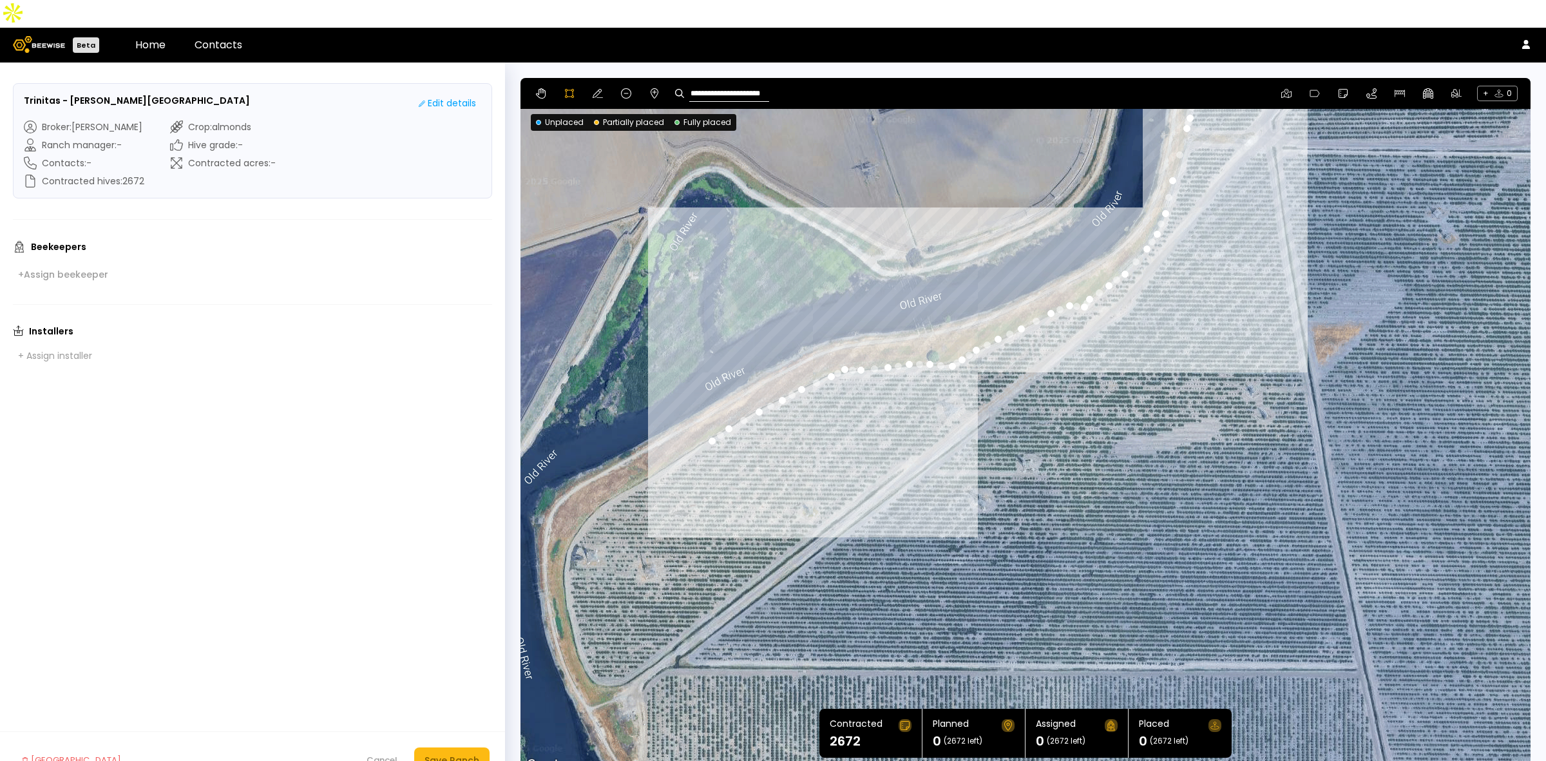
click at [683, 427] on div at bounding box center [1025, 425] width 1009 height 695
click at [660, 441] on div at bounding box center [1025, 425] width 1009 height 695
drag, startPoint x: 683, startPoint y: 470, endPoint x: 765, endPoint y: 366, distance: 133.0
click at [841, 223] on div at bounding box center [1025, 425] width 1009 height 695
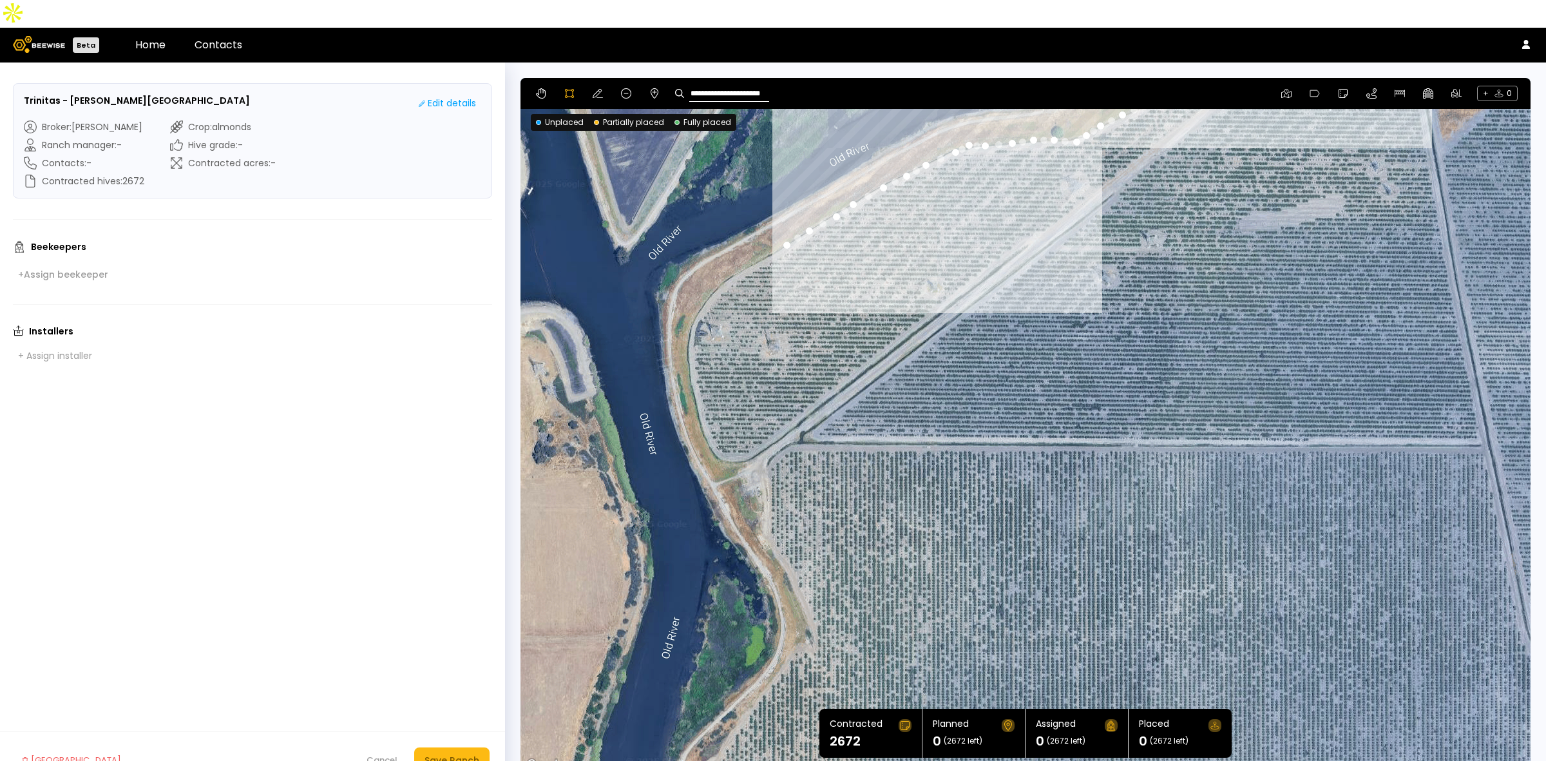
drag, startPoint x: 698, startPoint y: 486, endPoint x: 822, endPoint y: 262, distance: 256.4
click at [822, 262] on div at bounding box center [1025, 425] width 1009 height 695
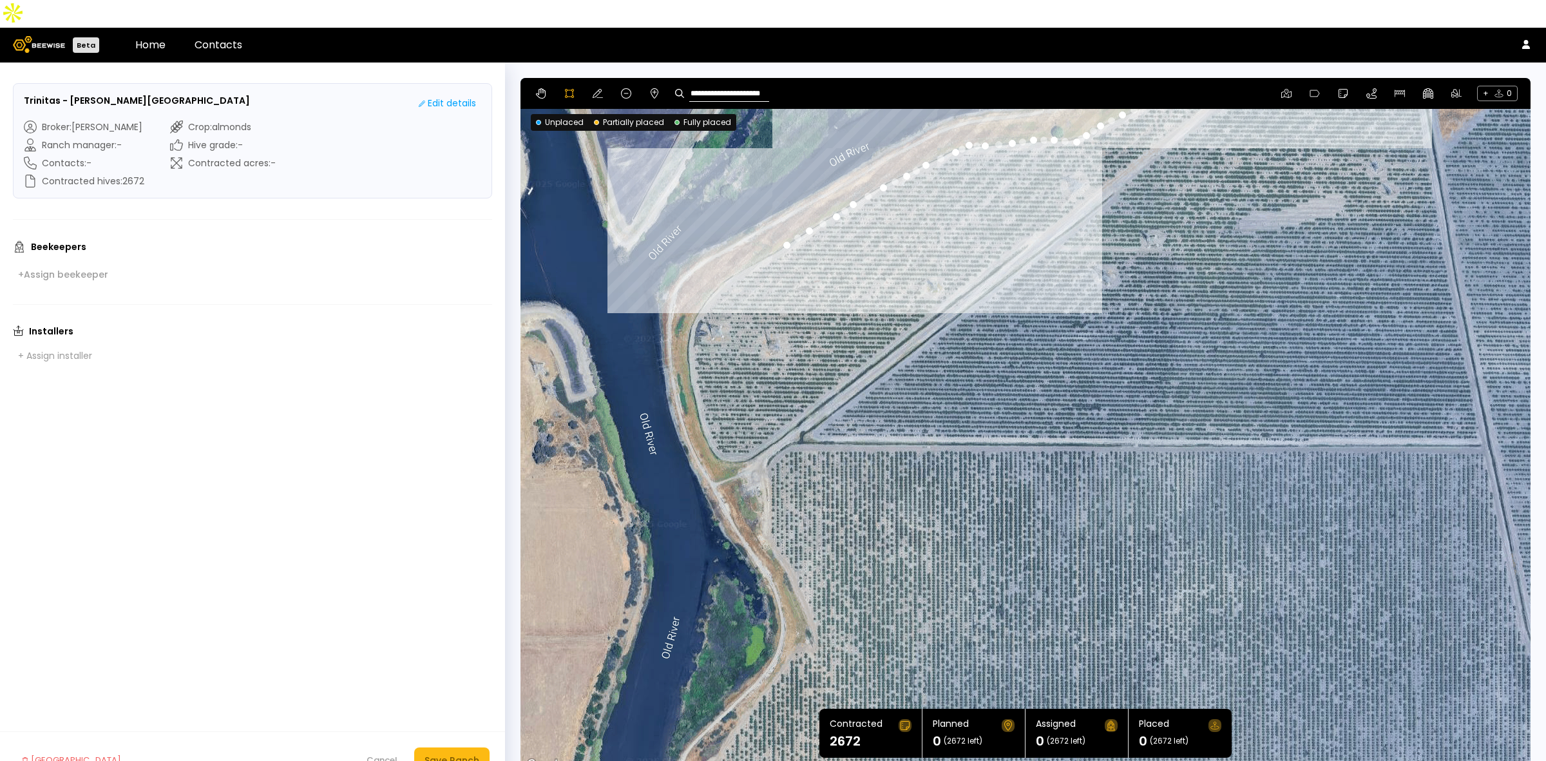
click at [744, 240] on div at bounding box center [1025, 425] width 1009 height 695
click at [722, 254] on div at bounding box center [1025, 425] width 1009 height 695
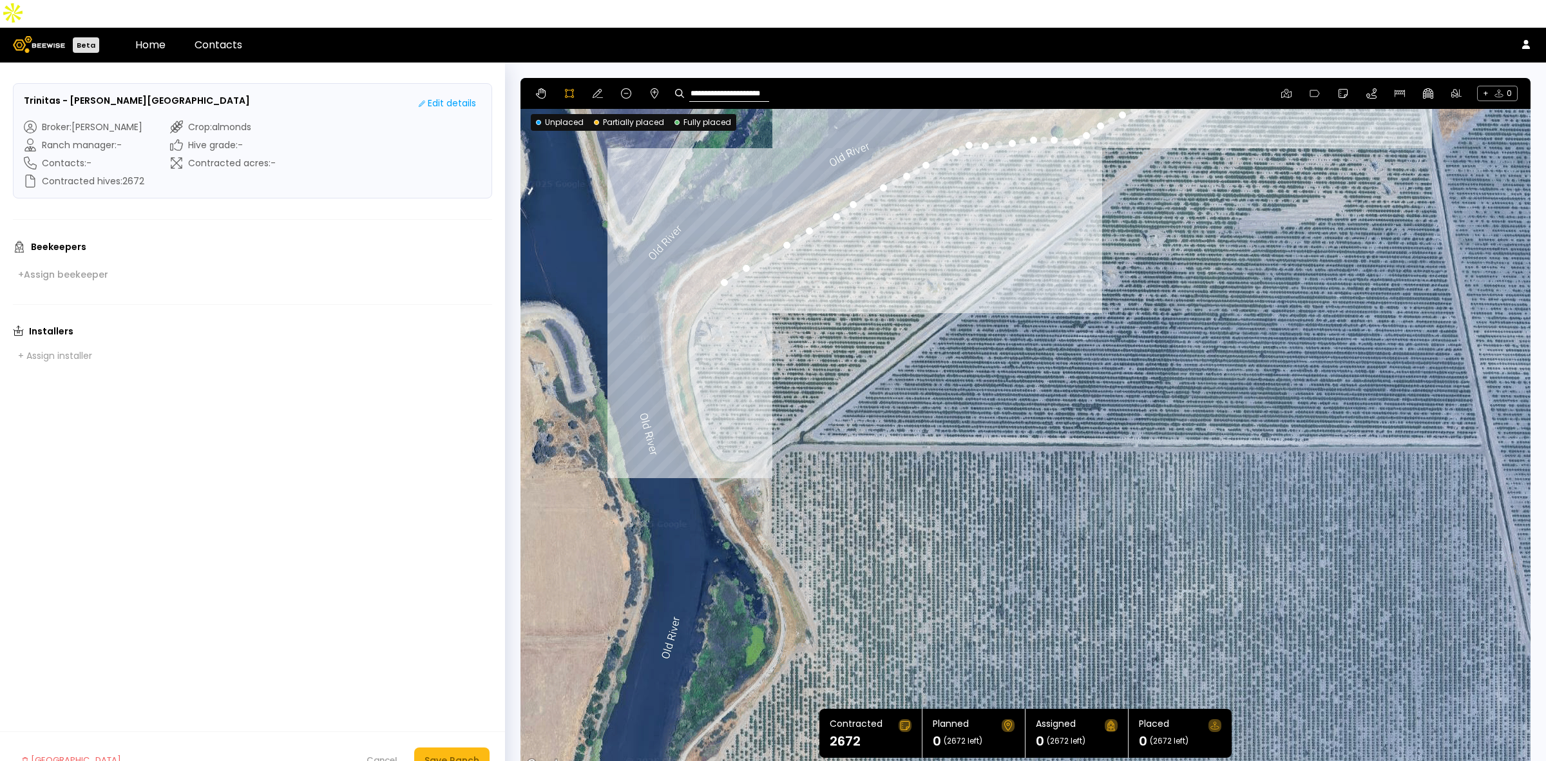
click at [698, 278] on div at bounding box center [1025, 425] width 1009 height 695
click at [687, 303] on div at bounding box center [1025, 425] width 1009 height 695
click at [686, 345] on div at bounding box center [1025, 425] width 1009 height 695
click at [693, 363] on div at bounding box center [1025, 425] width 1009 height 695
click at [697, 387] on div at bounding box center [1025, 425] width 1009 height 695
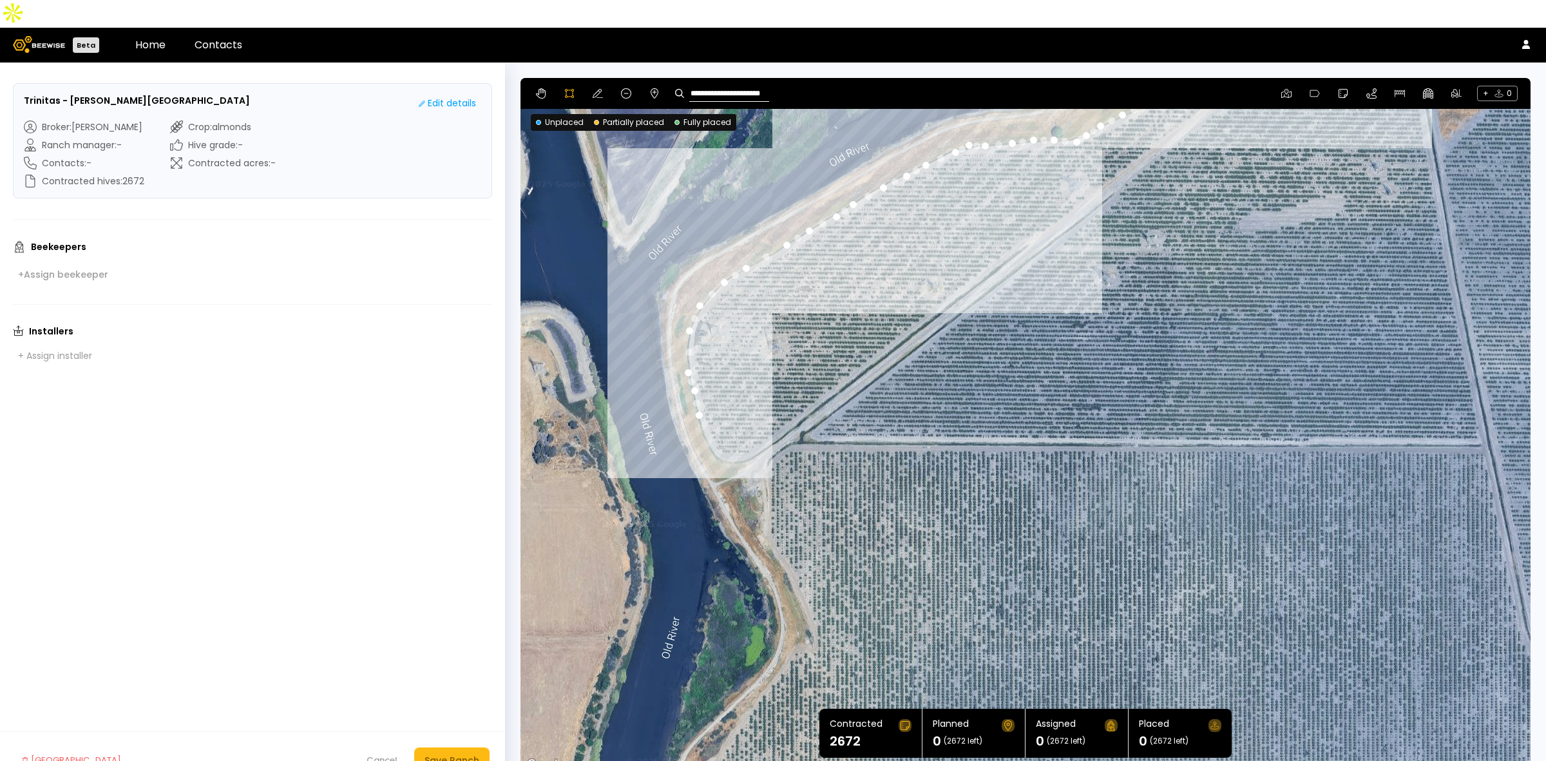
click at [700, 404] on div at bounding box center [1025, 425] width 1009 height 695
click at [712, 423] on div at bounding box center [1025, 425] width 1009 height 695
click at [720, 432] on div at bounding box center [1025, 425] width 1009 height 695
click at [733, 432] on div at bounding box center [1025, 425] width 1009 height 695
click at [754, 430] on div at bounding box center [1025, 425] width 1009 height 695
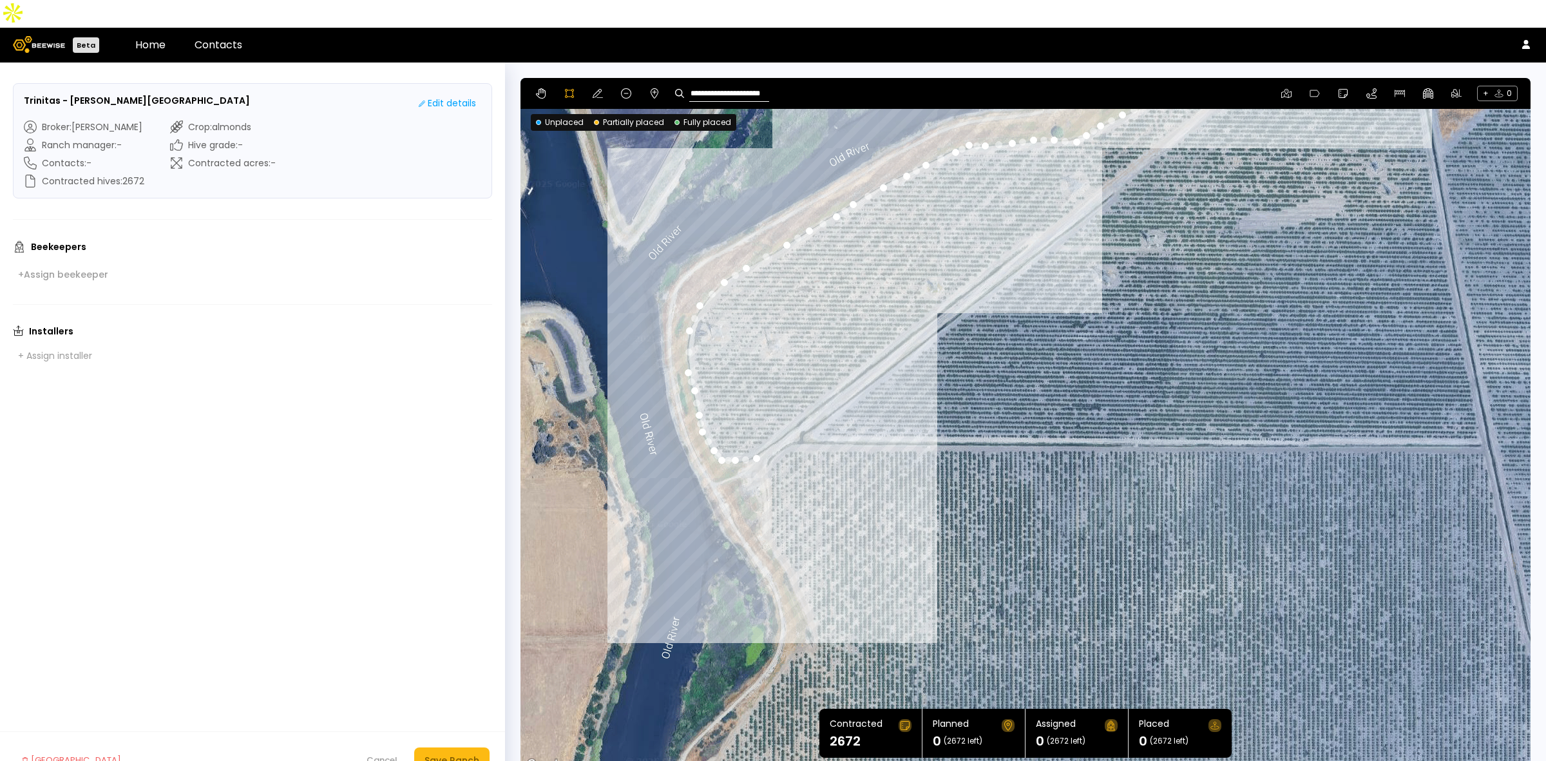
click at [763, 443] on div at bounding box center [1025, 425] width 1009 height 695
click at [768, 462] on div at bounding box center [1025, 425] width 1009 height 695
click at [767, 477] on div at bounding box center [1025, 425] width 1009 height 695
click at [762, 491] on div at bounding box center [1025, 425] width 1009 height 695
click at [767, 510] on div at bounding box center [1025, 425] width 1009 height 695
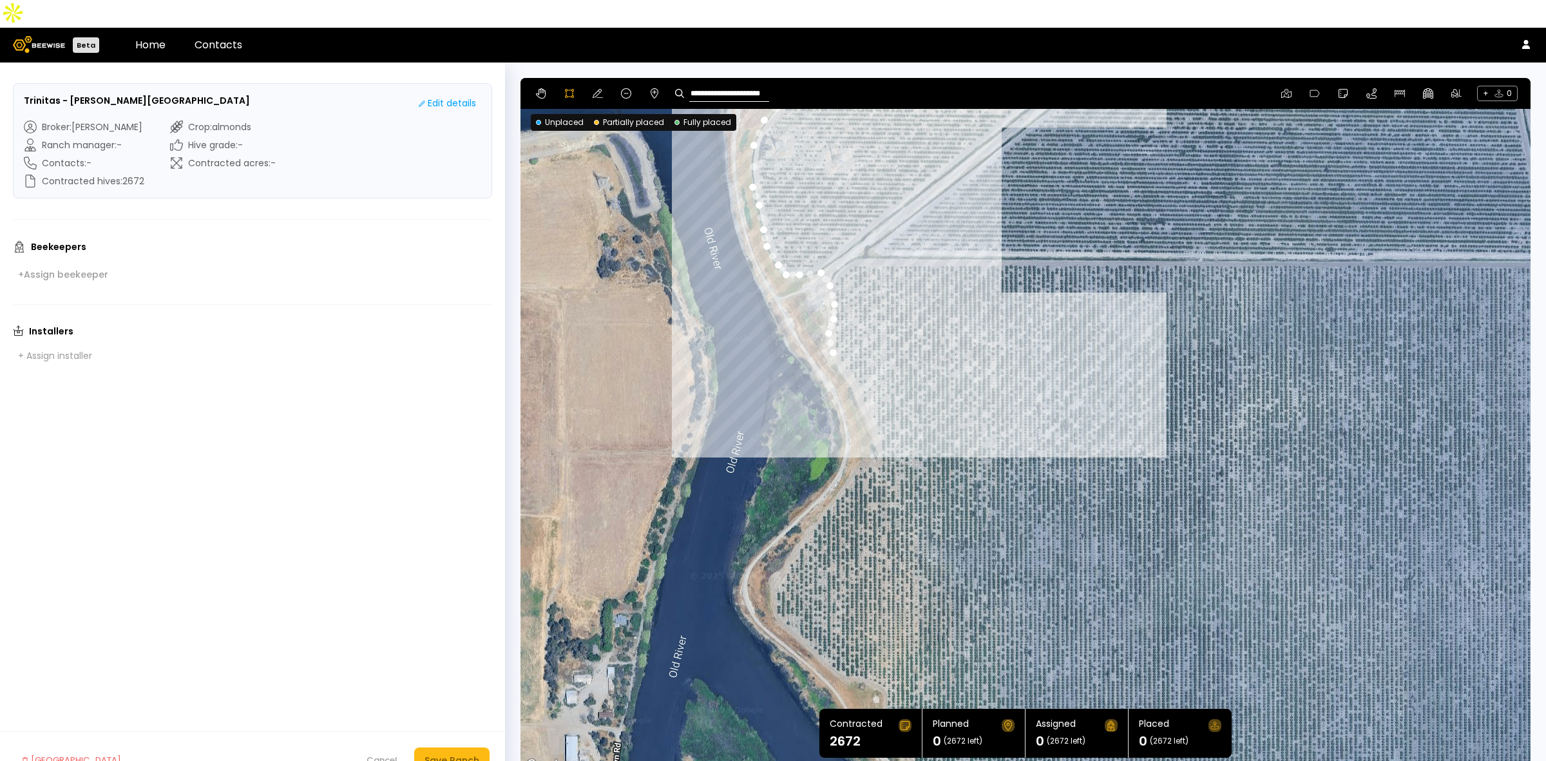
drag, startPoint x: 943, startPoint y: 594, endPoint x: 1005, endPoint y: 406, distance: 198.2
click at [1006, 406] on div at bounding box center [1025, 425] width 1009 height 695
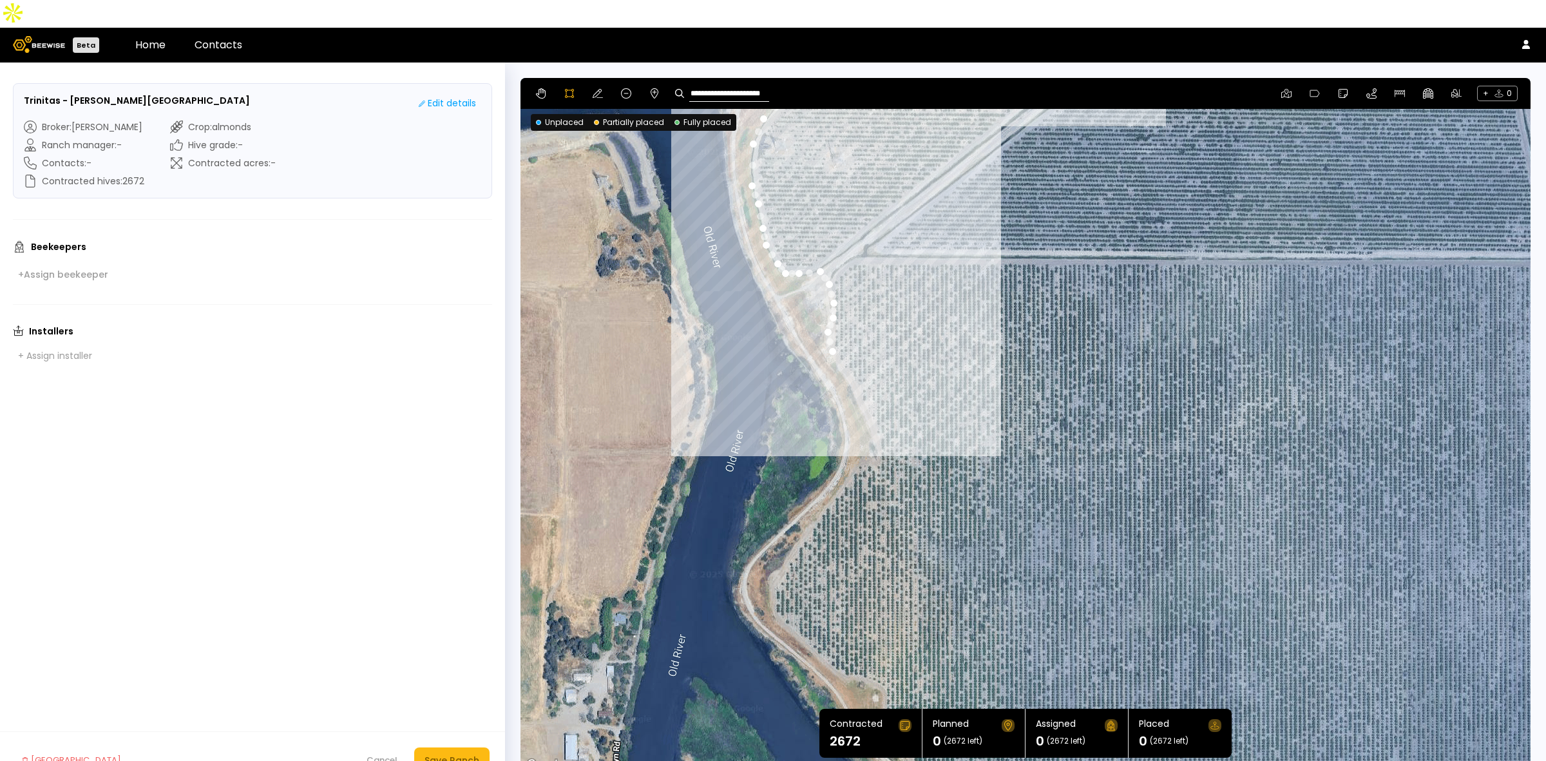
click at [857, 364] on div at bounding box center [1025, 425] width 1009 height 695
click at [865, 396] on div at bounding box center [1025, 425] width 1009 height 695
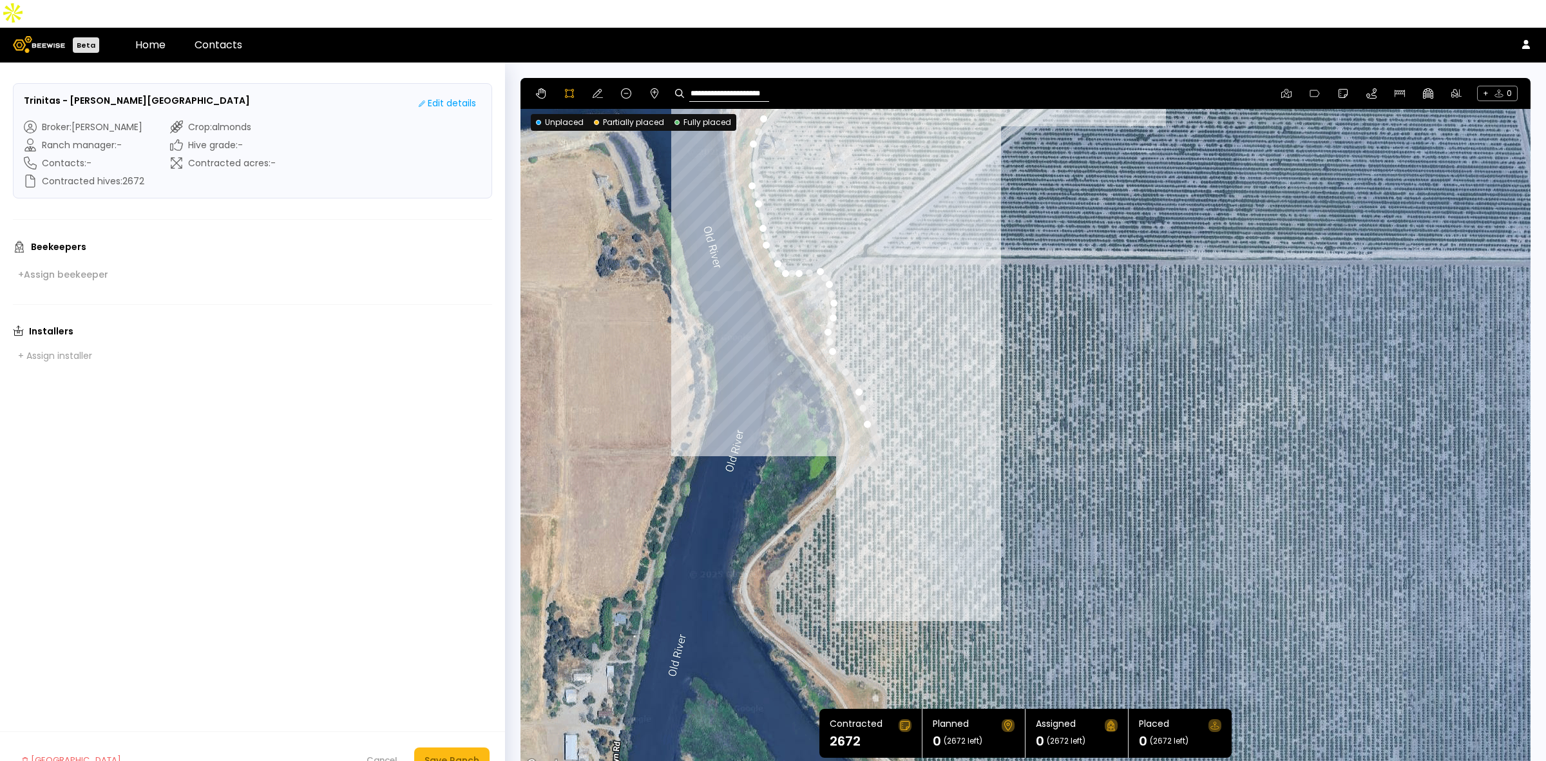
click at [876, 420] on div at bounding box center [1025, 425] width 1009 height 695
click at [876, 430] on div at bounding box center [1025, 425] width 1009 height 695
click at [877, 436] on div at bounding box center [1025, 425] width 1009 height 695
click at [865, 432] on div at bounding box center [1025, 425] width 1009 height 695
click at [858, 438] on div at bounding box center [1025, 425] width 1009 height 695
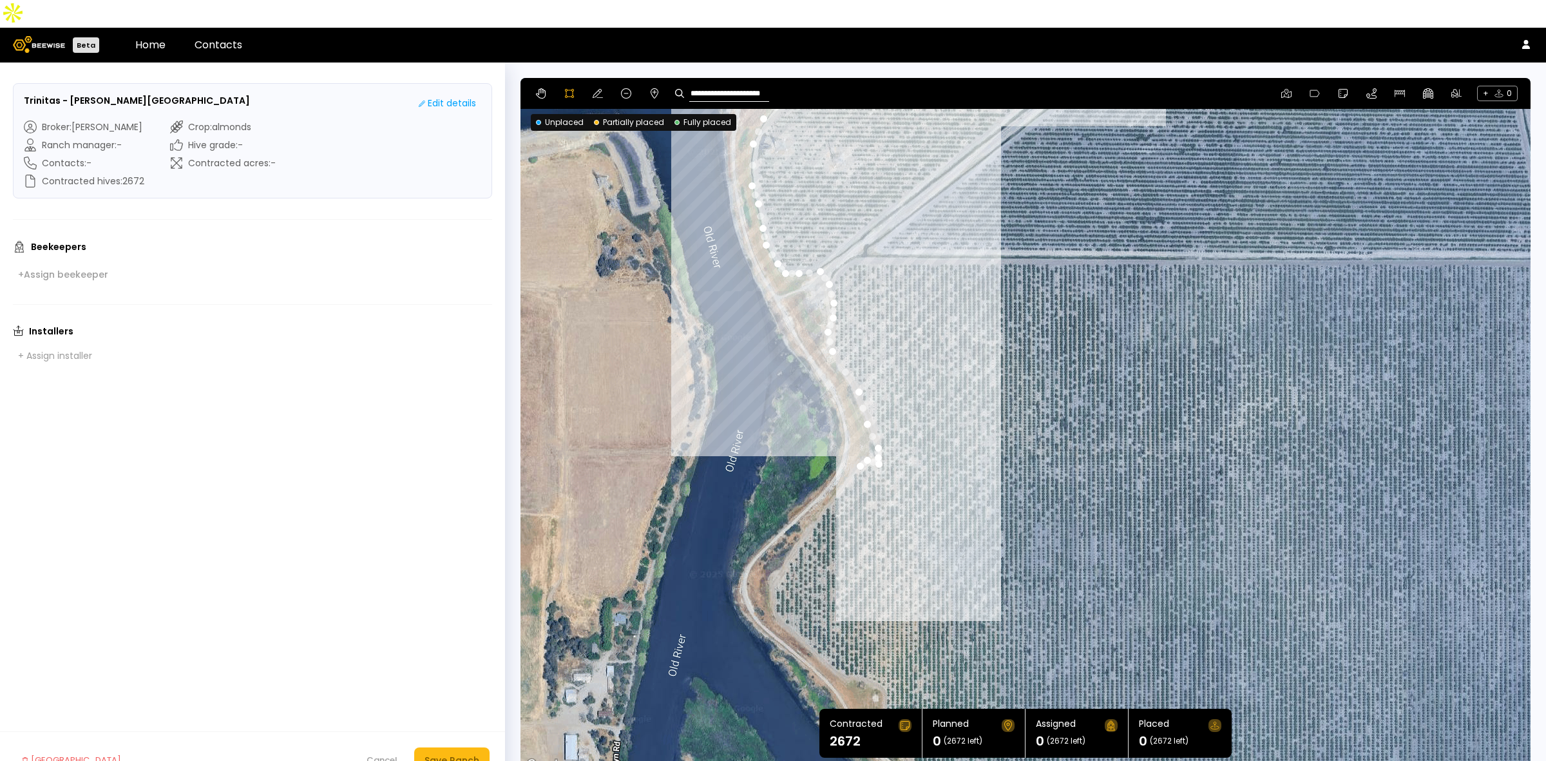
click at [849, 450] on div at bounding box center [1025, 425] width 1009 height 695
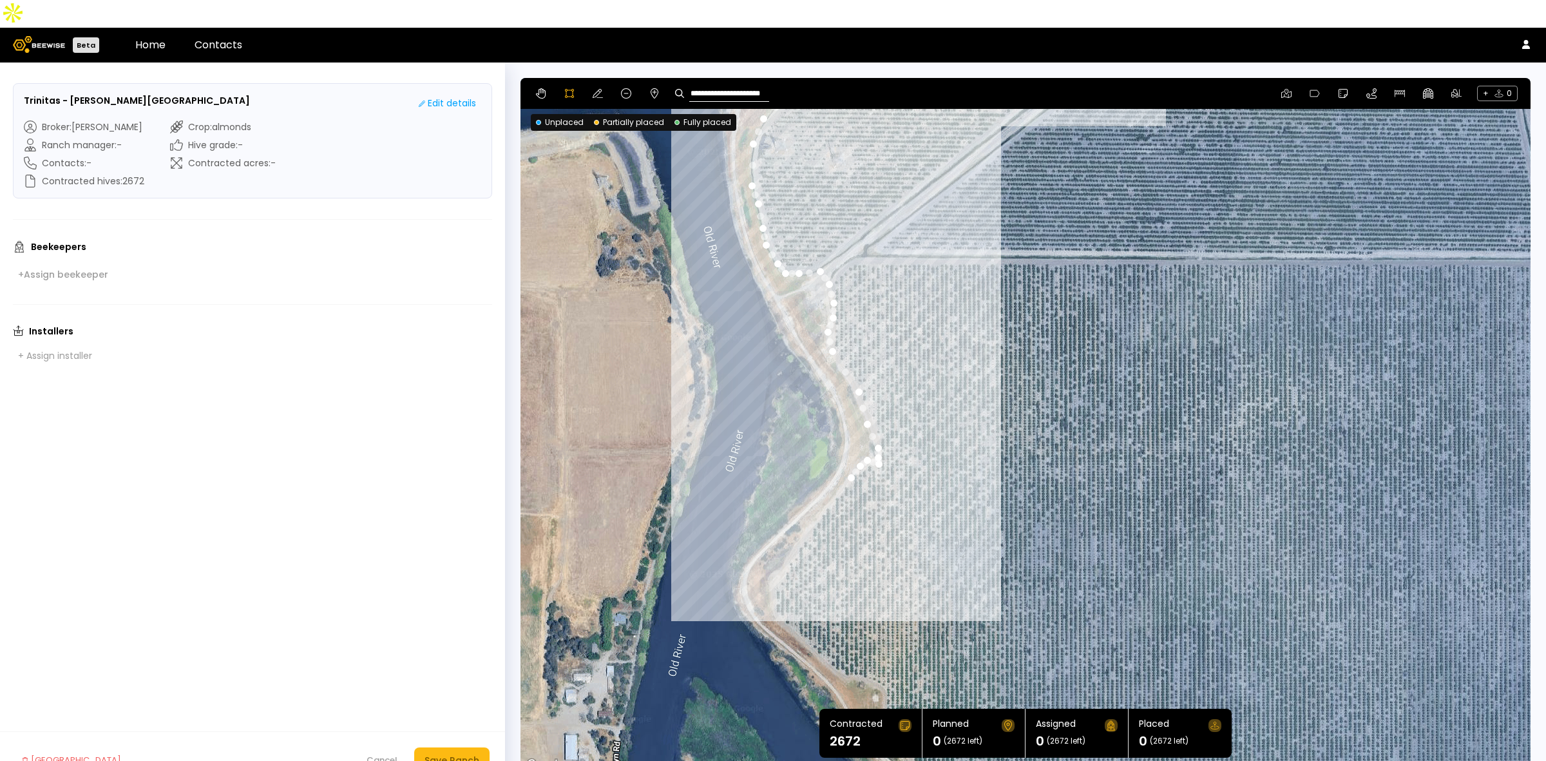
click at [833, 474] on div at bounding box center [1025, 425] width 1009 height 695
click at [817, 491] on div at bounding box center [1025, 425] width 1009 height 695
click at [802, 510] on div at bounding box center [1025, 425] width 1009 height 695
click at [794, 525] on div at bounding box center [1025, 425] width 1009 height 695
click at [783, 542] on div at bounding box center [1025, 425] width 1009 height 695
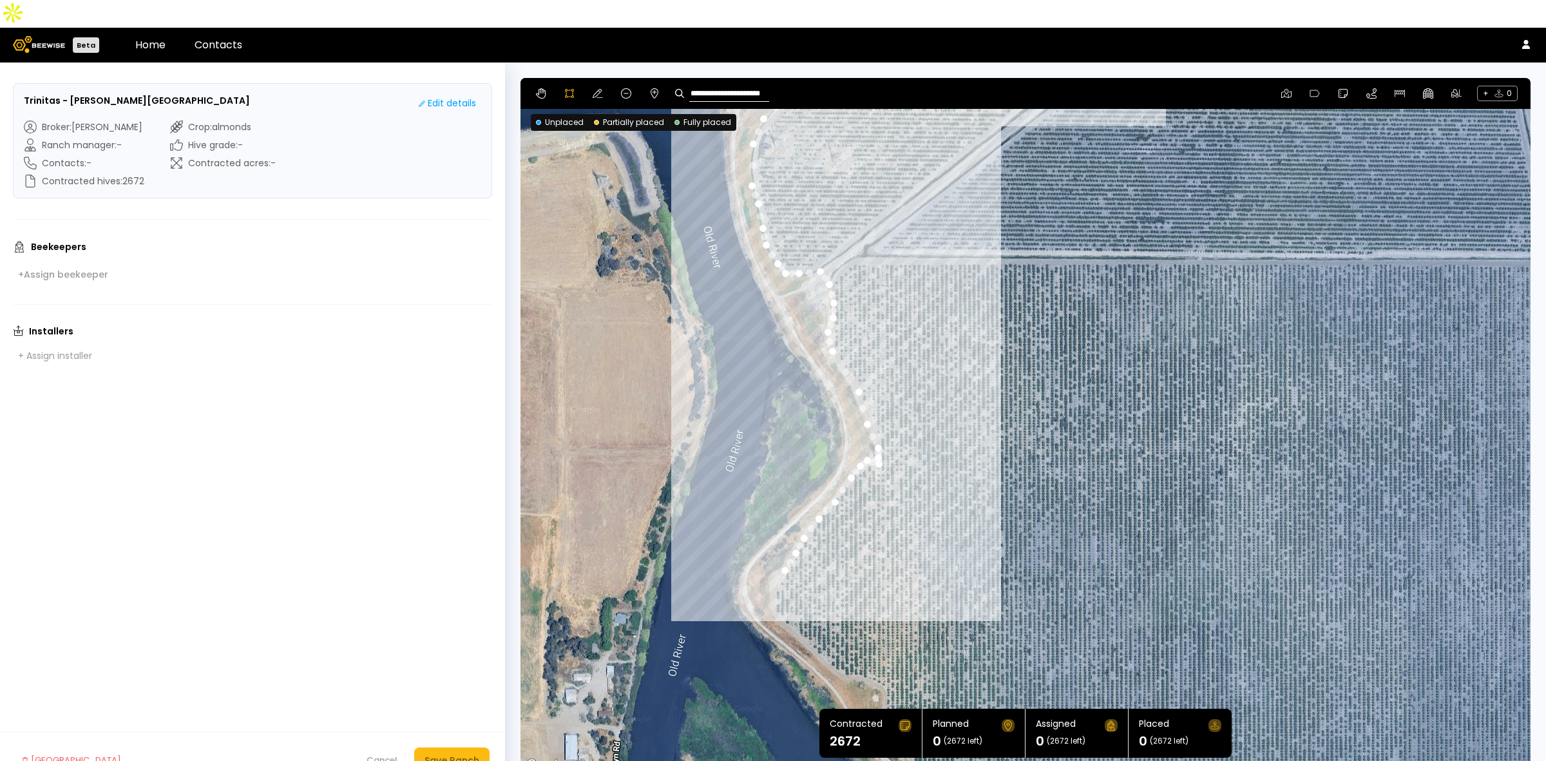
click at [768, 561] on div at bounding box center [1025, 425] width 1009 height 695
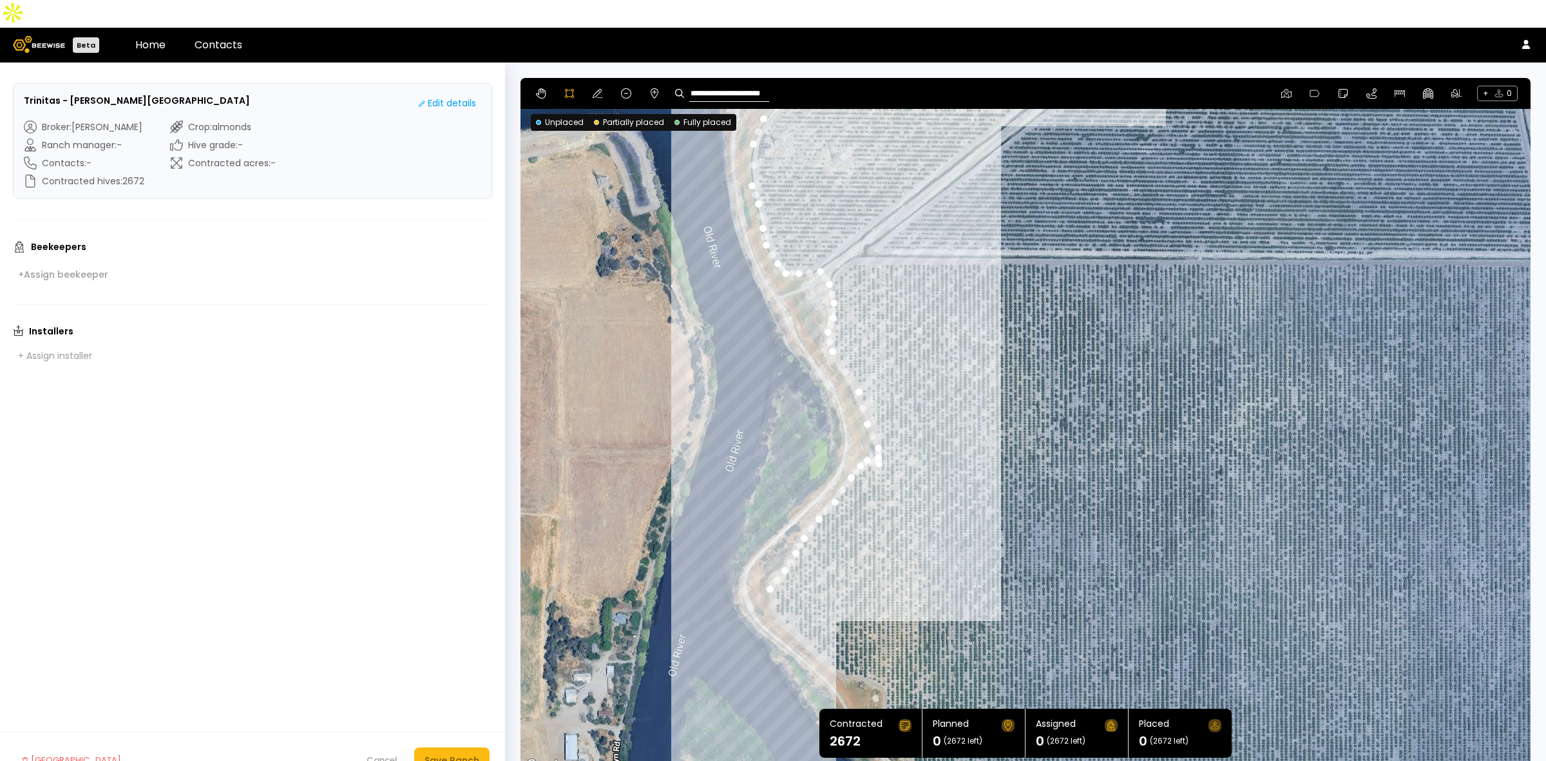
click at [773, 584] on div at bounding box center [1025, 425] width 1009 height 695
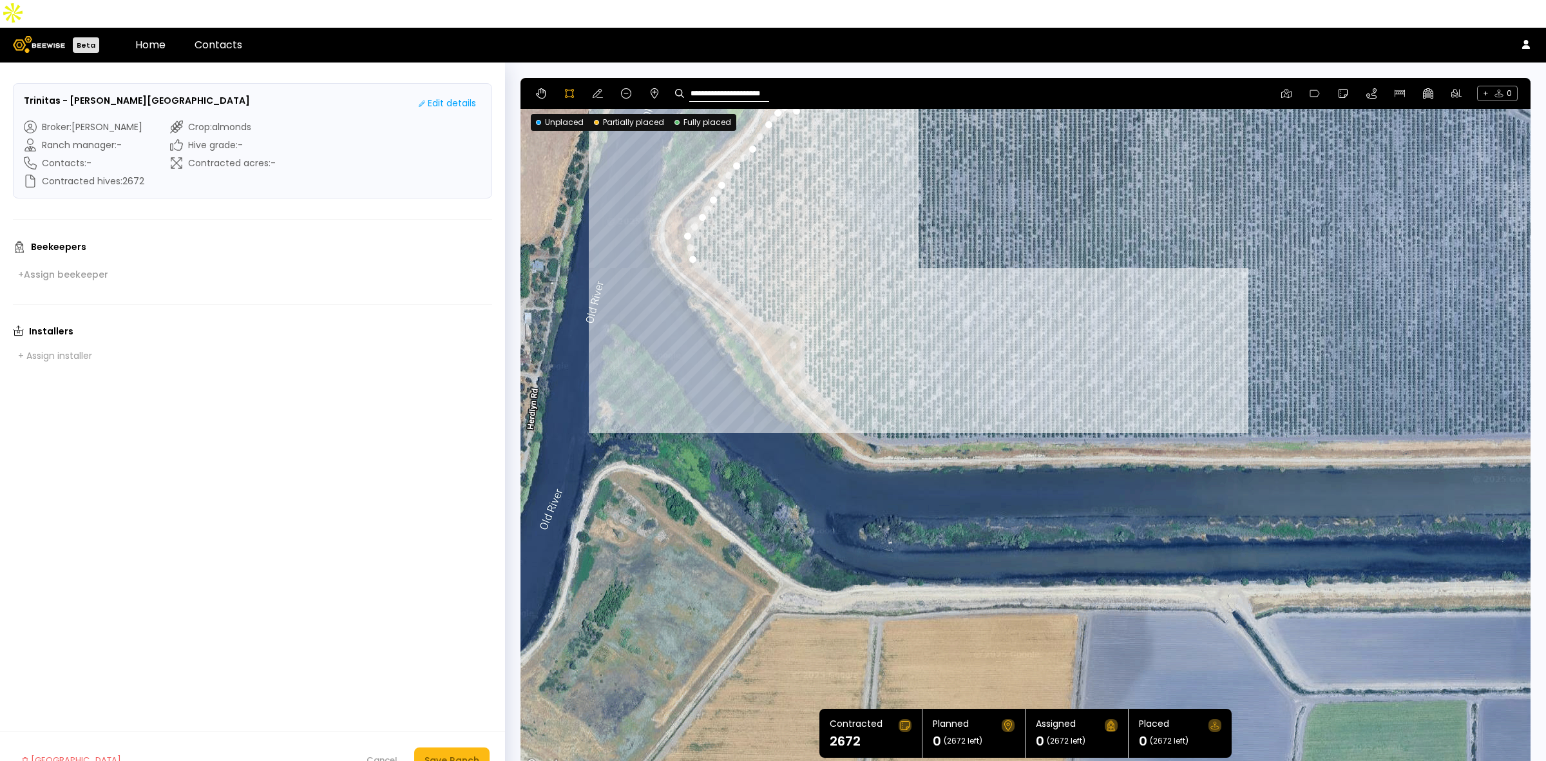
drag, startPoint x: 1232, startPoint y: 641, endPoint x: 948, endPoint y: 305, distance: 440.2
click at [1145, 288] on div at bounding box center [1025, 425] width 1009 height 695
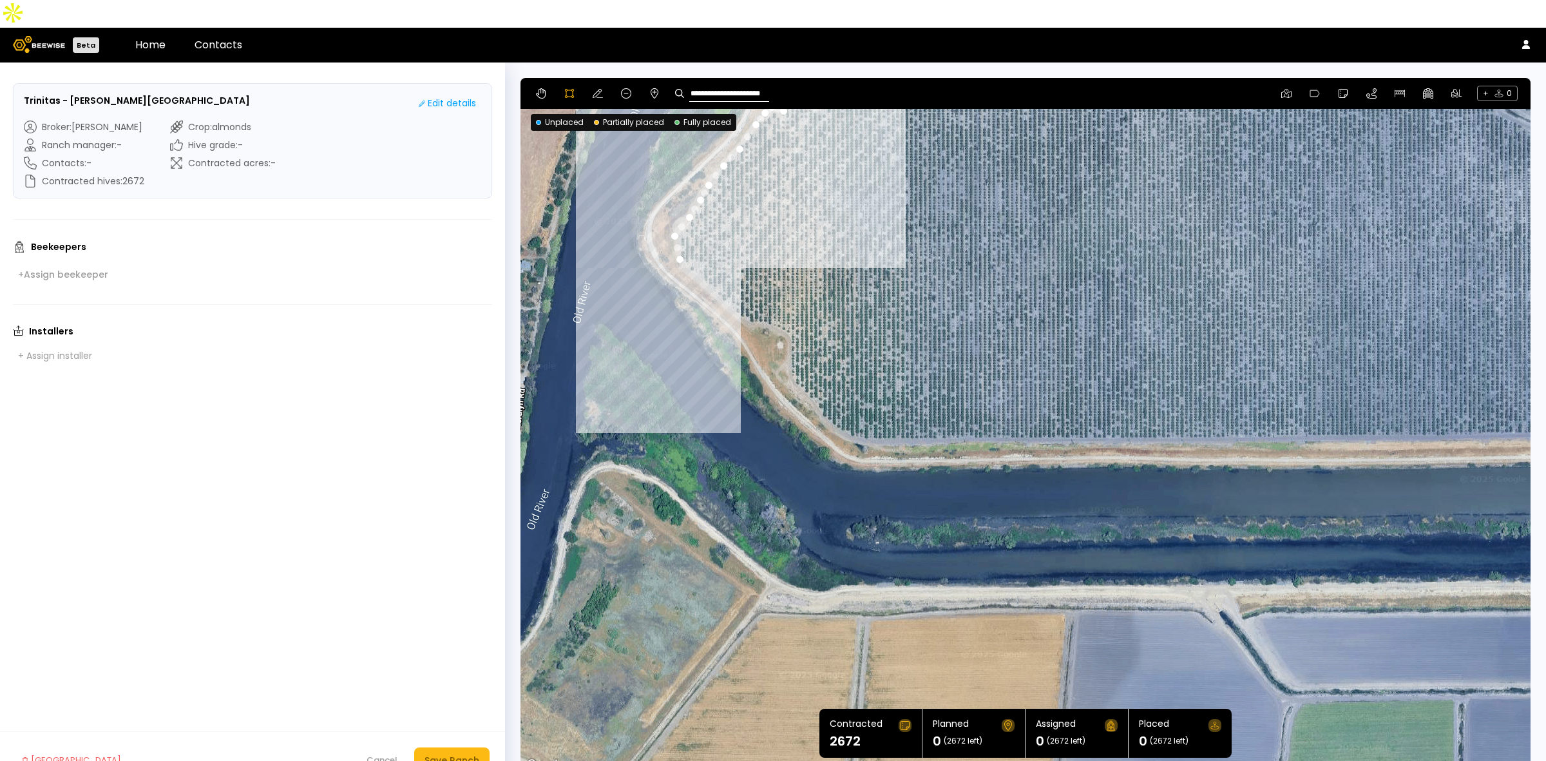
click at [704, 260] on div at bounding box center [1025, 425] width 1009 height 695
click at [722, 275] on div at bounding box center [1025, 425] width 1009 height 695
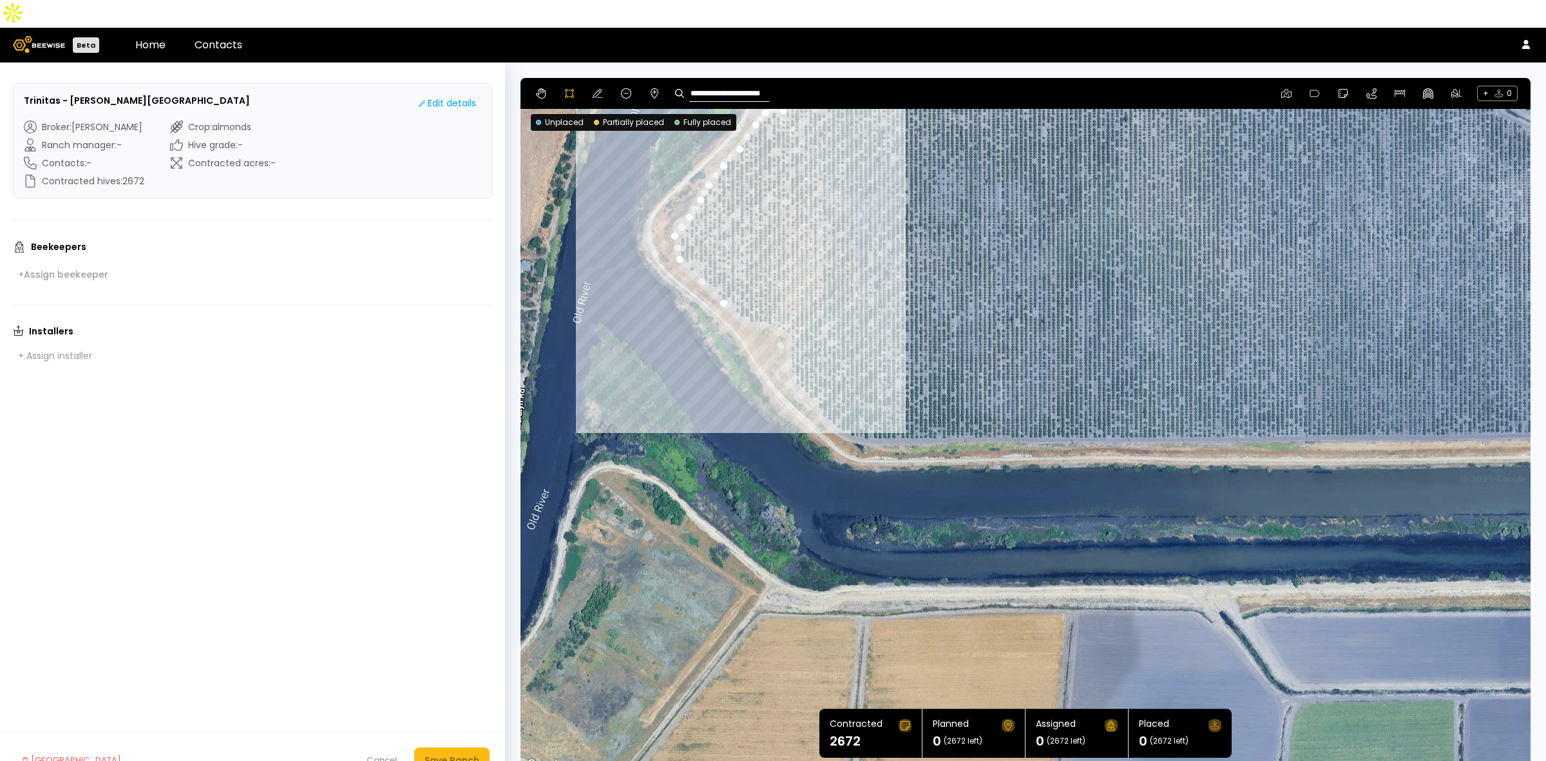
click at [735, 288] on div at bounding box center [1025, 425] width 1009 height 695
click at [751, 300] on div at bounding box center [1025, 425] width 1009 height 695
click at [765, 298] on div at bounding box center [1025, 425] width 1009 height 695
click at [780, 303] on div at bounding box center [1025, 425] width 1009 height 695
click at [789, 311] on div at bounding box center [1025, 425] width 1009 height 695
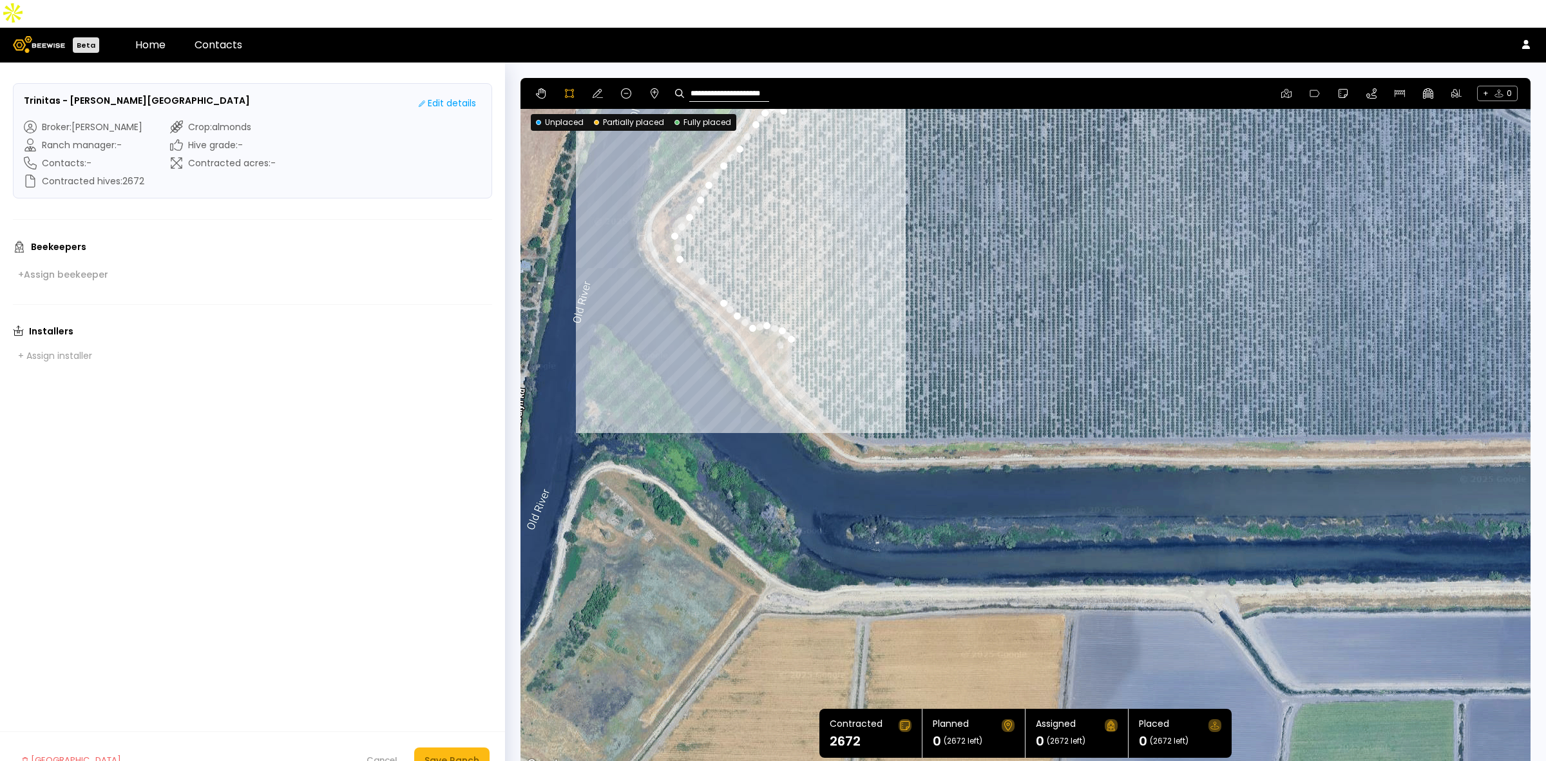
drag, startPoint x: 789, startPoint y: 324, endPoint x: 791, endPoint y: 340, distance: 16.2
click at [789, 325] on div at bounding box center [1025, 425] width 1009 height 695
click at [789, 348] on div at bounding box center [1025, 425] width 1009 height 695
click at [797, 359] on div at bounding box center [1025, 425] width 1009 height 695
click at [812, 375] on div at bounding box center [1025, 425] width 1009 height 695
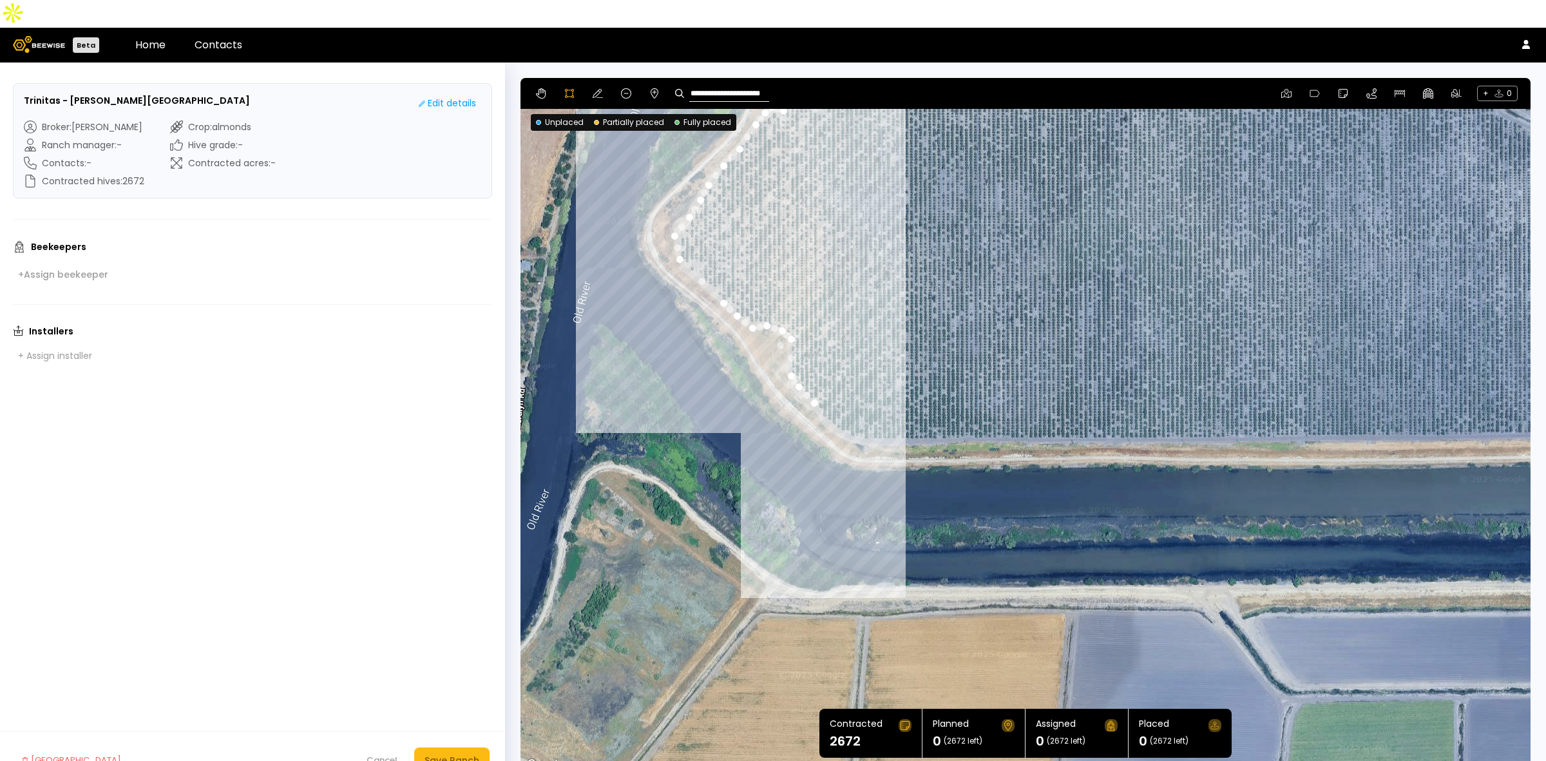
click at [828, 396] on div at bounding box center [1025, 425] width 1009 height 695
click at [848, 412] on div at bounding box center [1025, 425] width 1009 height 695
drag, startPoint x: 879, startPoint y: 417, endPoint x: 897, endPoint y: 417, distance: 18.0
click at [879, 417] on div at bounding box center [1025, 425] width 1009 height 695
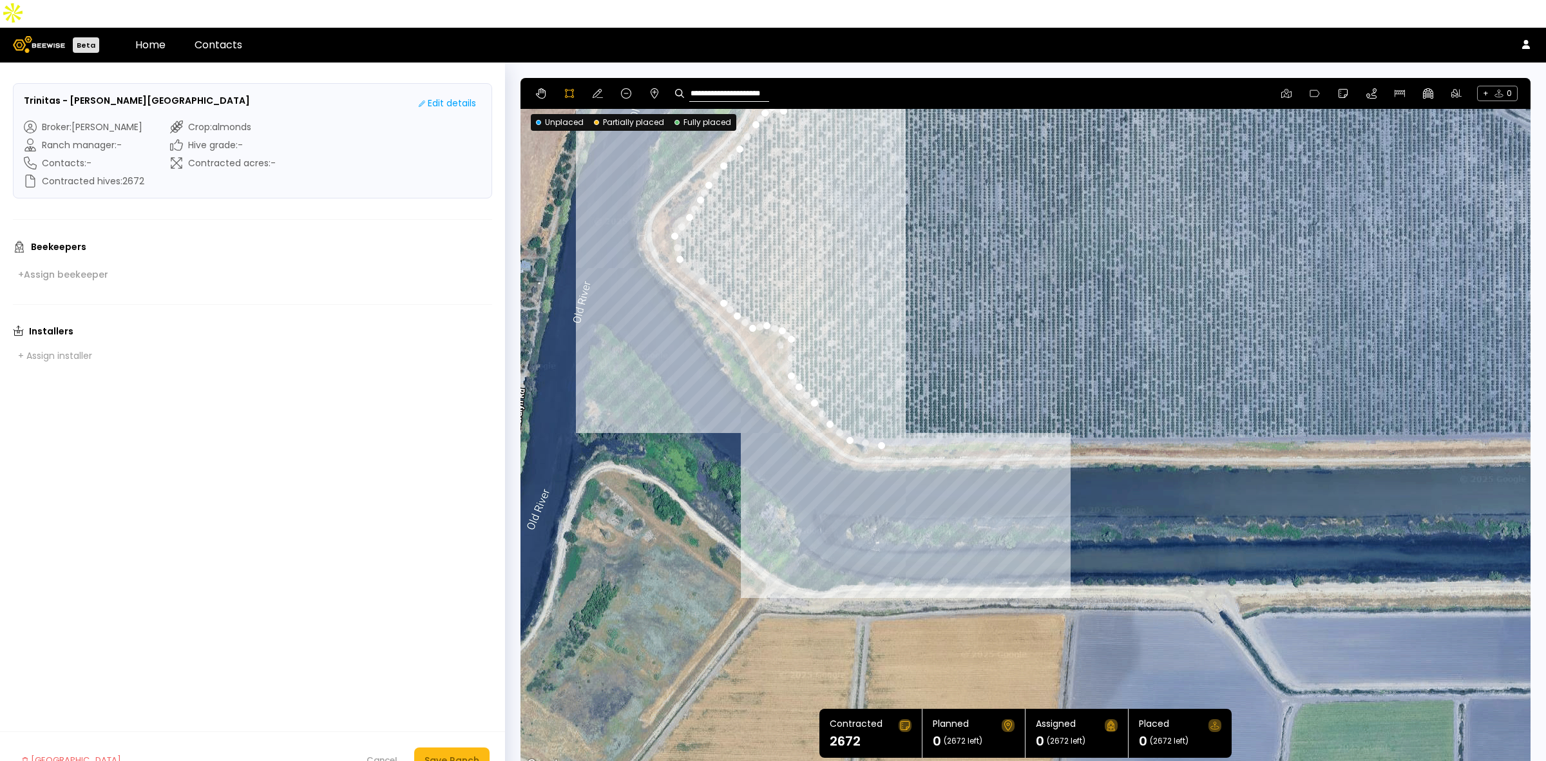
click at [912, 416] on div at bounding box center [1025, 425] width 1009 height 695
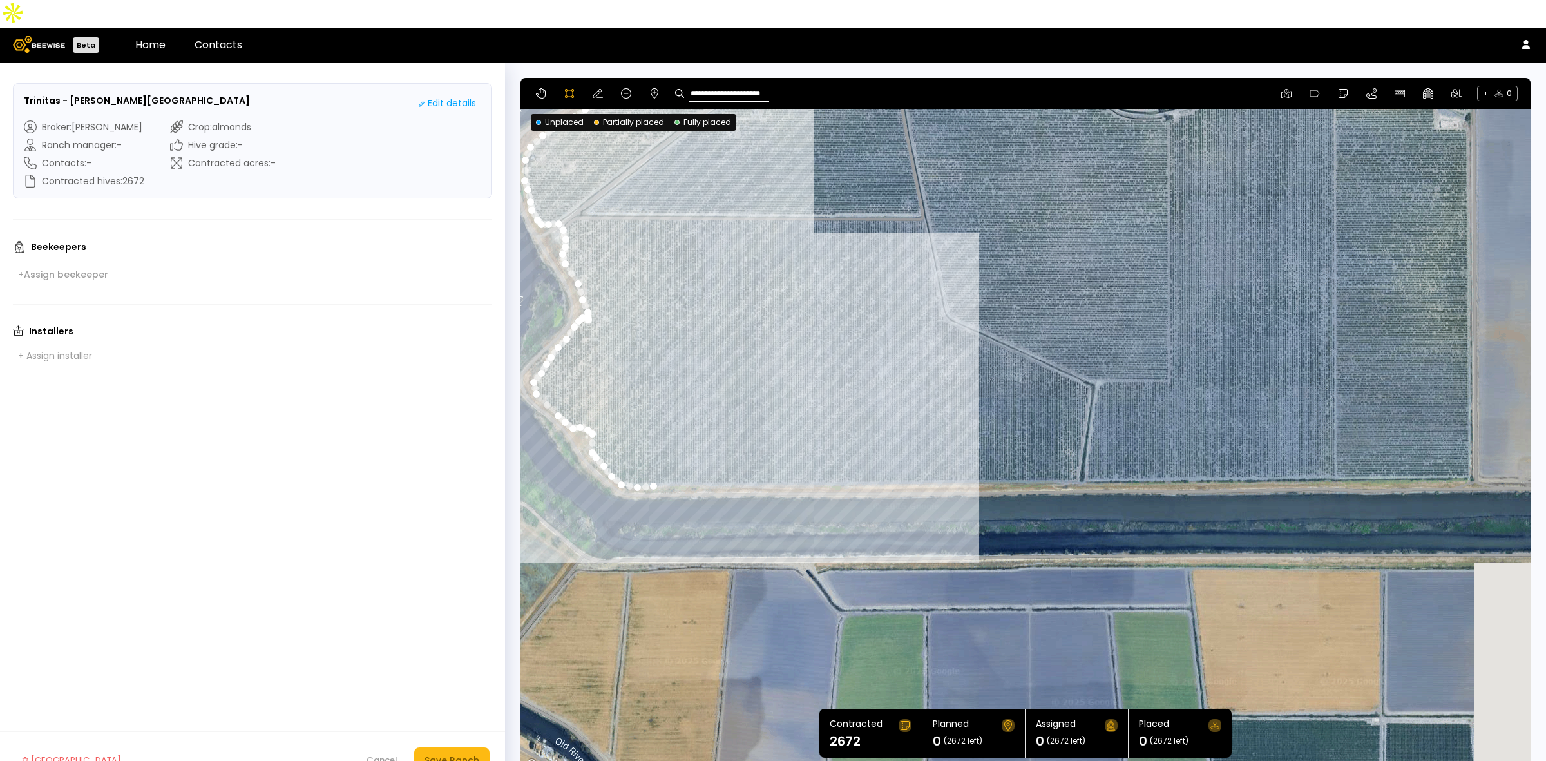
drag, startPoint x: 1185, startPoint y: 317, endPoint x: 884, endPoint y: 358, distance: 304.2
click at [885, 358] on div at bounding box center [1025, 426] width 1009 height 695
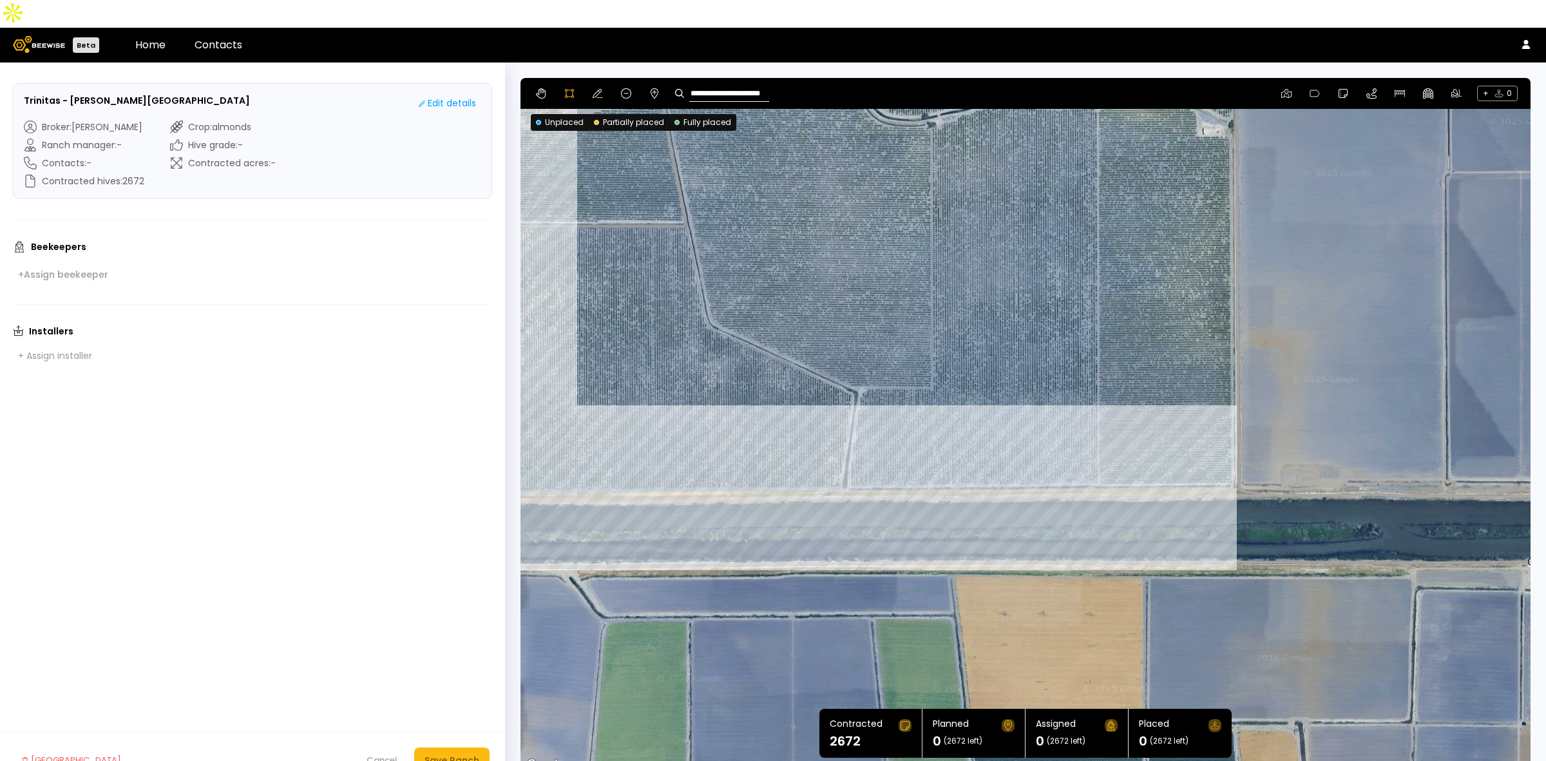
drag, startPoint x: 1401, startPoint y: 407, endPoint x: 1166, endPoint y: 414, distance: 235.3
click at [1166, 414] on div at bounding box center [1025, 426] width 1009 height 695
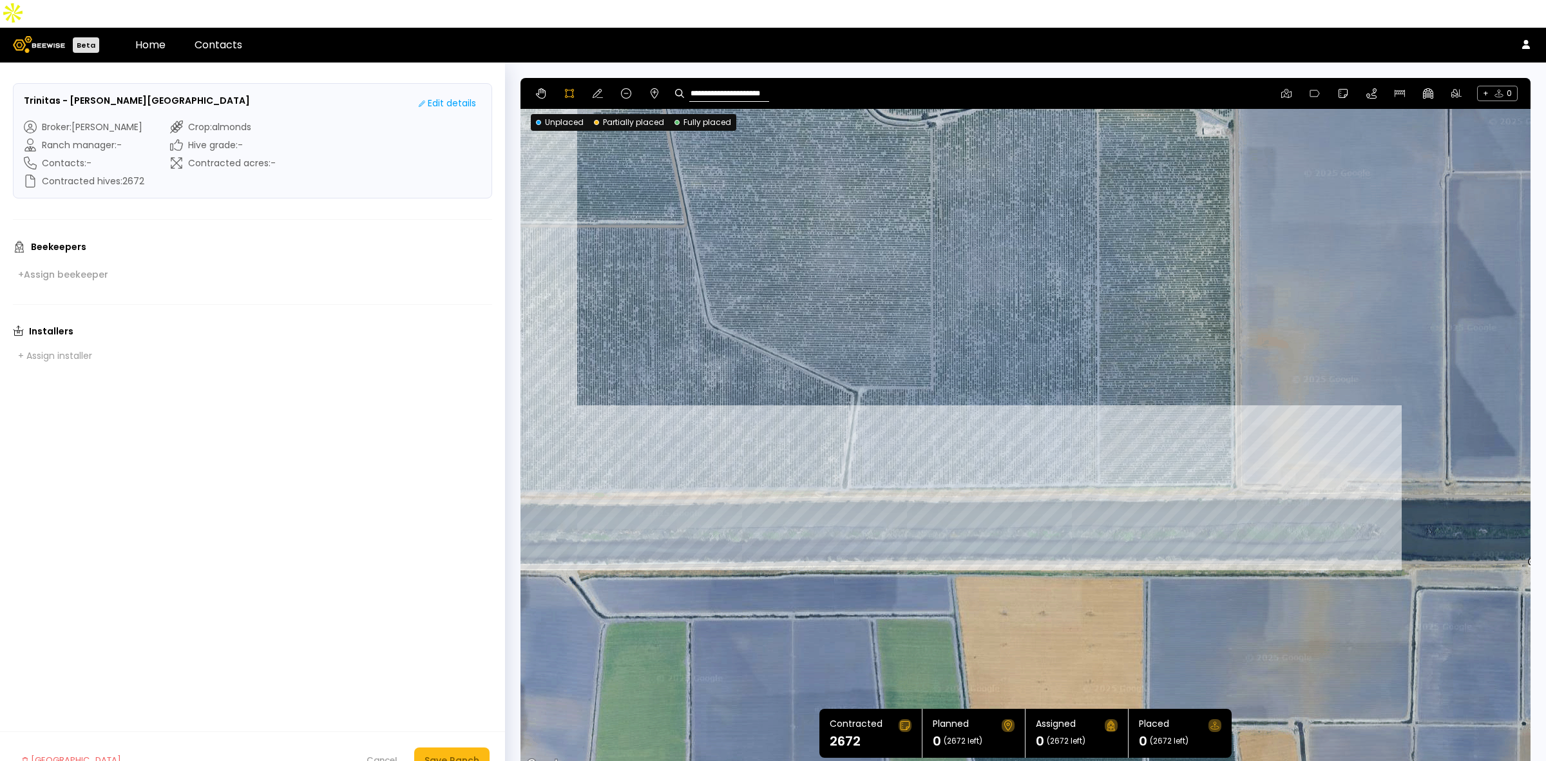
click at [1234, 457] on div at bounding box center [1025, 426] width 1009 height 695
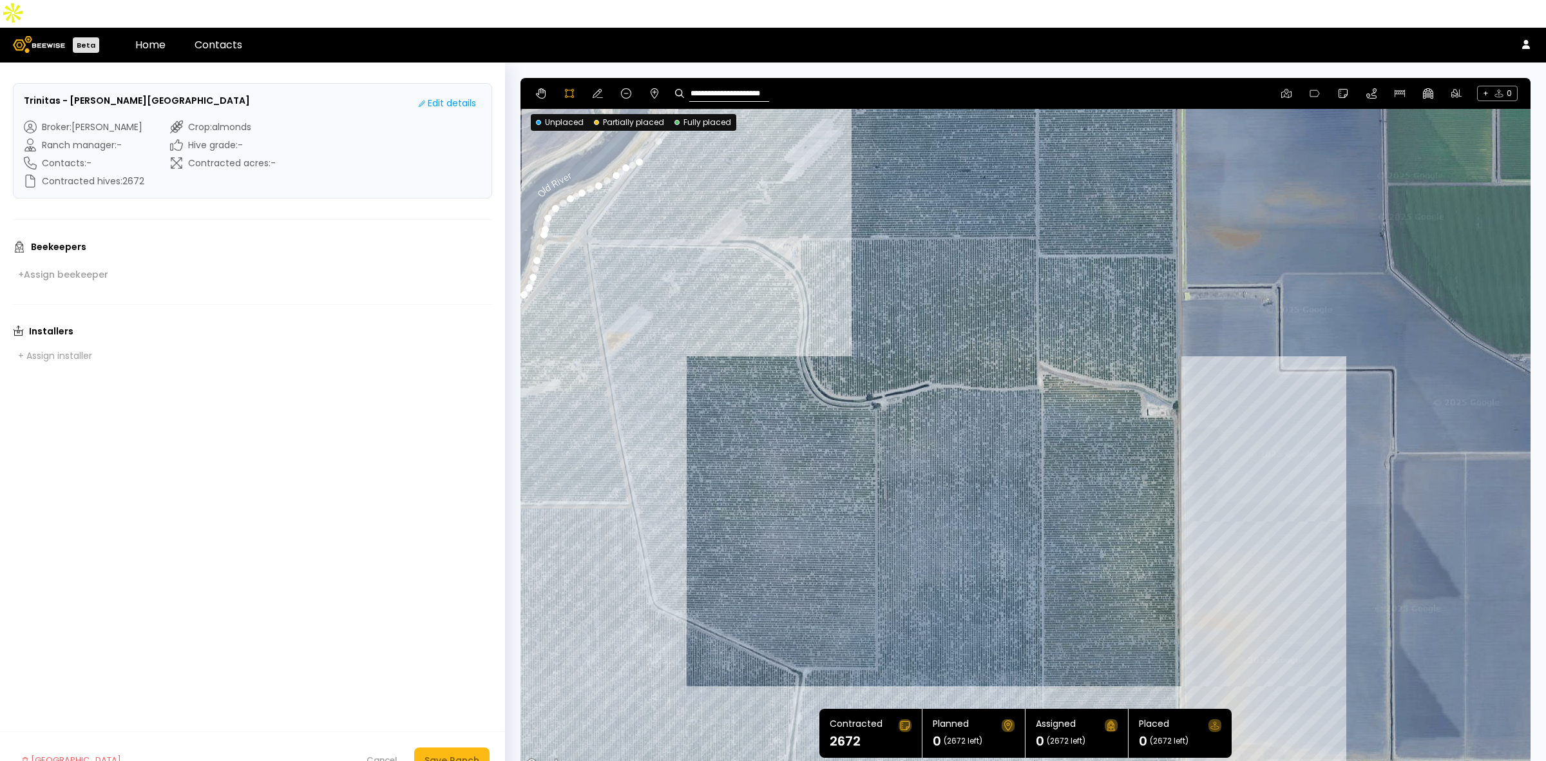
drag, startPoint x: 1309, startPoint y: 191, endPoint x: 1253, endPoint y: 474, distance: 288.3
click at [1253, 474] on div at bounding box center [1025, 426] width 1009 height 695
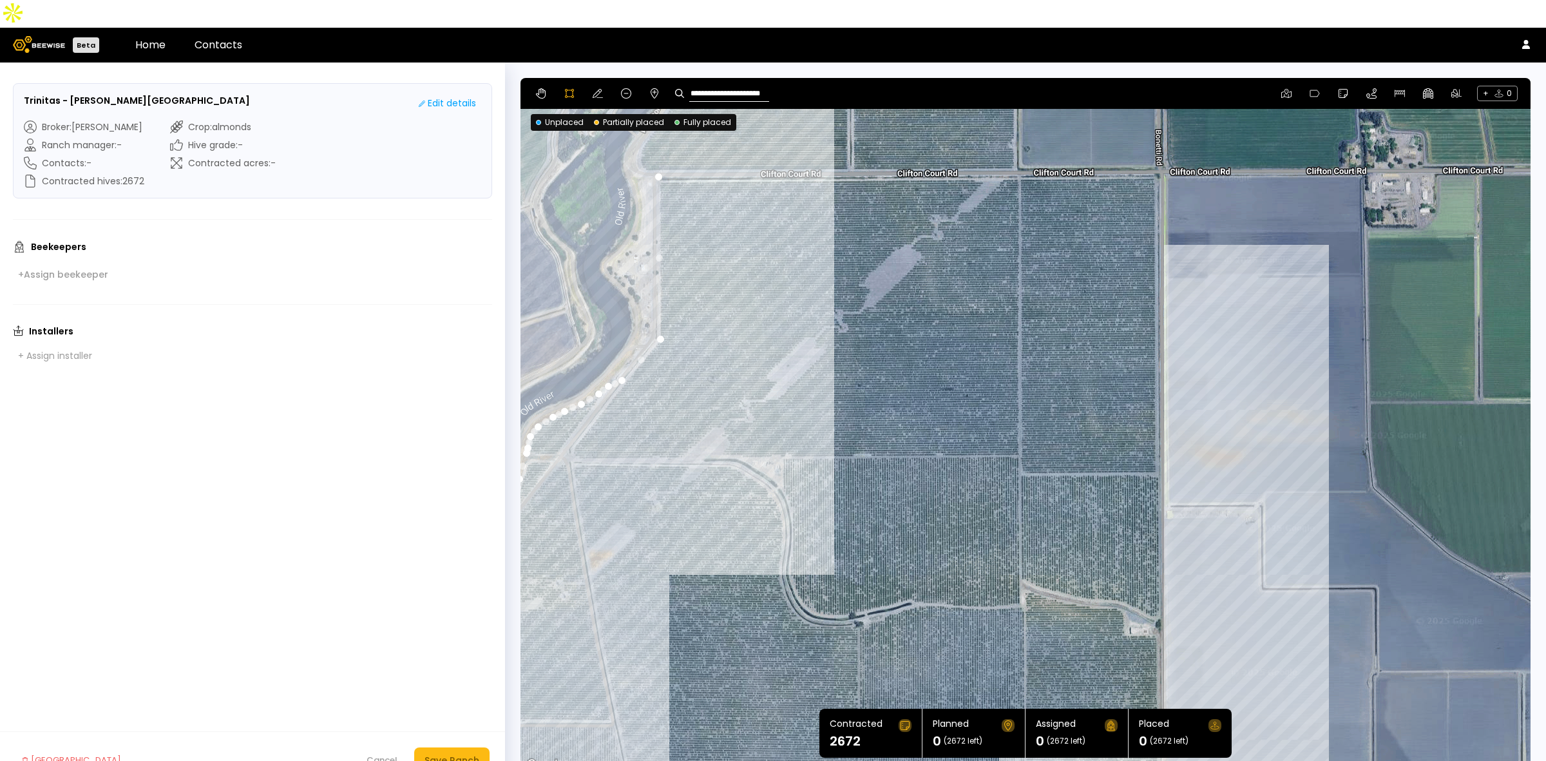
drag, startPoint x: 1222, startPoint y: 191, endPoint x: 1200, endPoint y: 380, distance: 190.0
click at [1200, 380] on div at bounding box center [1025, 426] width 1009 height 695
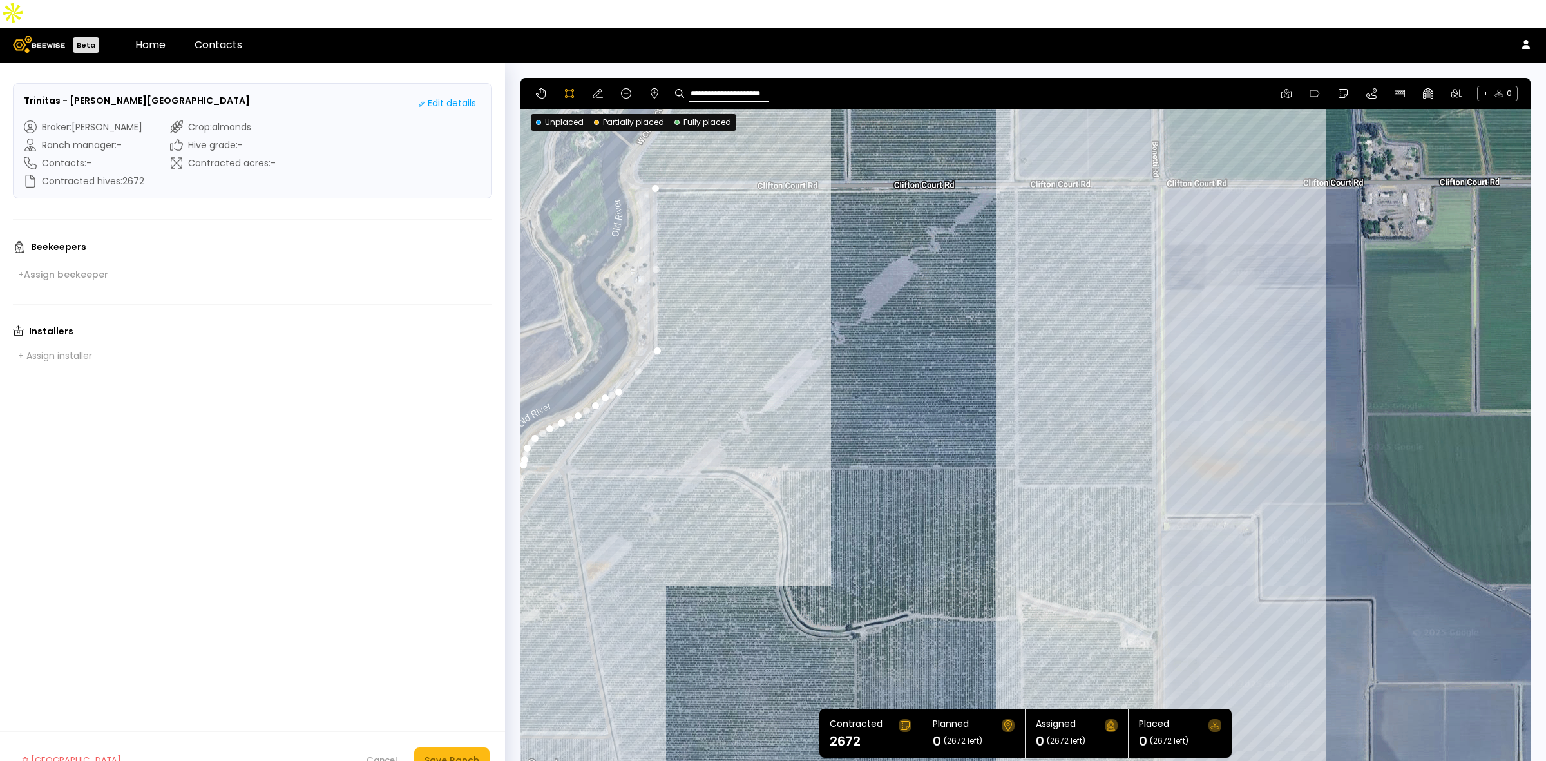
click at [1151, 155] on div at bounding box center [1025, 426] width 1009 height 695
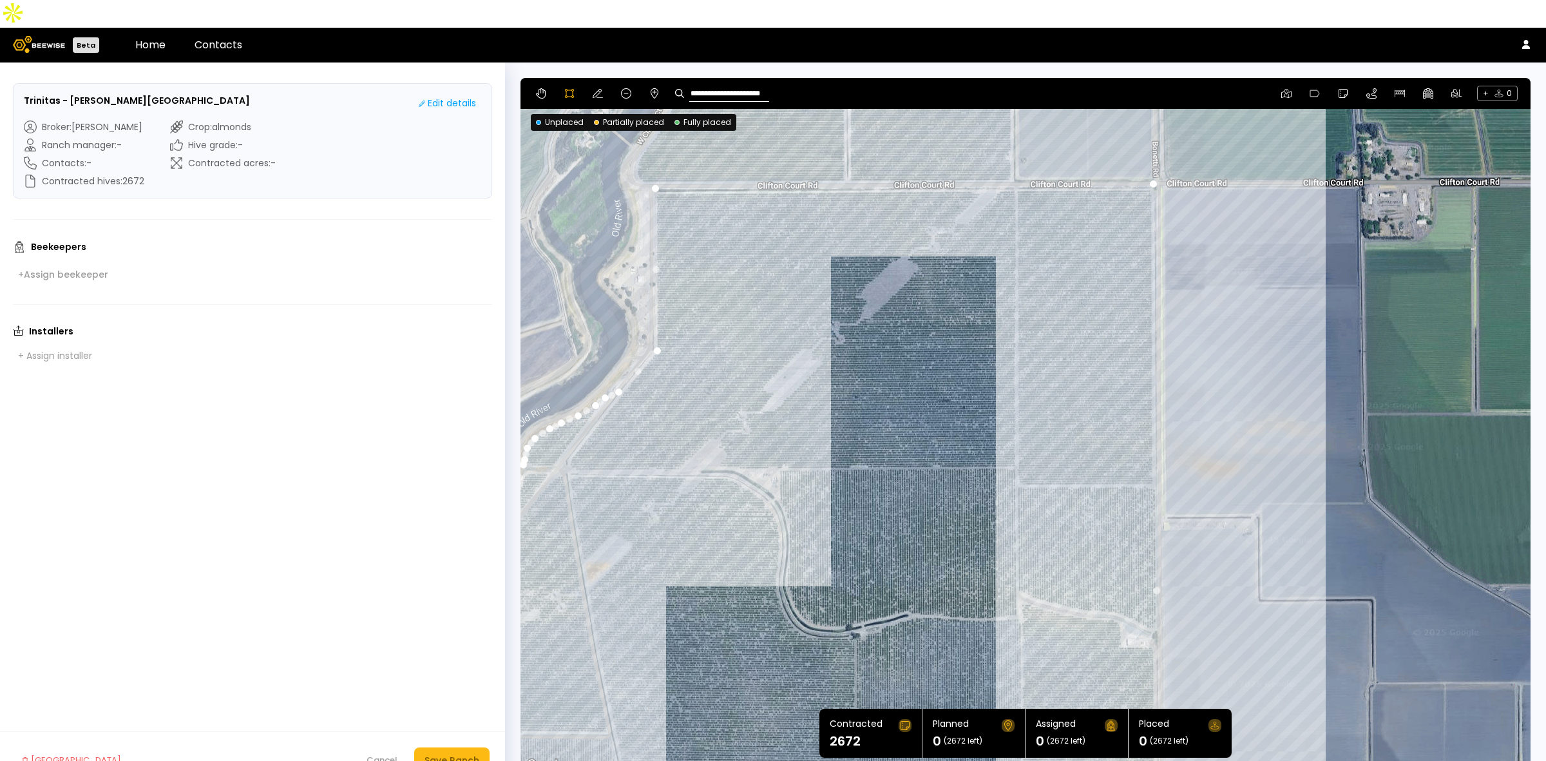
click at [653, 161] on div at bounding box center [1025, 426] width 1009 height 695
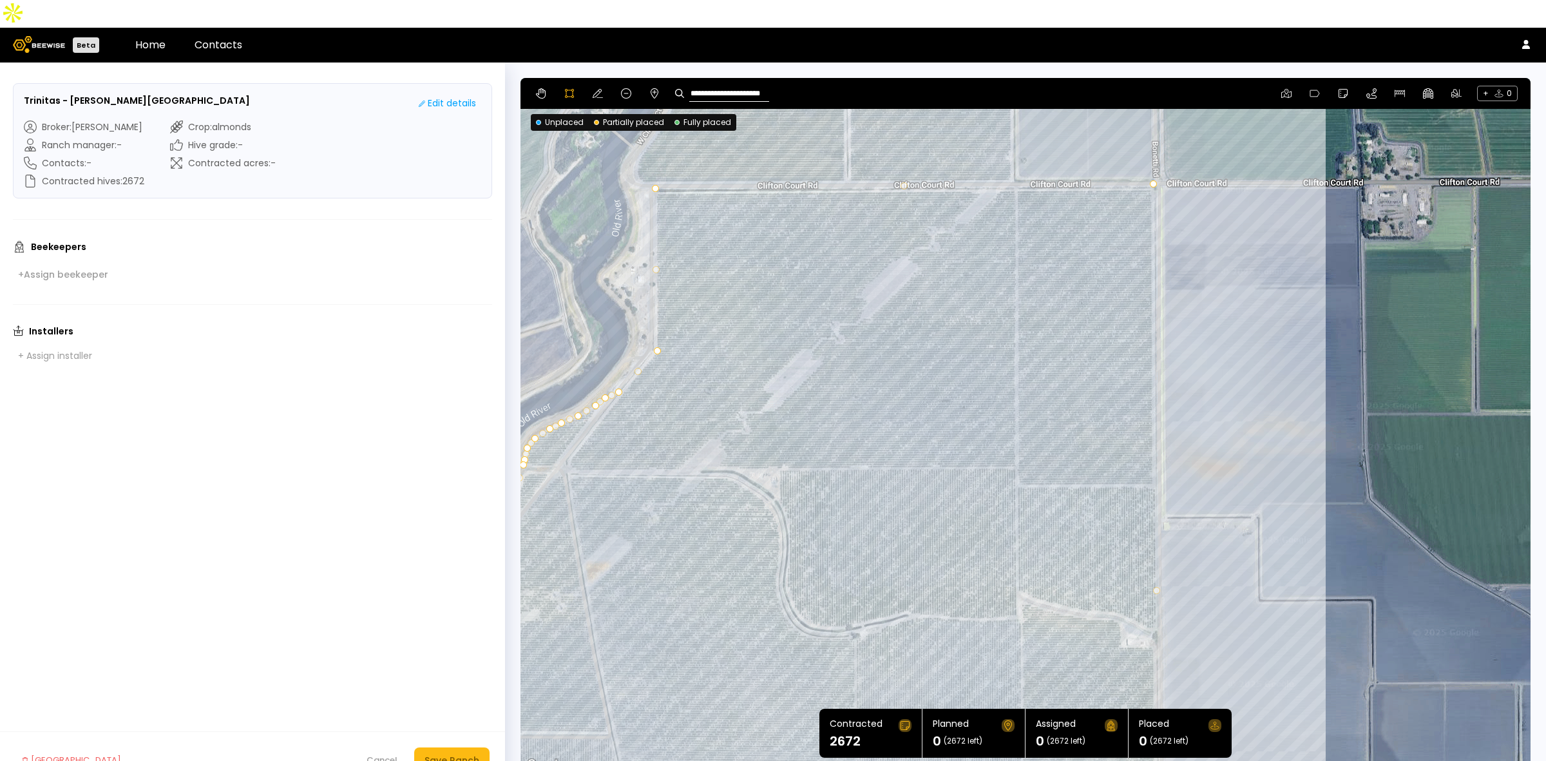
click at [597, 78] on div "**********" at bounding box center [1026, 93] width 1010 height 31
click at [599, 78] on div "**********" at bounding box center [1026, 93] width 1010 height 31
click at [599, 89] on icon at bounding box center [598, 93] width 10 height 9
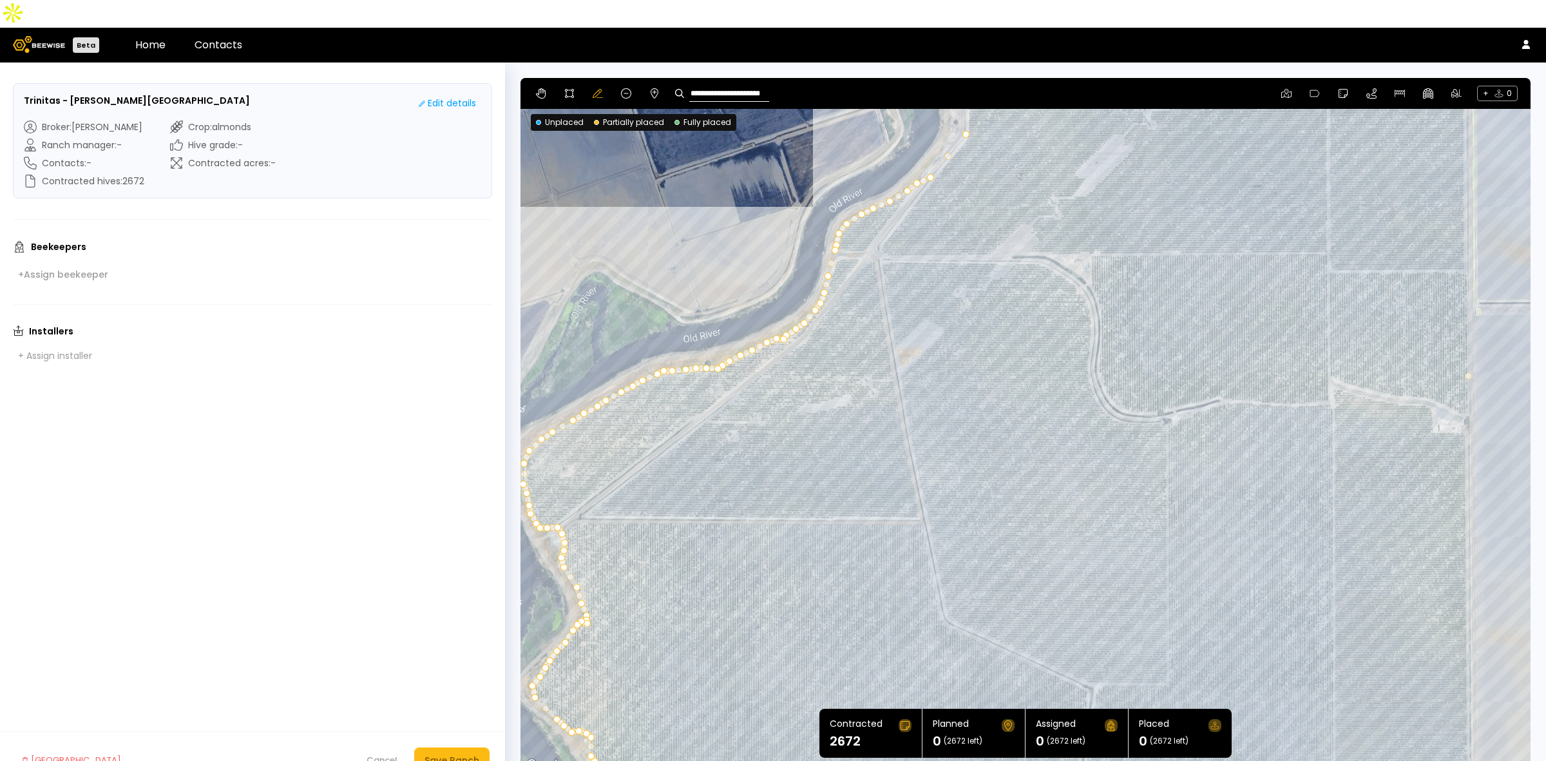
drag, startPoint x: 685, startPoint y: 436, endPoint x: 1003, endPoint y: 271, distance: 358.7
click at [1081, 192] on div at bounding box center [1026, 425] width 1010 height 695
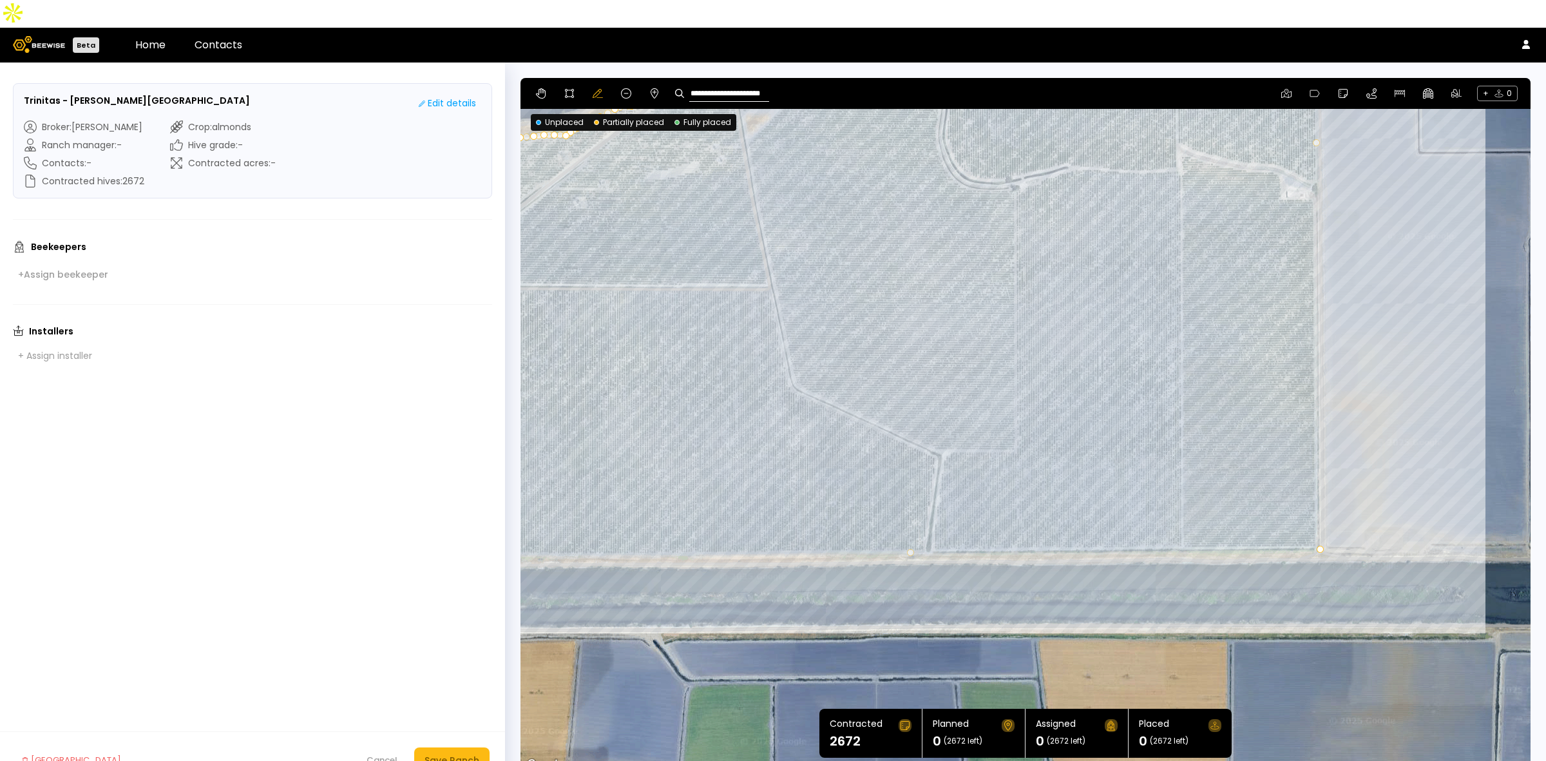
drag, startPoint x: 937, startPoint y: 490, endPoint x: 574, endPoint y: 314, distance: 404.0
click at [574, 314] on div at bounding box center [1026, 425] width 1010 height 695
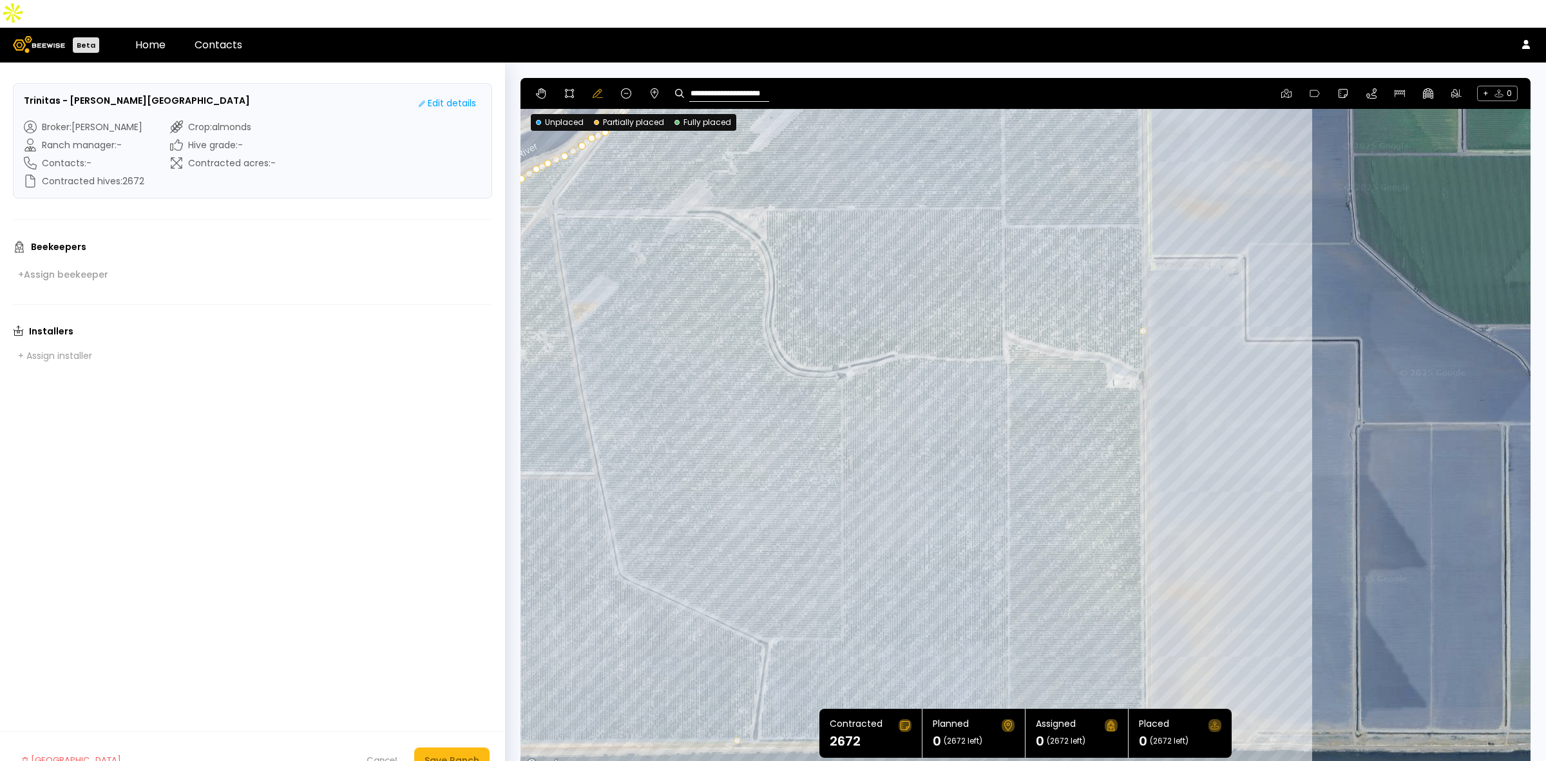
drag, startPoint x: 1016, startPoint y: 332, endPoint x: 900, endPoint y: 536, distance: 234.3
click at [900, 536] on div at bounding box center [1026, 425] width 1010 height 695
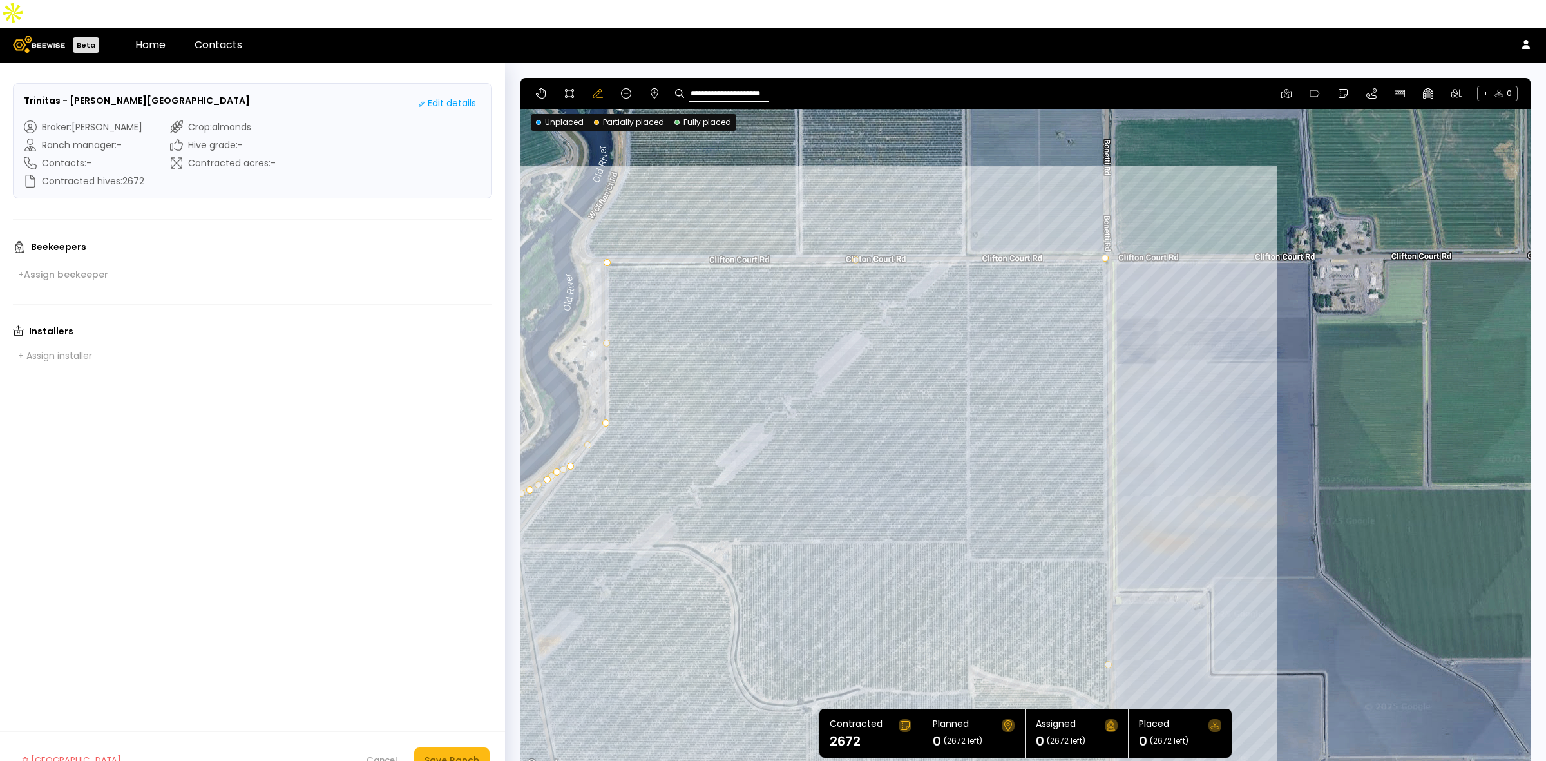
drag, startPoint x: 982, startPoint y: 264, endPoint x: 952, endPoint y: 597, distance: 334.5
click at [952, 597] on div at bounding box center [1026, 425] width 1010 height 695
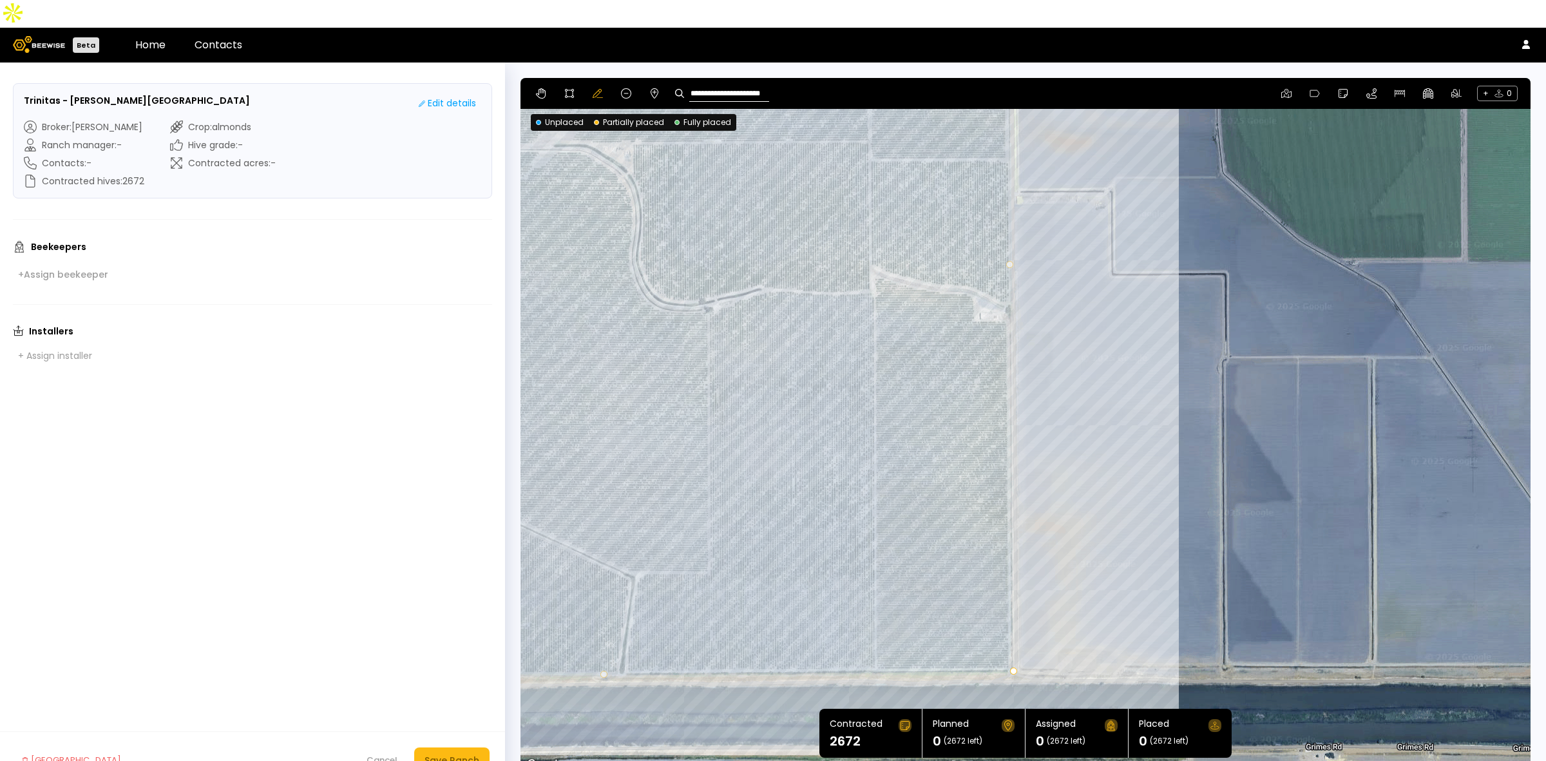
drag, startPoint x: 943, startPoint y: 521, endPoint x: 844, endPoint y: 118, distance: 414.5
click at [844, 118] on div at bounding box center [1026, 425] width 1010 height 695
click at [470, 753] on div "Save Ranch" at bounding box center [452, 760] width 55 height 14
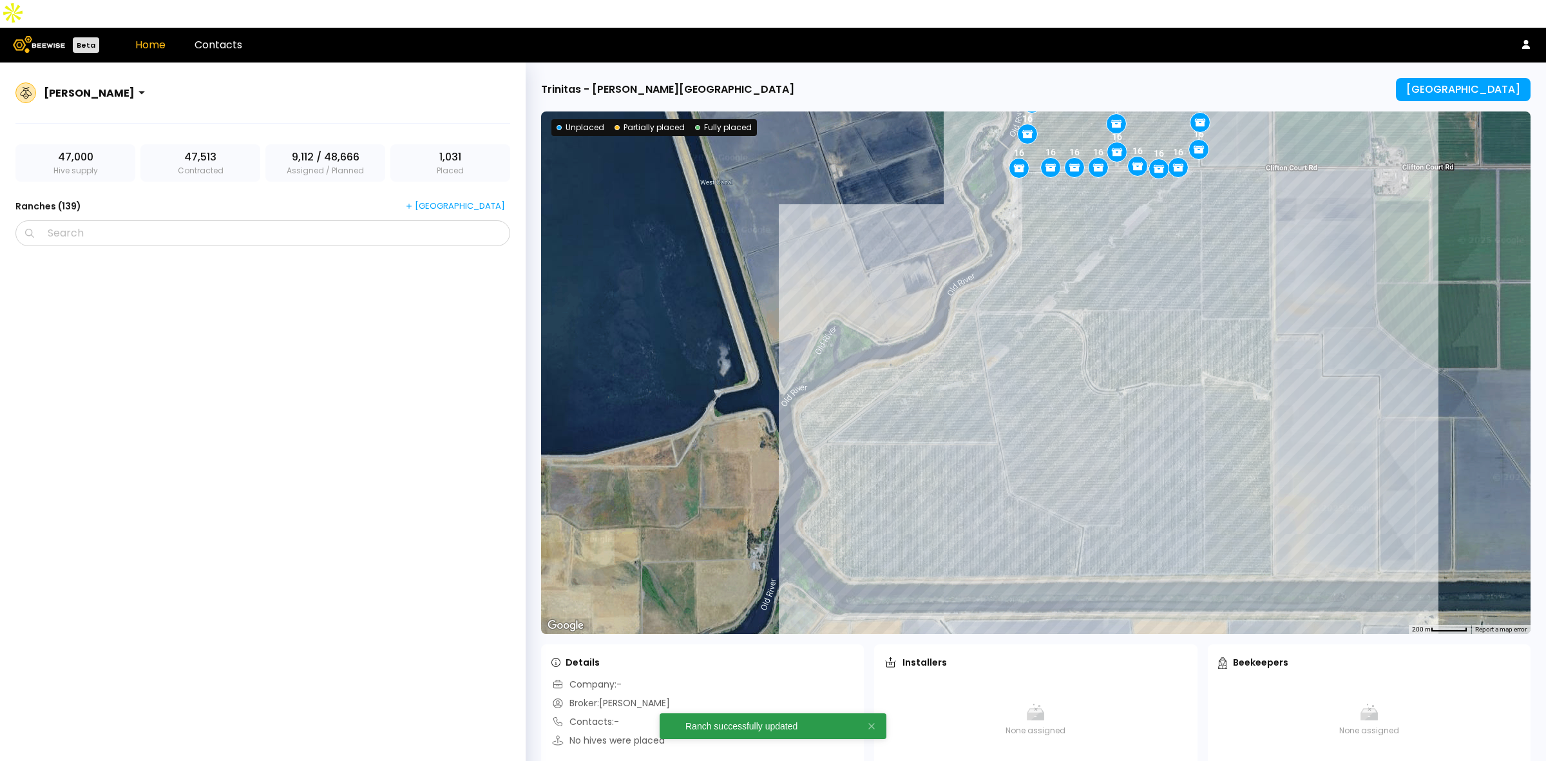
scroll to position [7744, 0]
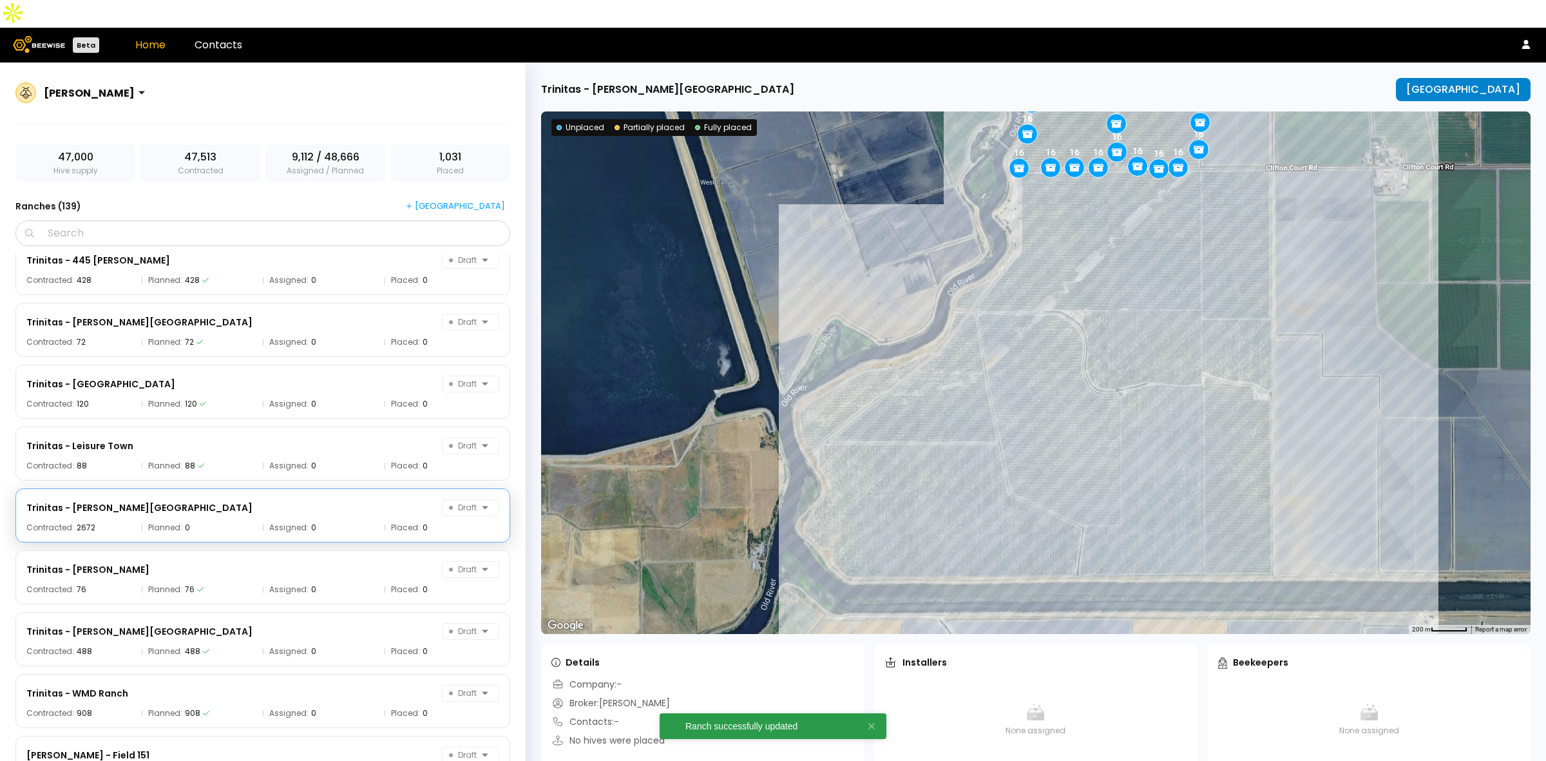
click at [1487, 84] on div "[GEOGRAPHIC_DATA]" at bounding box center [1463, 90] width 114 height 12
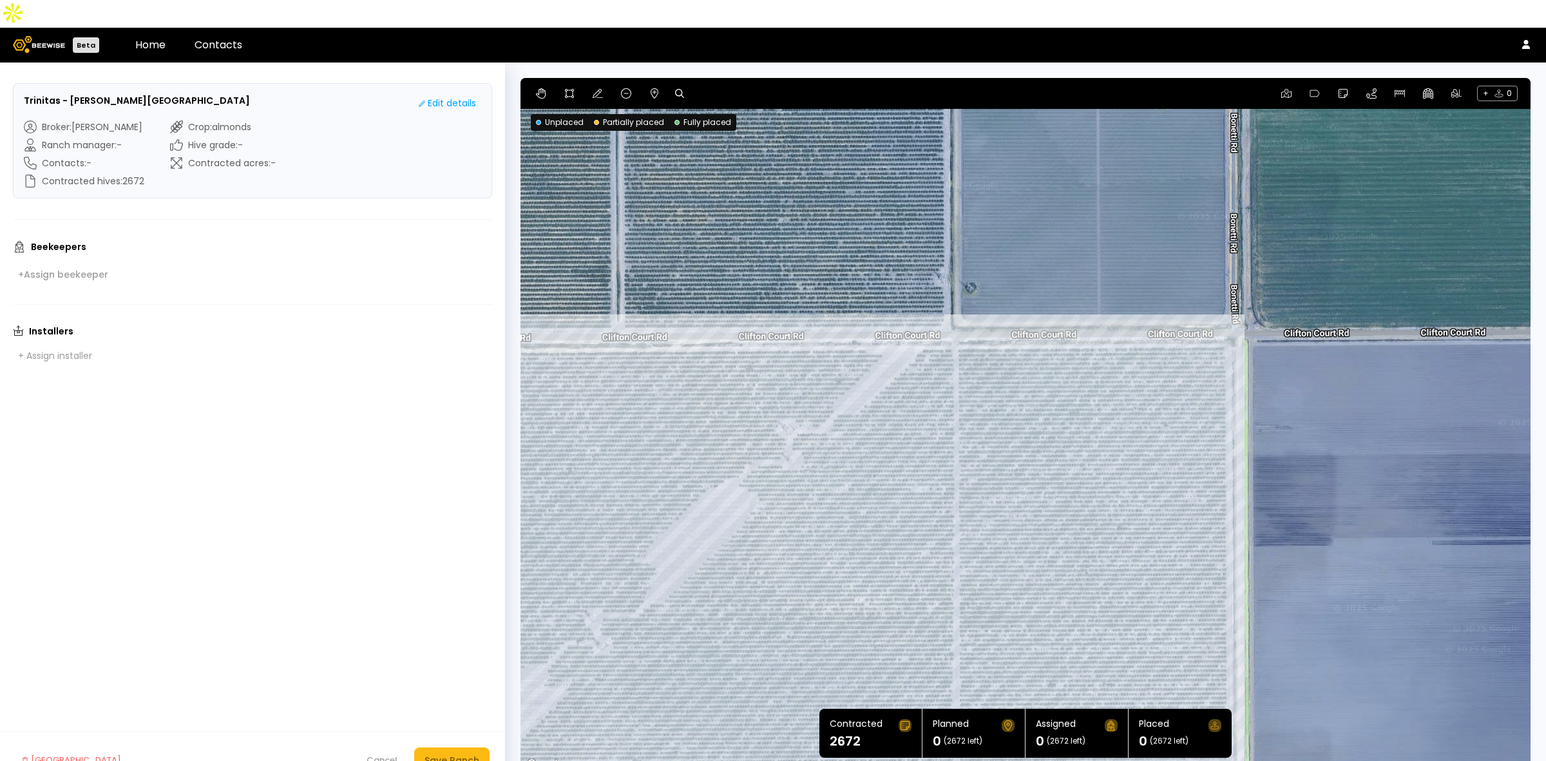
drag, startPoint x: 1279, startPoint y: 184, endPoint x: 1366, endPoint y: 429, distance: 259.6
click at [1366, 429] on div at bounding box center [1026, 425] width 1010 height 695
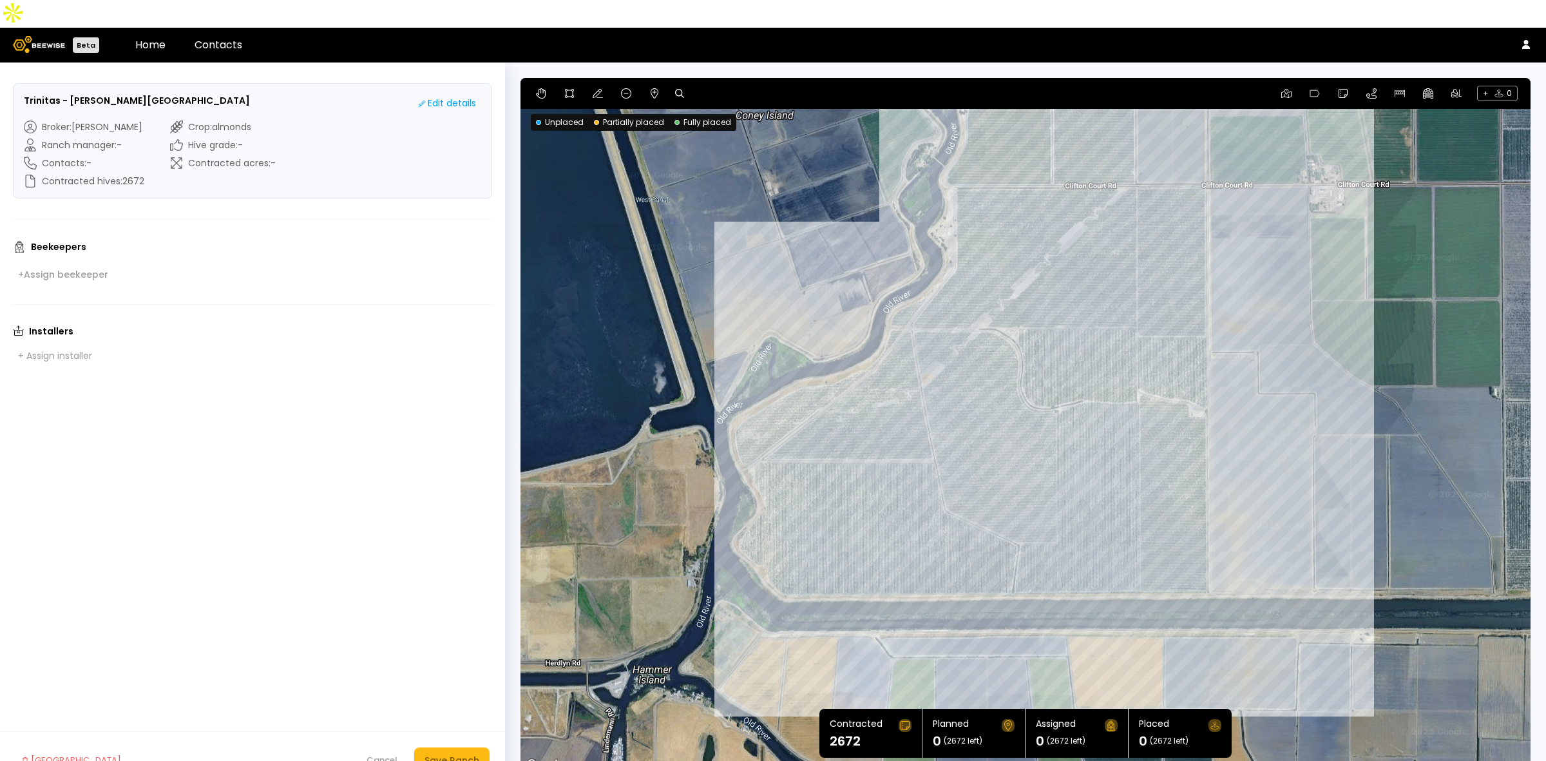
drag, startPoint x: 1090, startPoint y: 504, endPoint x: 1093, endPoint y: 295, distance: 208.7
click at [1093, 295] on div at bounding box center [1026, 425] width 1010 height 695
click at [658, 88] on icon at bounding box center [654, 93] width 10 height 10
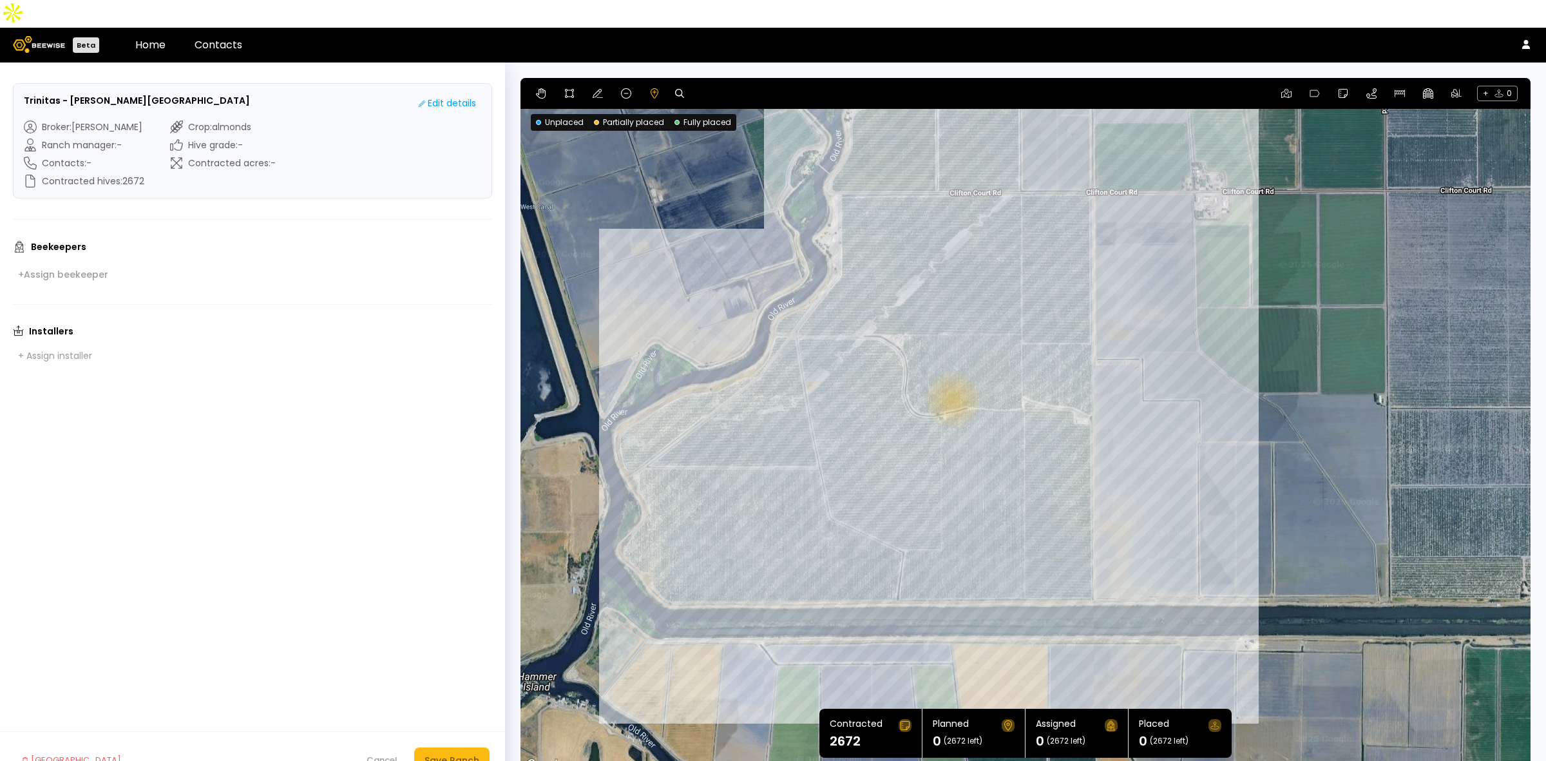
drag, startPoint x: 1183, startPoint y: 358, endPoint x: 1067, endPoint y: 365, distance: 116.2
click at [1067, 365] on div at bounding box center [1026, 425] width 1010 height 695
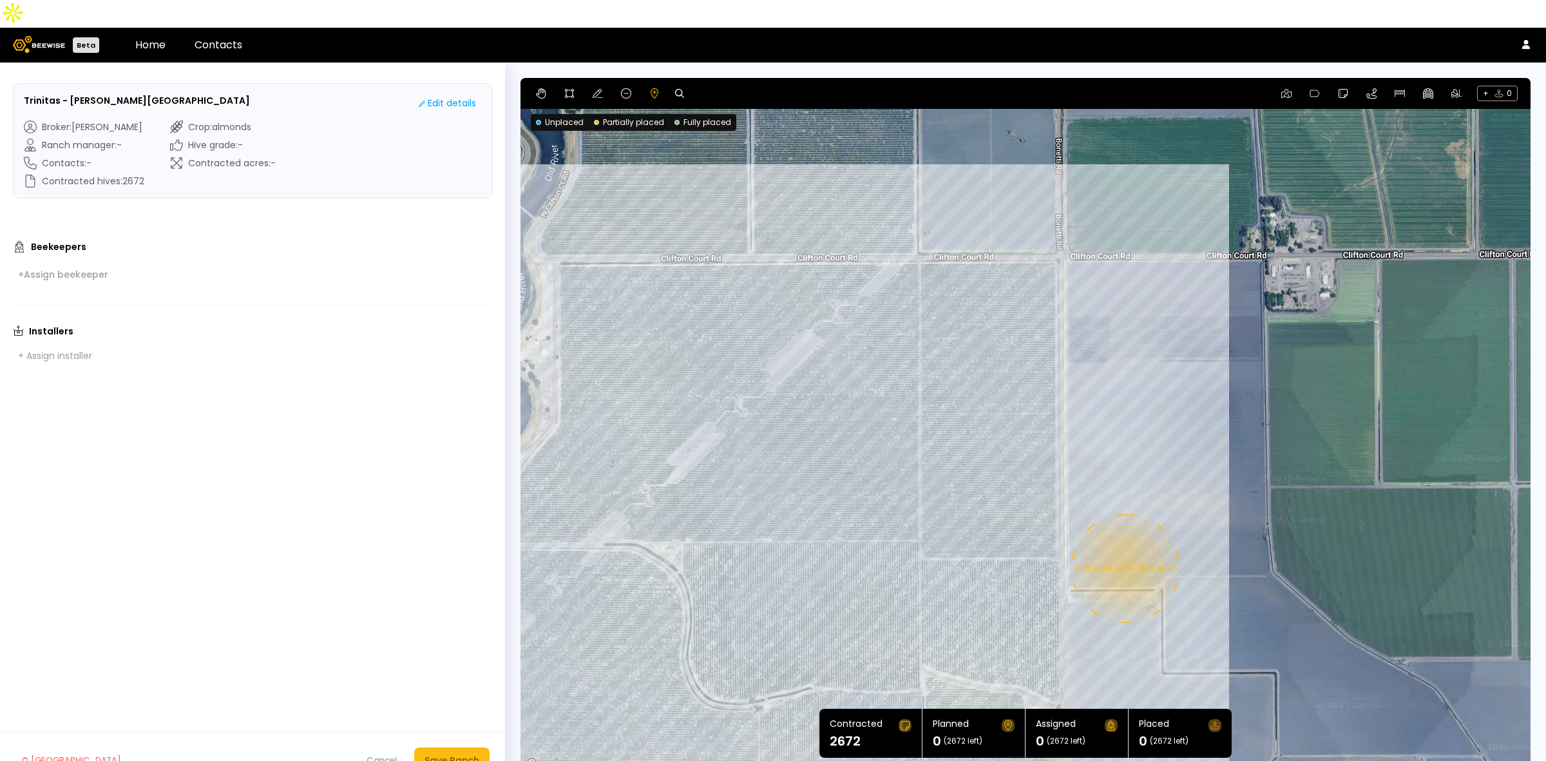
drag, startPoint x: 1216, startPoint y: 189, endPoint x: 1170, endPoint y: 366, distance: 183.0
click at [1170, 366] on div "0.08 mi 0.08 mi" at bounding box center [1026, 425] width 1010 height 695
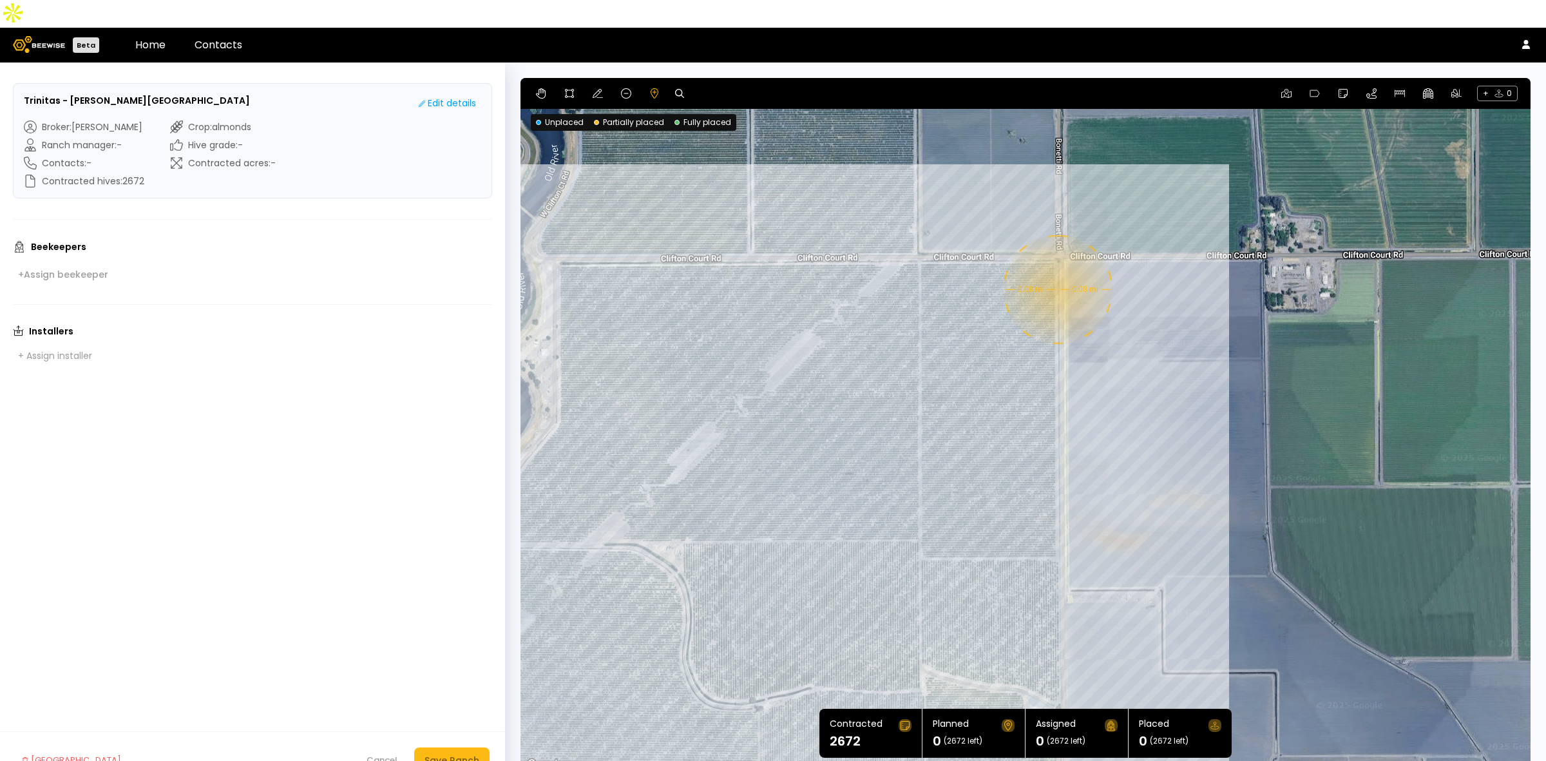
click at [1057, 262] on div "0.08 mi 0.08 mi" at bounding box center [1026, 425] width 1010 height 695
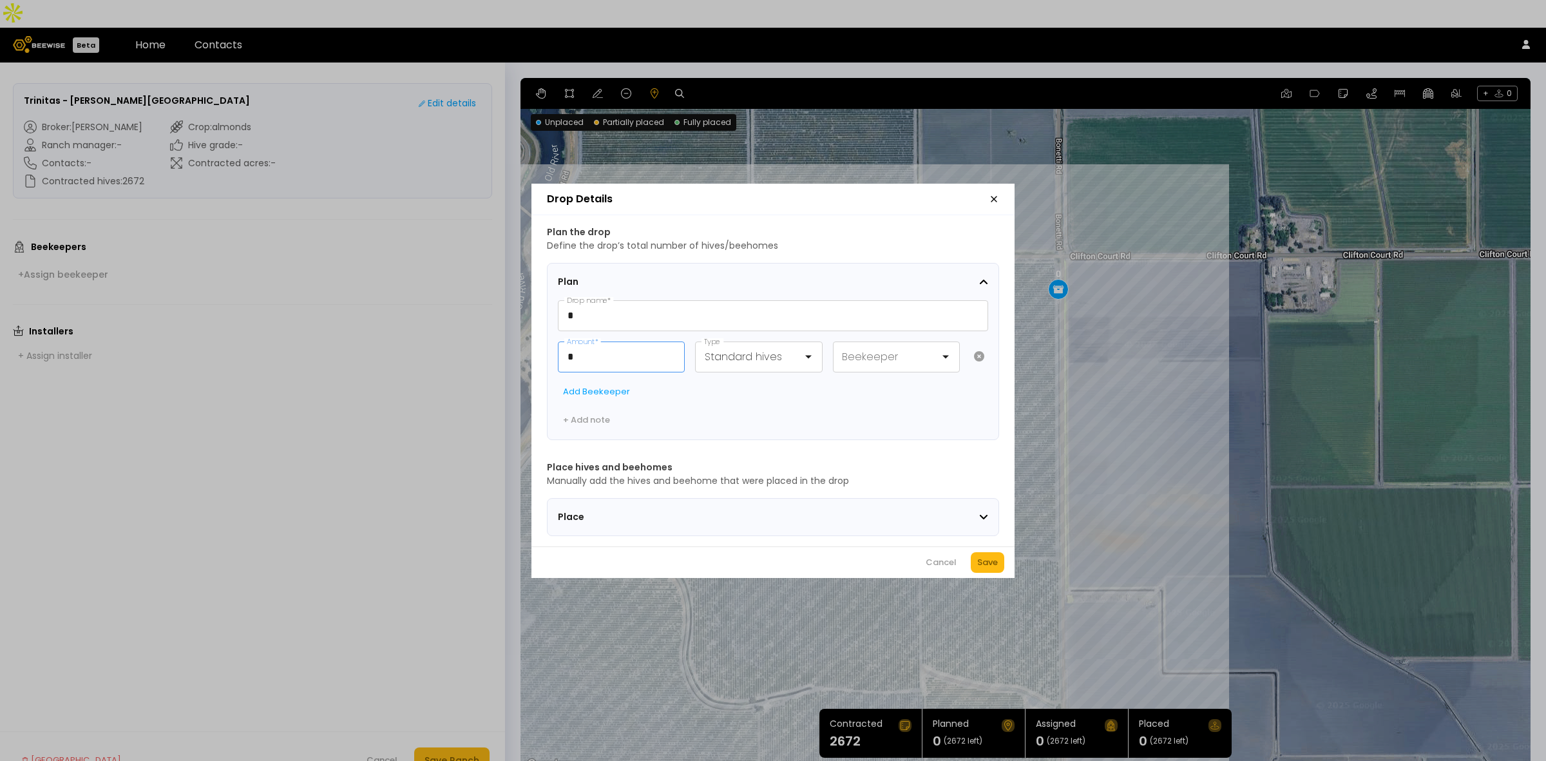
drag, startPoint x: 583, startPoint y: 355, endPoint x: 508, endPoint y: 332, distance: 78.9
click at [510, 334] on div "Drop Details Plan the drop Define the drop’s total number of hives/beehomes Pla…" at bounding box center [773, 380] width 1546 height 761
type input "**"
click at [986, 569] on div "Save" at bounding box center [987, 562] width 21 height 13
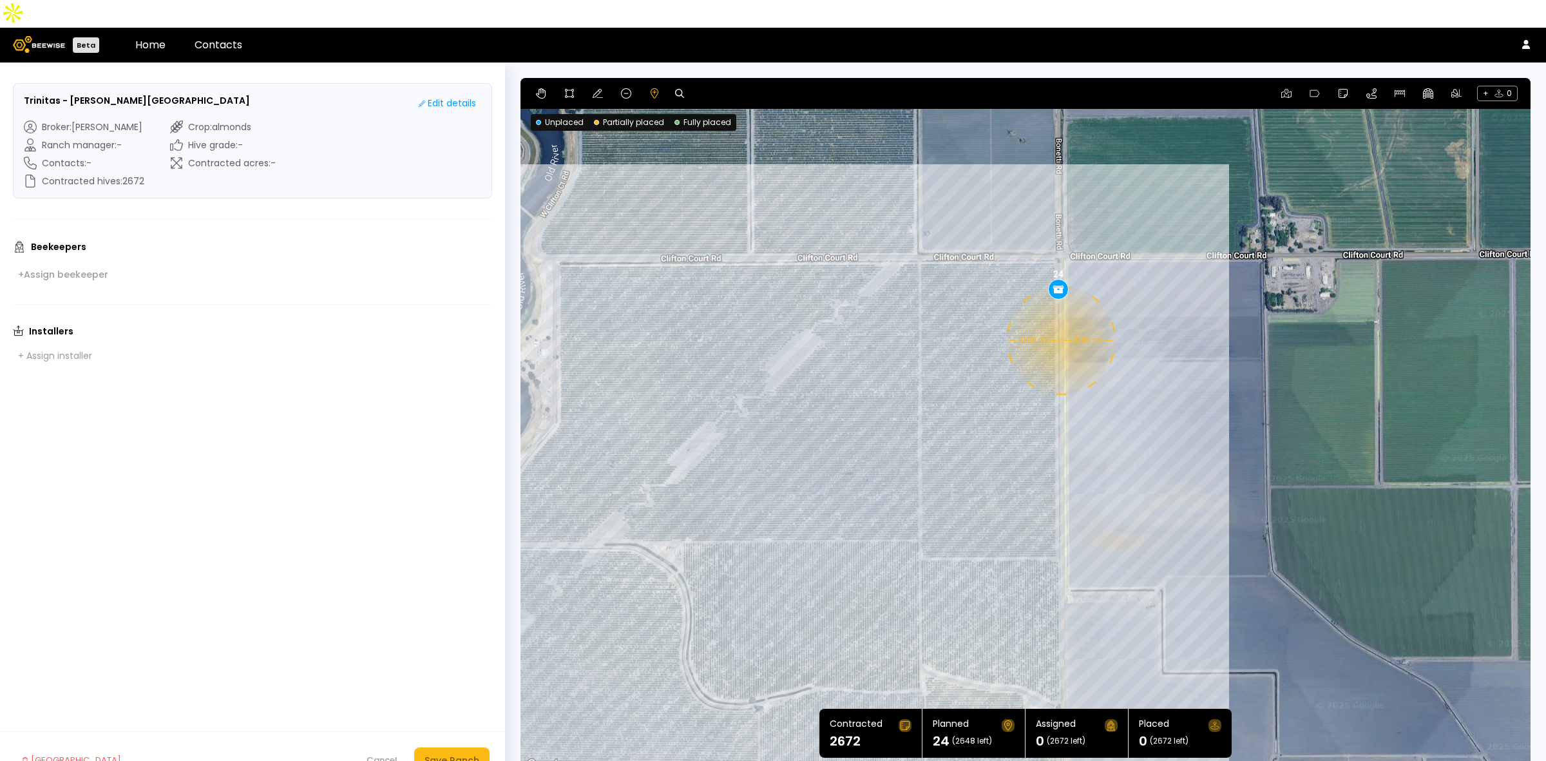
click at [1060, 312] on div "0.08 mi 0.08 mi 24" at bounding box center [1026, 425] width 1010 height 695
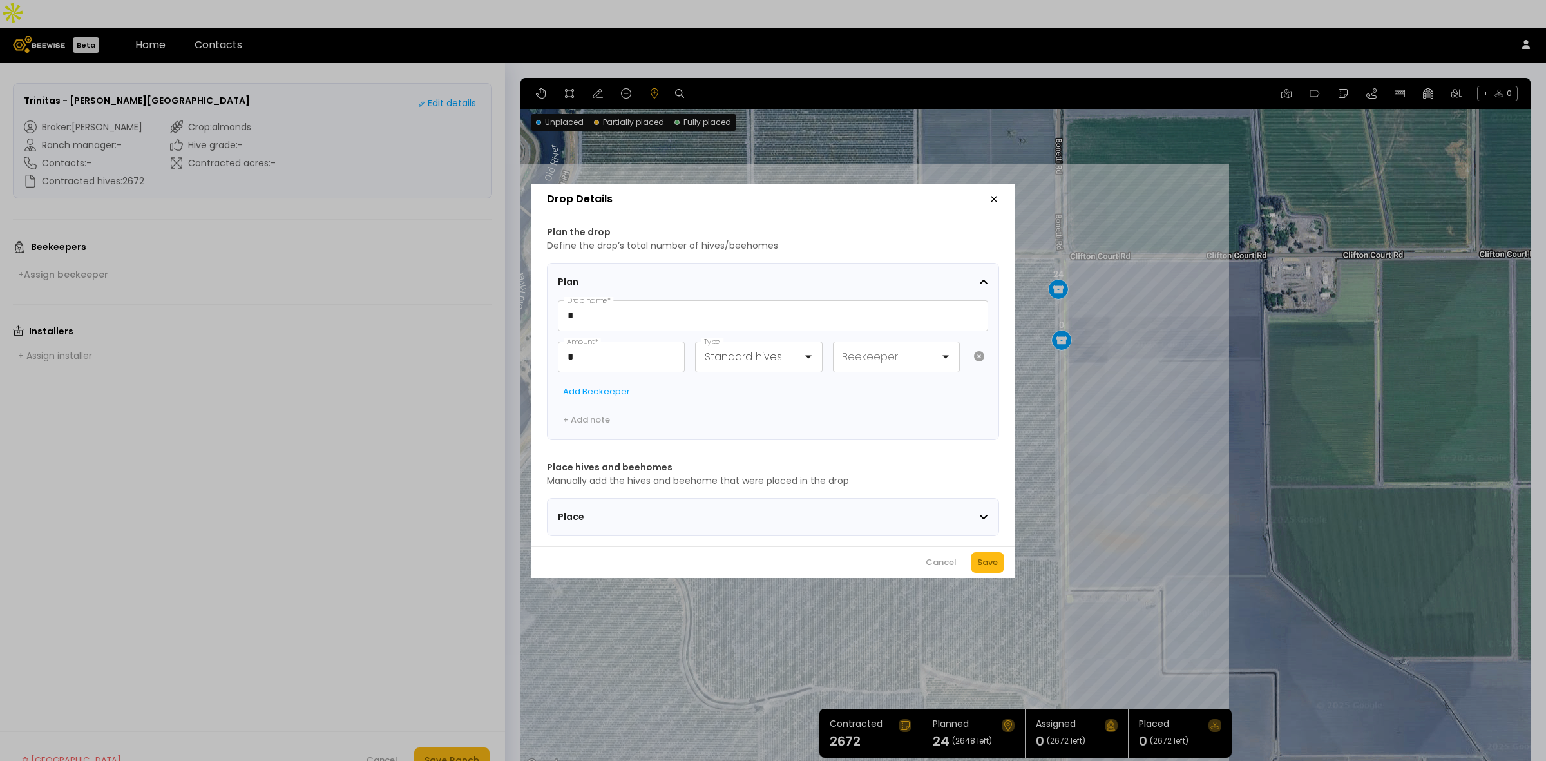
click at [987, 184] on header "Drop Details" at bounding box center [772, 200] width 483 height 32
click at [988, 191] on header "Drop Details" at bounding box center [772, 200] width 483 height 32
click at [992, 194] on icon "button" at bounding box center [994, 199] width 10 height 10
